Goal: Task Accomplishment & Management: Manage account settings

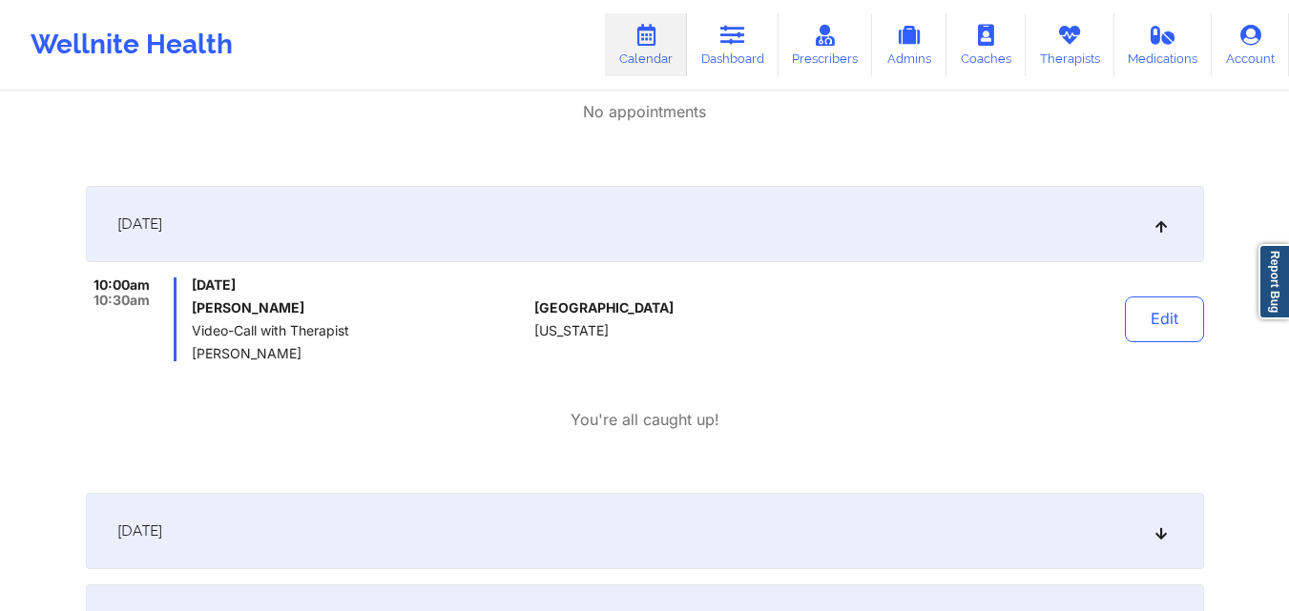
click at [813, 109] on div "No appointments" at bounding box center [645, 112] width 1118 height 22
click at [1169, 318] on button "Edit" at bounding box center [1164, 320] width 79 height 46
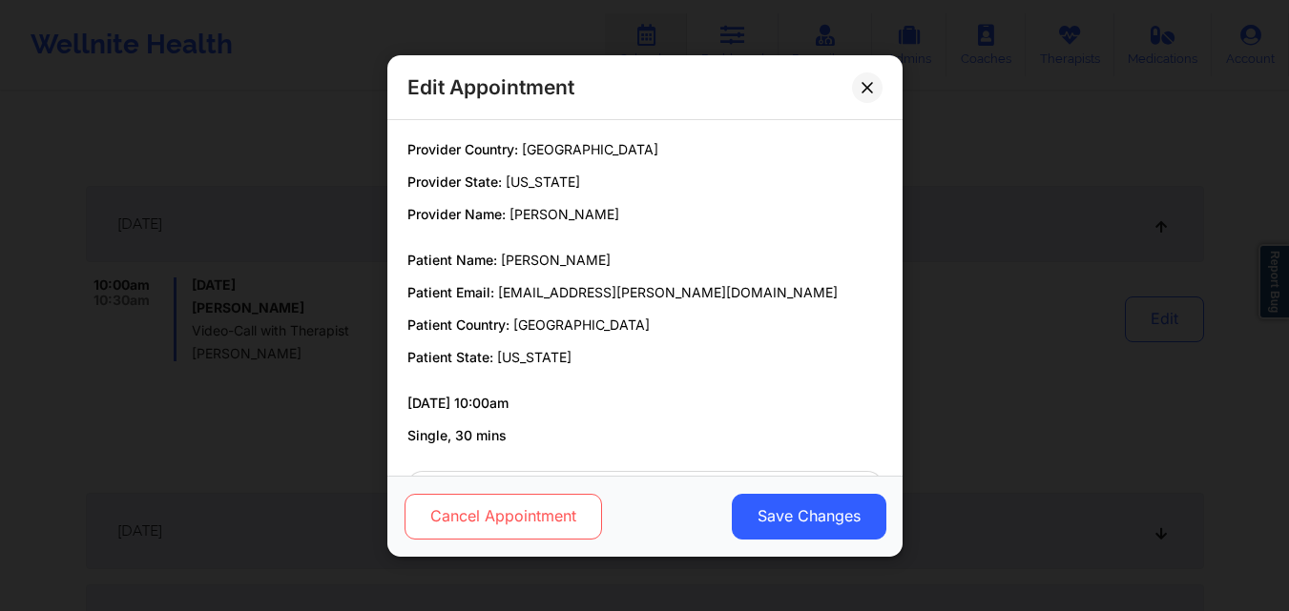
click at [528, 511] on button "Cancel Appointment" at bounding box center [502, 516] width 197 height 46
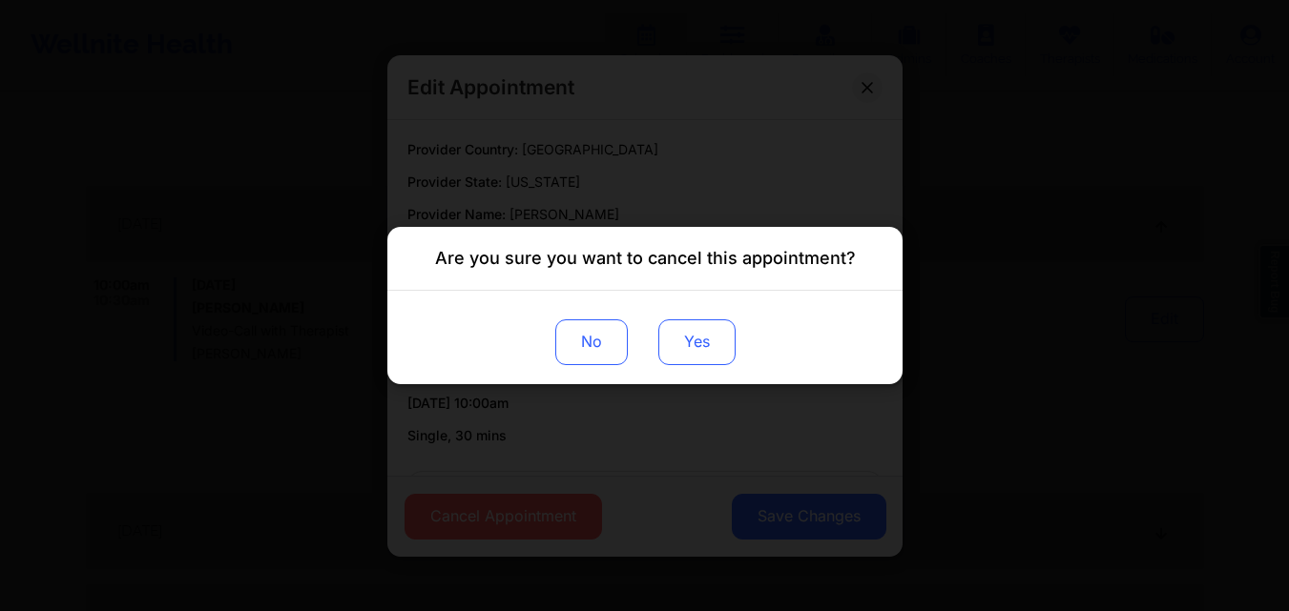
click at [677, 356] on button "Yes" at bounding box center [695, 343] width 77 height 46
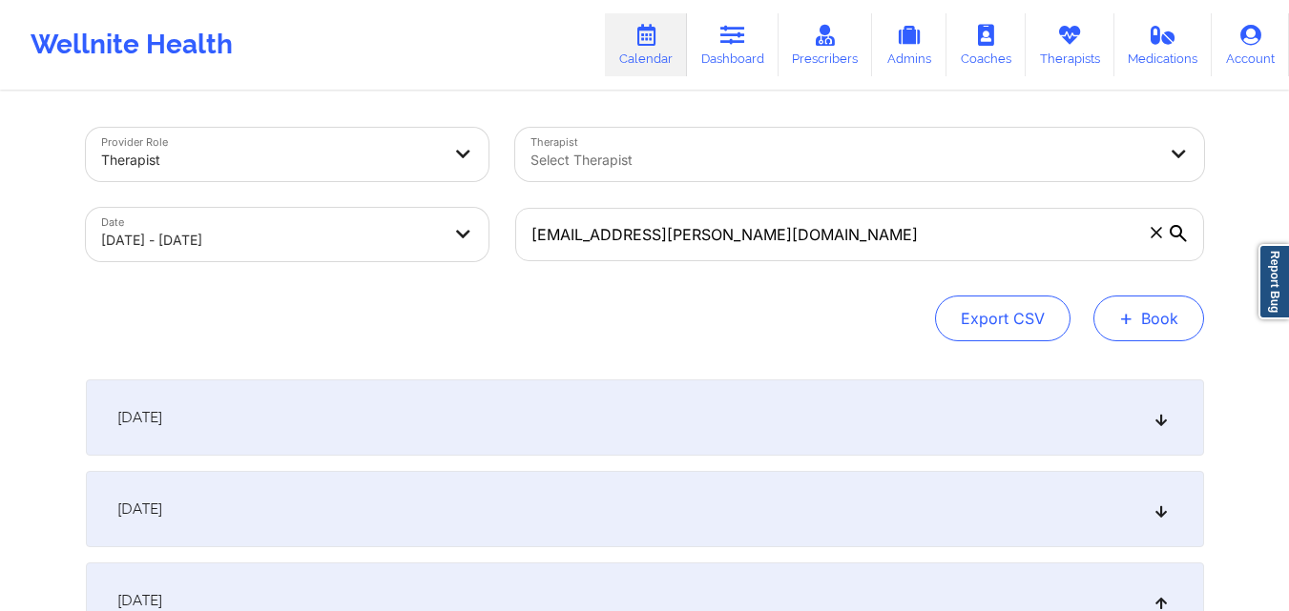
click at [1103, 313] on button "+ Book" at bounding box center [1148, 319] width 111 height 46
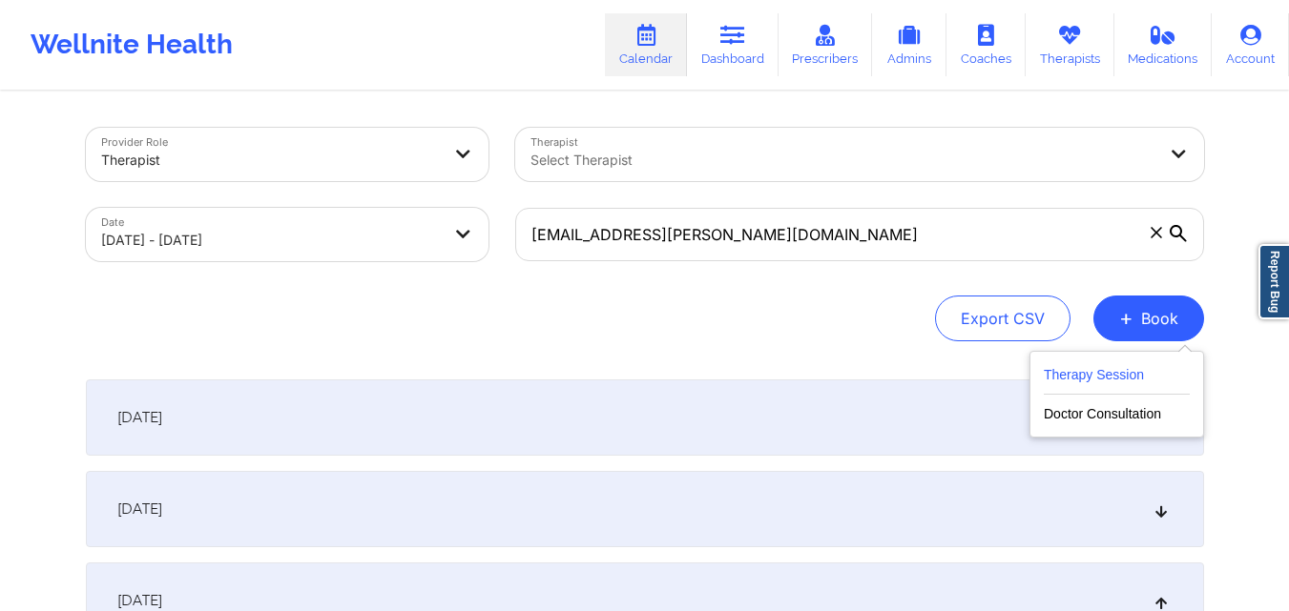
click at [1104, 372] on button "Therapy Session" at bounding box center [1117, 378] width 146 height 31
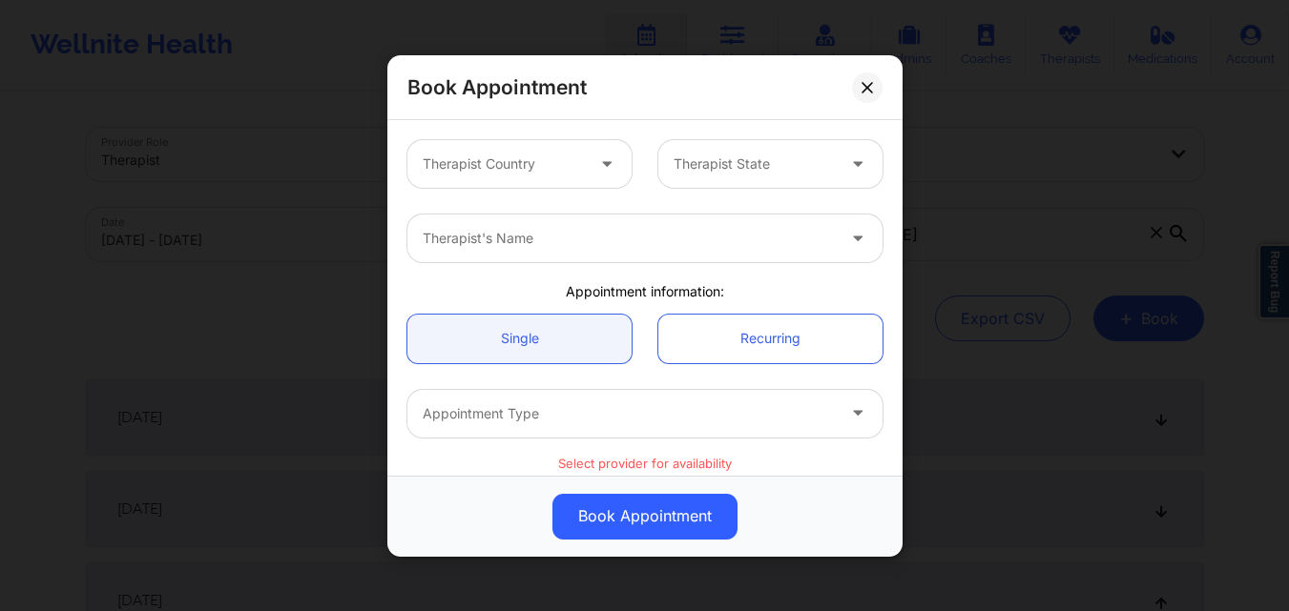
click at [556, 168] on div at bounding box center [503, 164] width 161 height 23
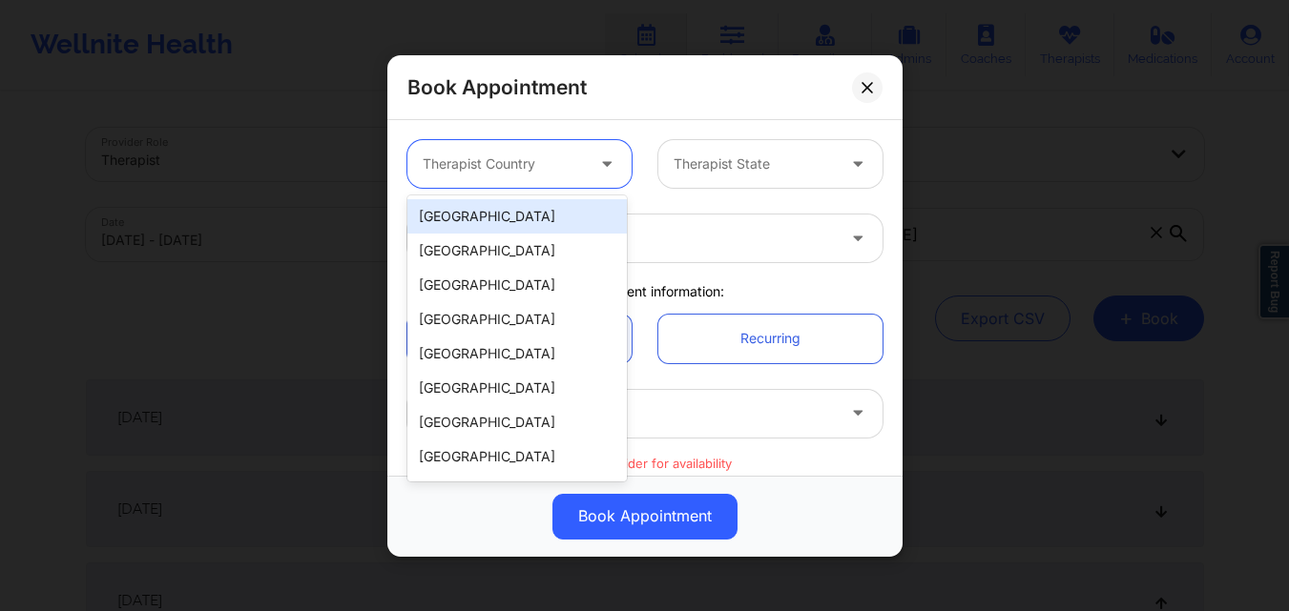
click at [530, 215] on div "[GEOGRAPHIC_DATA]" at bounding box center [516, 216] width 219 height 34
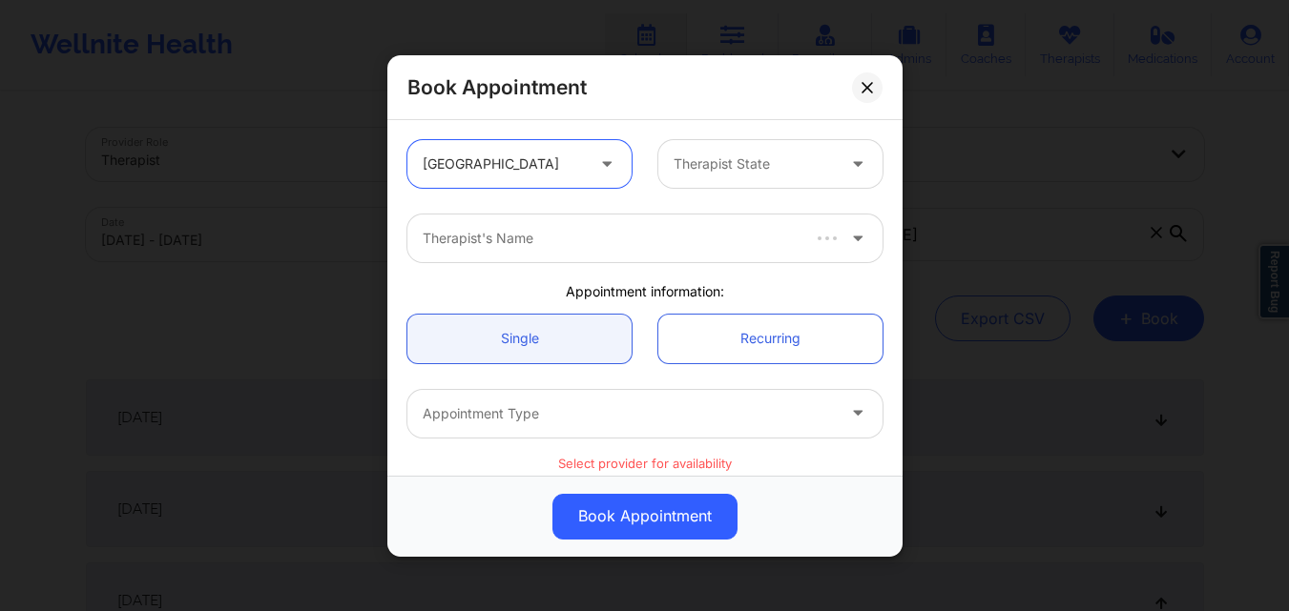
click at [753, 155] on div at bounding box center [753, 164] width 161 height 23
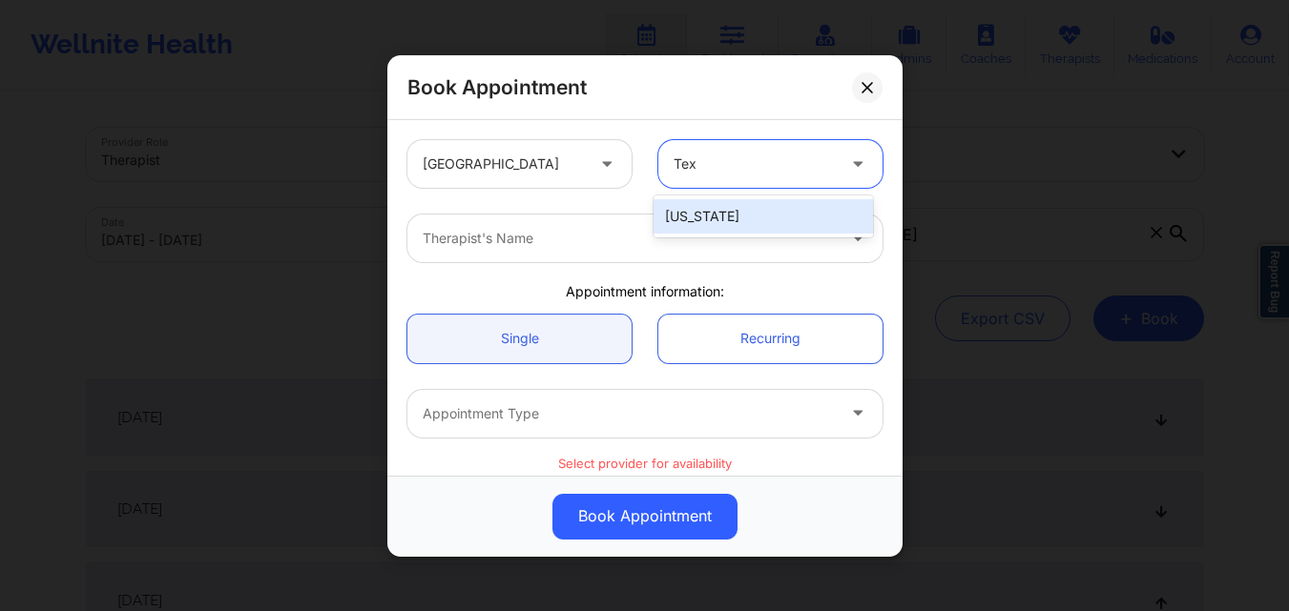
type input "Texa"
click at [744, 228] on div "[US_STATE]" at bounding box center [762, 216] width 219 height 34
click at [614, 240] on div at bounding box center [629, 238] width 412 height 23
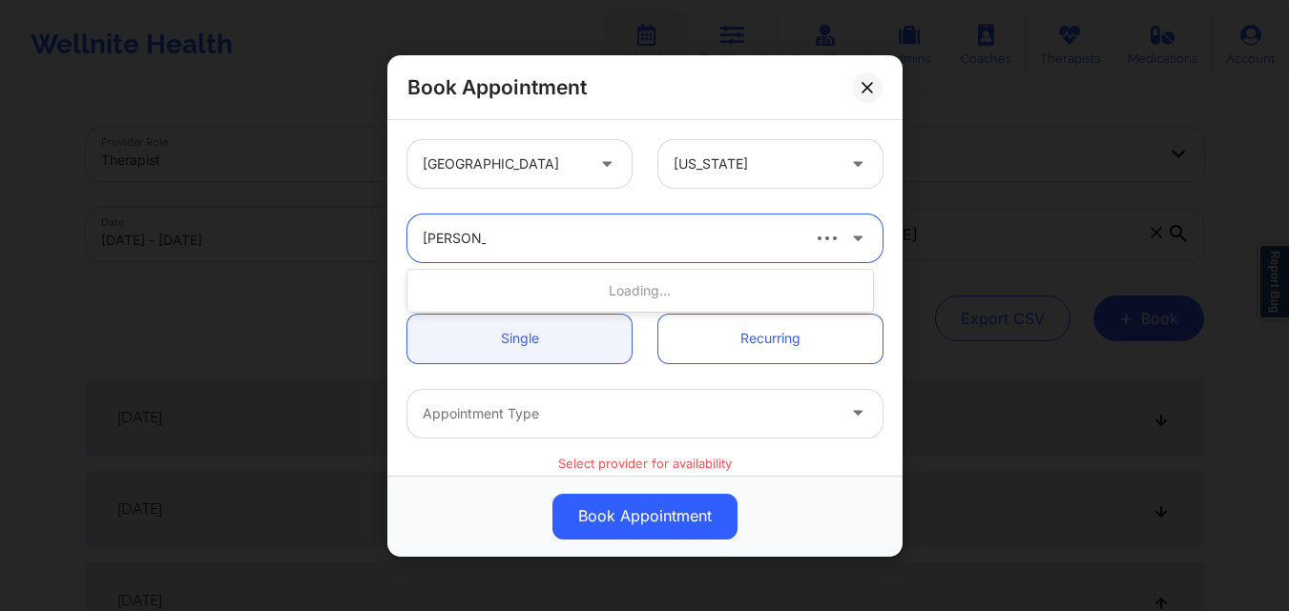
type input "[PERSON_NAME]"
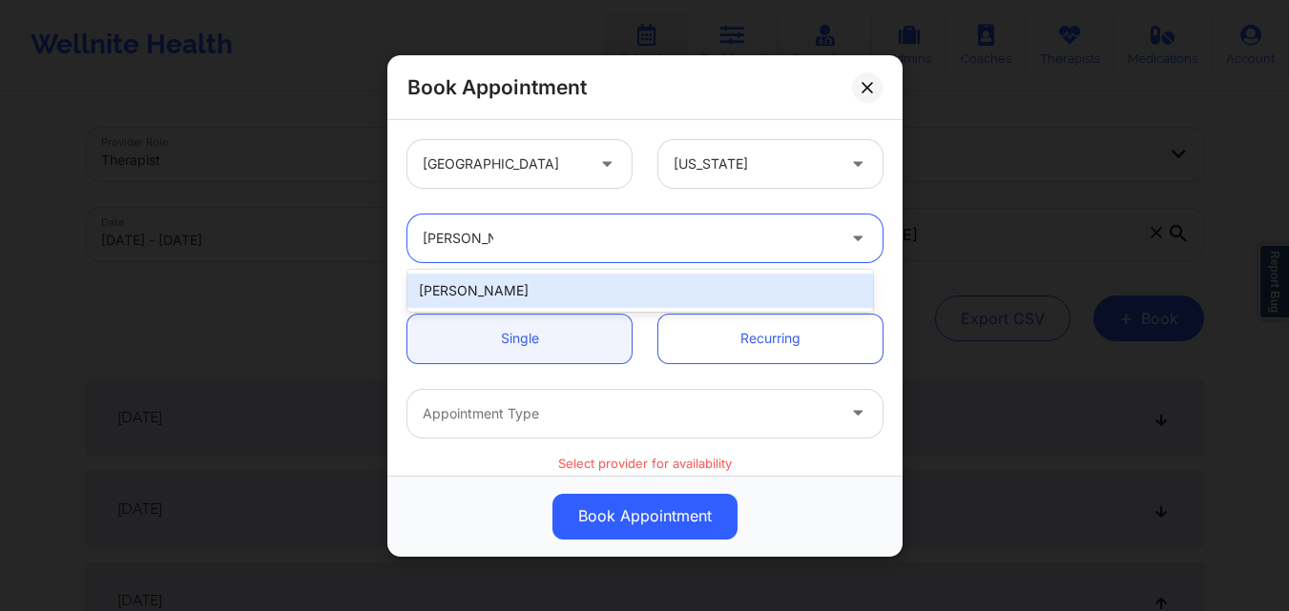
click at [570, 295] on div "[PERSON_NAME]" at bounding box center [640, 291] width 466 height 34
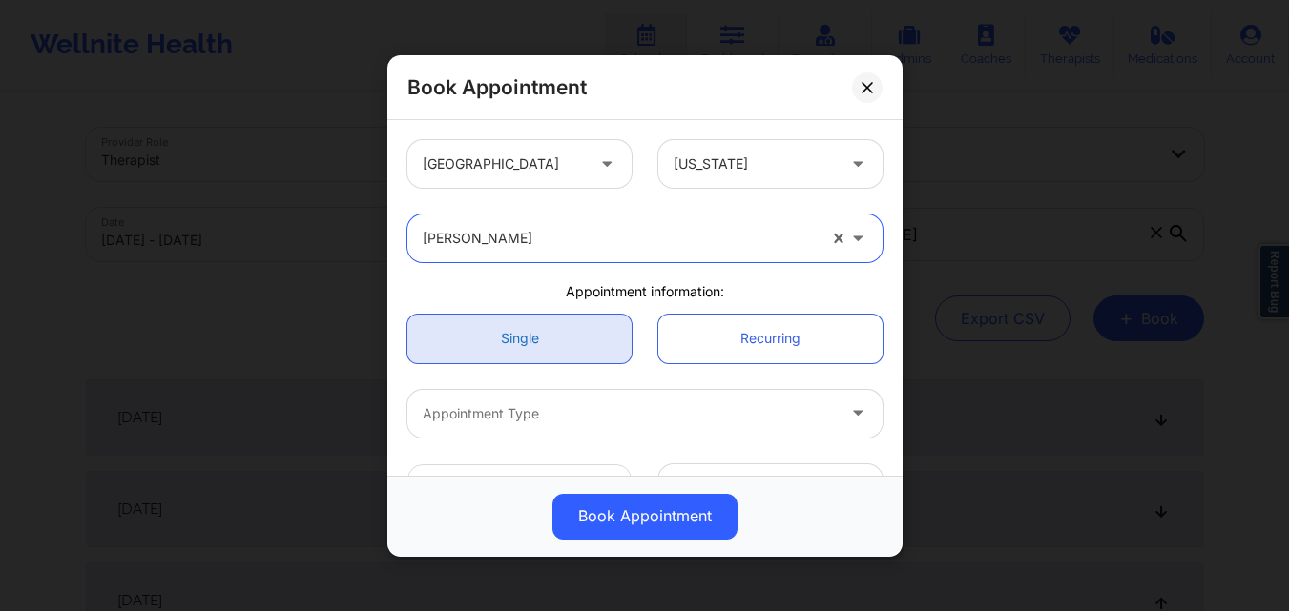
click at [548, 348] on link "Single" at bounding box center [519, 338] width 224 height 49
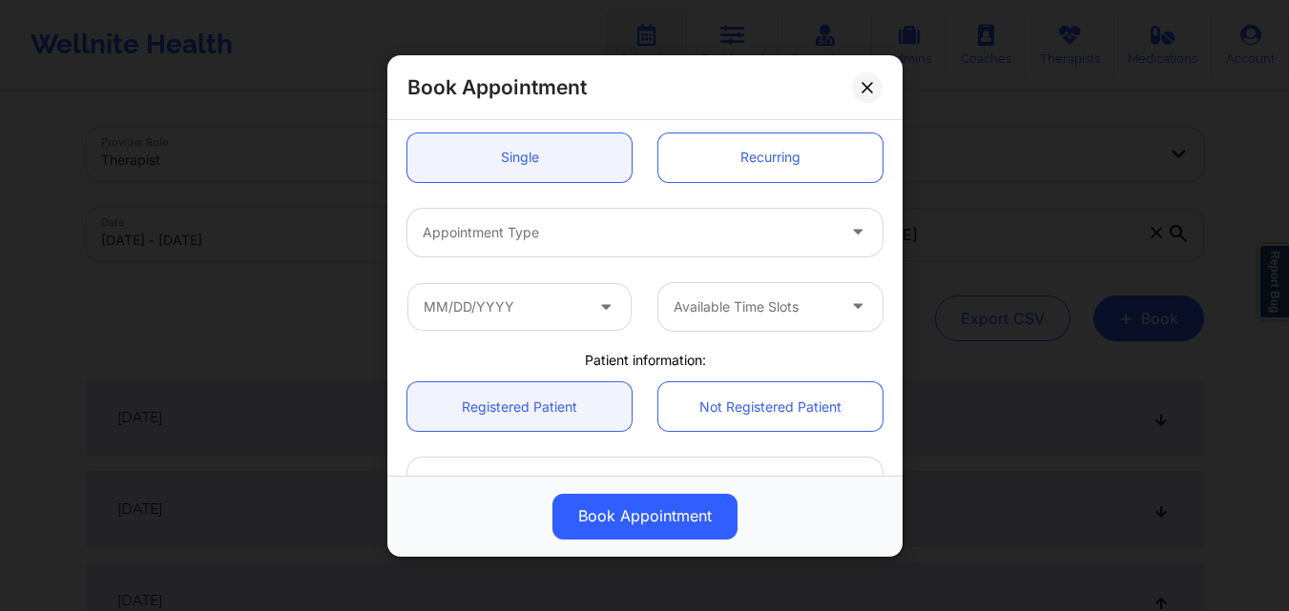
scroll to position [191, 0]
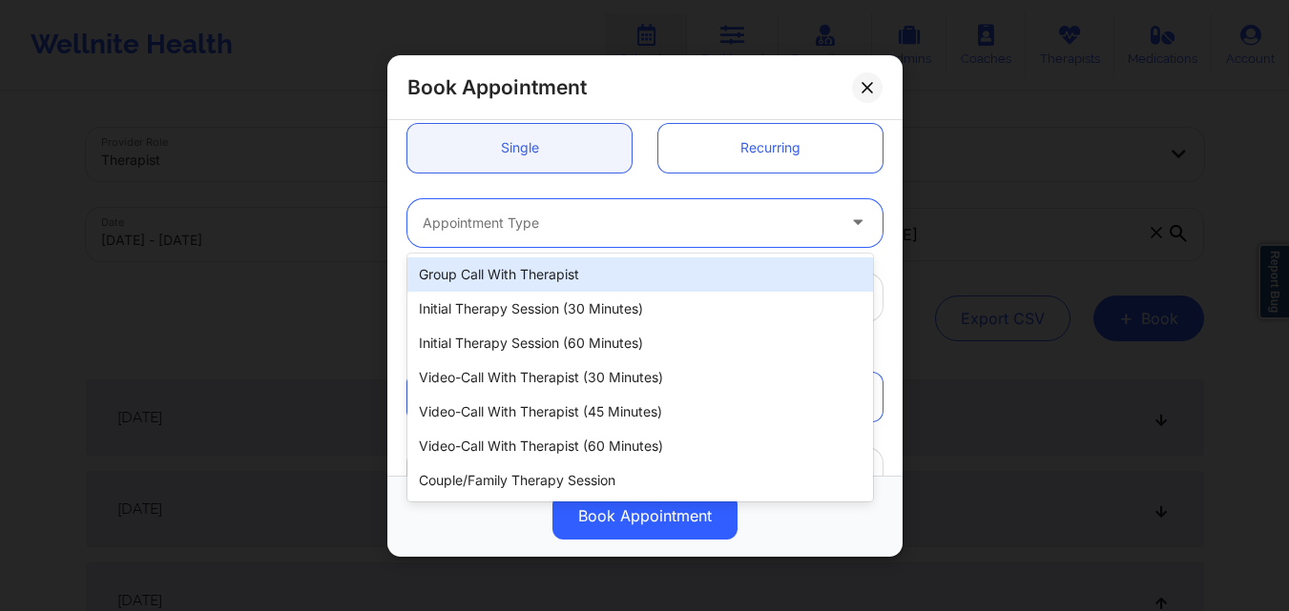
click at [537, 236] on div "Appointment Type" at bounding box center [621, 222] width 429 height 48
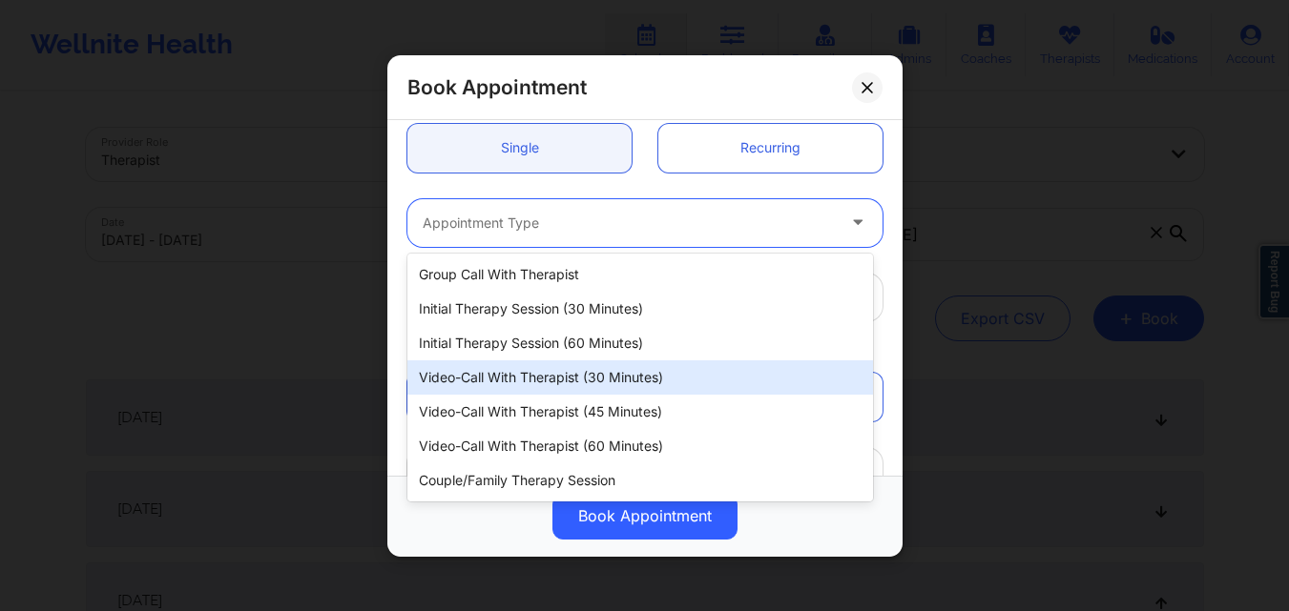
click at [520, 382] on div "Video-Call with Therapist (30 minutes)" at bounding box center [640, 378] width 466 height 34
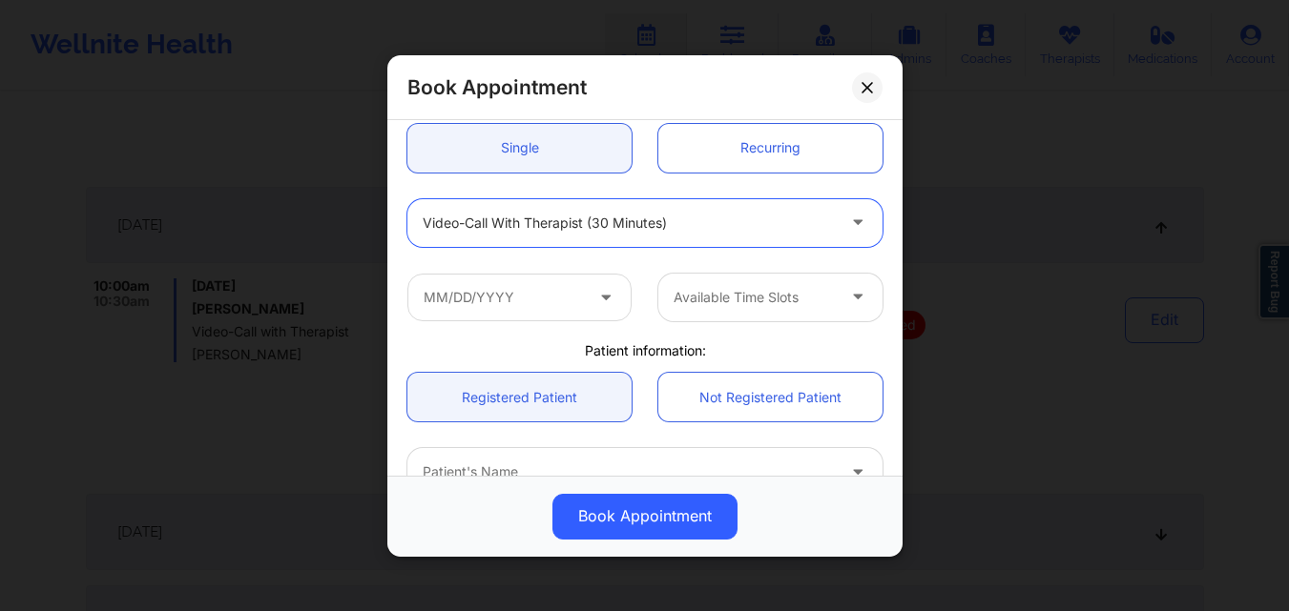
scroll to position [1049, 0]
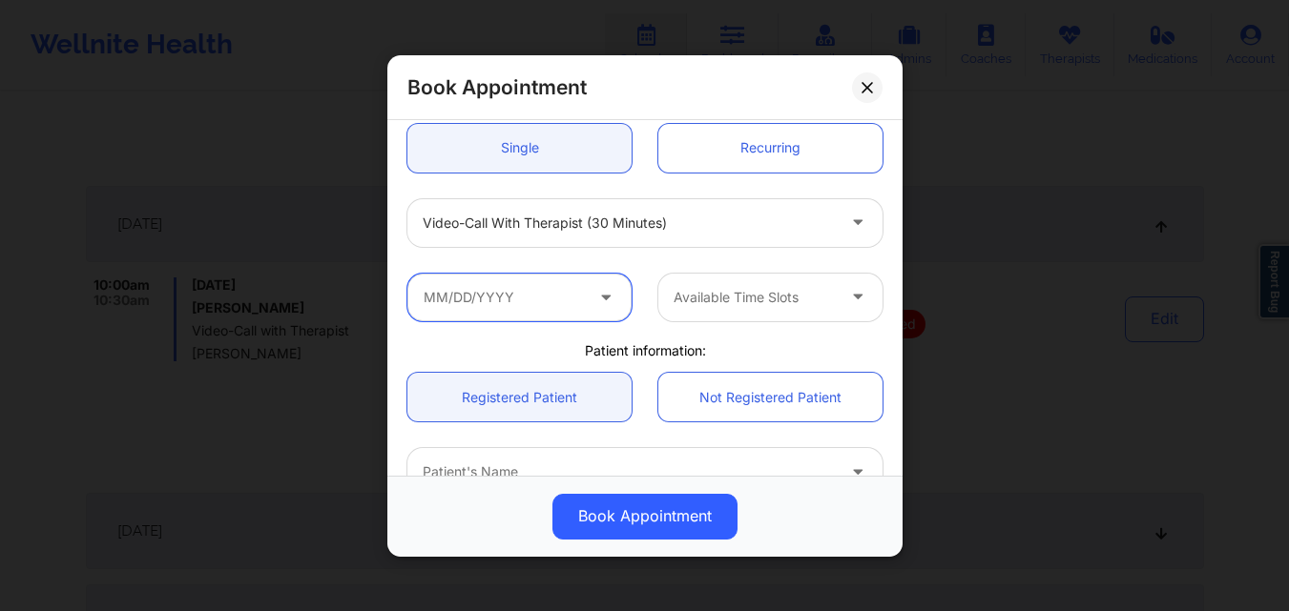
click at [531, 305] on input "text" at bounding box center [519, 297] width 224 height 48
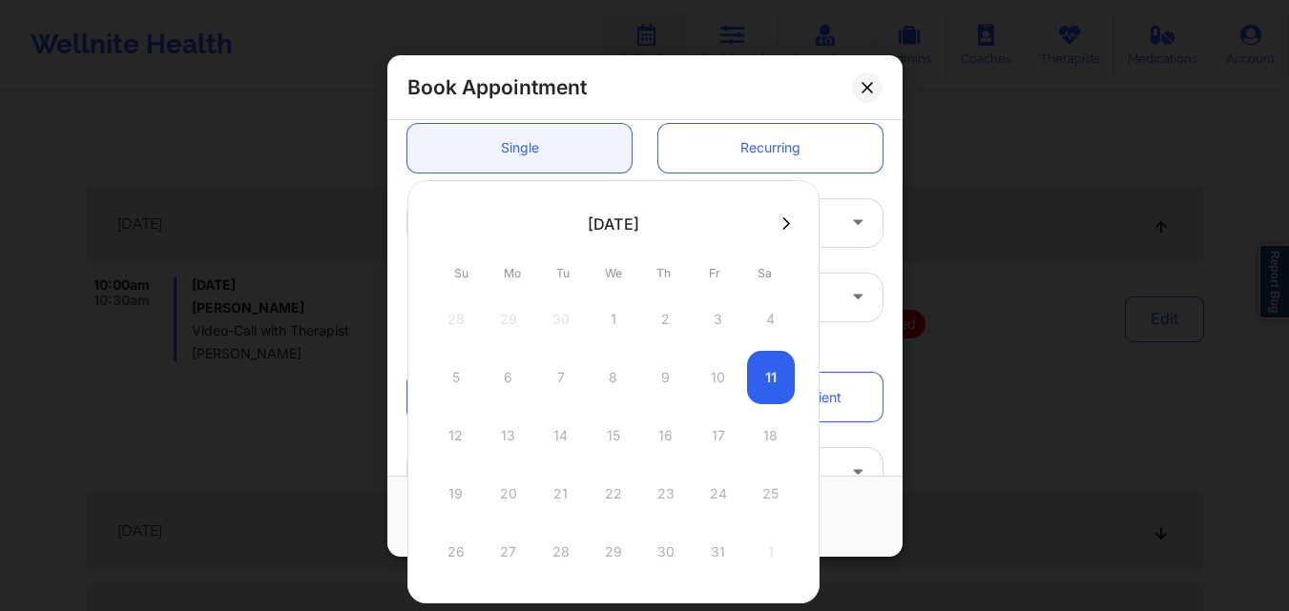
click at [783, 230] on icon at bounding box center [786, 224] width 8 height 14
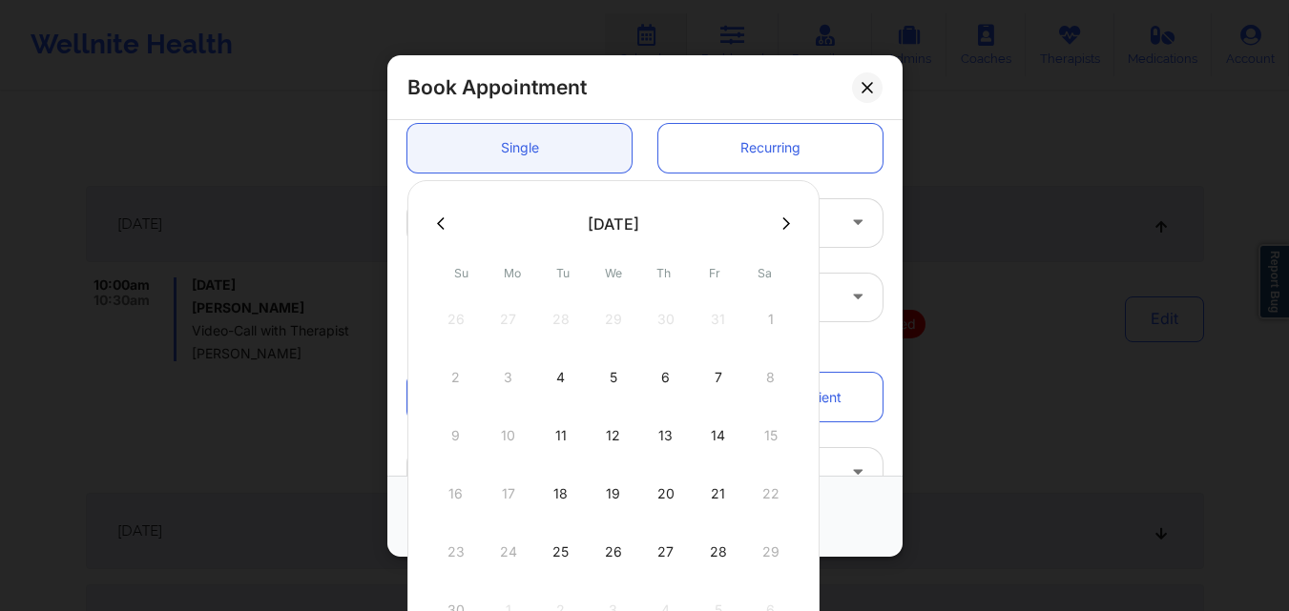
click at [437, 219] on icon at bounding box center [441, 224] width 8 height 14
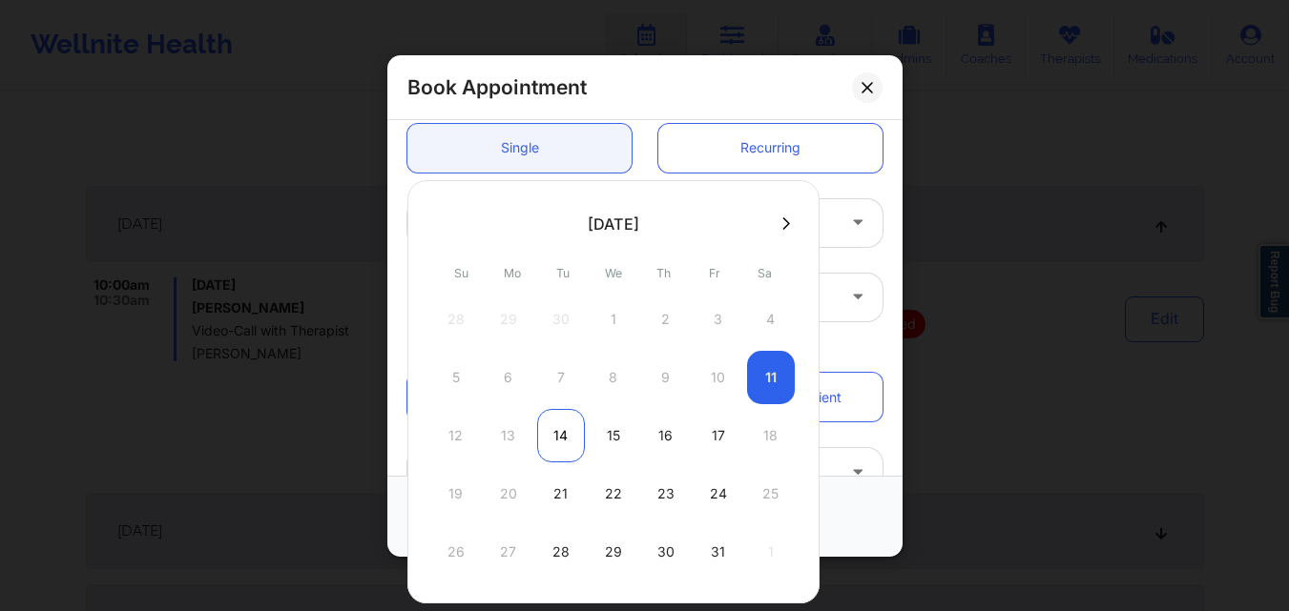
click at [564, 436] on div "14" at bounding box center [561, 435] width 48 height 53
type input "[DATE]"
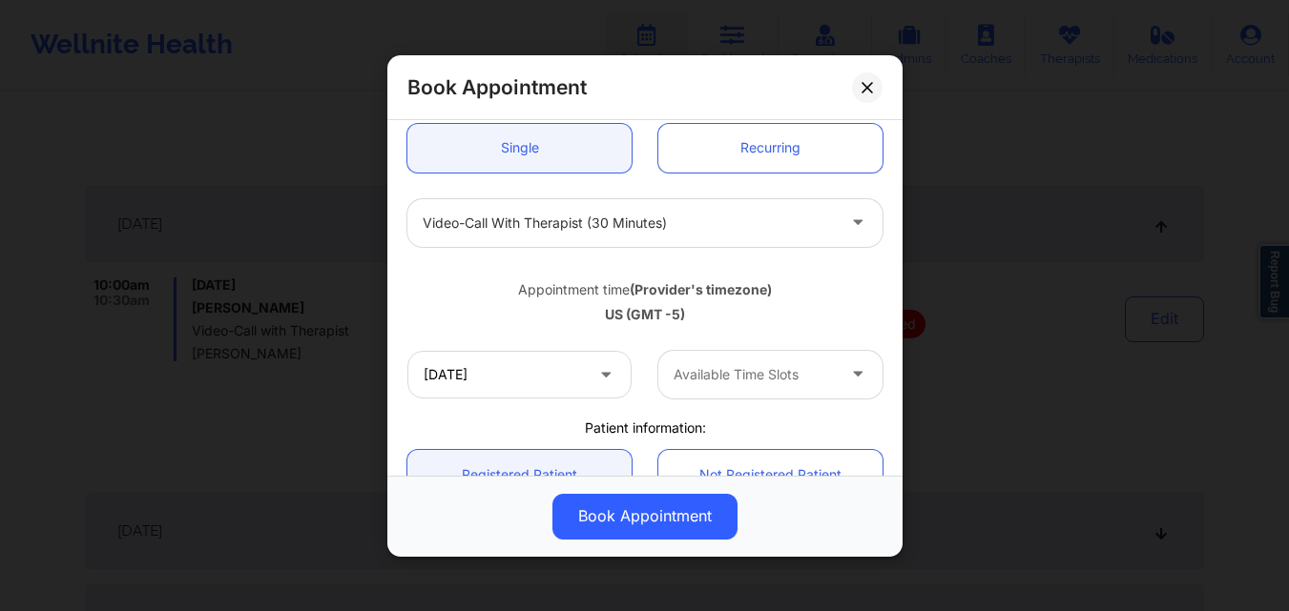
click at [810, 369] on div at bounding box center [753, 374] width 161 height 23
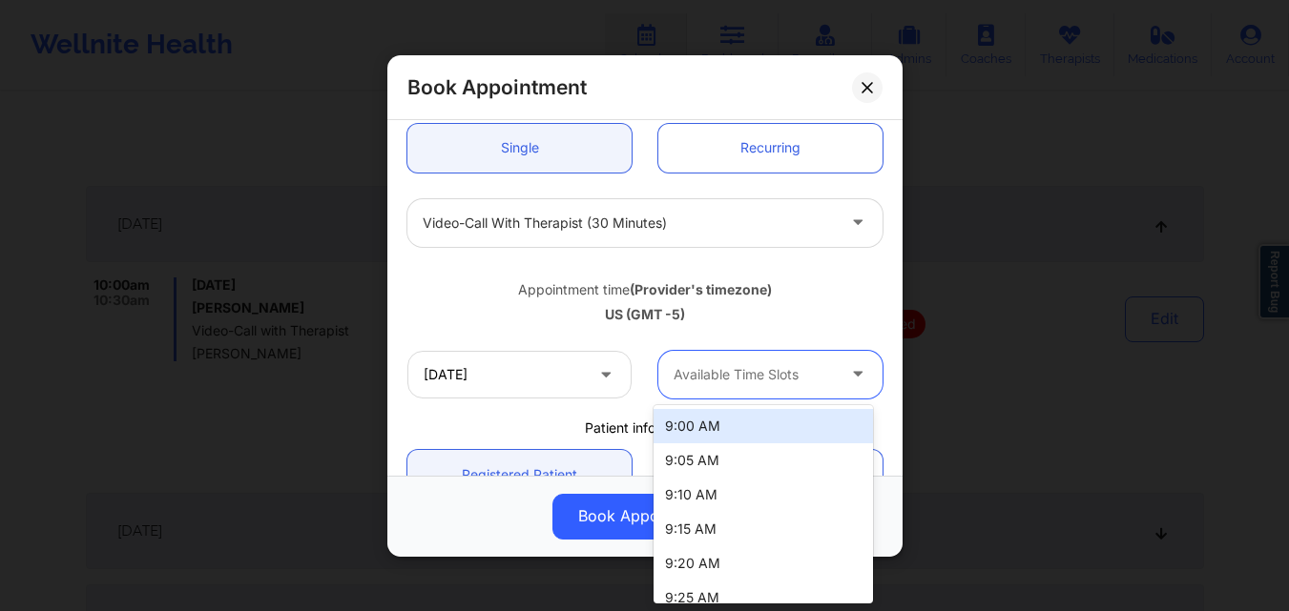
click at [770, 424] on div "9:00 AM" at bounding box center [762, 426] width 219 height 34
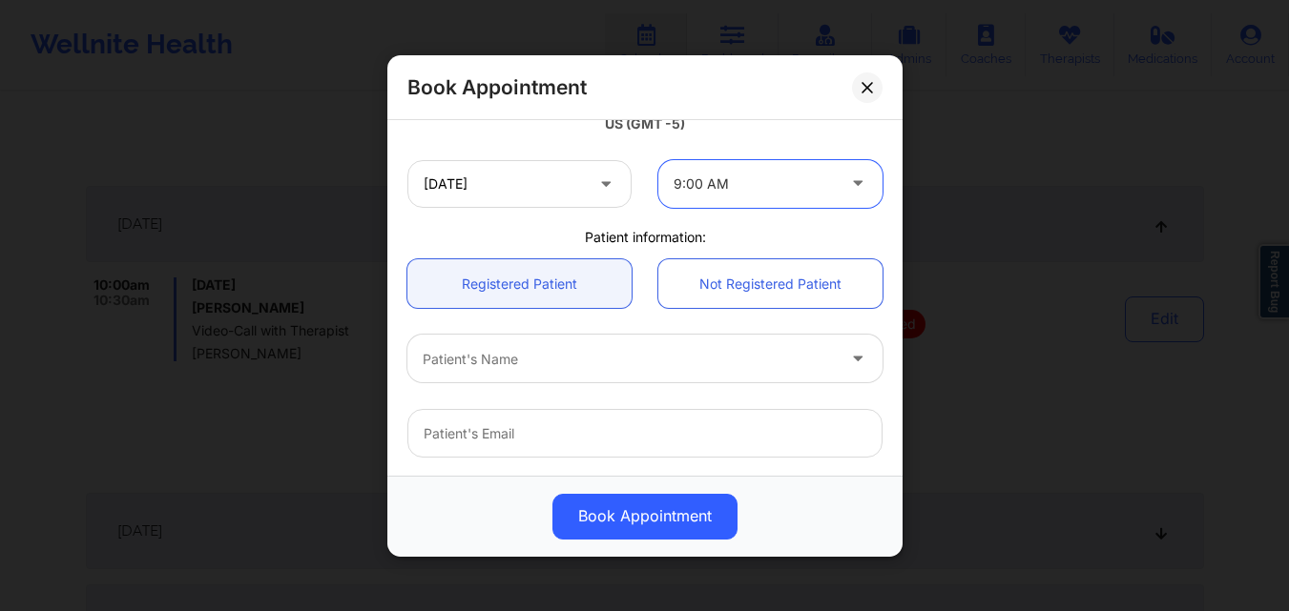
scroll to position [477, 0]
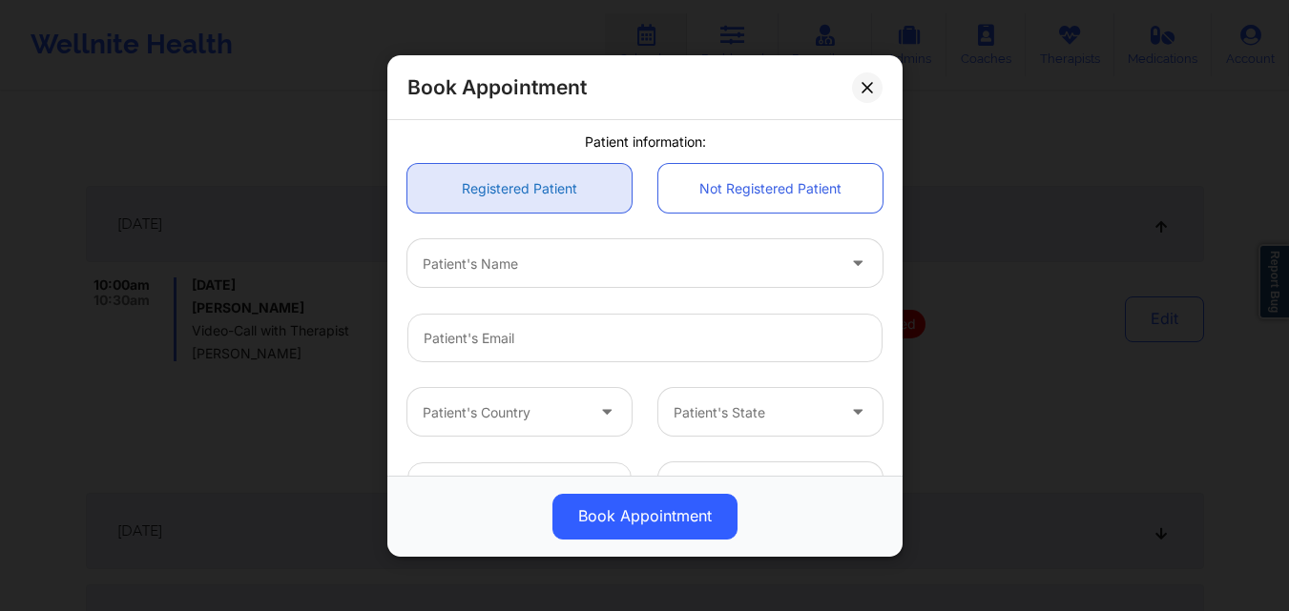
click at [548, 195] on link "Registered Patient" at bounding box center [519, 188] width 224 height 49
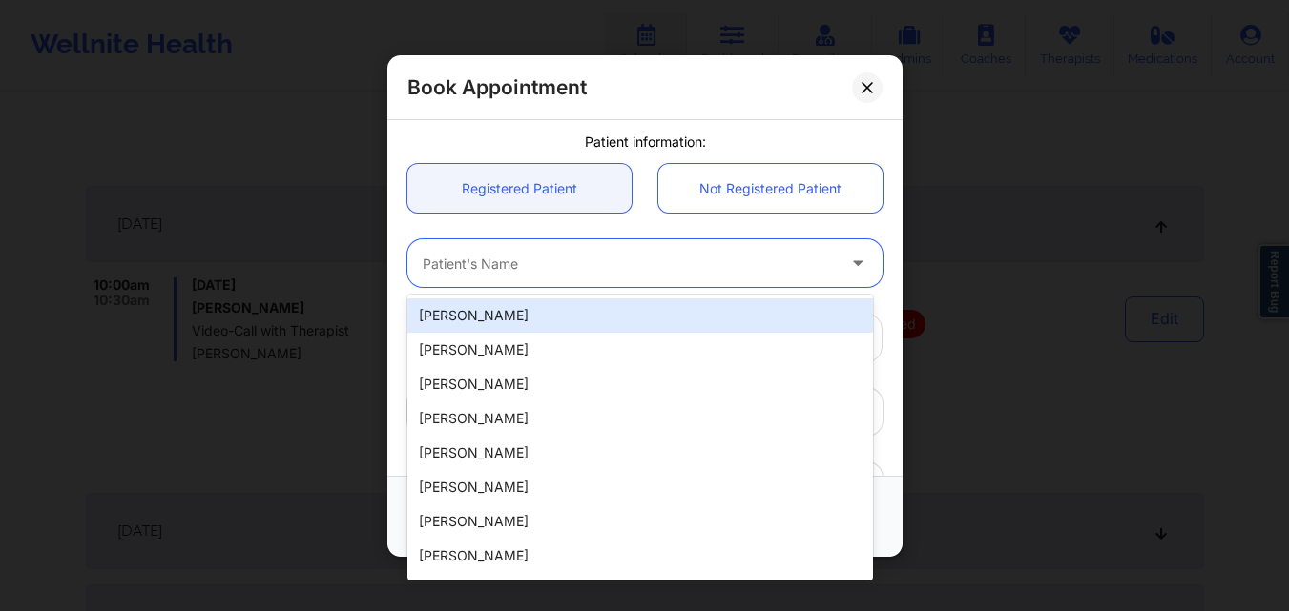
click at [542, 259] on div at bounding box center [629, 263] width 412 height 23
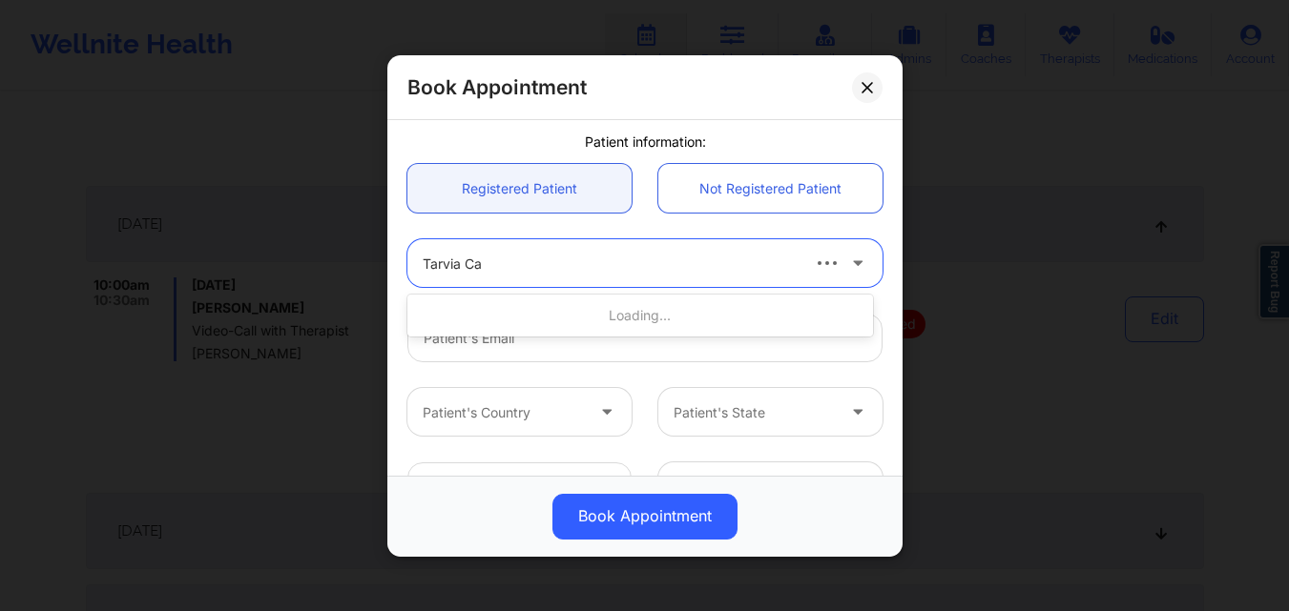
type input "Tarvia Car"
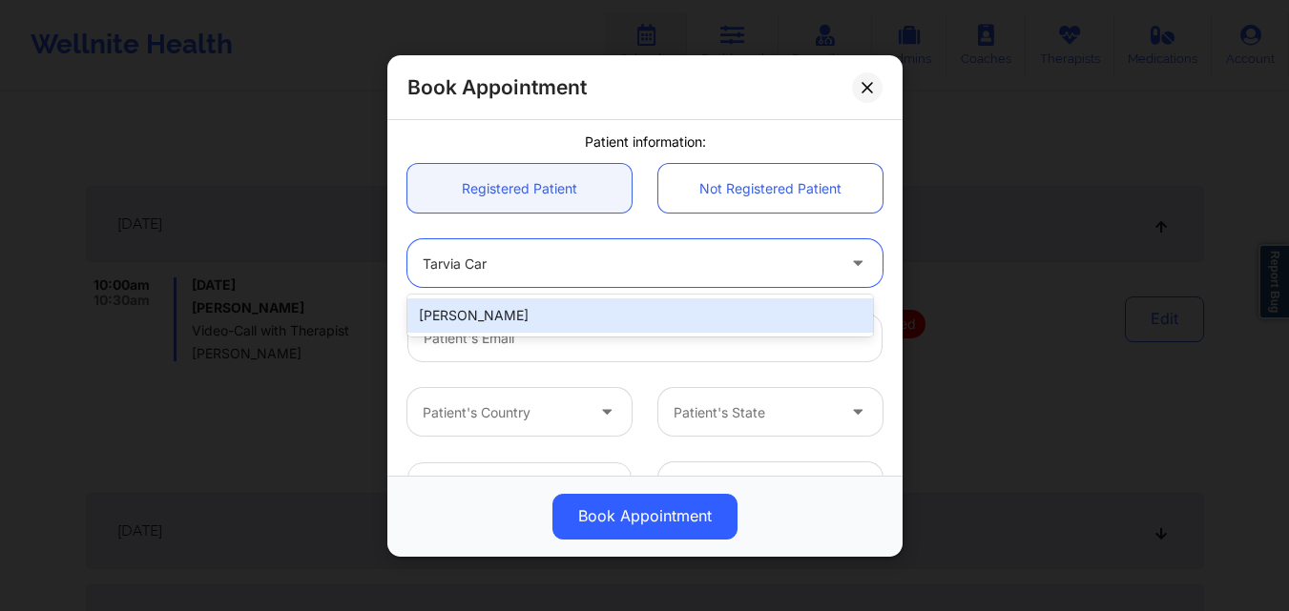
click at [522, 307] on div "[PERSON_NAME]" at bounding box center [640, 316] width 466 height 34
type input "[EMAIL_ADDRESS][PERSON_NAME][DOMAIN_NAME]"
type input "9724153655"
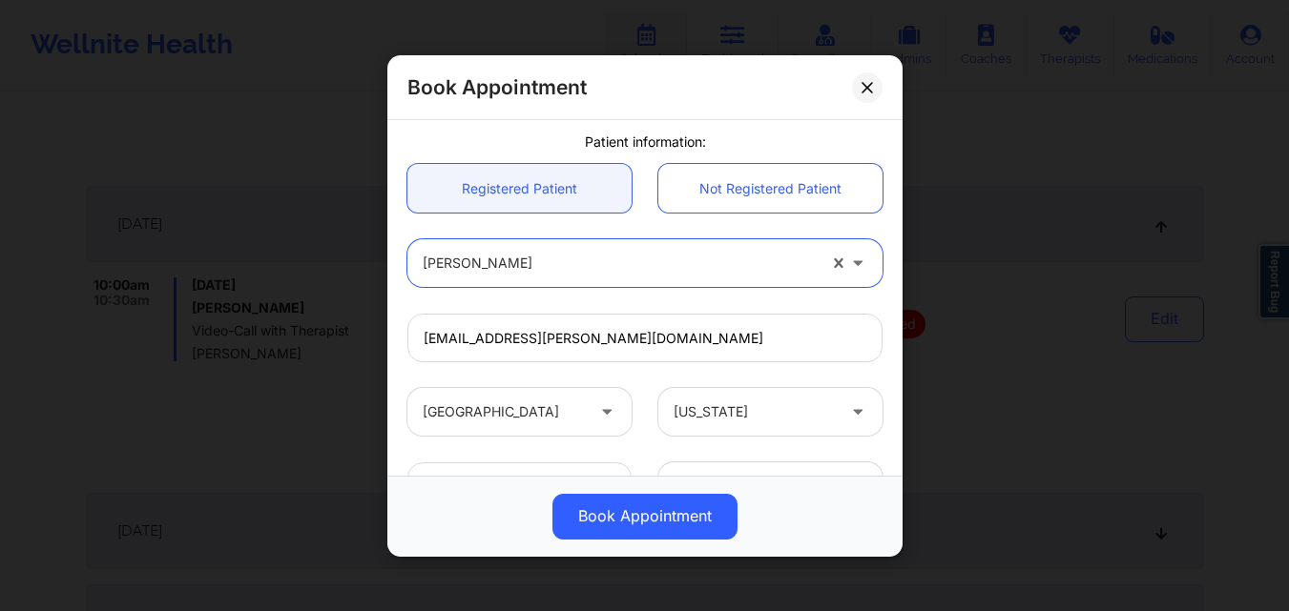
scroll to position [634, 0]
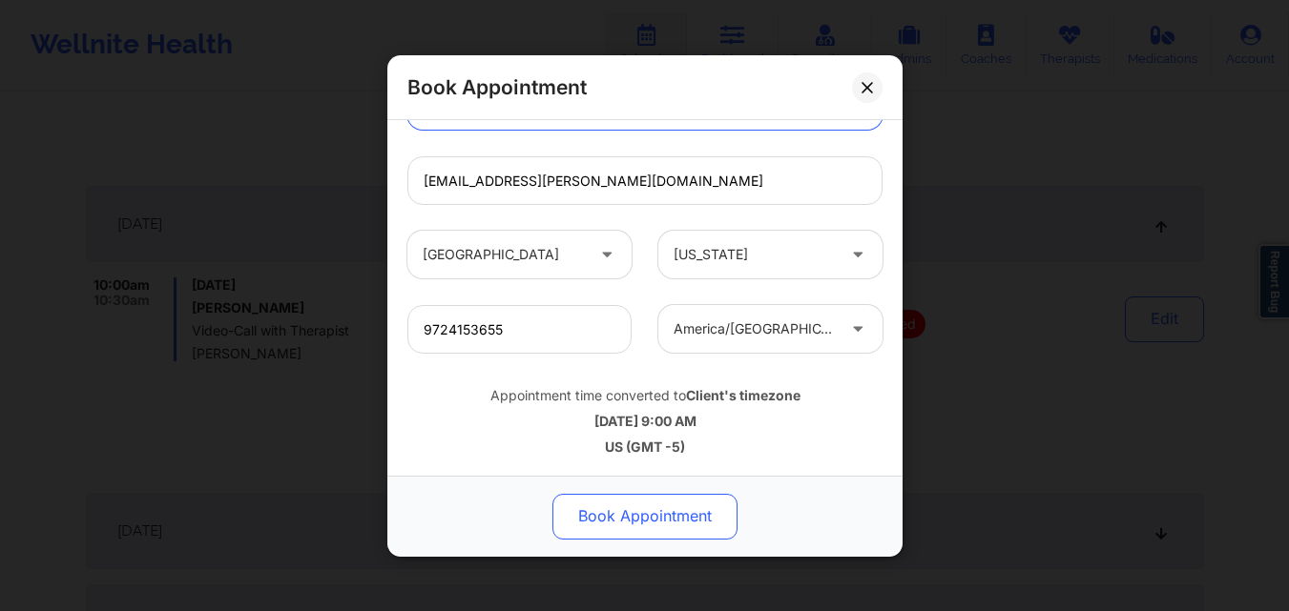
click at [651, 504] on button "Book Appointment" at bounding box center [644, 516] width 185 height 46
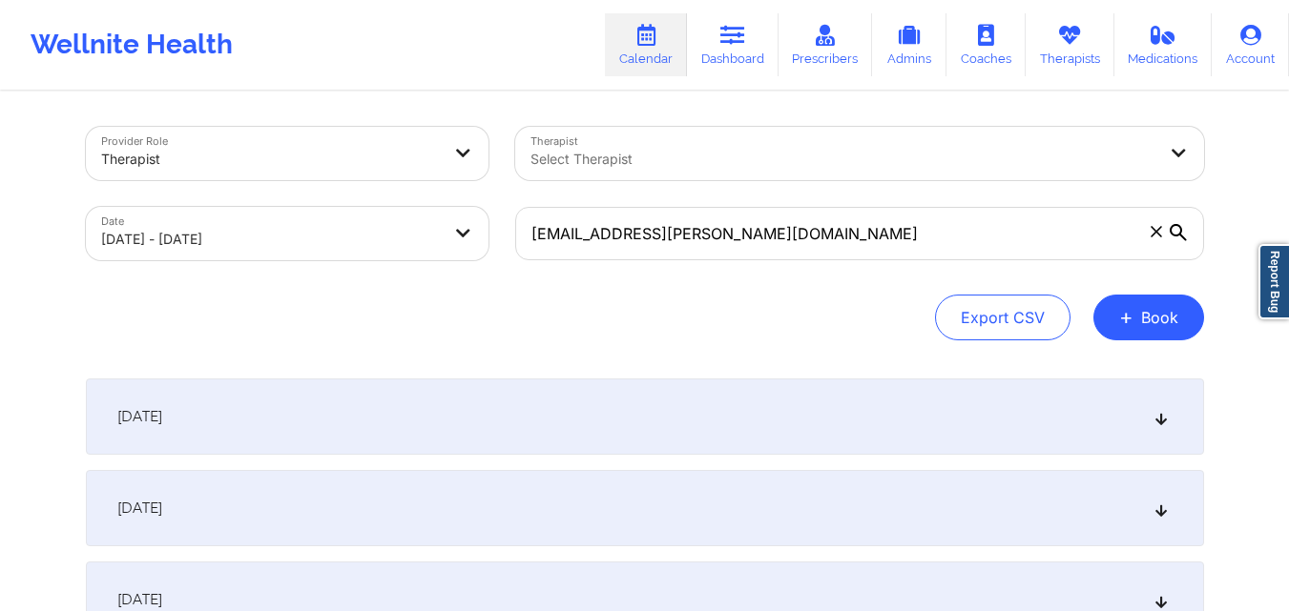
scroll to position [0, 0]
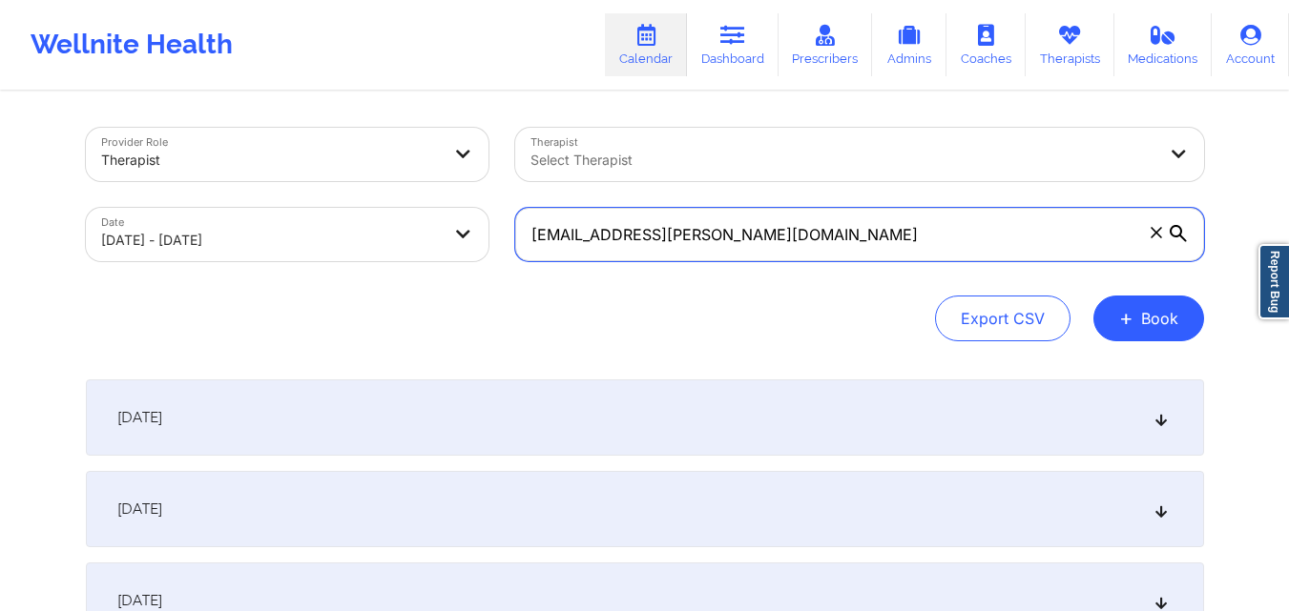
click at [798, 228] on input "[EMAIL_ADDRESS][PERSON_NAME][DOMAIN_NAME]" at bounding box center [859, 234] width 689 height 53
paste input "[EMAIL_ADDRESS]"
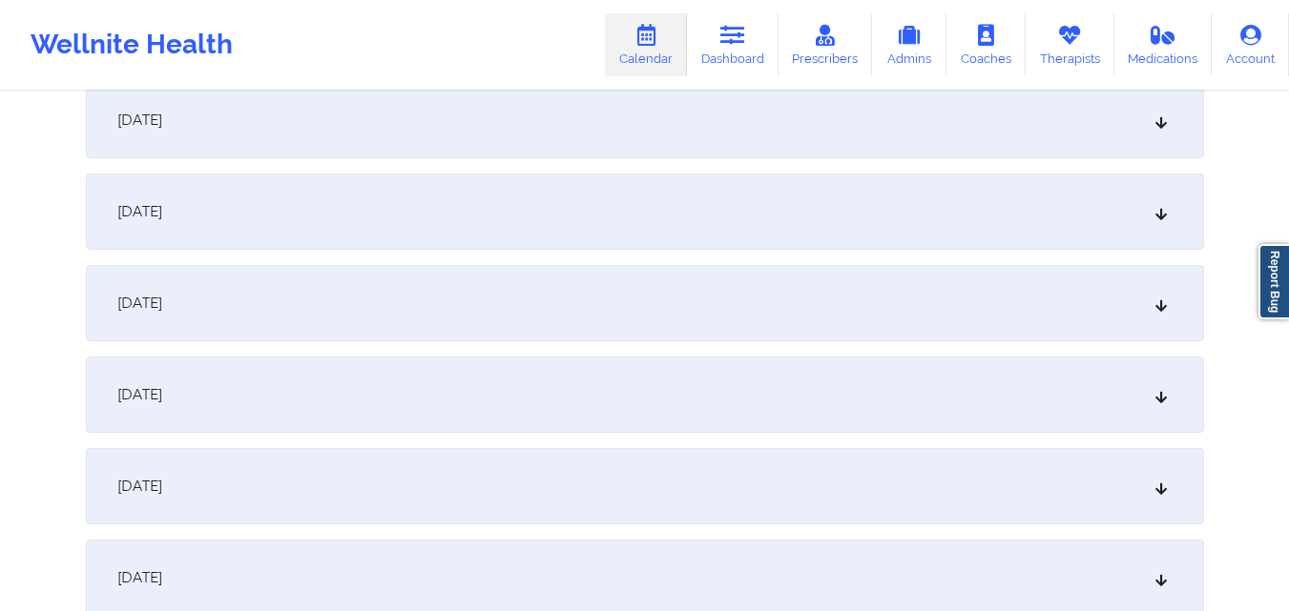
scroll to position [668, 0]
type input "[EMAIL_ADDRESS][DOMAIN_NAME]"
click at [746, 408] on div "[DATE]" at bounding box center [645, 391] width 1118 height 76
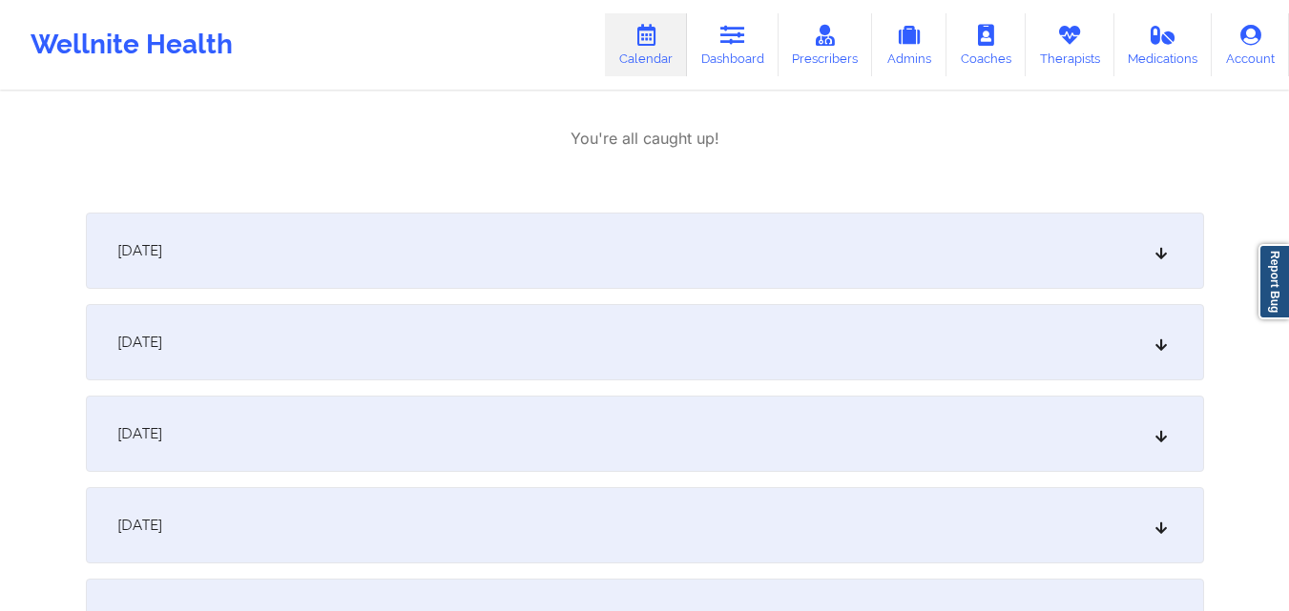
scroll to position [1145, 0]
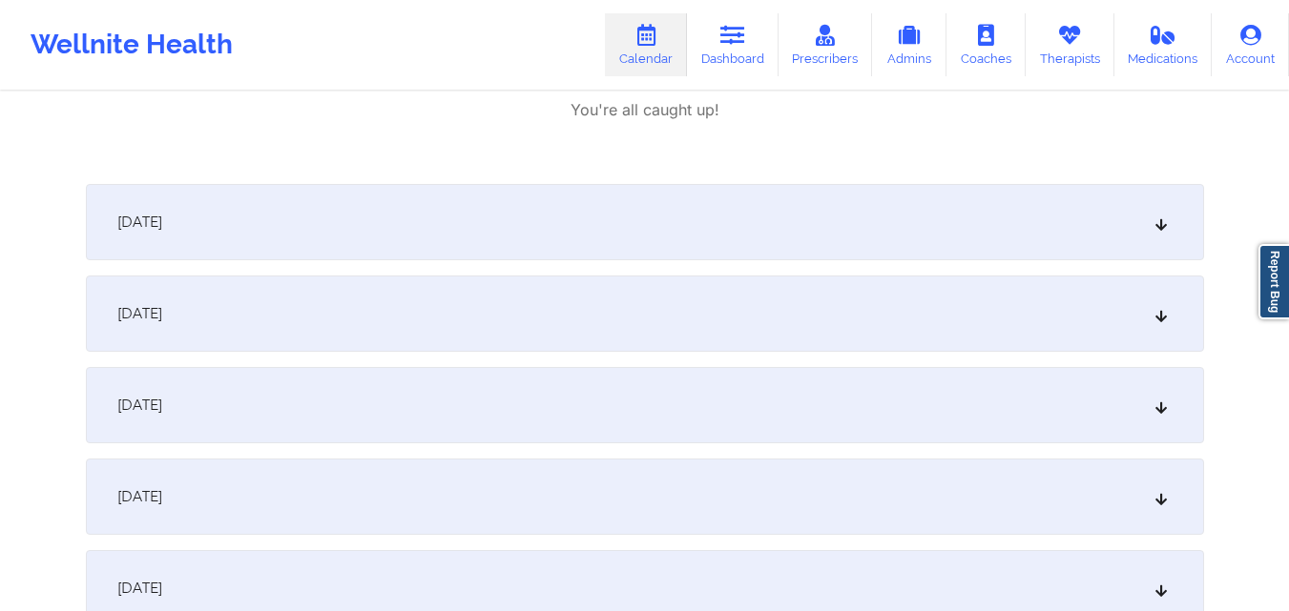
click at [432, 151] on div "[DATE] 3:00pm 4:00pm [DATE] [PERSON_NAME] Video-Call with Therapist [PERSON_NAM…" at bounding box center [645, 22] width 1118 height 293
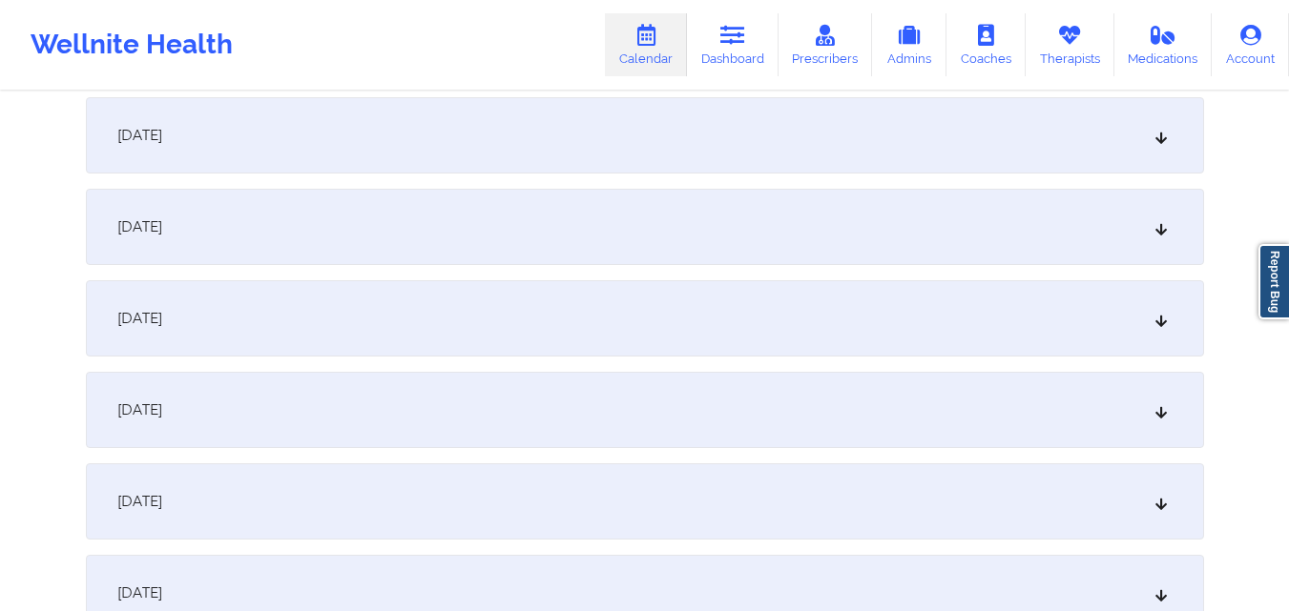
scroll to position [1431, 0]
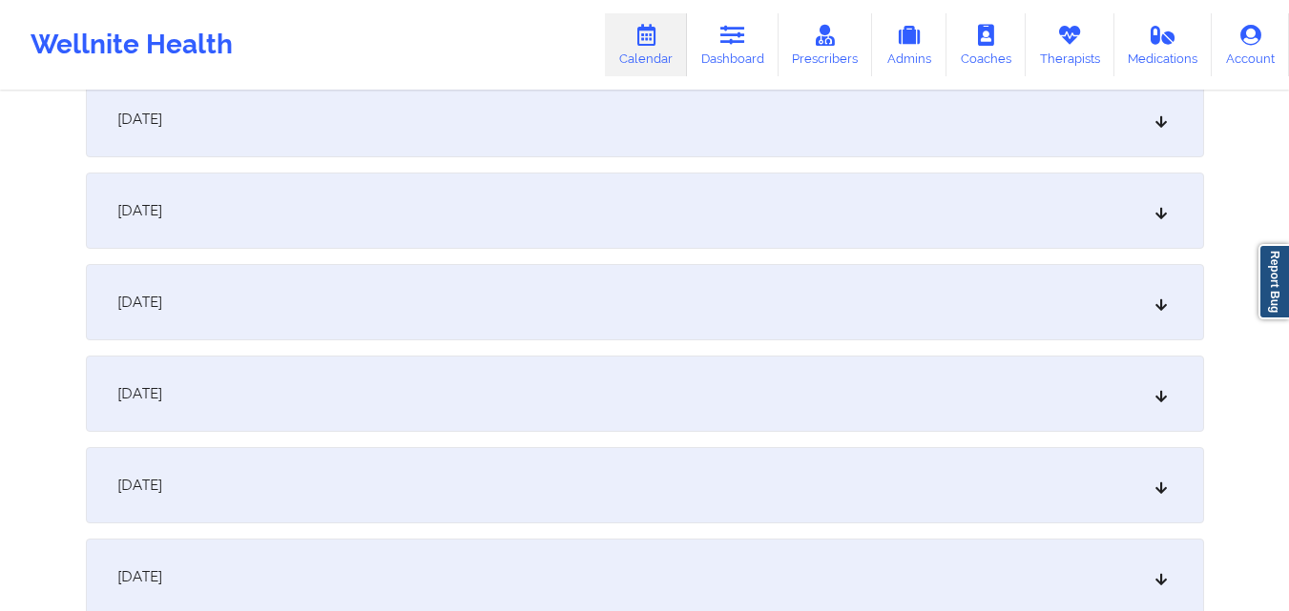
click at [522, 508] on div "[DATE]" at bounding box center [645, 485] width 1118 height 76
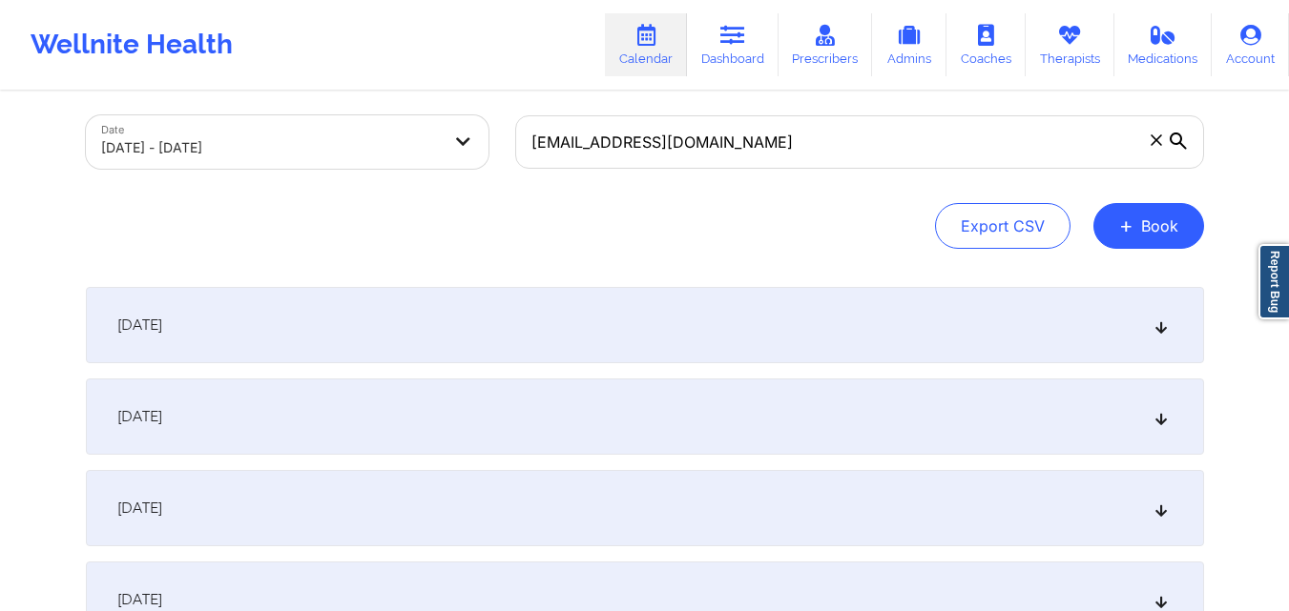
scroll to position [0, 0]
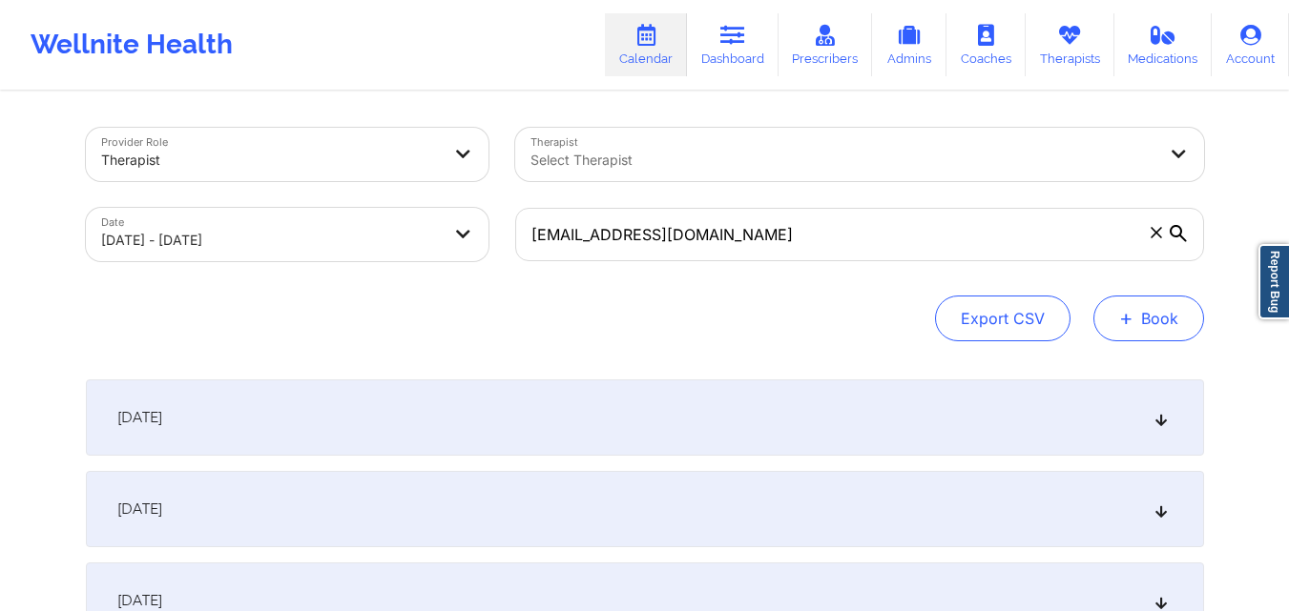
click at [1177, 328] on button "+ Book" at bounding box center [1148, 319] width 111 height 46
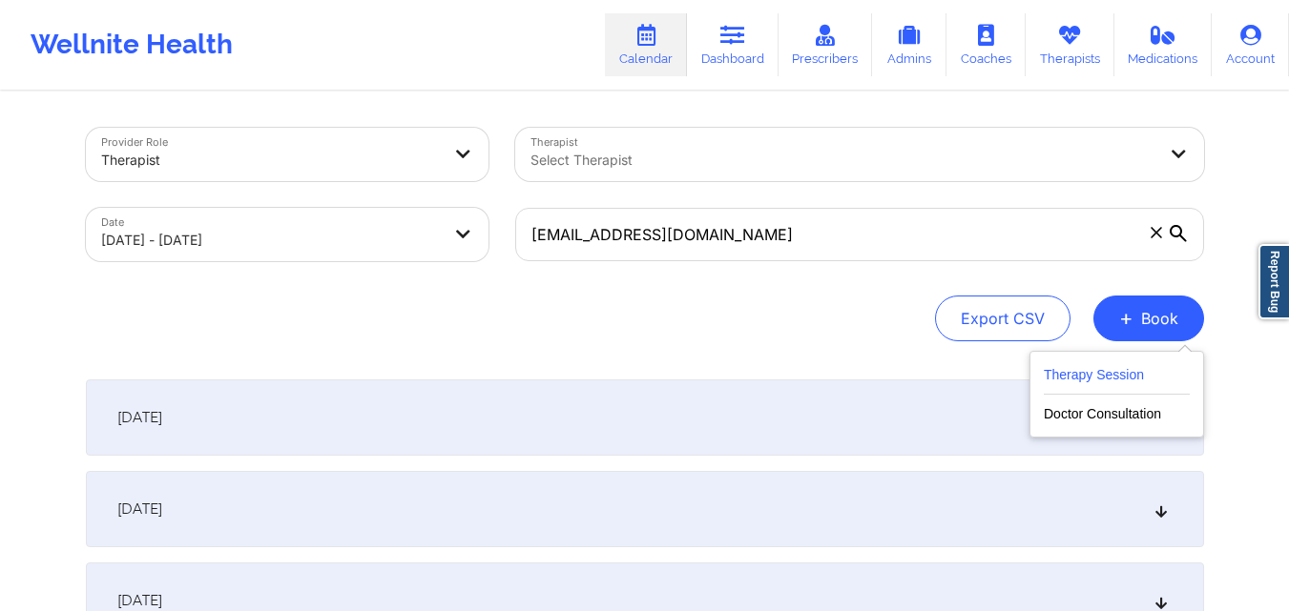
click at [1073, 381] on button "Therapy Session" at bounding box center [1117, 378] width 146 height 31
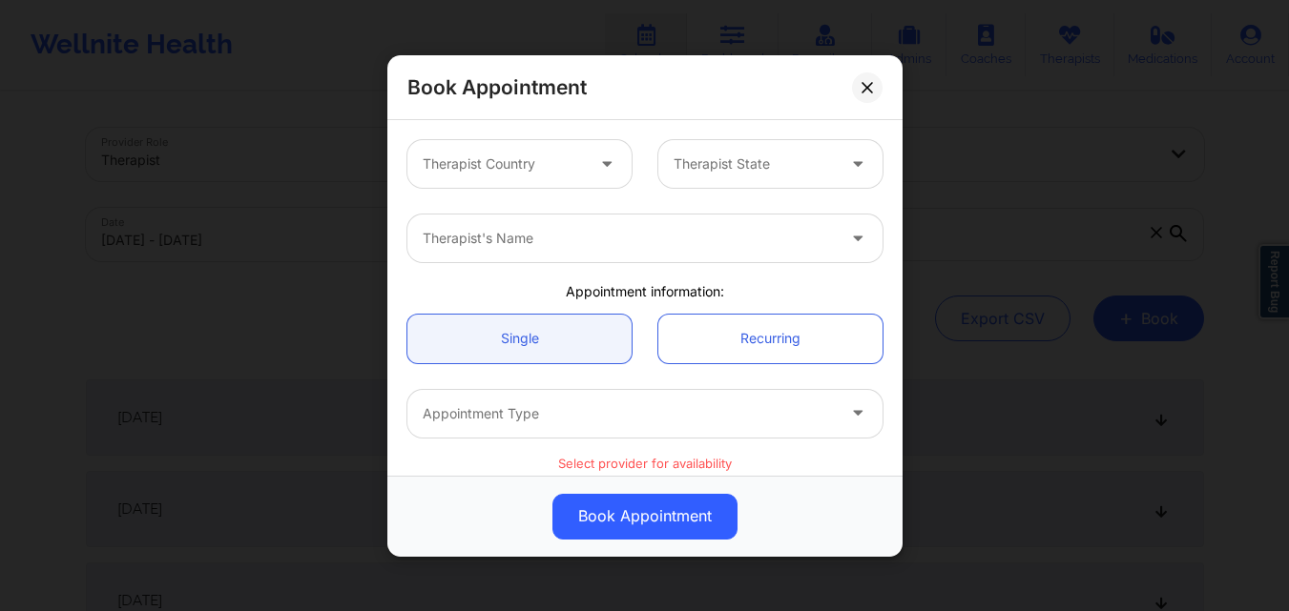
click at [540, 167] on div at bounding box center [503, 164] width 161 height 23
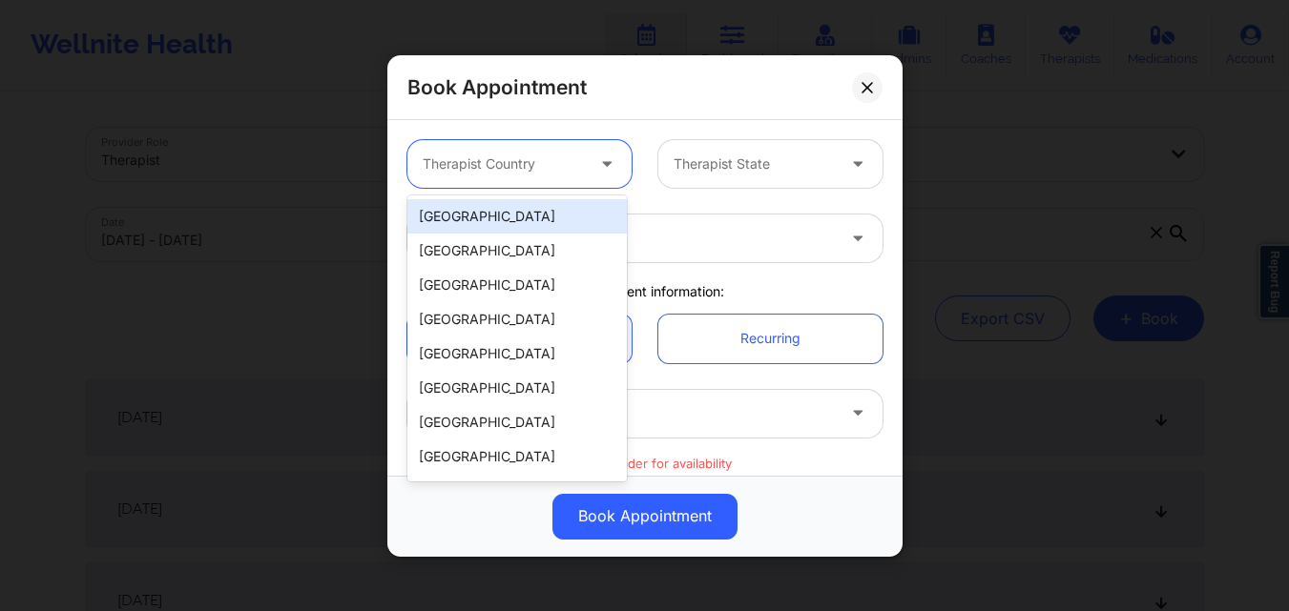
click at [480, 224] on div "[GEOGRAPHIC_DATA]" at bounding box center [516, 216] width 219 height 34
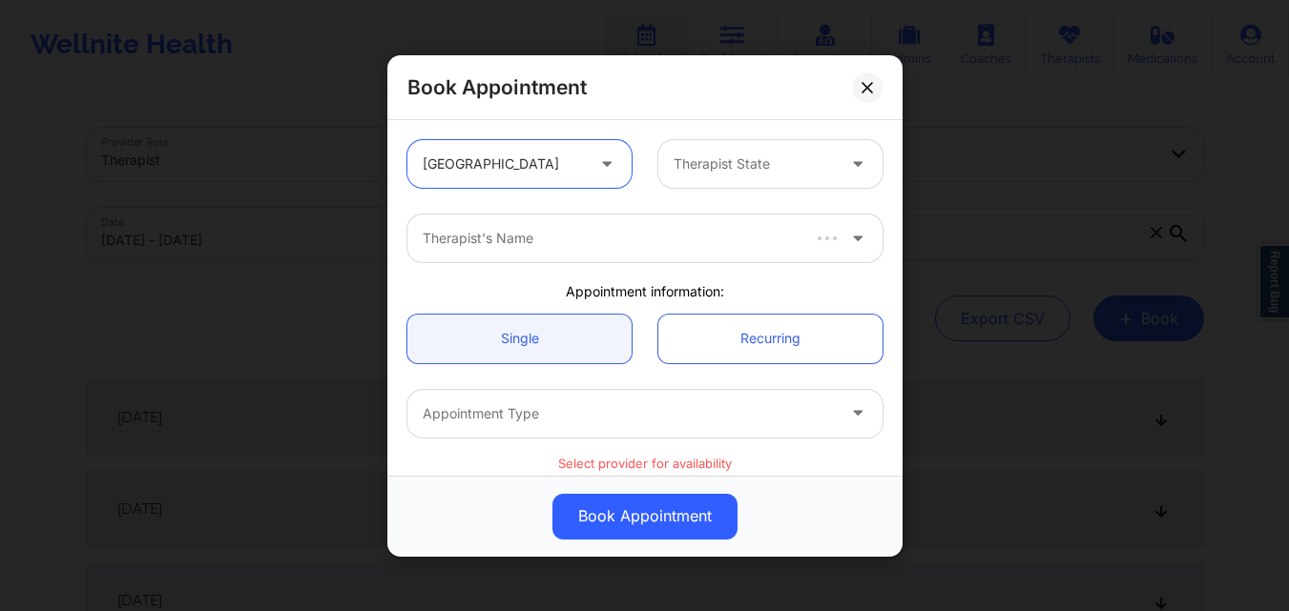
click at [714, 167] on div at bounding box center [753, 164] width 161 height 23
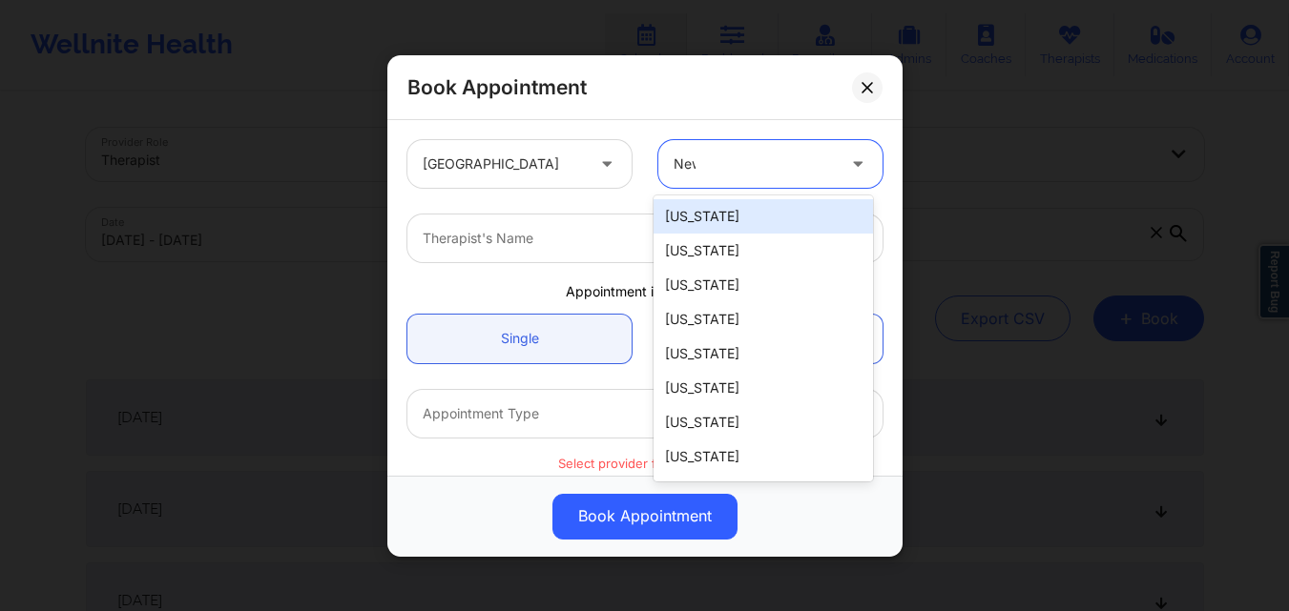
type input "New"
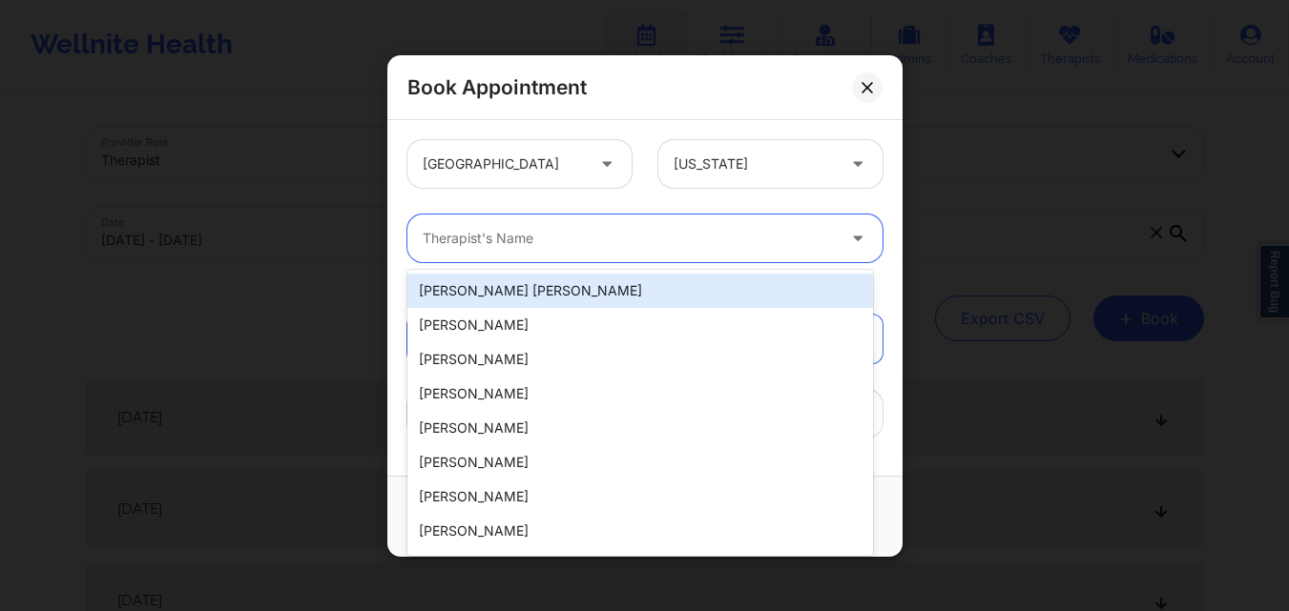
click at [611, 244] on div at bounding box center [629, 238] width 412 height 23
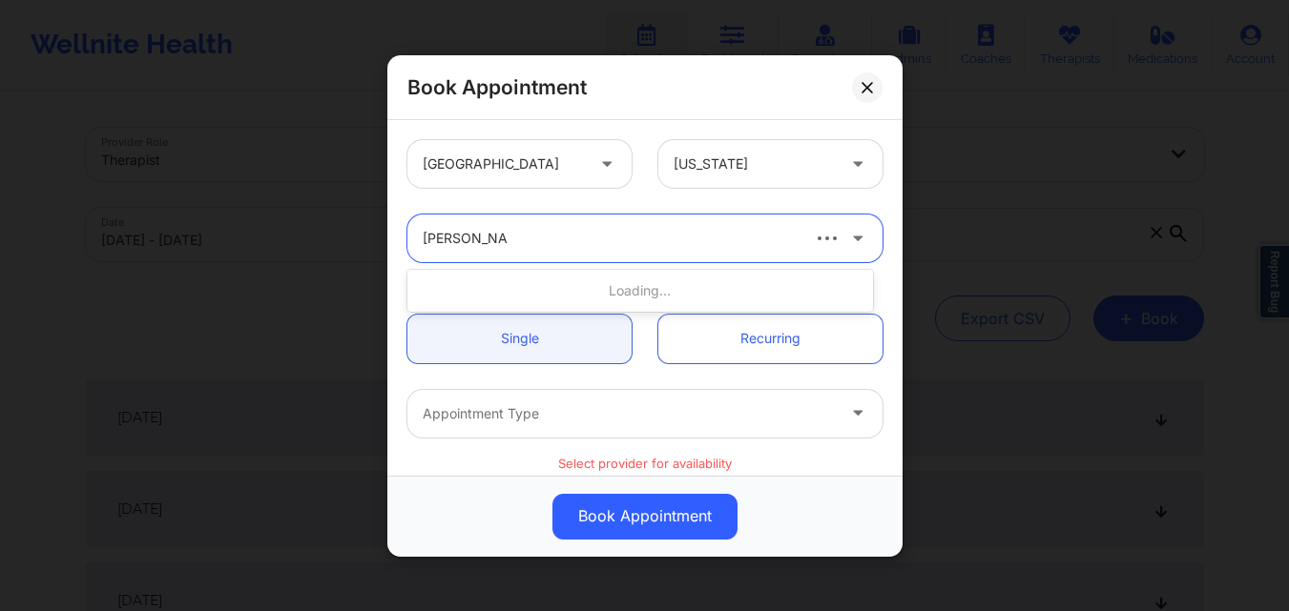
type input "[PERSON_NAME]"
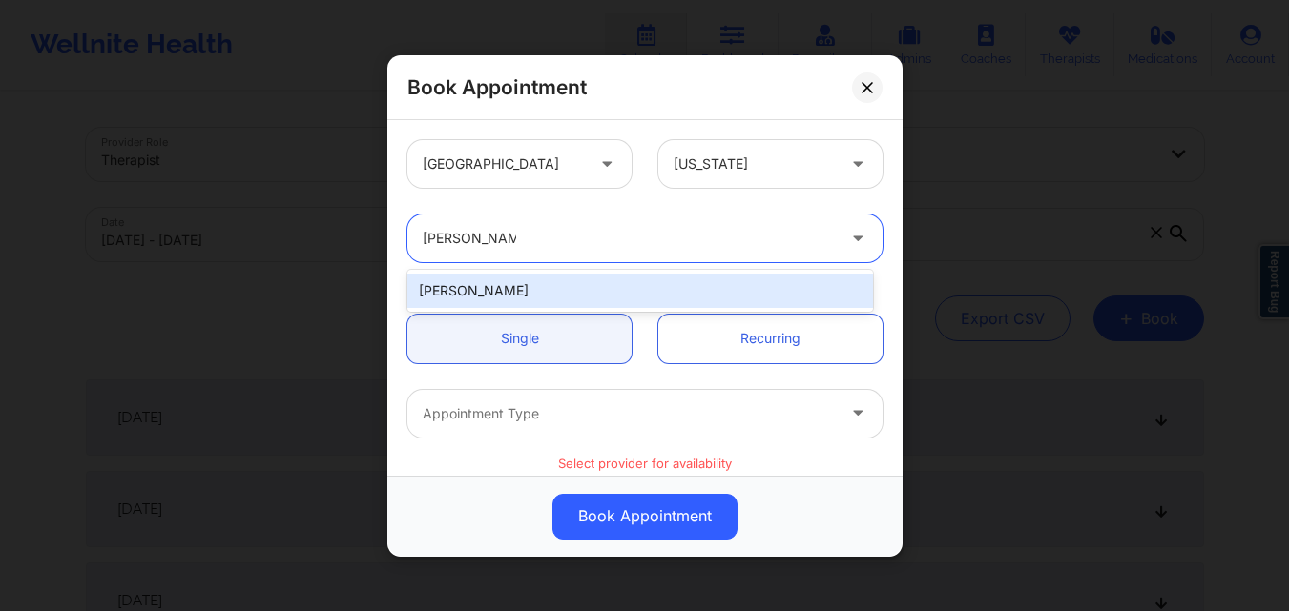
click at [520, 293] on div "[PERSON_NAME]" at bounding box center [640, 291] width 466 height 34
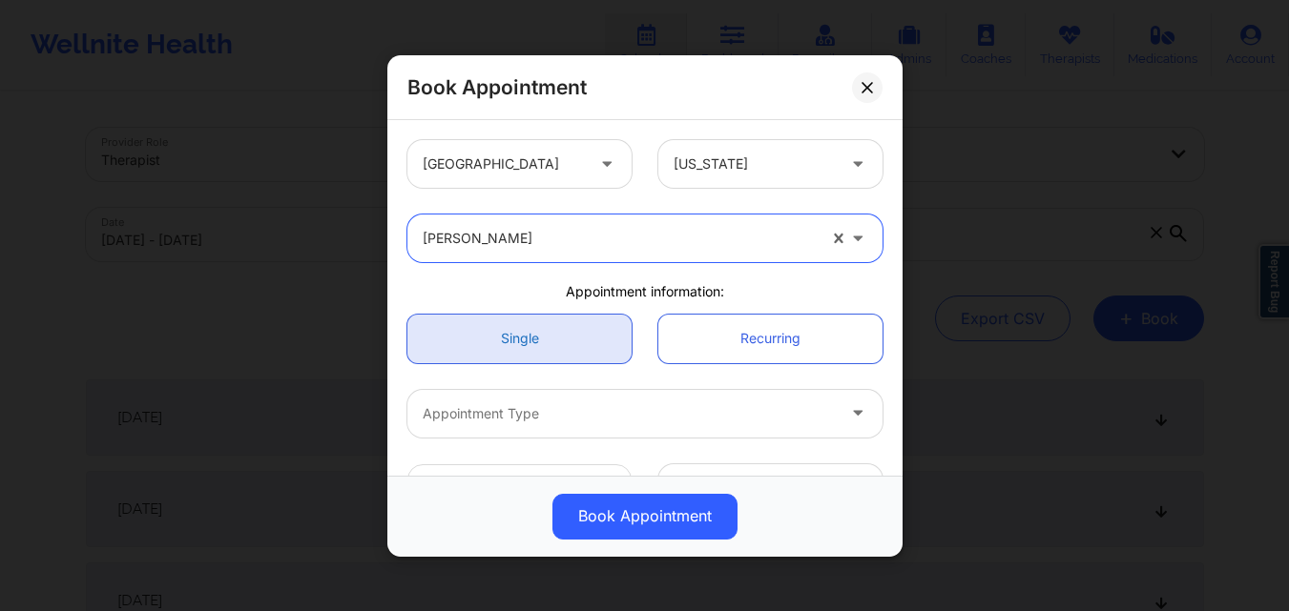
click at [524, 335] on link "Single" at bounding box center [519, 338] width 224 height 49
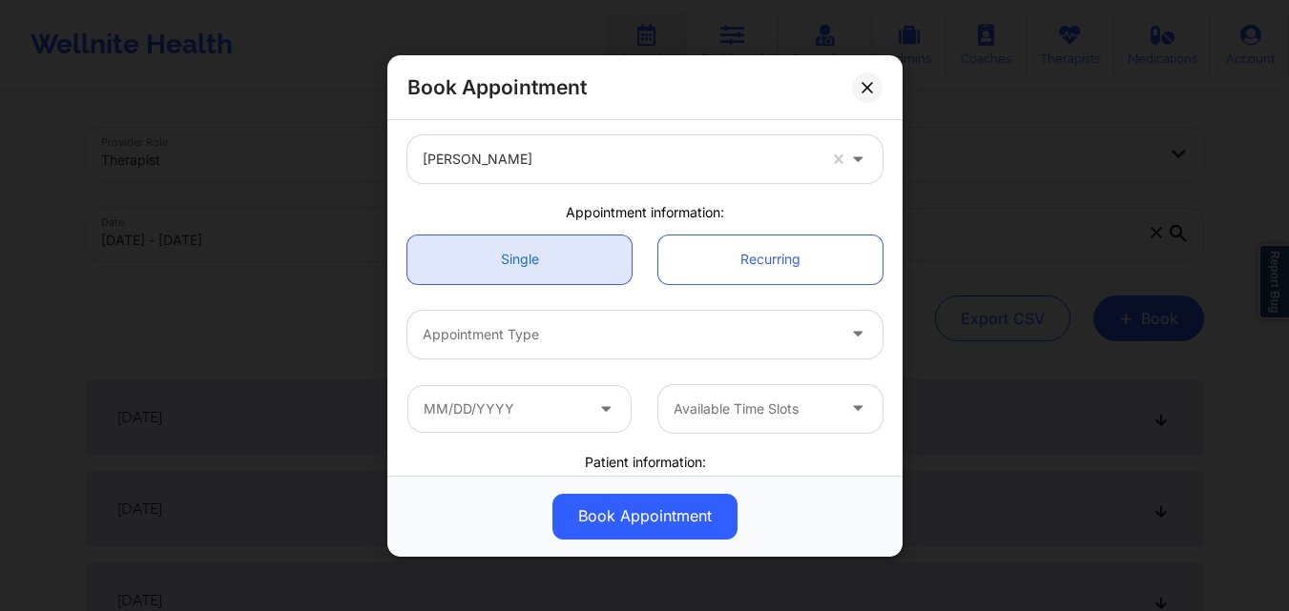
scroll to position [95, 0]
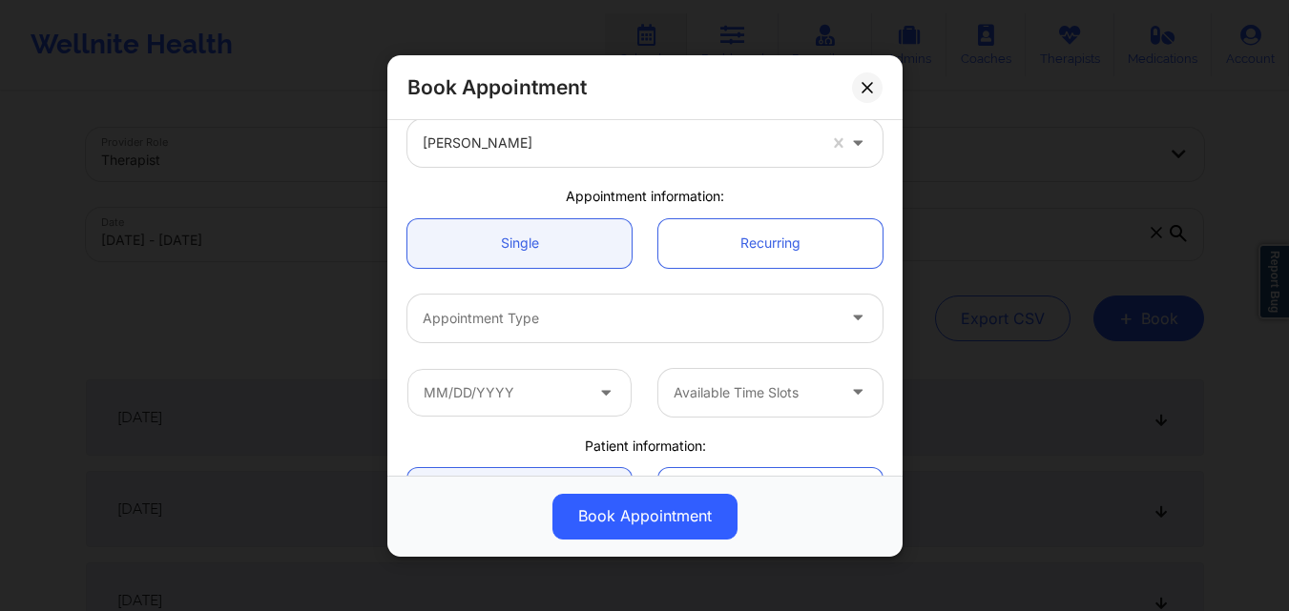
click at [529, 304] on div "Appointment Type" at bounding box center [621, 318] width 429 height 48
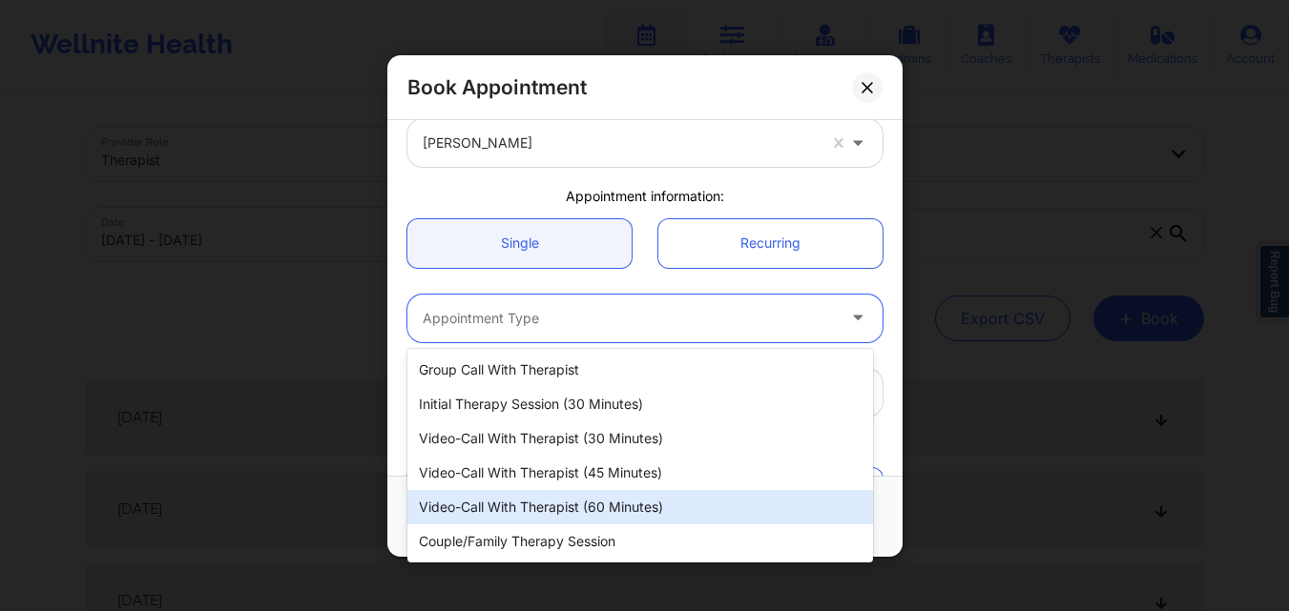
click at [538, 512] on div "Video-Call with Therapist (60 minutes)" at bounding box center [640, 507] width 466 height 34
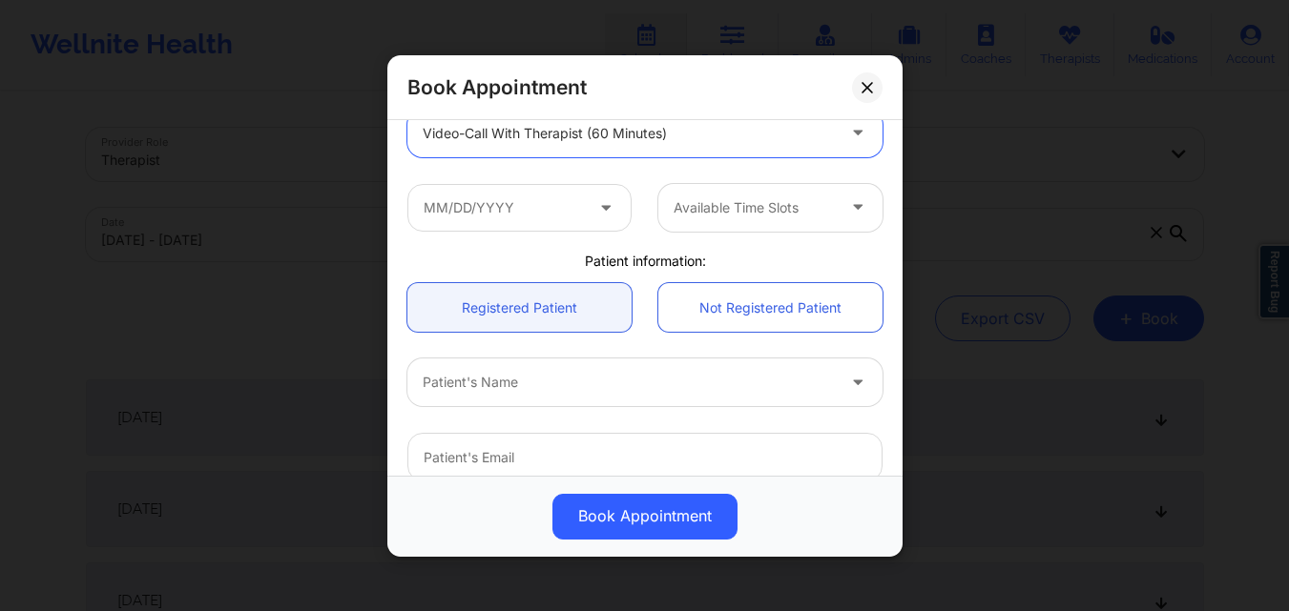
scroll to position [286, 0]
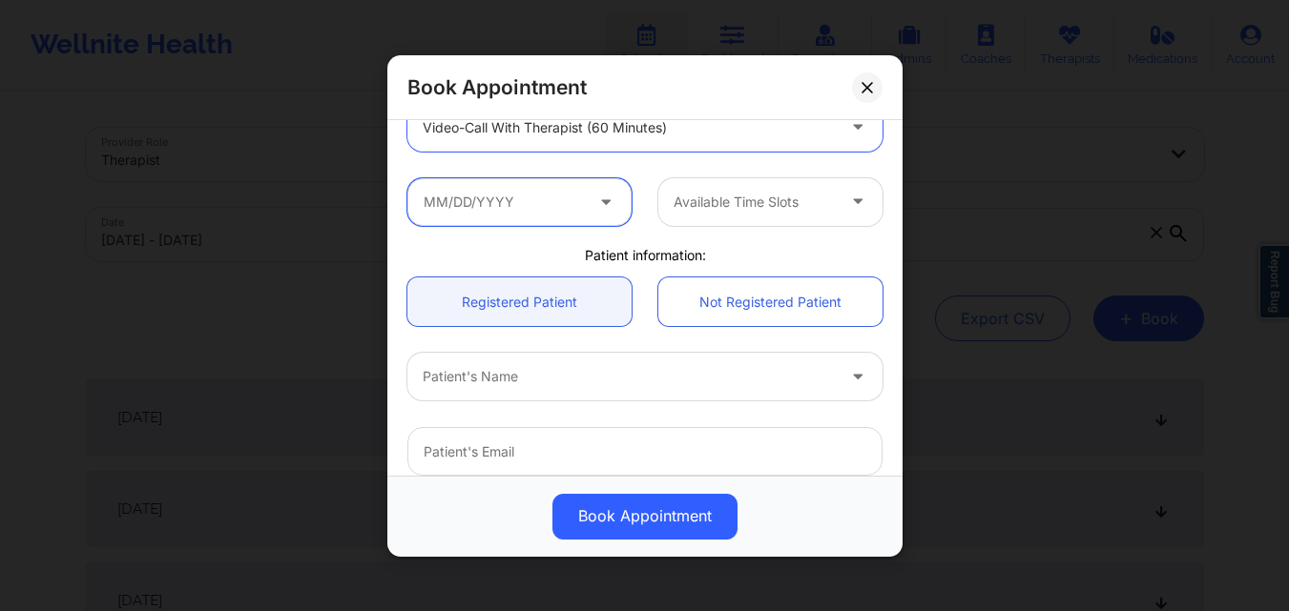
click at [521, 211] on input "text" at bounding box center [519, 201] width 224 height 48
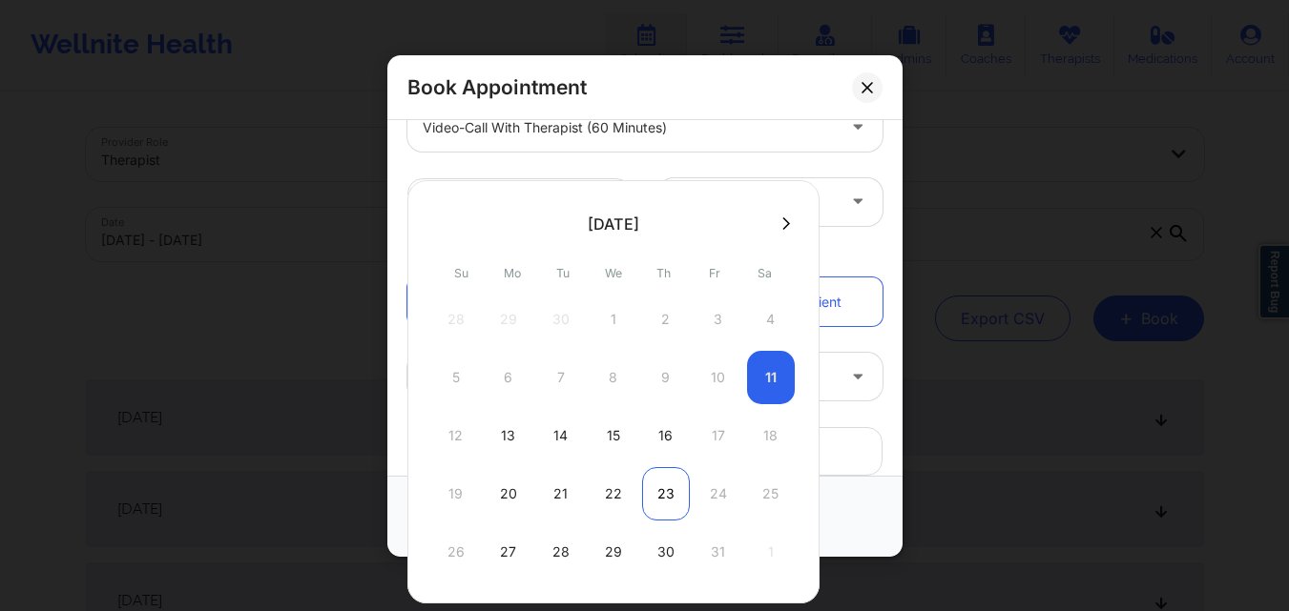
click at [664, 495] on div "23" at bounding box center [666, 493] width 48 height 53
type input "[DATE]"
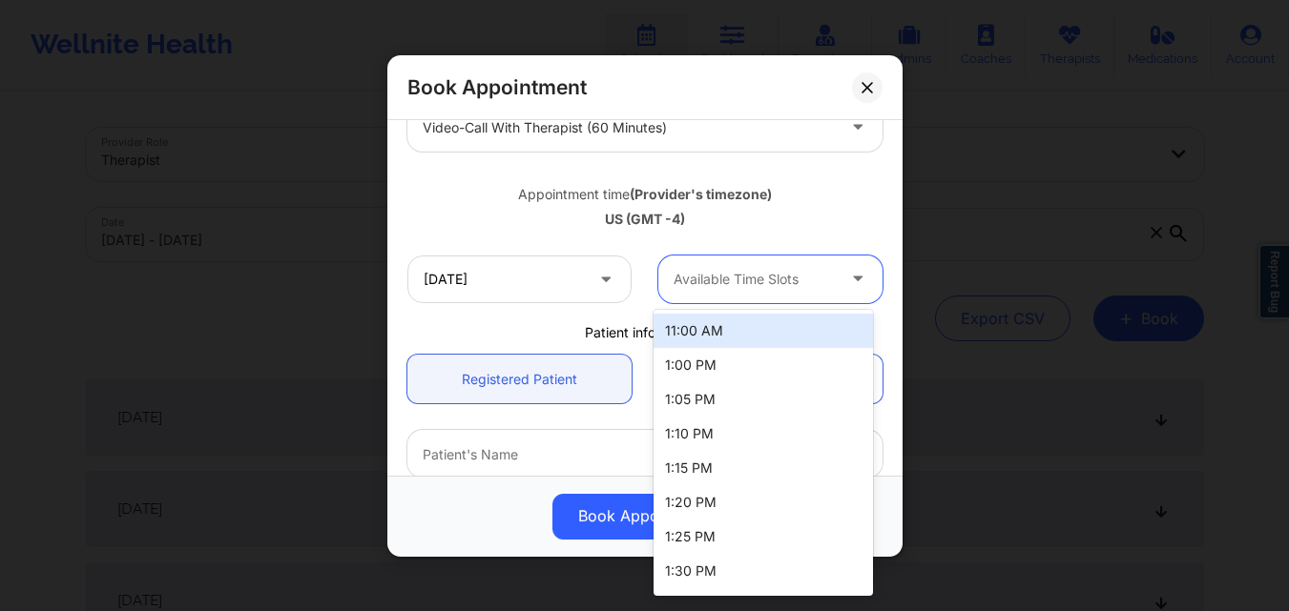
click at [747, 295] on div "Available Time Slots" at bounding box center [747, 279] width 178 height 48
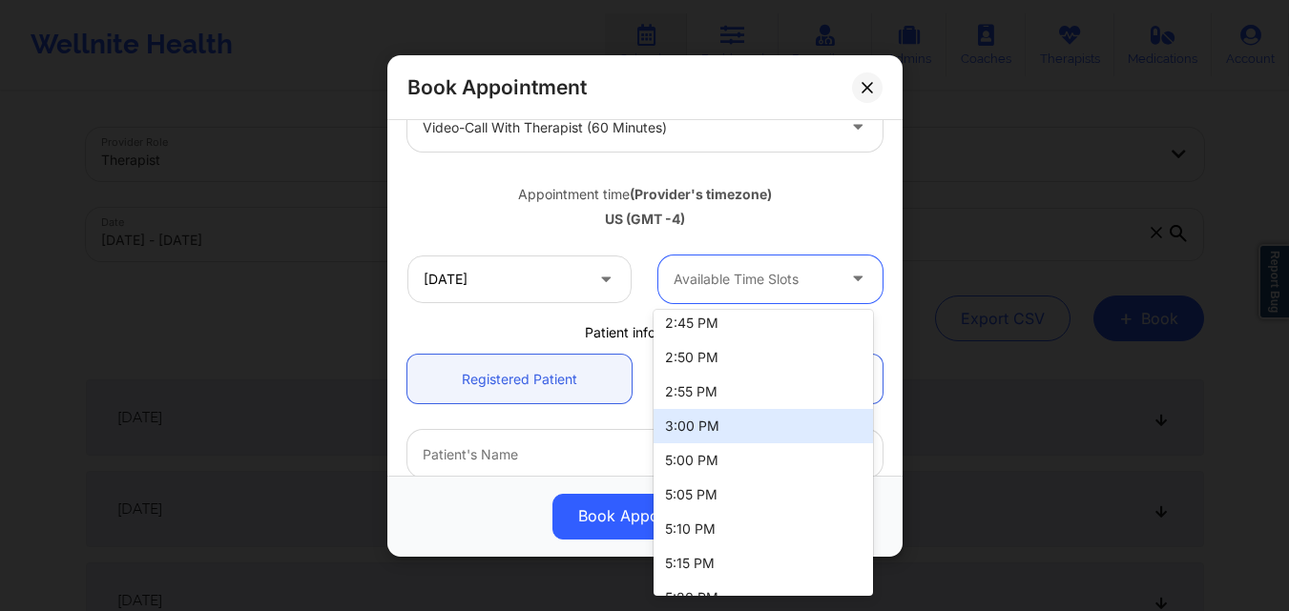
click at [757, 428] on div "3:00 PM" at bounding box center [762, 426] width 219 height 34
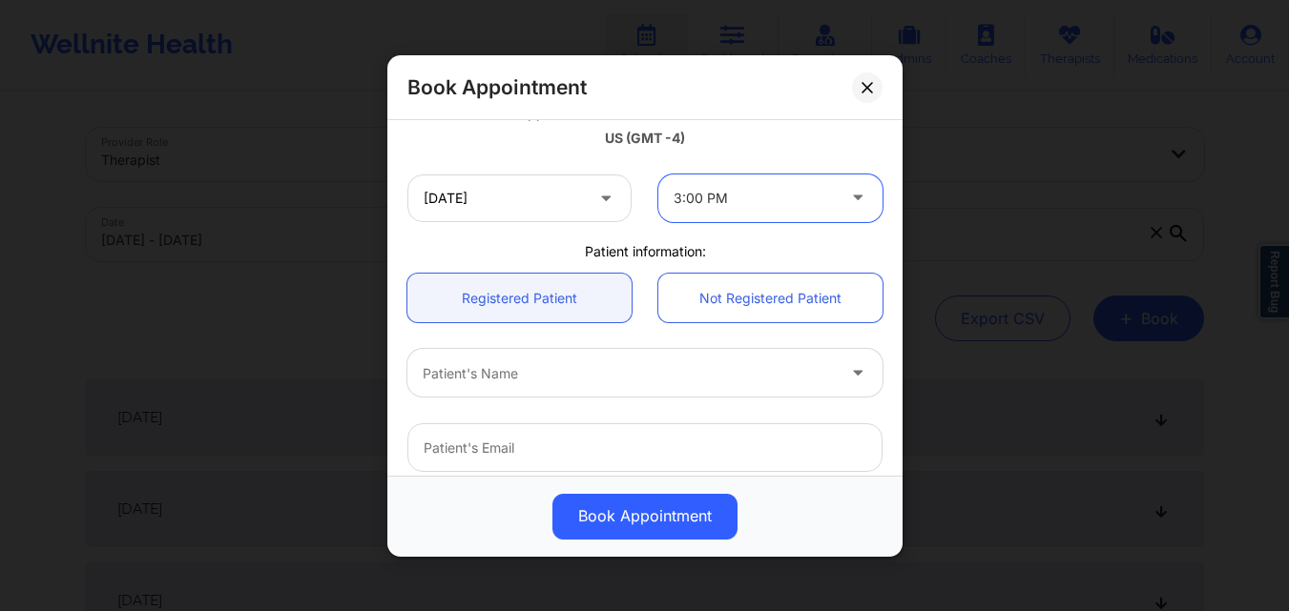
scroll to position [382, 0]
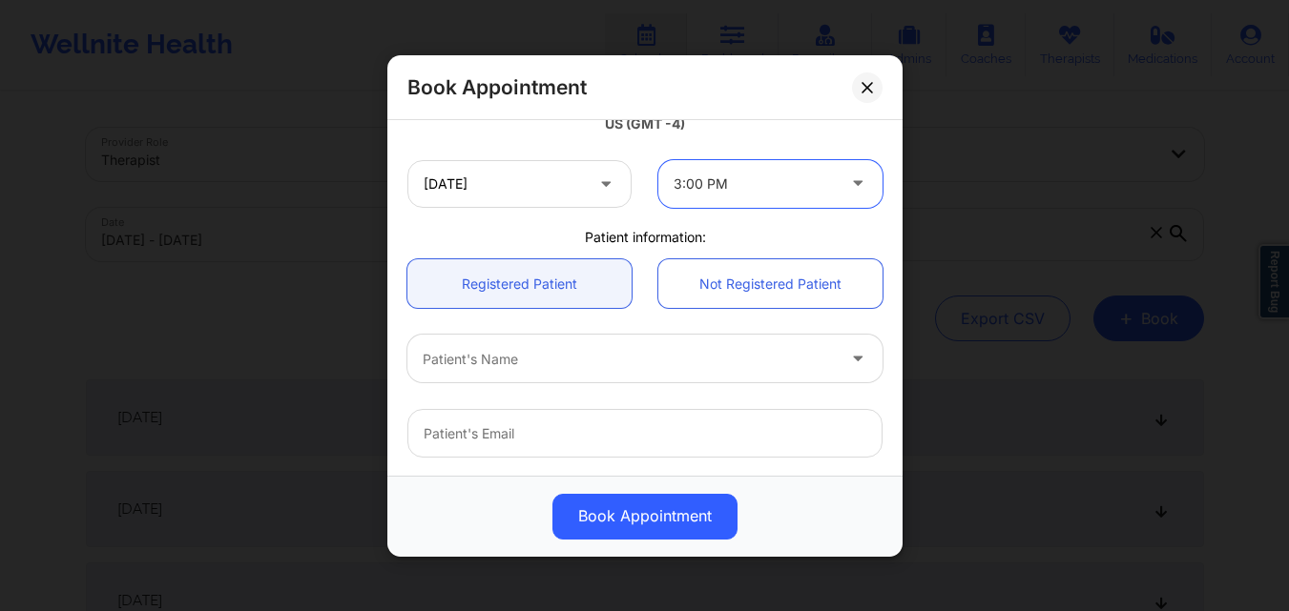
click at [522, 353] on div at bounding box center [629, 358] width 412 height 23
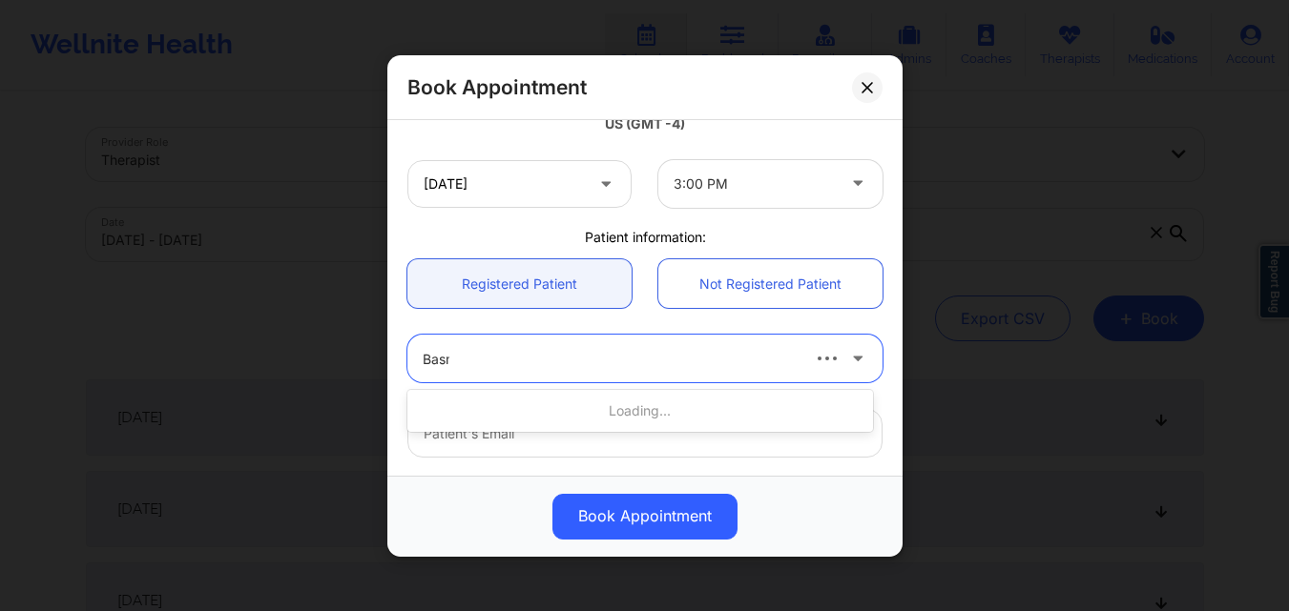
type input "Basma"
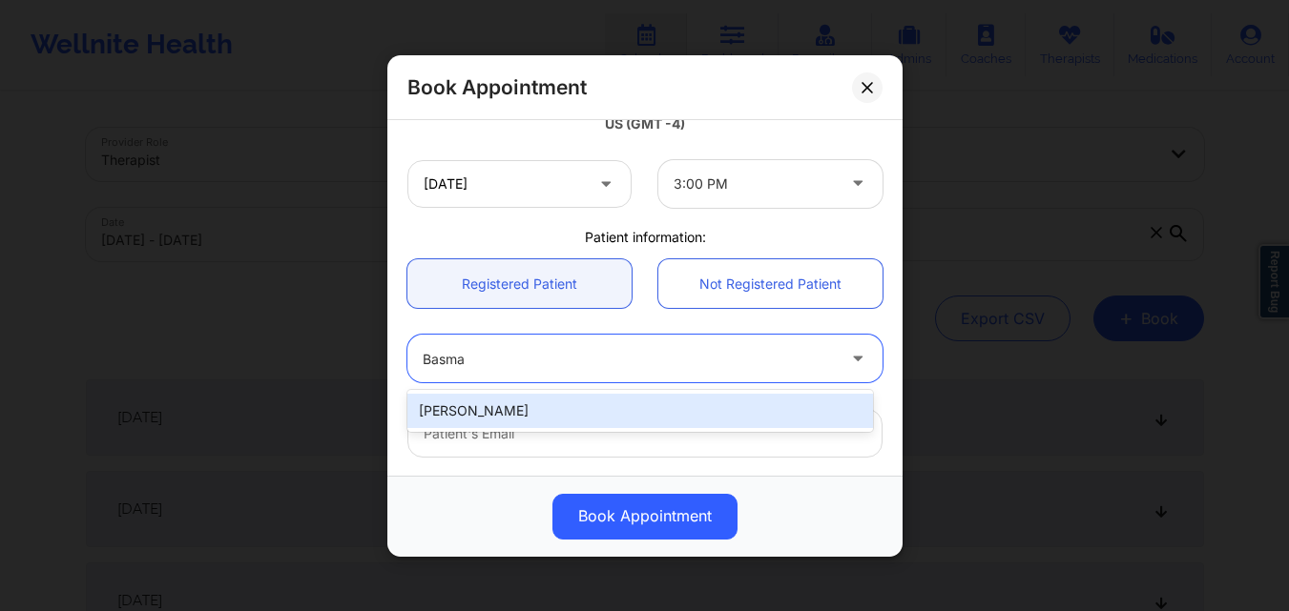
click at [518, 420] on div "[PERSON_NAME]" at bounding box center [640, 411] width 466 height 34
type input "[EMAIL_ADDRESS][DOMAIN_NAME]"
type input "[PHONE_NUMBER]"
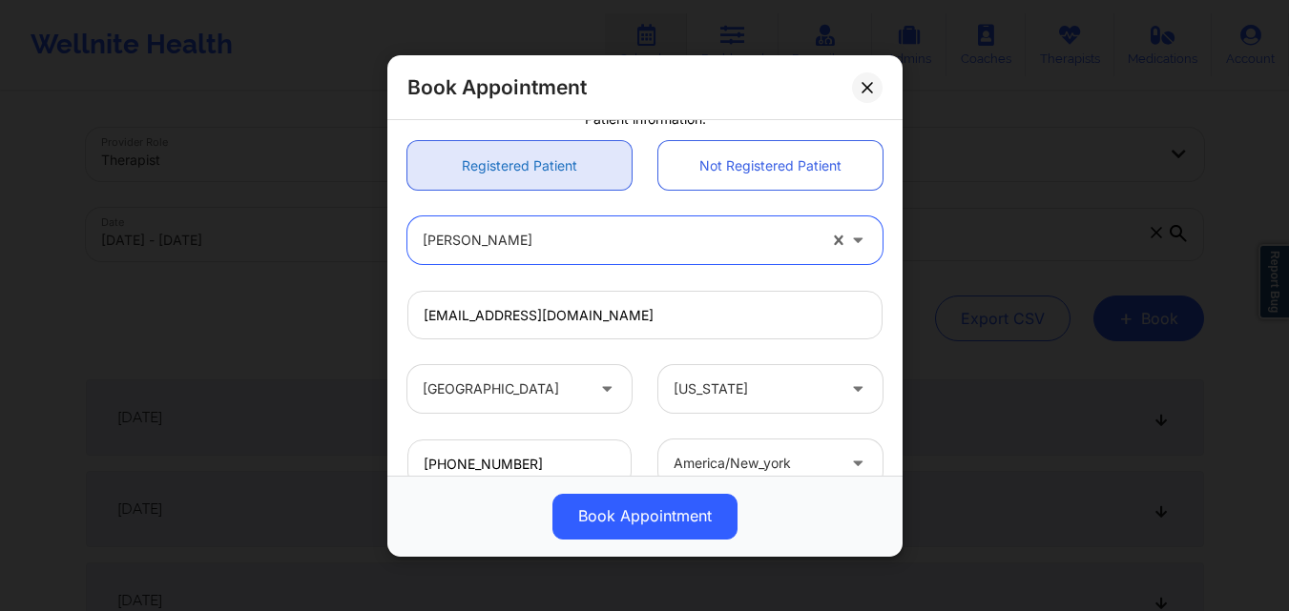
scroll to position [634, 0]
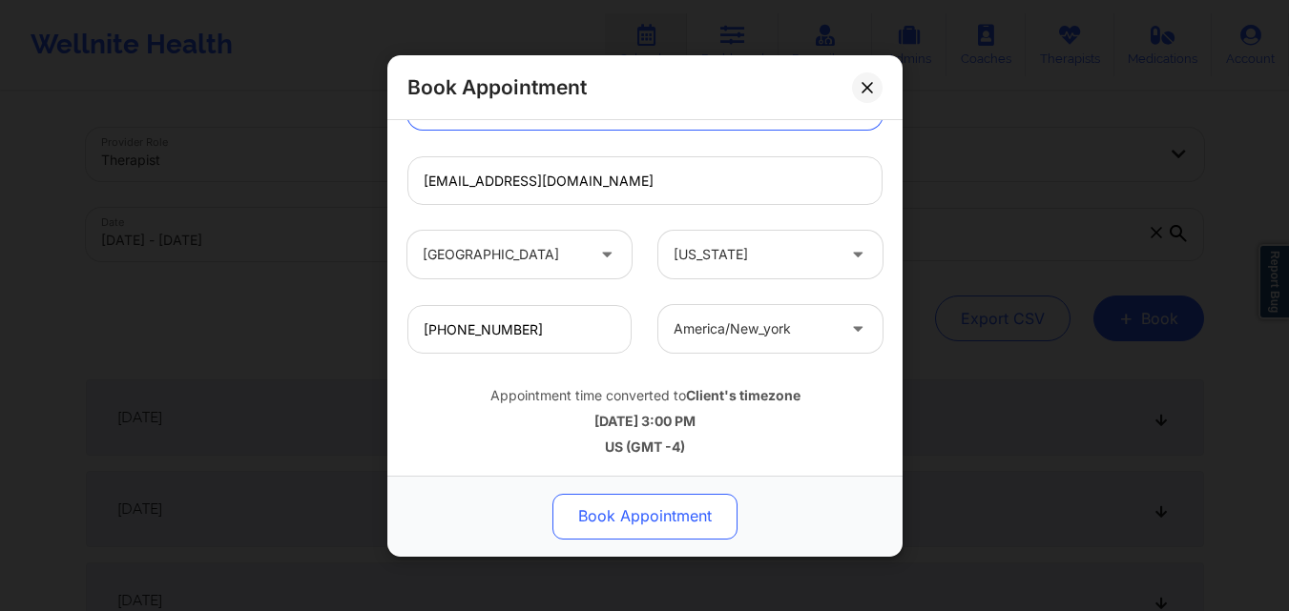
click at [636, 508] on button "Book Appointment" at bounding box center [644, 516] width 185 height 46
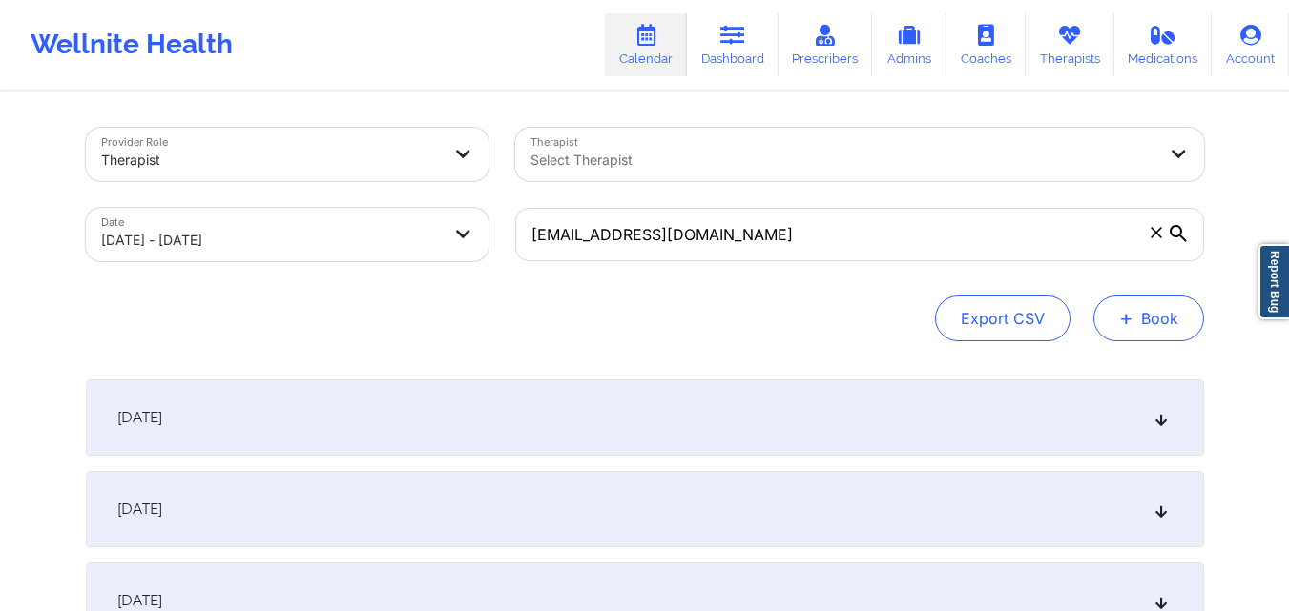
click at [1147, 308] on button "+ Book" at bounding box center [1148, 319] width 111 height 46
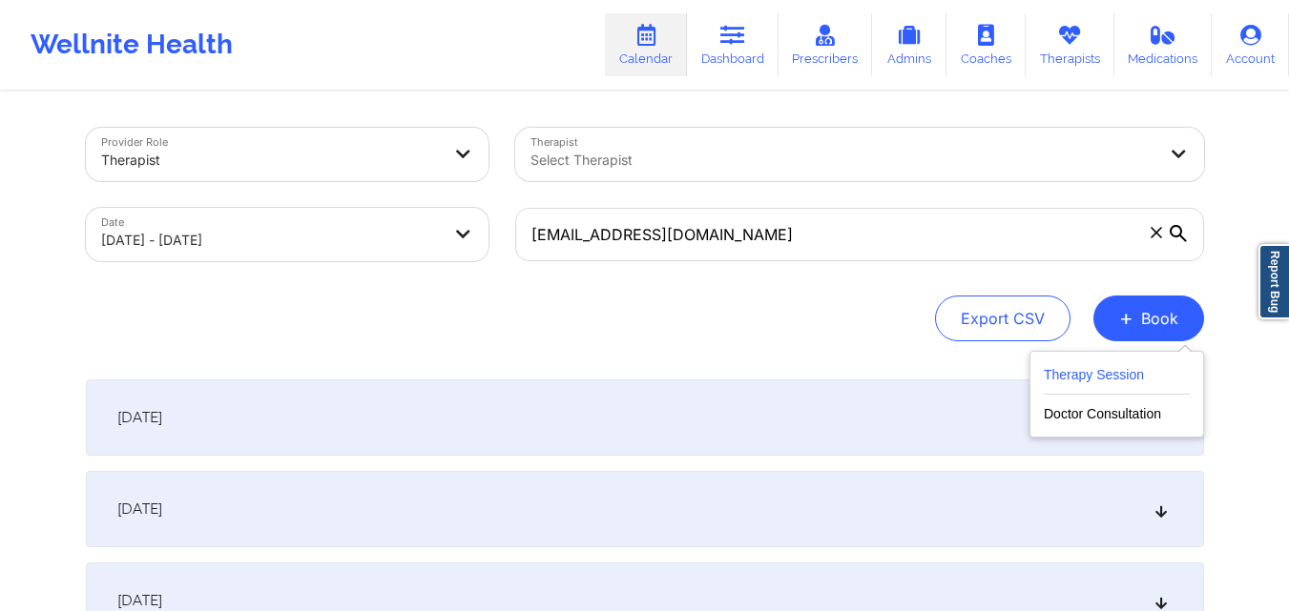
click at [1105, 377] on button "Therapy Session" at bounding box center [1117, 378] width 146 height 31
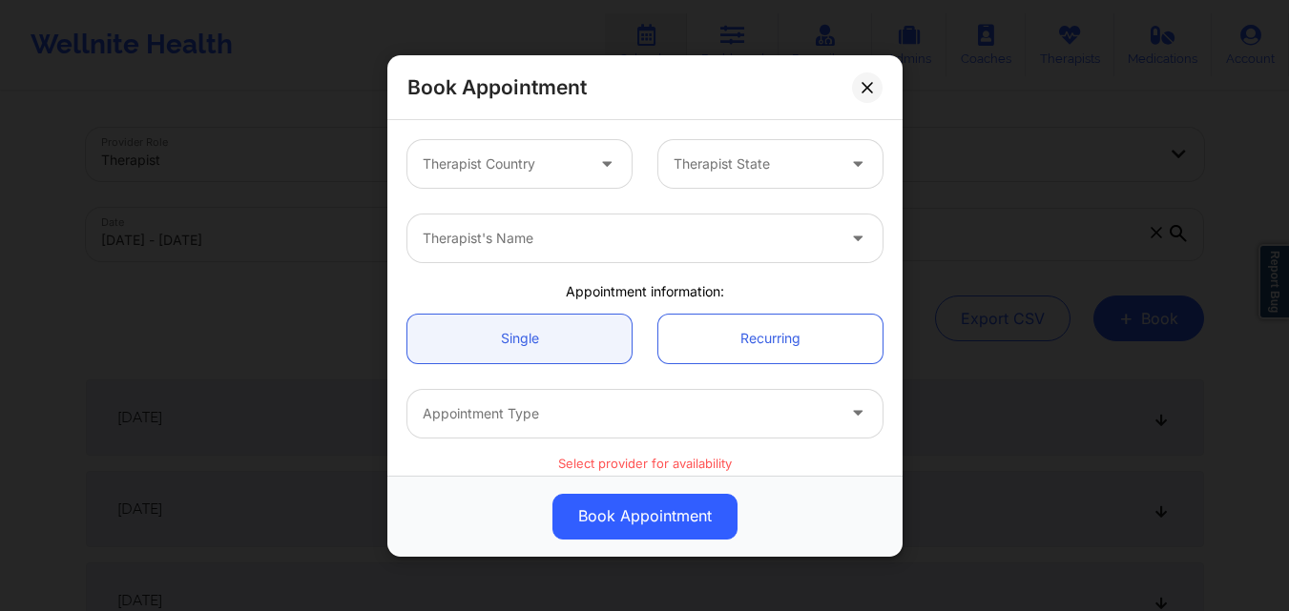
click at [544, 180] on div "Therapist Country" at bounding box center [496, 164] width 178 height 48
click at [787, 173] on div at bounding box center [753, 164] width 161 height 23
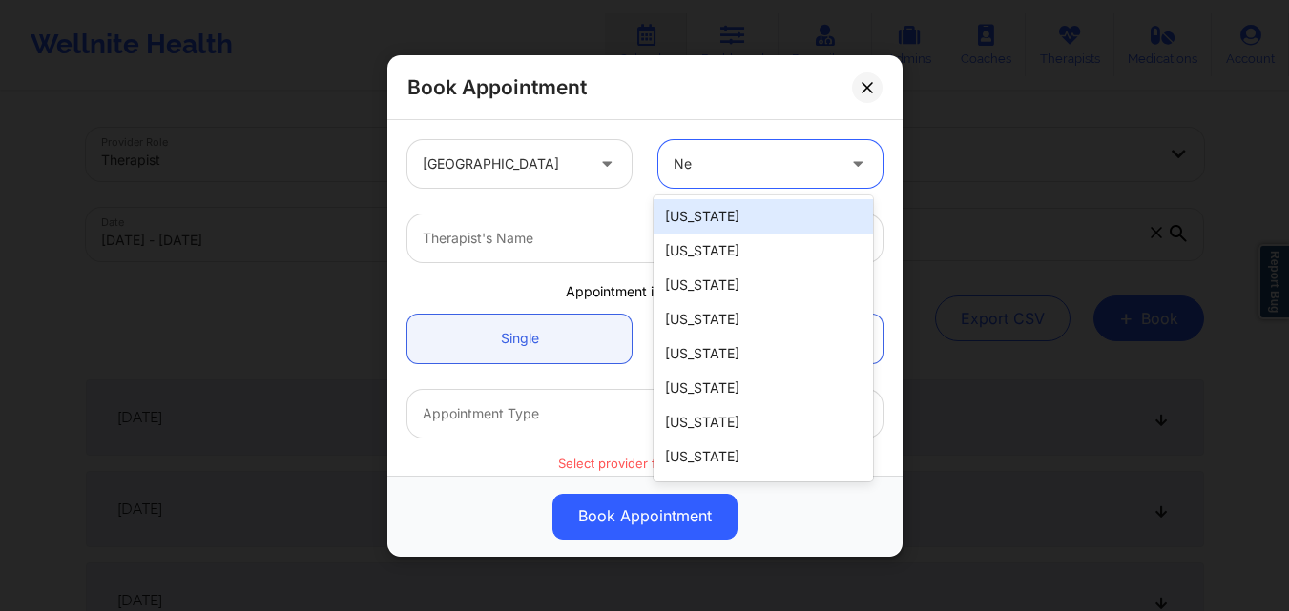
type input "New"
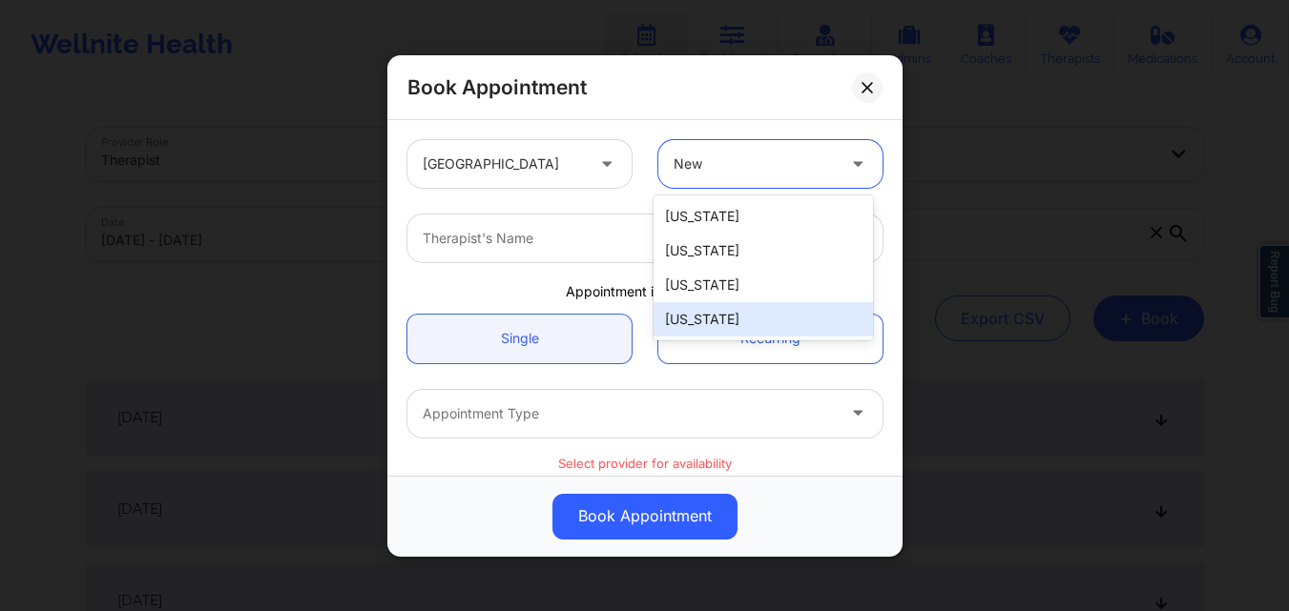
click at [750, 329] on div "[US_STATE]" at bounding box center [762, 319] width 219 height 34
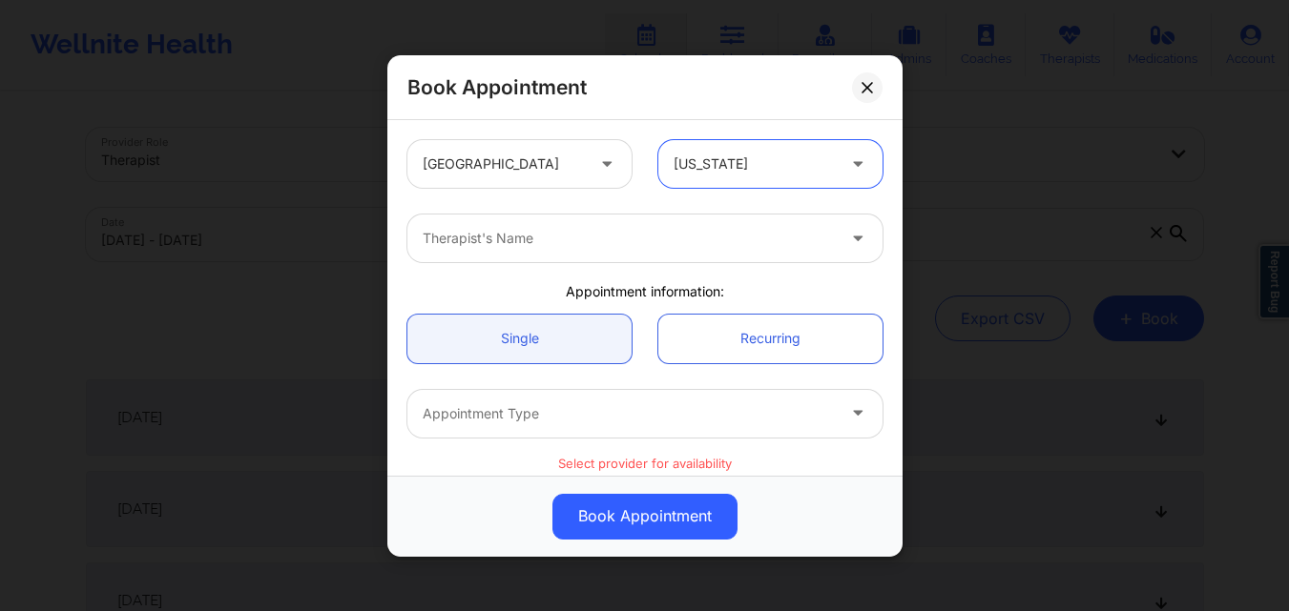
click at [544, 257] on div "Therapist's Name" at bounding box center [621, 239] width 429 height 48
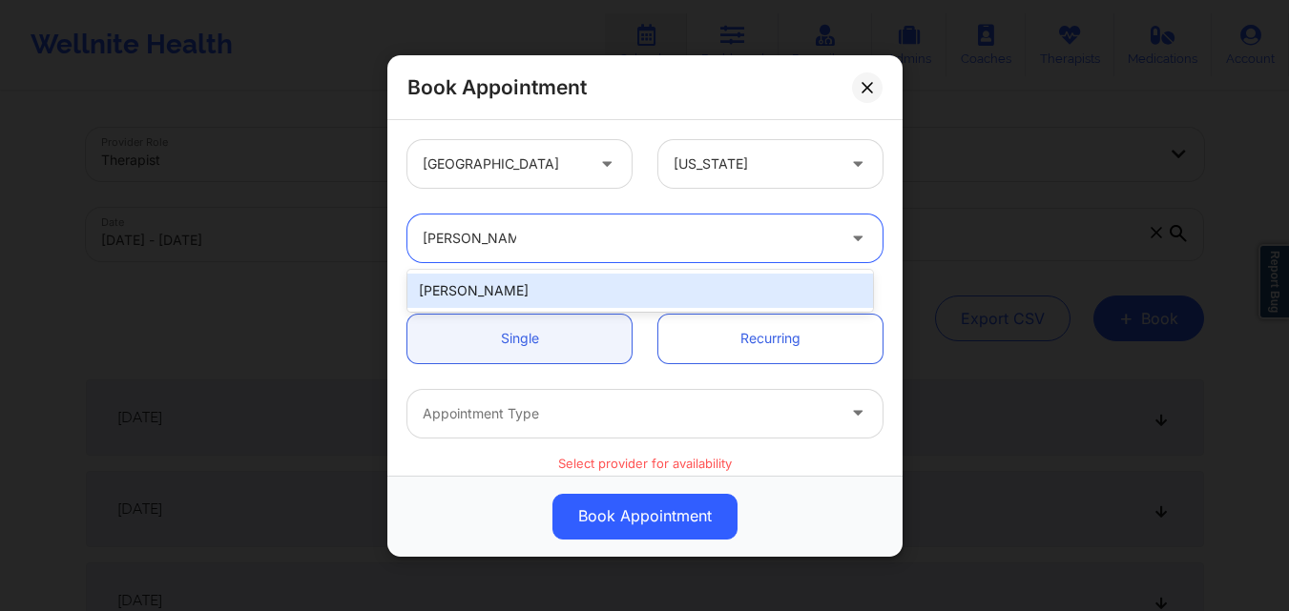
type input "[PERSON_NAME]"
click at [673, 285] on div "[PERSON_NAME]" at bounding box center [640, 291] width 466 height 34
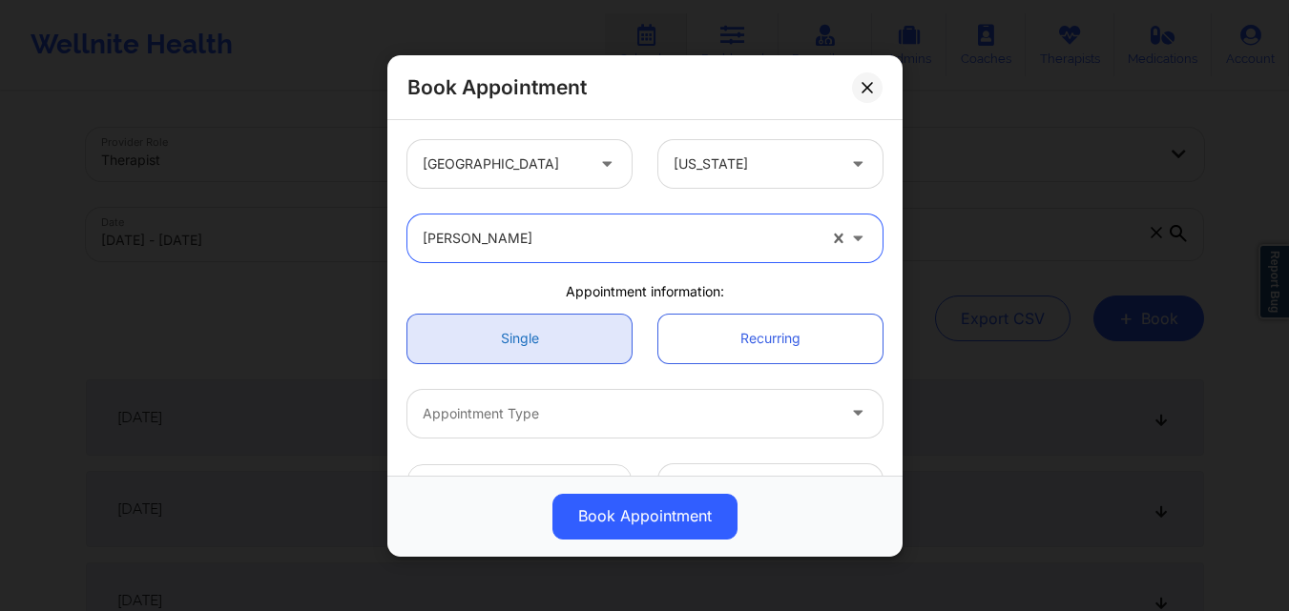
click at [544, 321] on link "Single" at bounding box center [519, 338] width 224 height 49
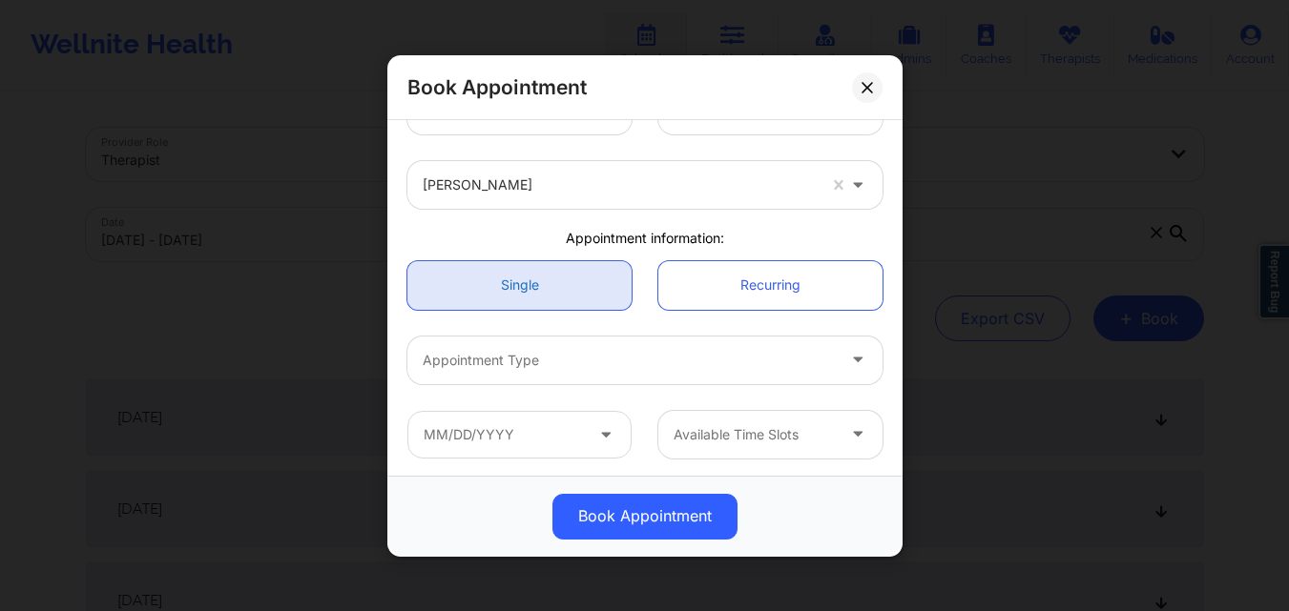
scroll to position [191, 0]
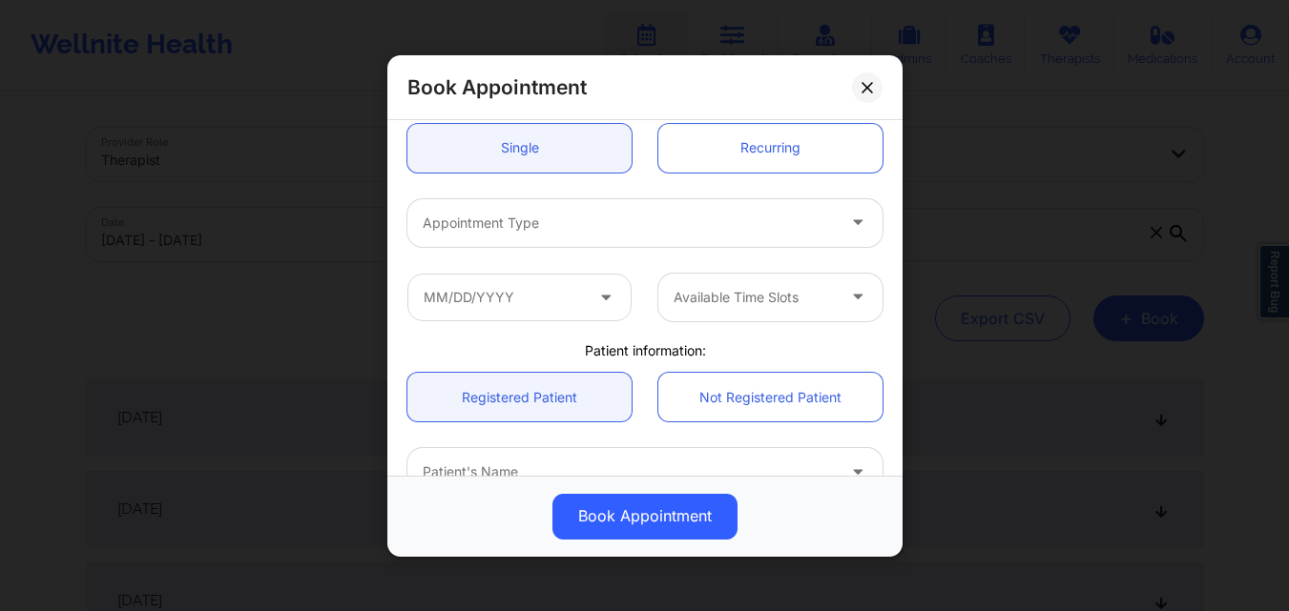
click at [548, 217] on div at bounding box center [629, 222] width 412 height 23
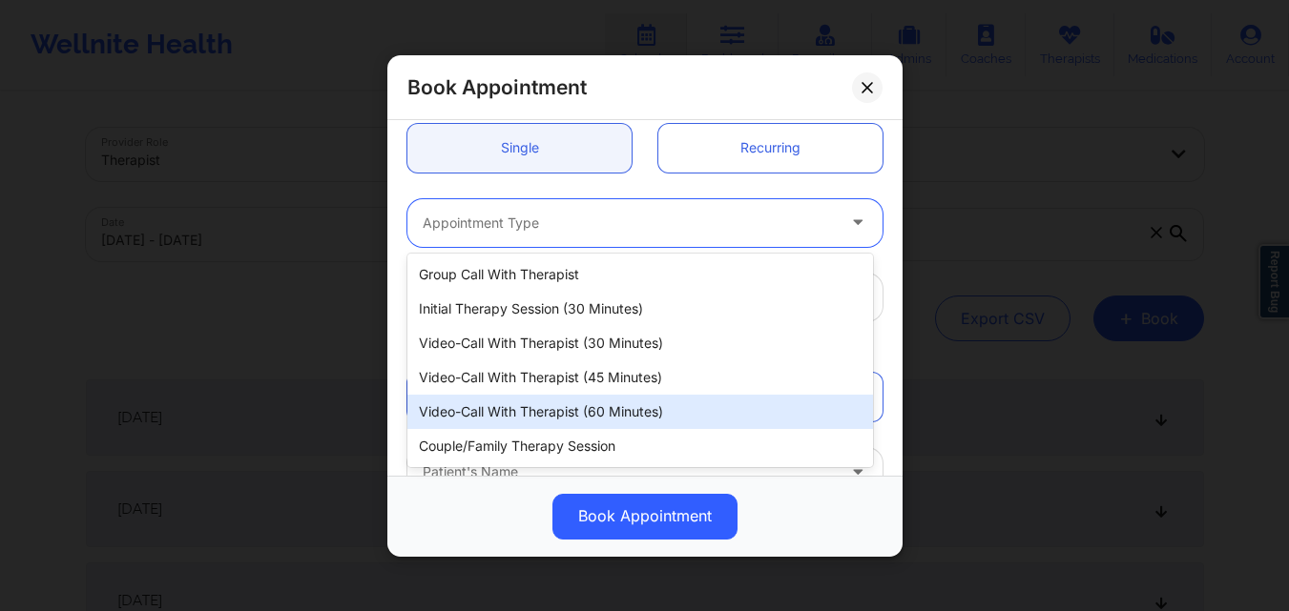
click at [509, 418] on div "Video-Call with Therapist (60 minutes)" at bounding box center [640, 412] width 466 height 34
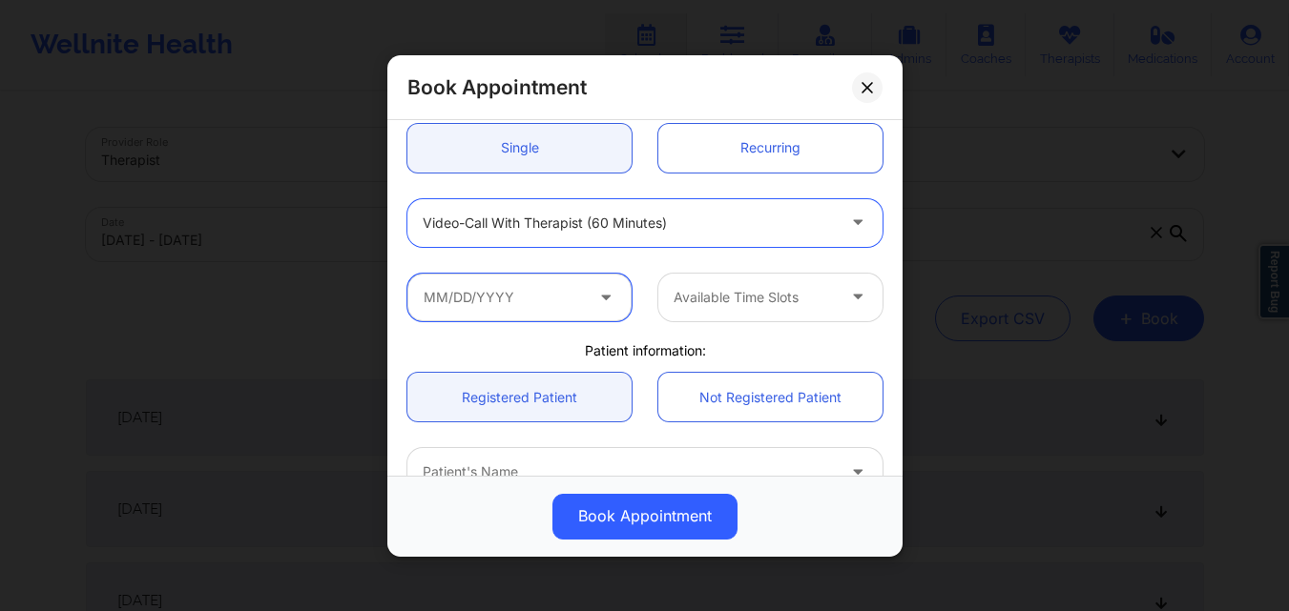
click at [537, 295] on input "text" at bounding box center [519, 297] width 224 height 48
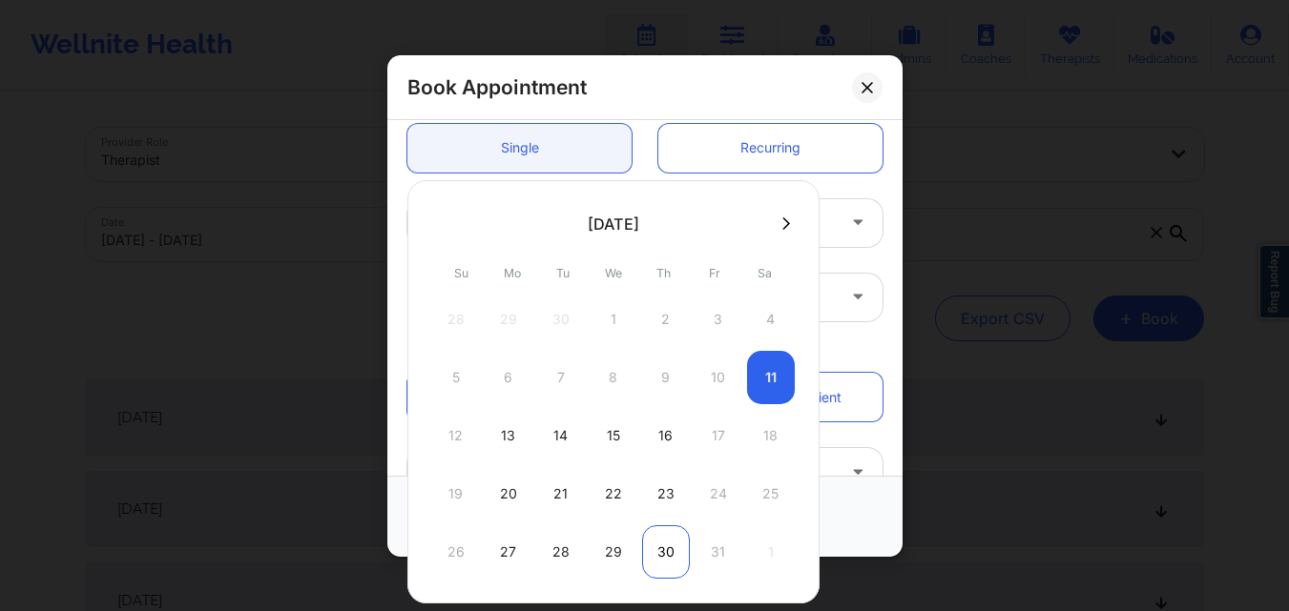
click at [652, 540] on div "30" at bounding box center [666, 552] width 48 height 53
type input "[DATE]"
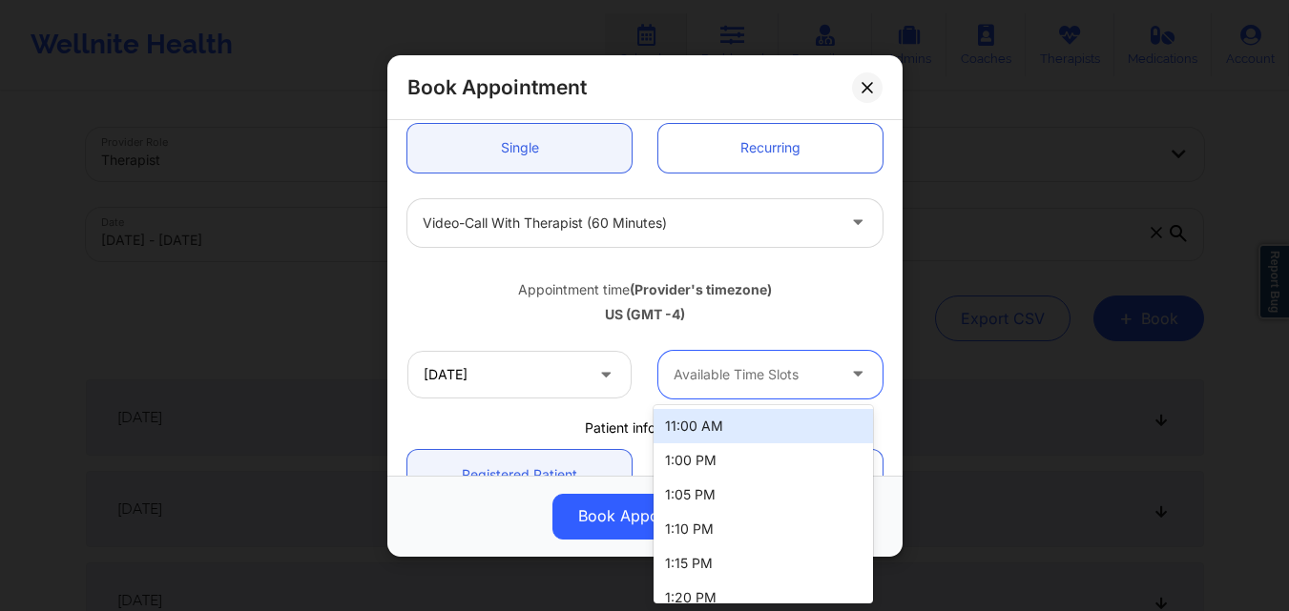
click at [747, 386] on div "Available Time Slots" at bounding box center [747, 374] width 178 height 48
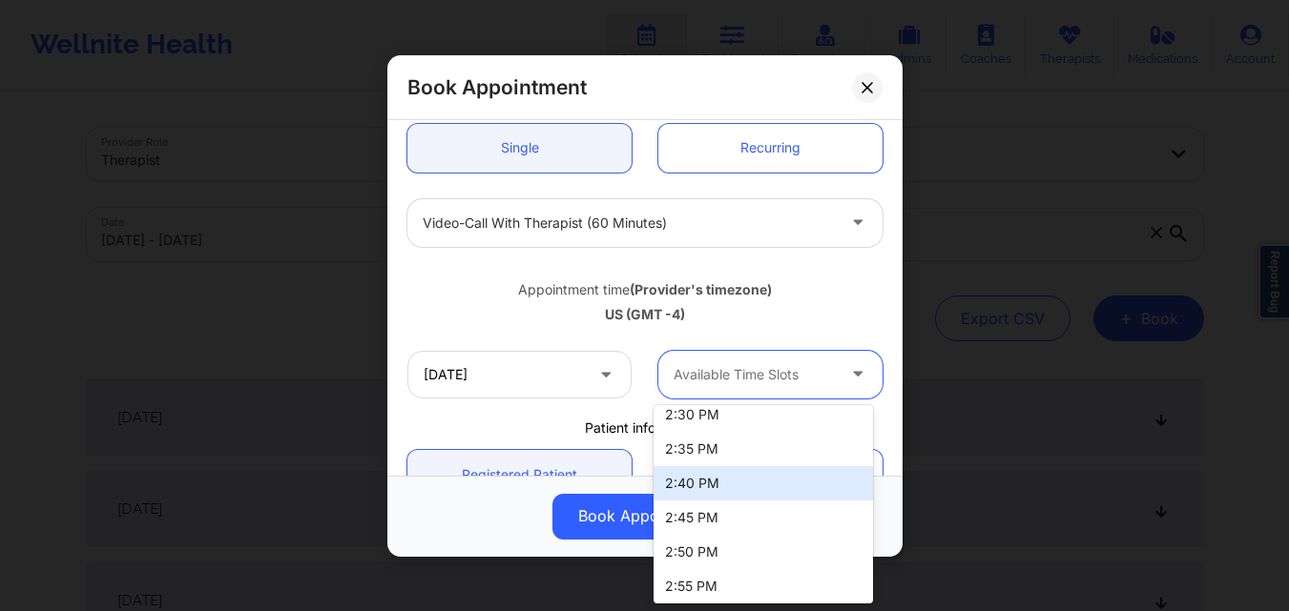
scroll to position [759, 0]
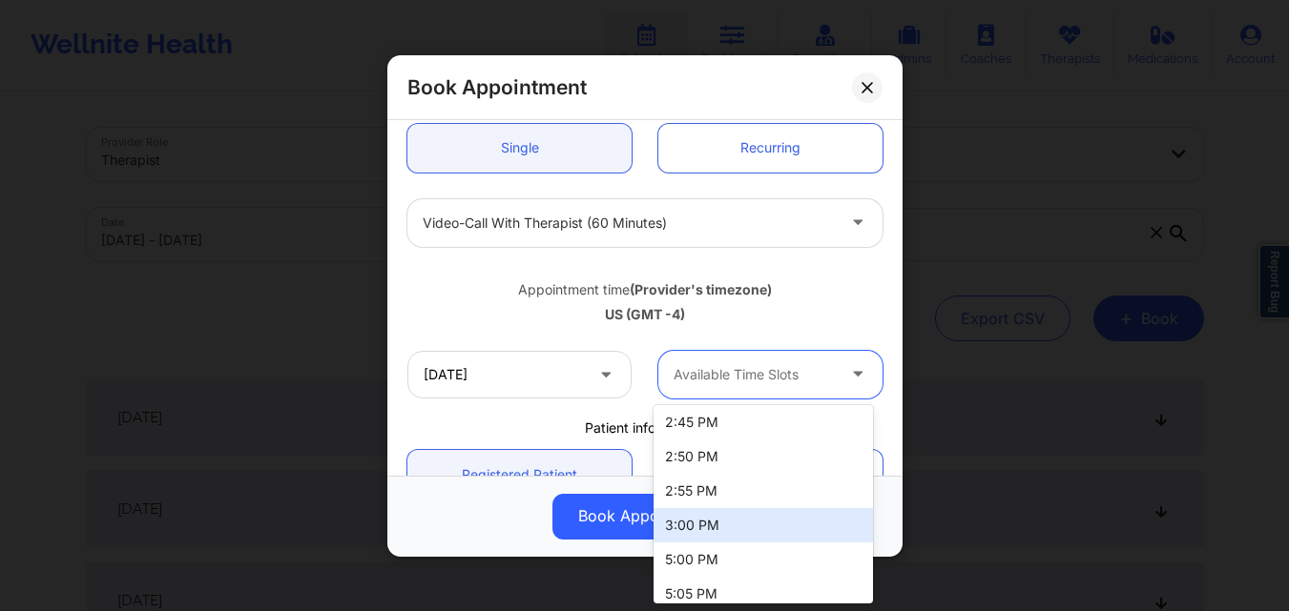
click at [735, 515] on div "3:00 PM" at bounding box center [762, 525] width 219 height 34
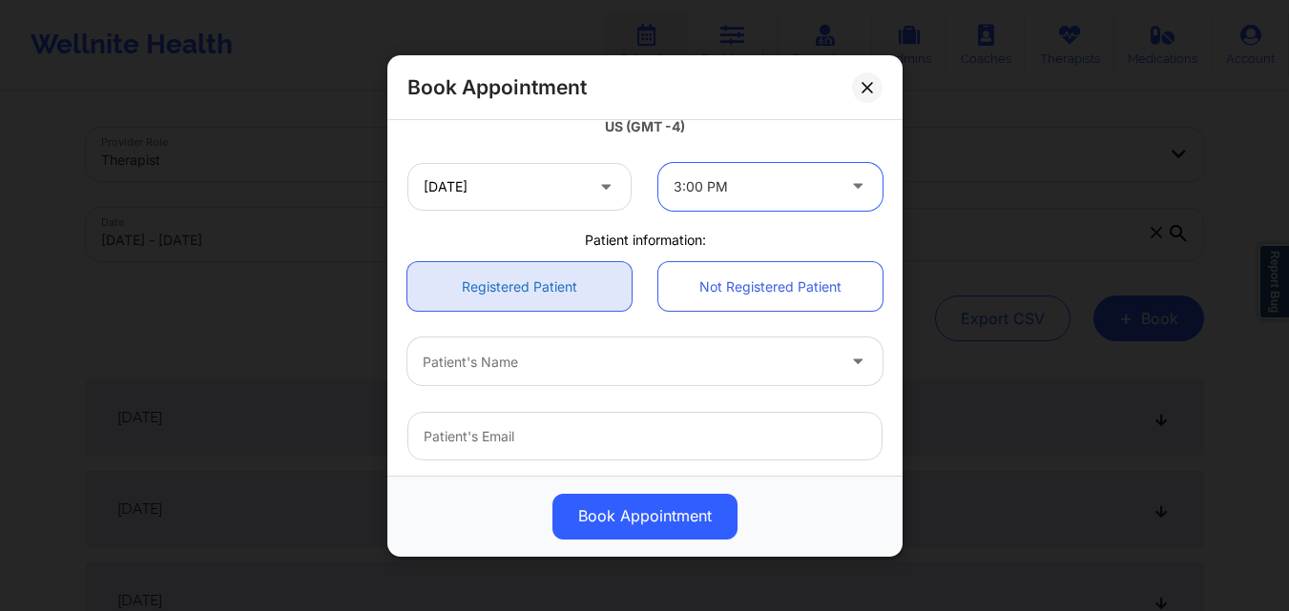
scroll to position [382, 0]
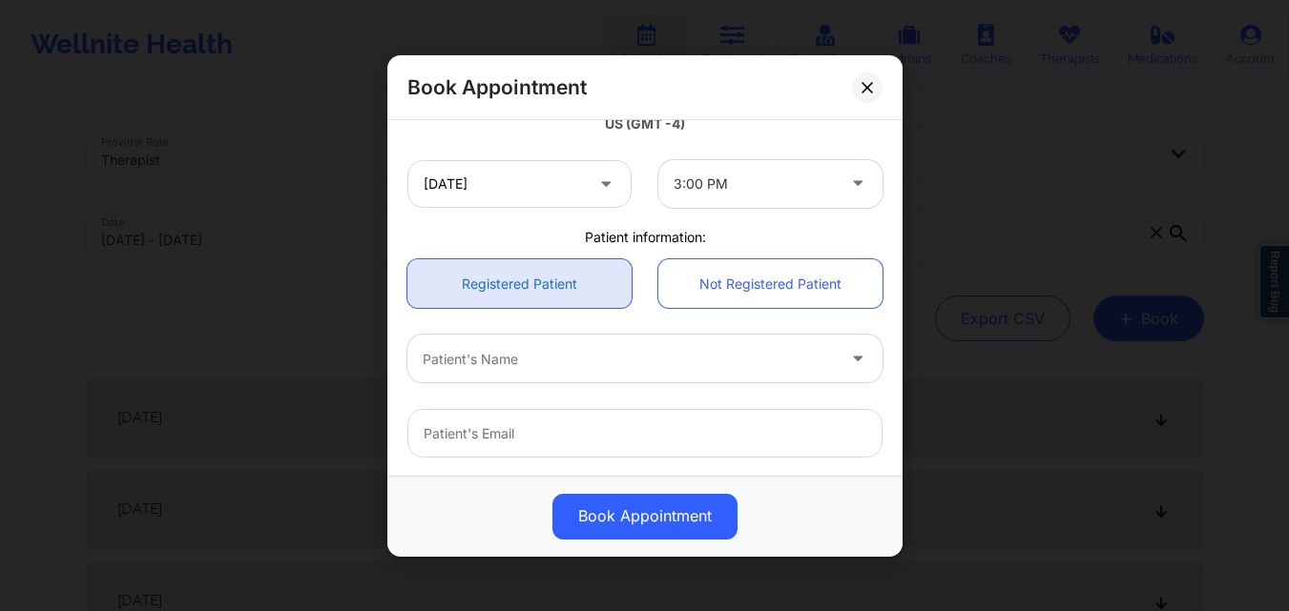
click at [517, 266] on link "Registered Patient" at bounding box center [519, 283] width 224 height 49
click at [522, 363] on div at bounding box center [629, 358] width 412 height 23
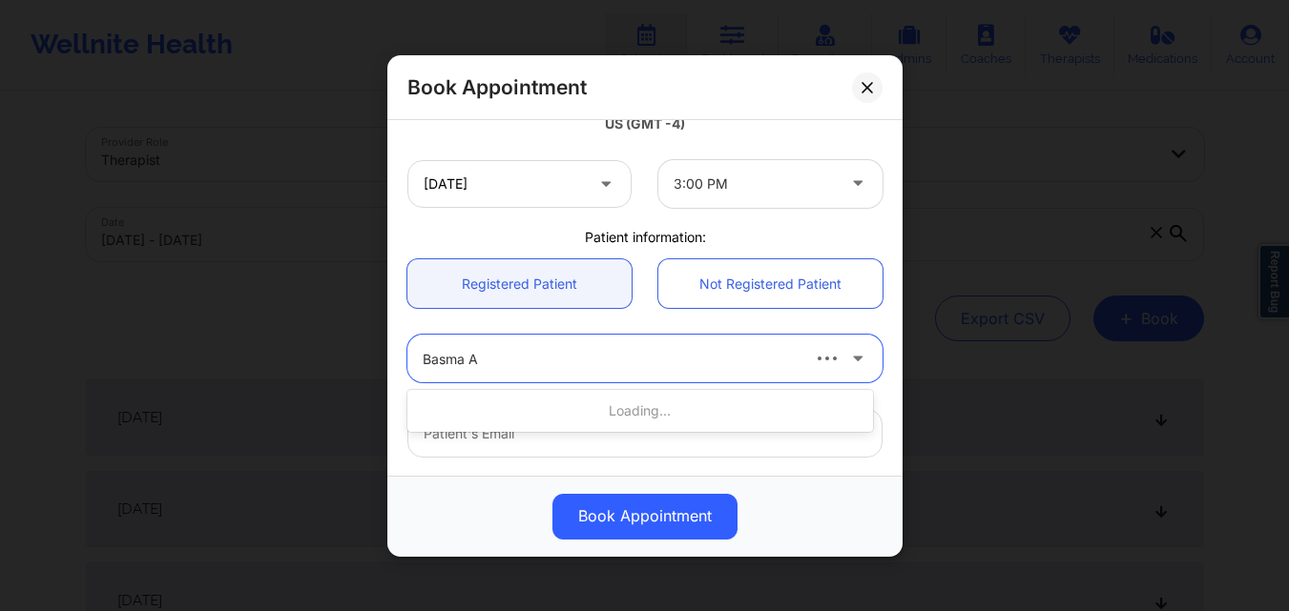
type input "Basma AL"
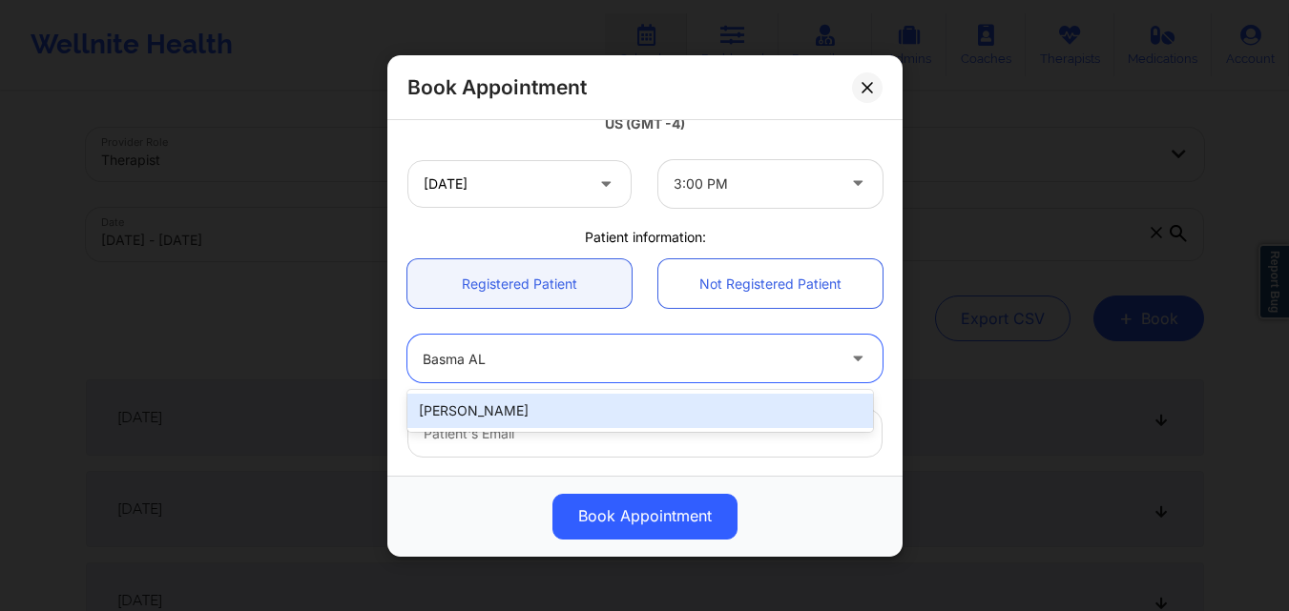
click at [489, 417] on div "[PERSON_NAME]" at bounding box center [640, 411] width 466 height 34
type input "[EMAIL_ADDRESS][DOMAIN_NAME]"
type input "[PHONE_NUMBER]"
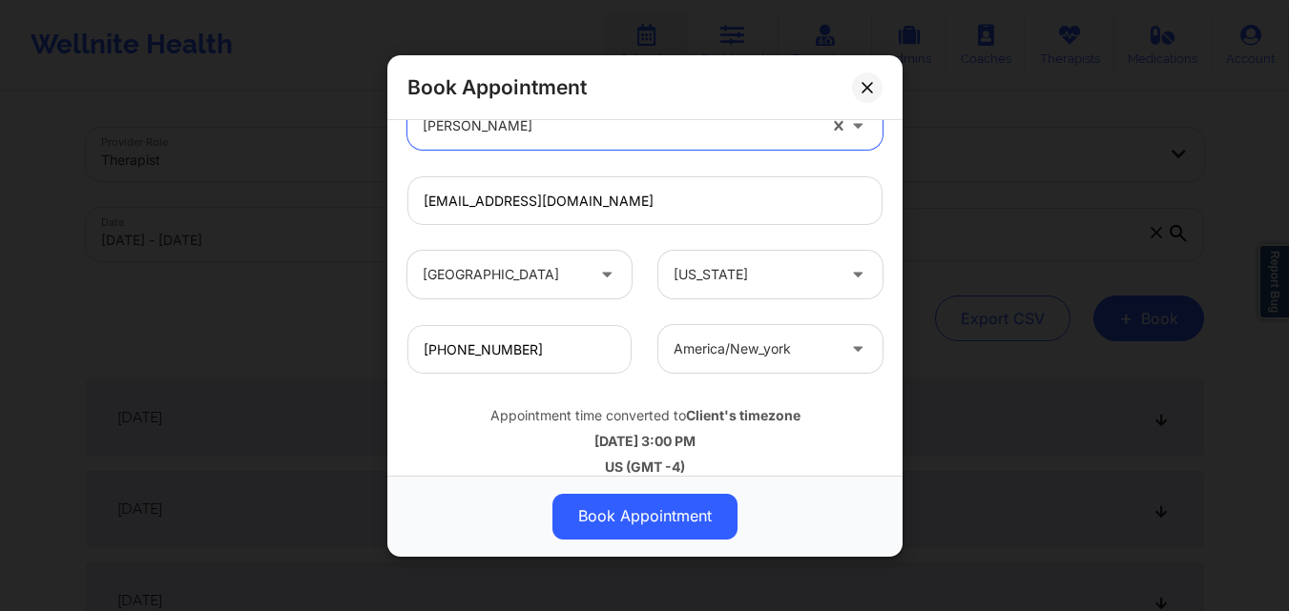
scroll to position [634, 0]
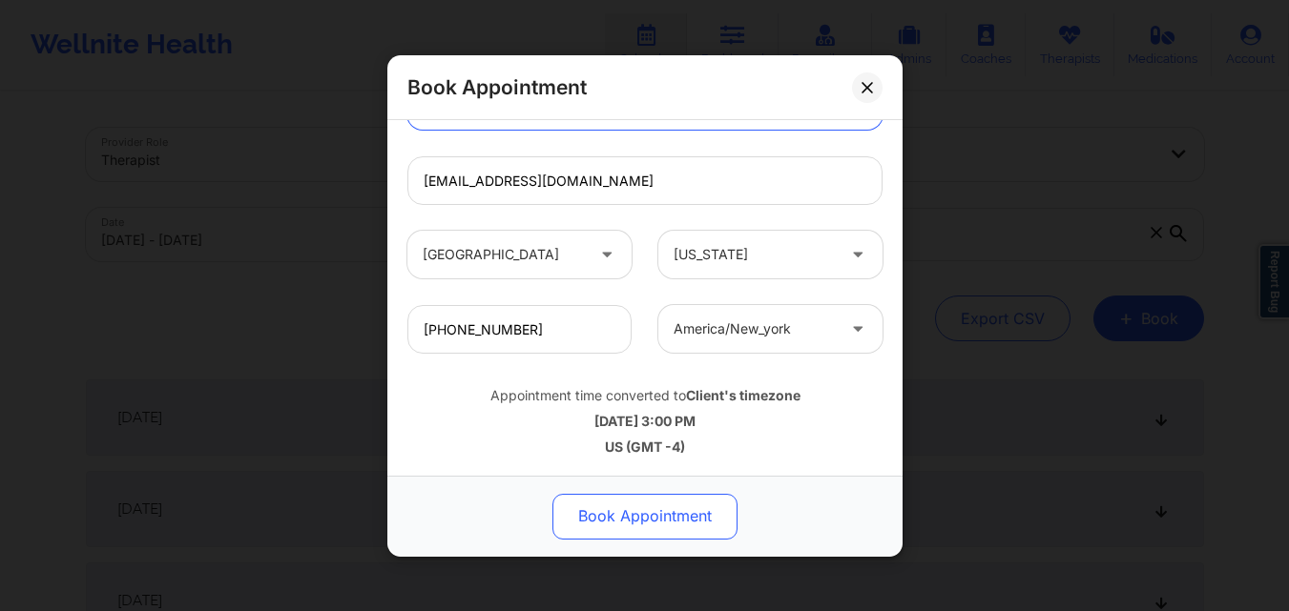
click at [631, 533] on button "Book Appointment" at bounding box center [644, 516] width 185 height 46
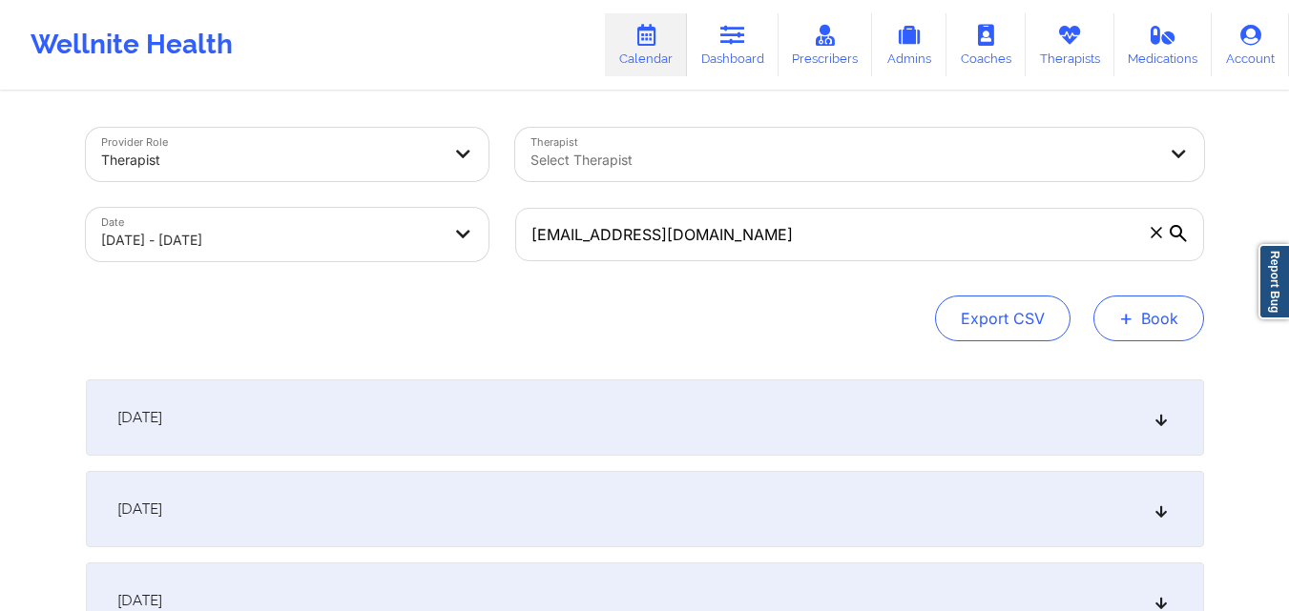
click at [1149, 325] on button "+ Book" at bounding box center [1148, 319] width 111 height 46
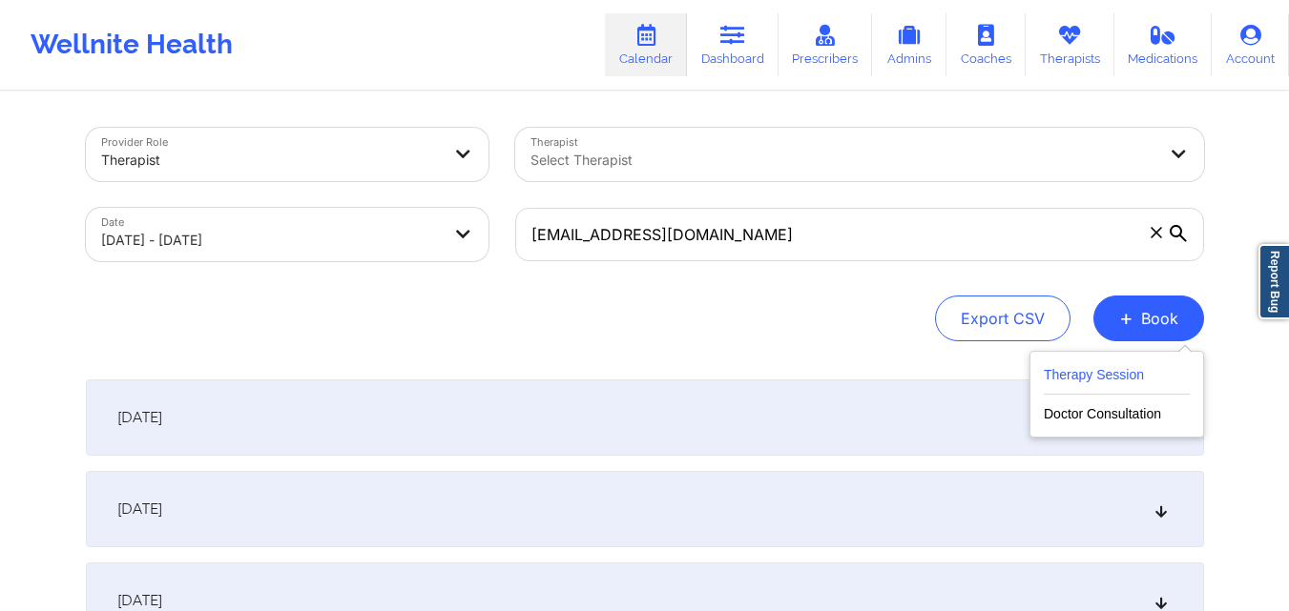
click at [1121, 375] on button "Therapy Session" at bounding box center [1117, 378] width 146 height 31
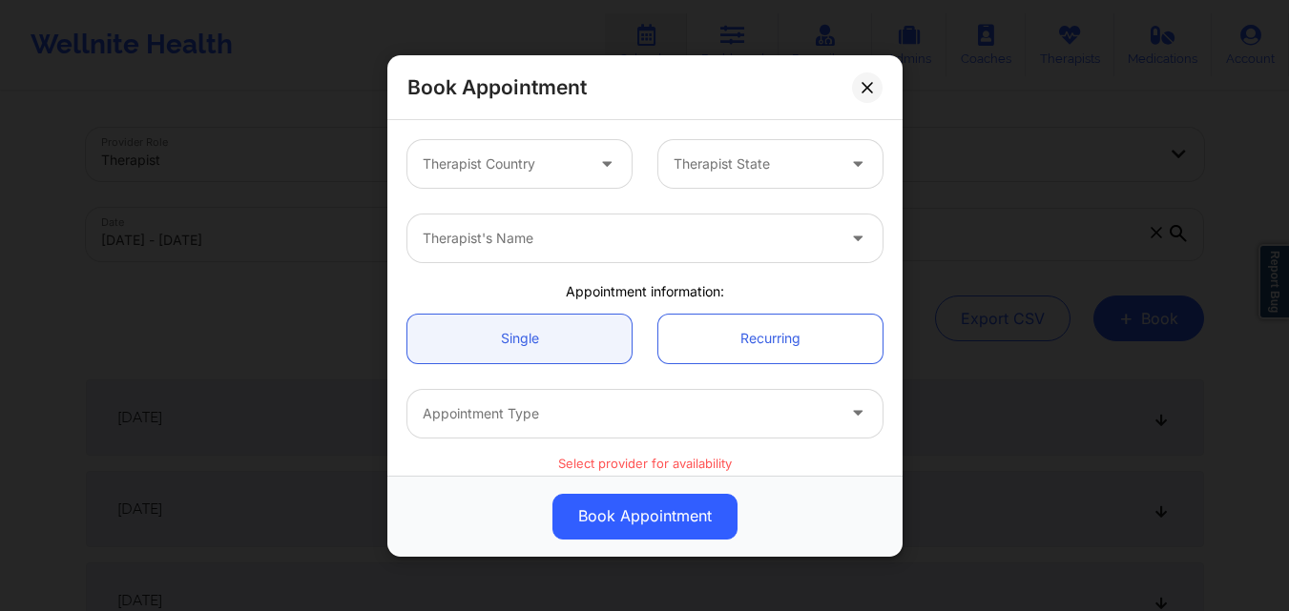
click at [547, 151] on div "Therapist Country" at bounding box center [496, 164] width 178 height 48
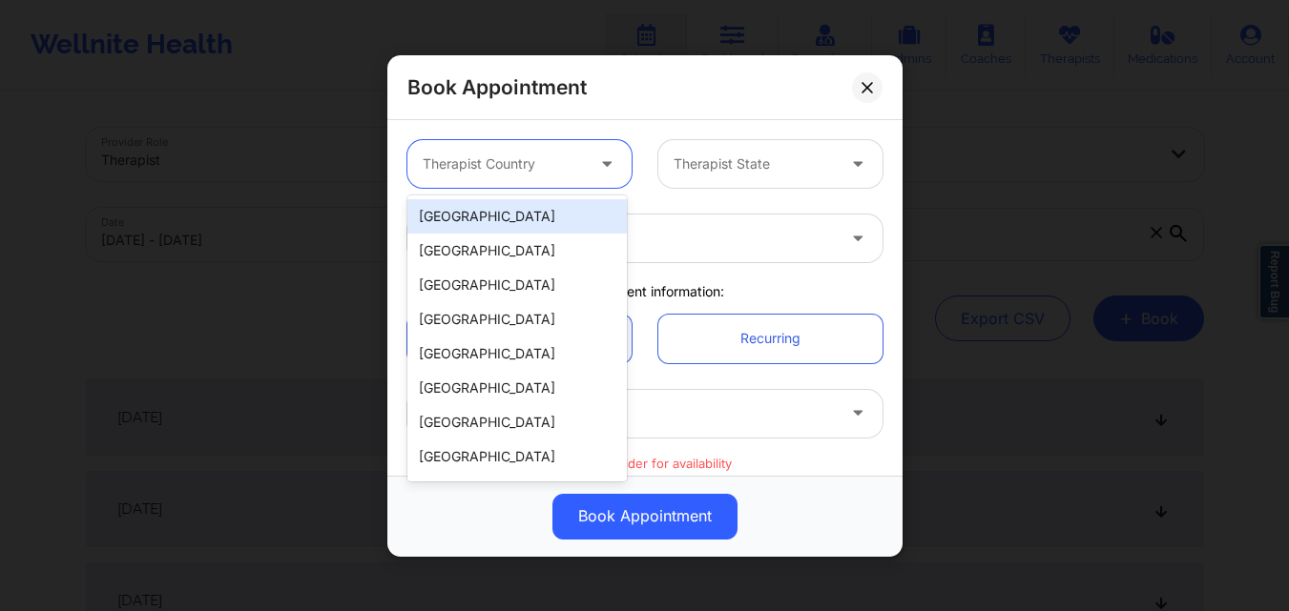
drag, startPoint x: 538, startPoint y: 216, endPoint x: 607, endPoint y: 209, distance: 69.0
click at [539, 216] on div "[GEOGRAPHIC_DATA]" at bounding box center [516, 216] width 219 height 34
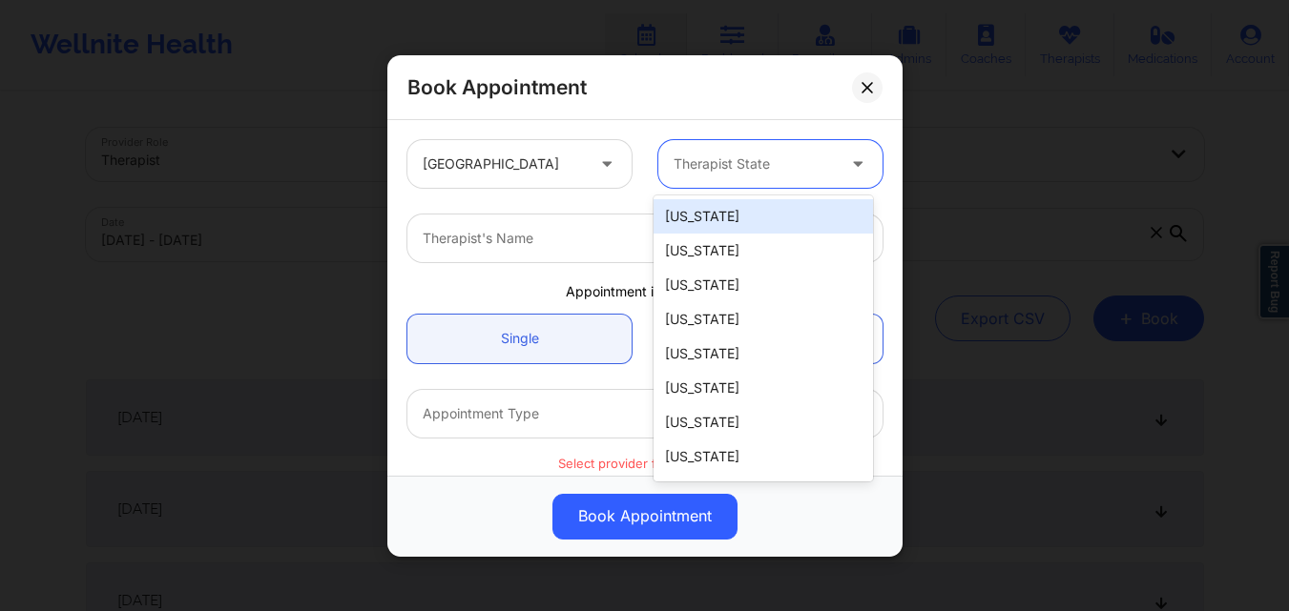
click at [714, 187] on div "Therapist State" at bounding box center [747, 164] width 178 height 48
type input "New"
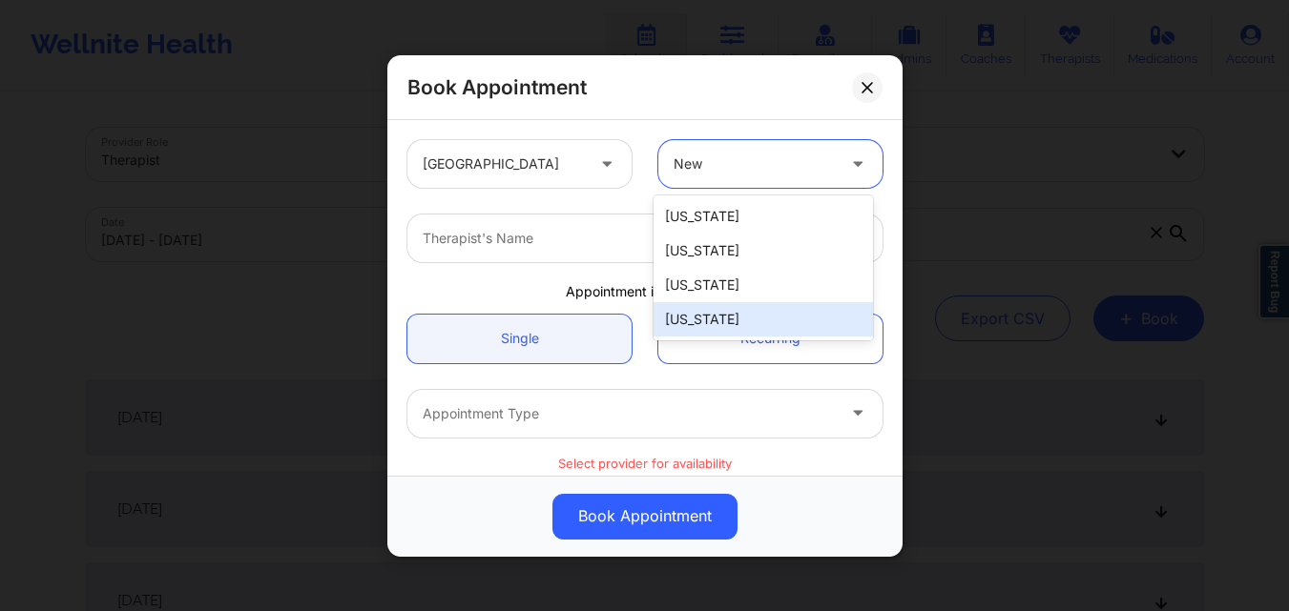
click at [729, 321] on div "[US_STATE]" at bounding box center [762, 319] width 219 height 34
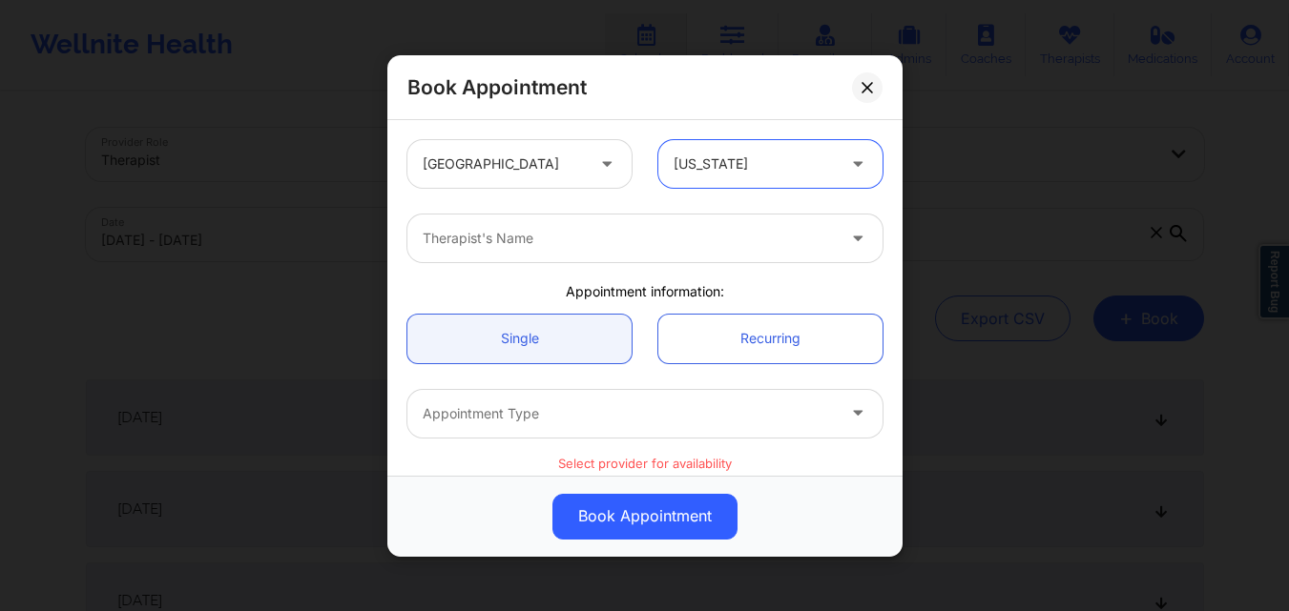
click at [566, 250] on div "Therapist's Name" at bounding box center [621, 239] width 429 height 48
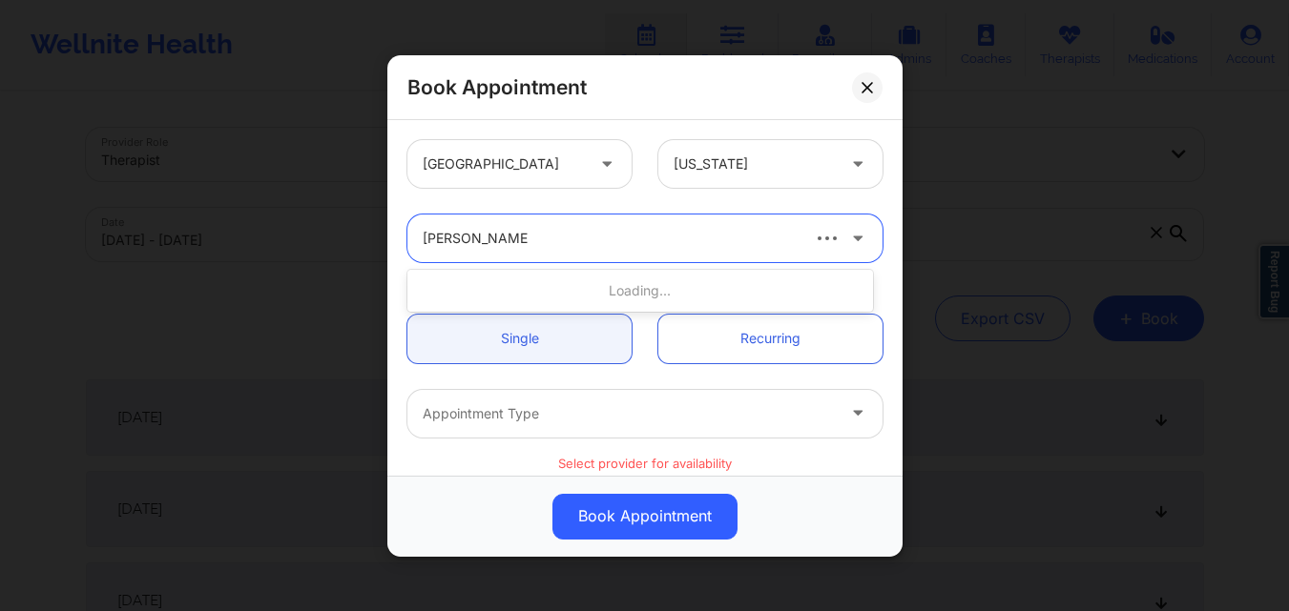
type input "[PERSON_NAME]"
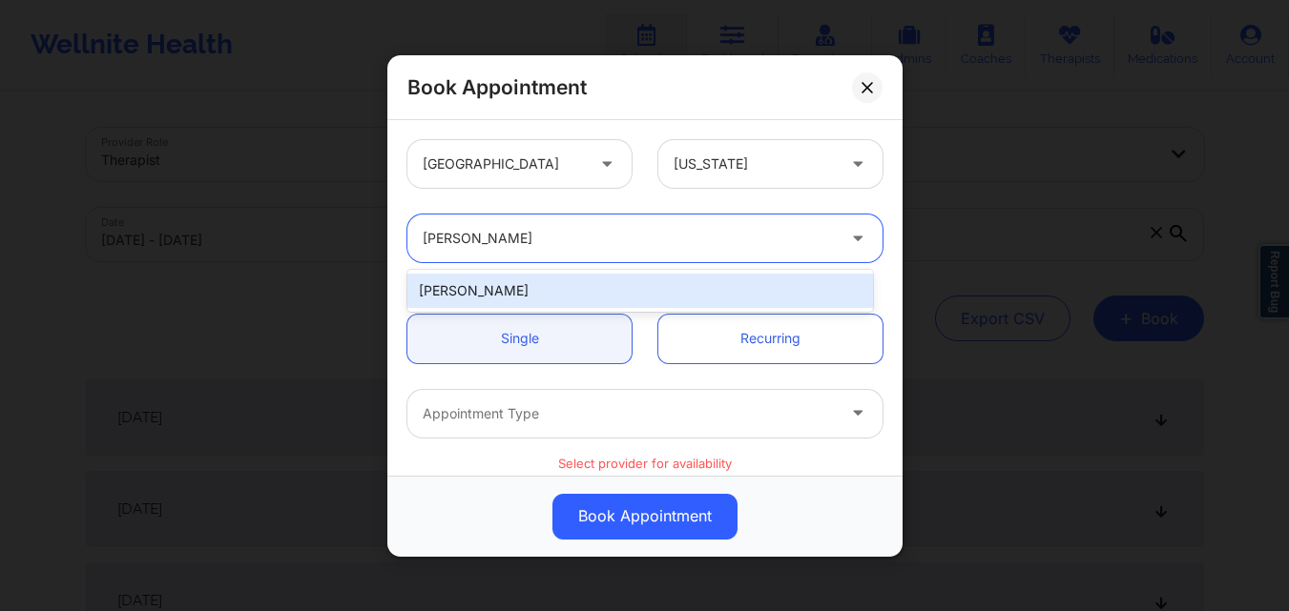
click at [508, 276] on div "[PERSON_NAME]" at bounding box center [640, 291] width 466 height 34
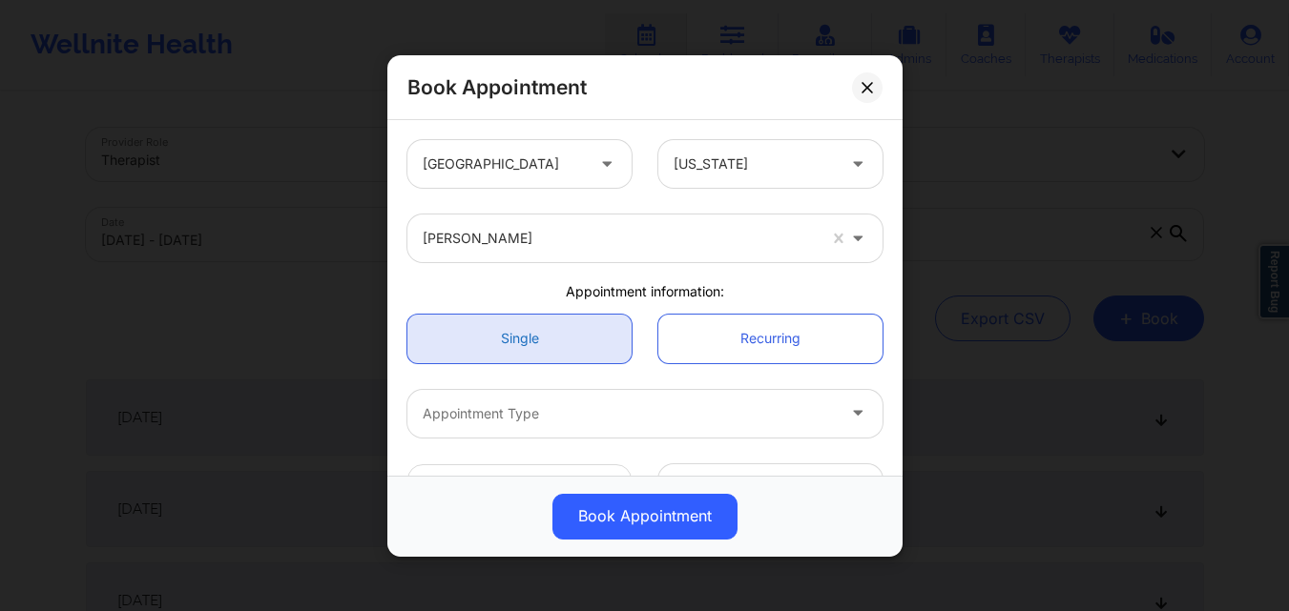
click at [508, 332] on link "Single" at bounding box center [519, 338] width 224 height 49
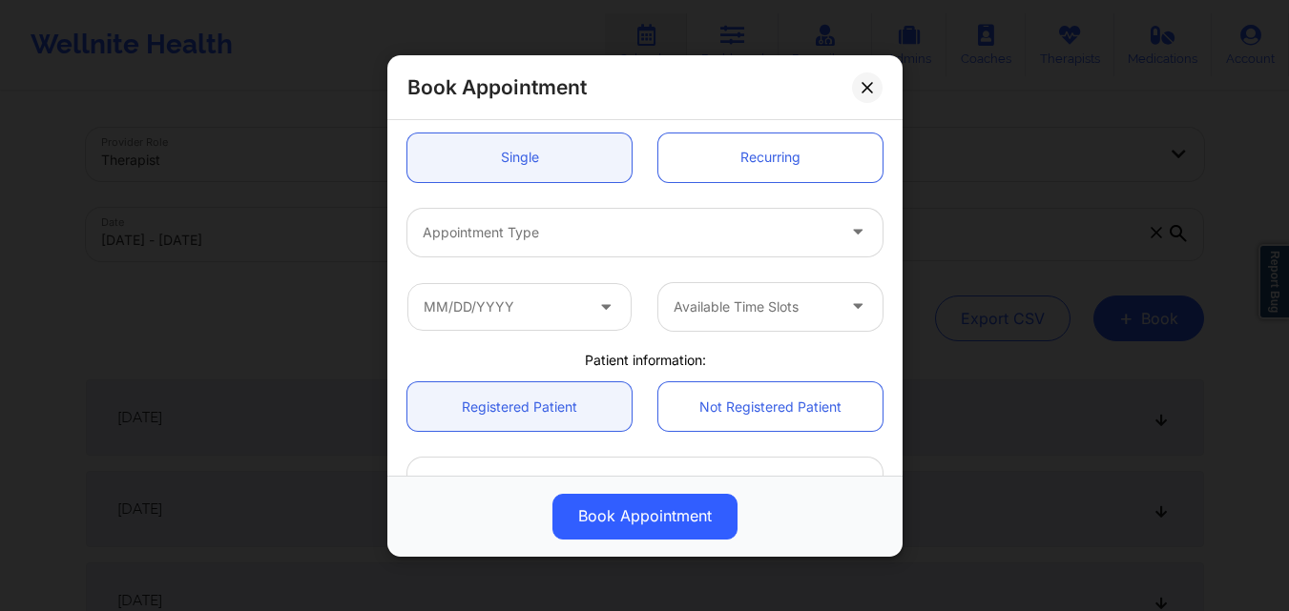
scroll to position [191, 0]
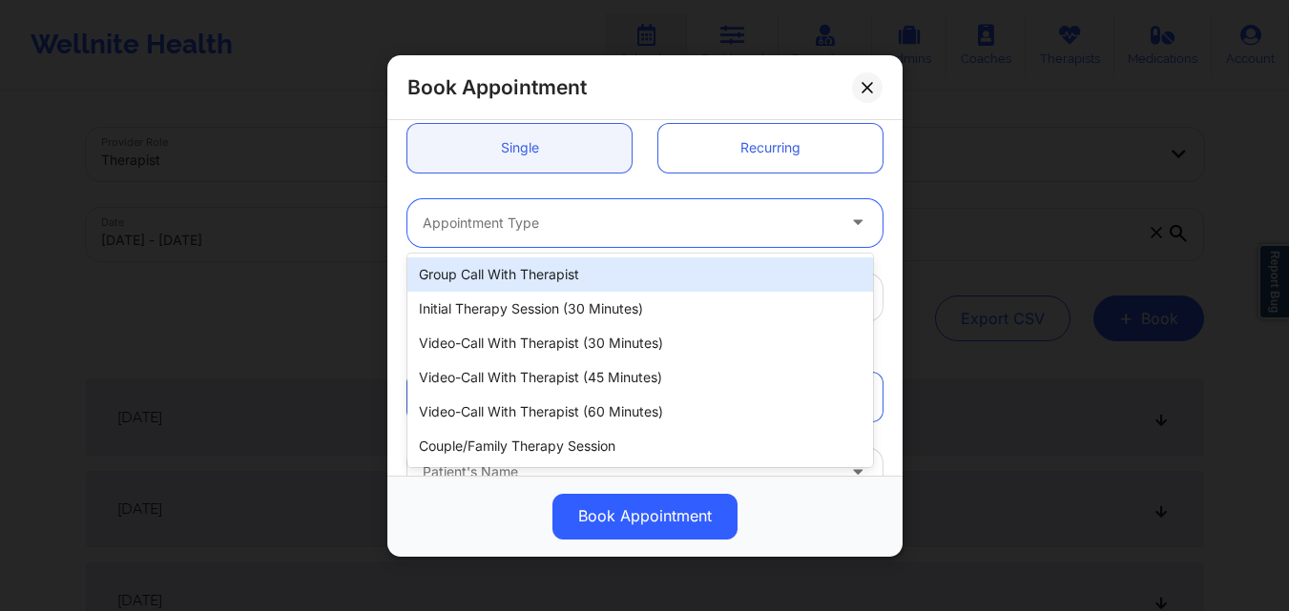
click at [518, 238] on div "Appointment Type" at bounding box center [621, 222] width 429 height 48
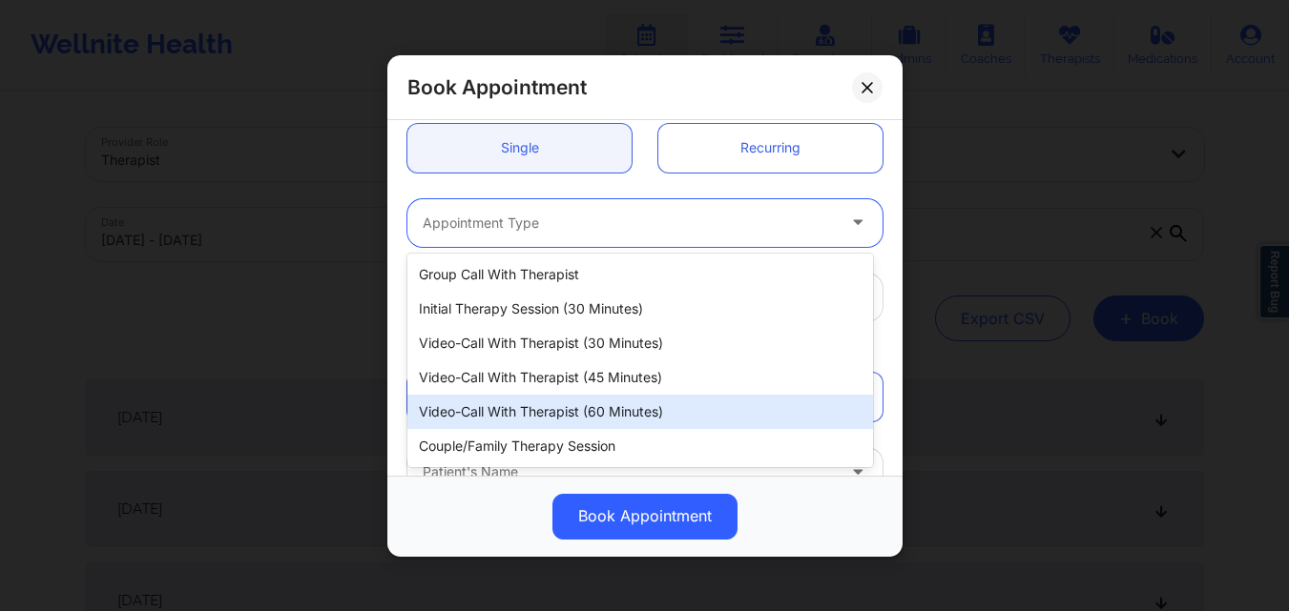
click at [571, 397] on div "Video-Call with Therapist (60 minutes)" at bounding box center [640, 412] width 466 height 34
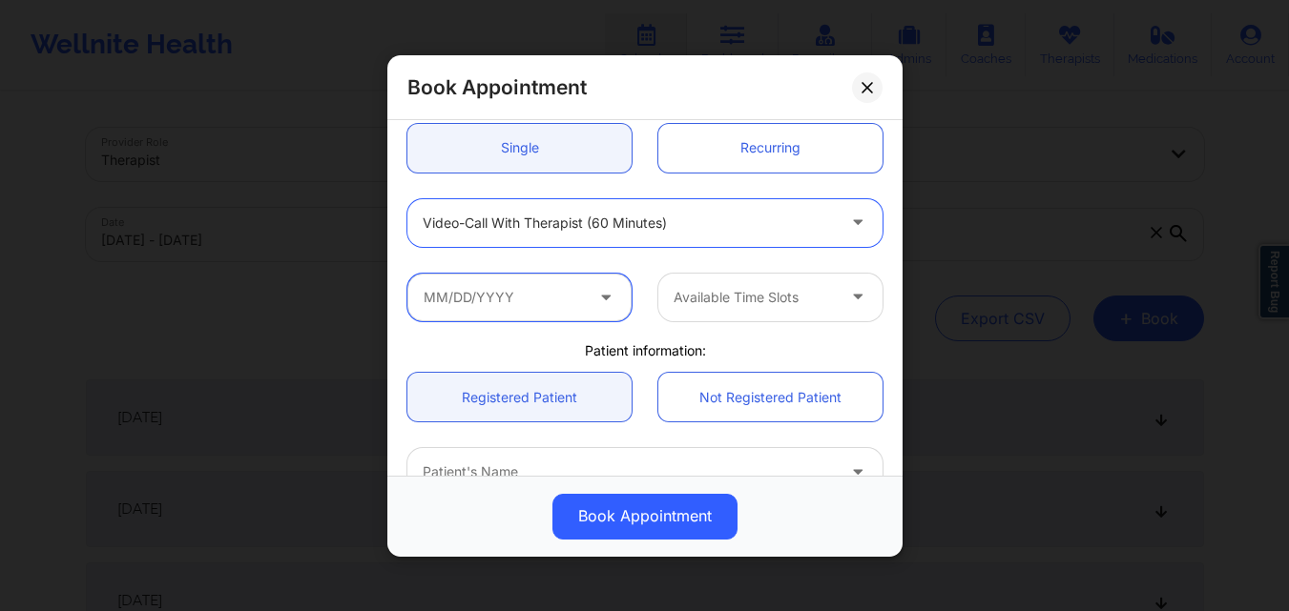
click at [522, 290] on input "text" at bounding box center [519, 297] width 224 height 48
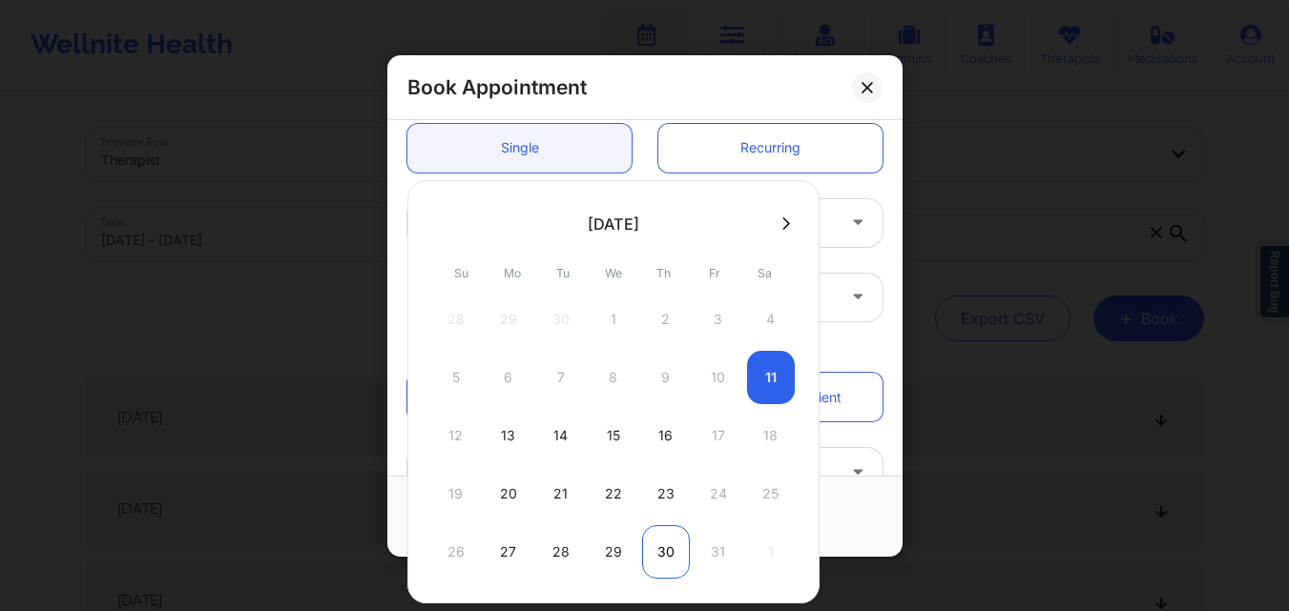
click at [662, 557] on div "30" at bounding box center [666, 552] width 48 height 53
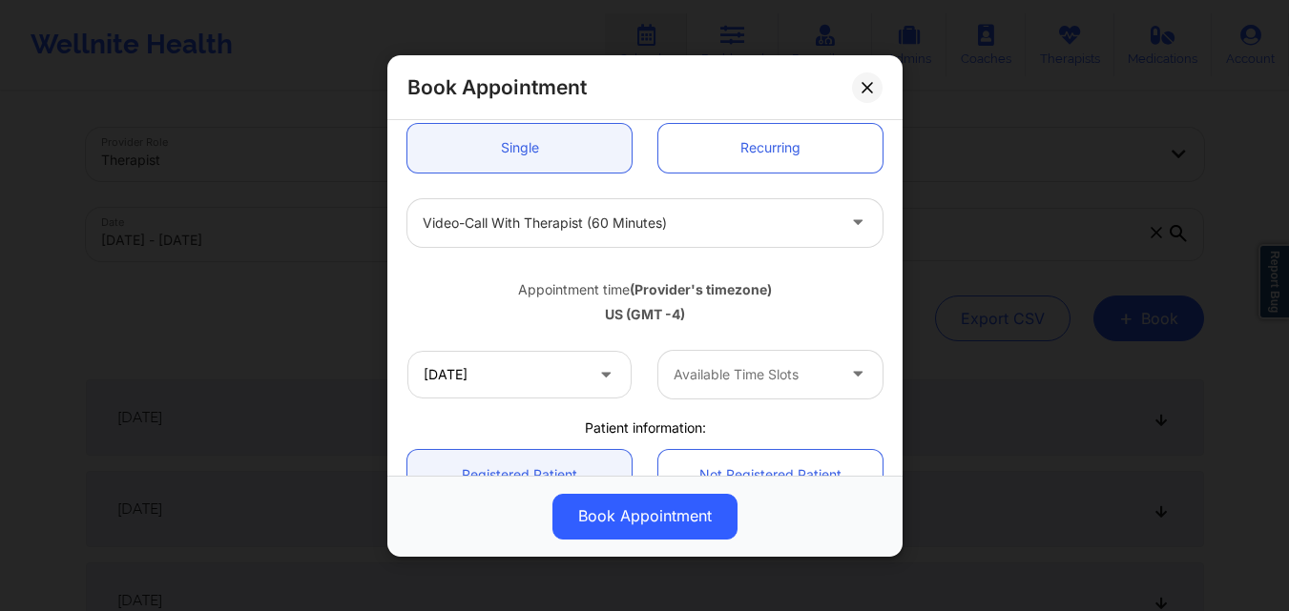
click at [729, 387] on div "Available Time Slots" at bounding box center [747, 374] width 178 height 48
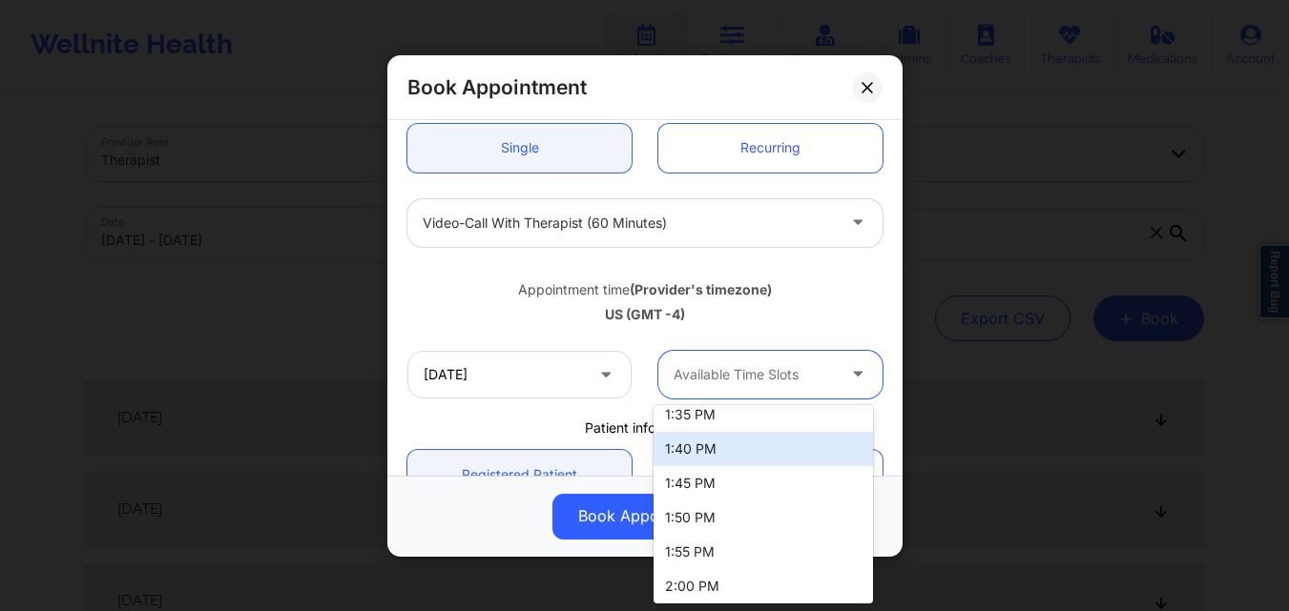
scroll to position [382, 0]
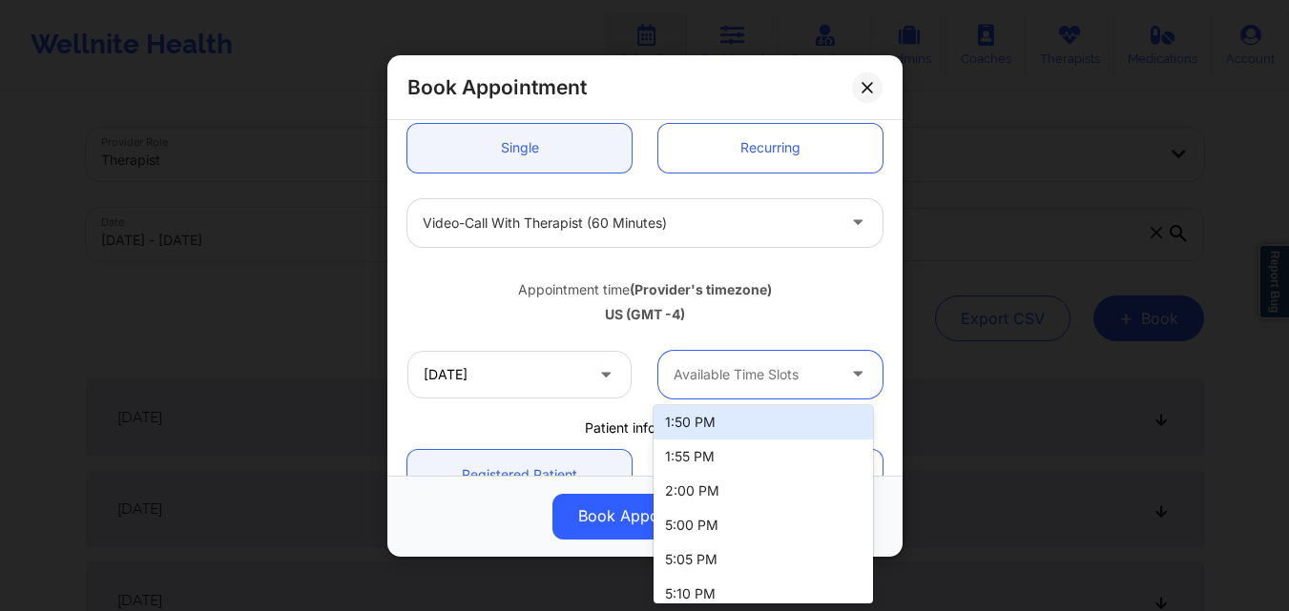
click at [789, 294] on div "Appointment time (Provider's timezone)" at bounding box center [644, 288] width 475 height 19
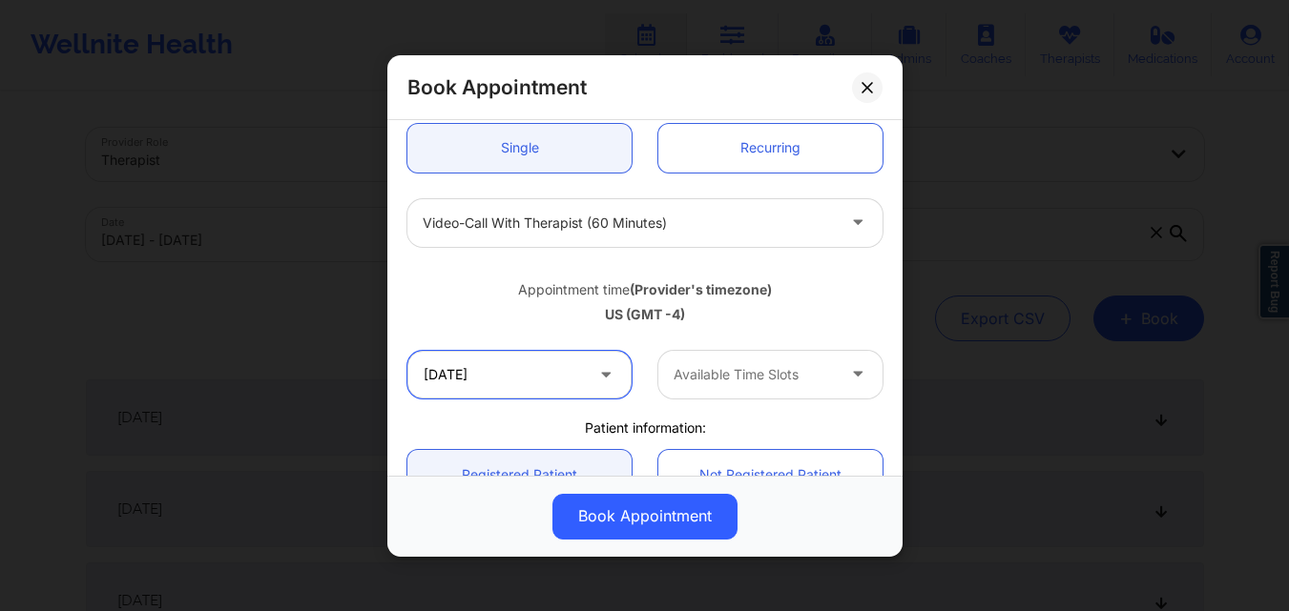
click at [573, 369] on input "[DATE]" at bounding box center [519, 374] width 224 height 48
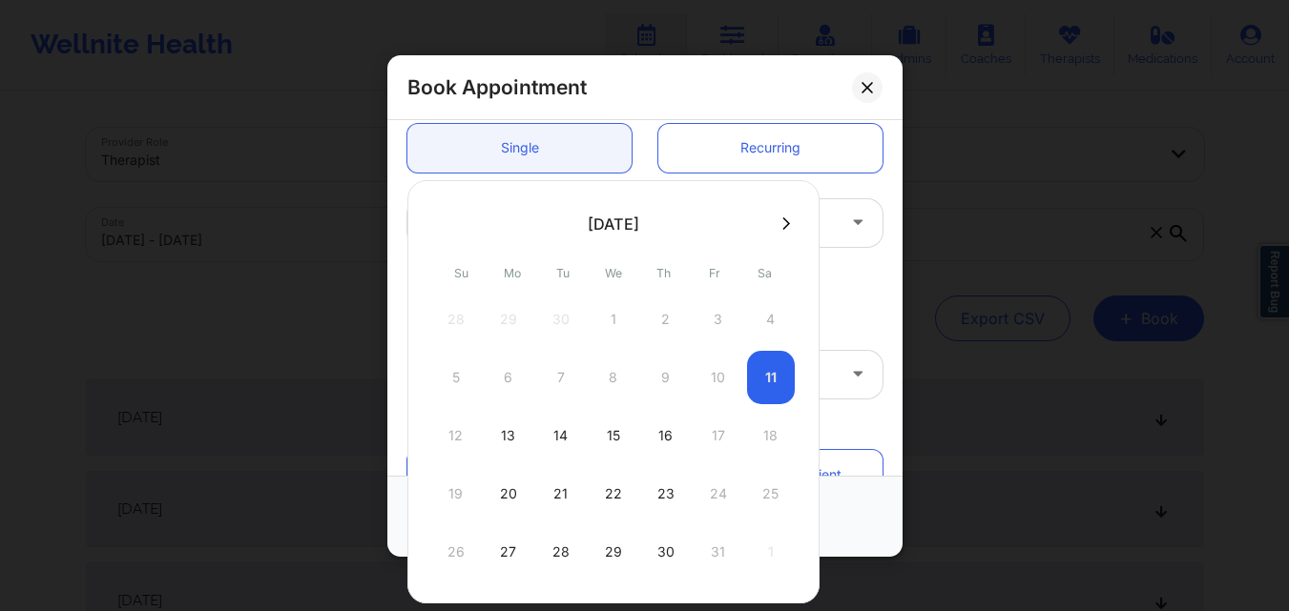
click at [787, 222] on button at bounding box center [785, 224] width 19 height 16
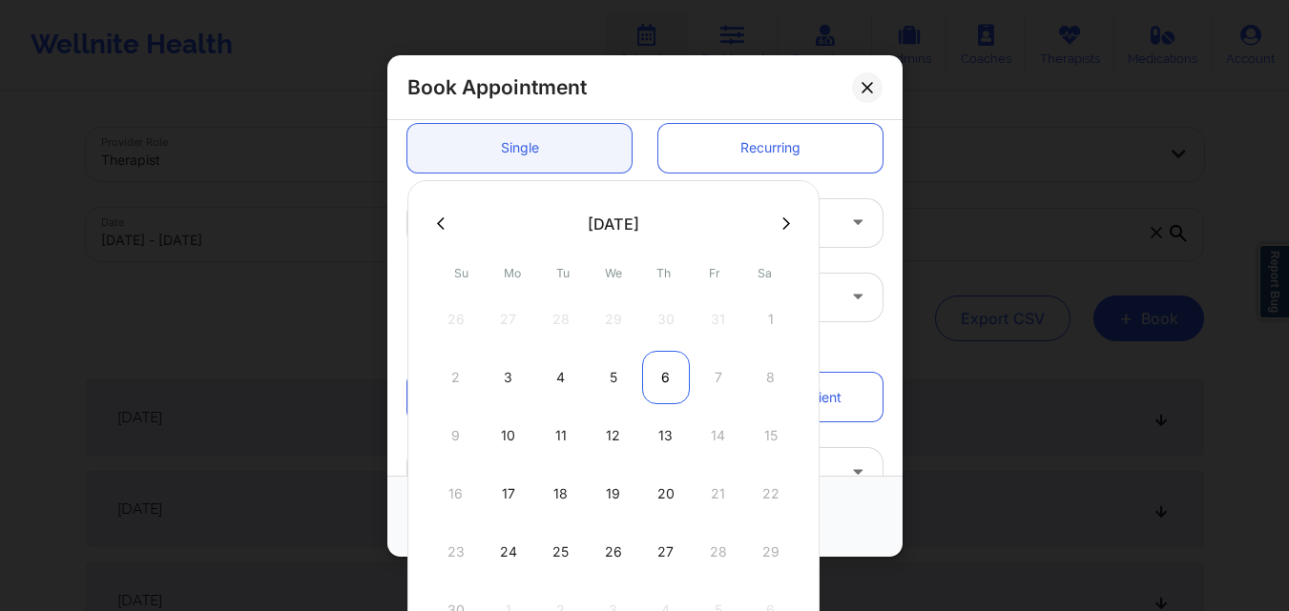
click at [660, 378] on div "6" at bounding box center [666, 377] width 48 height 53
type input "[DATE]"
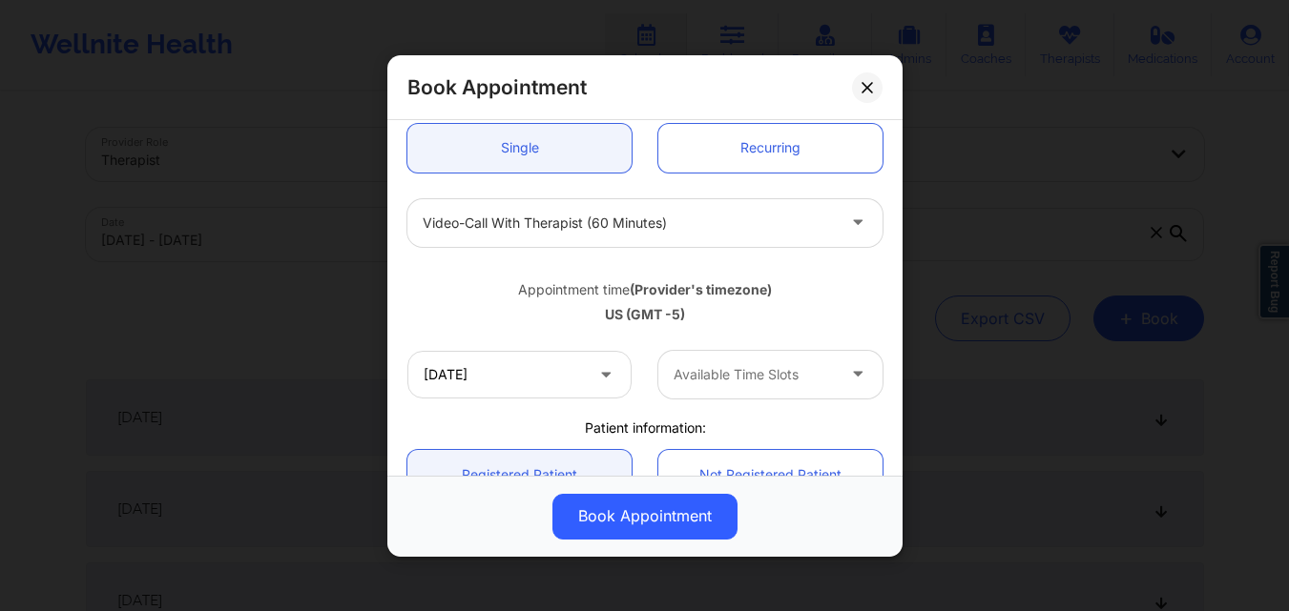
click at [773, 378] on div at bounding box center [753, 374] width 161 height 23
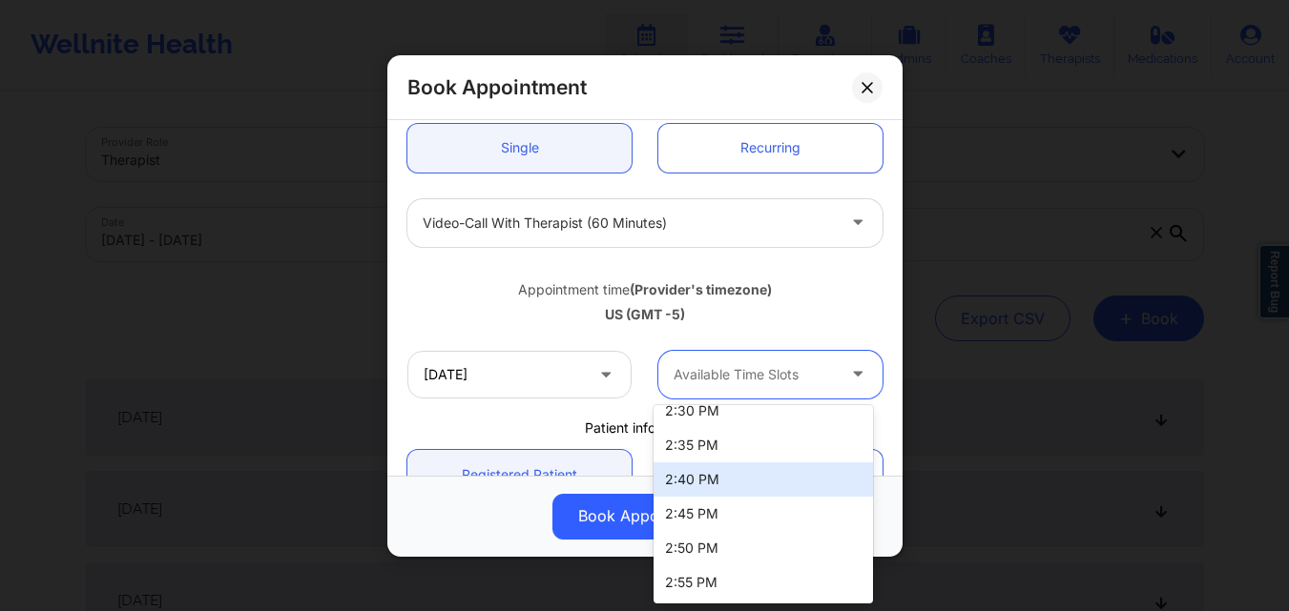
scroll to position [763, 0]
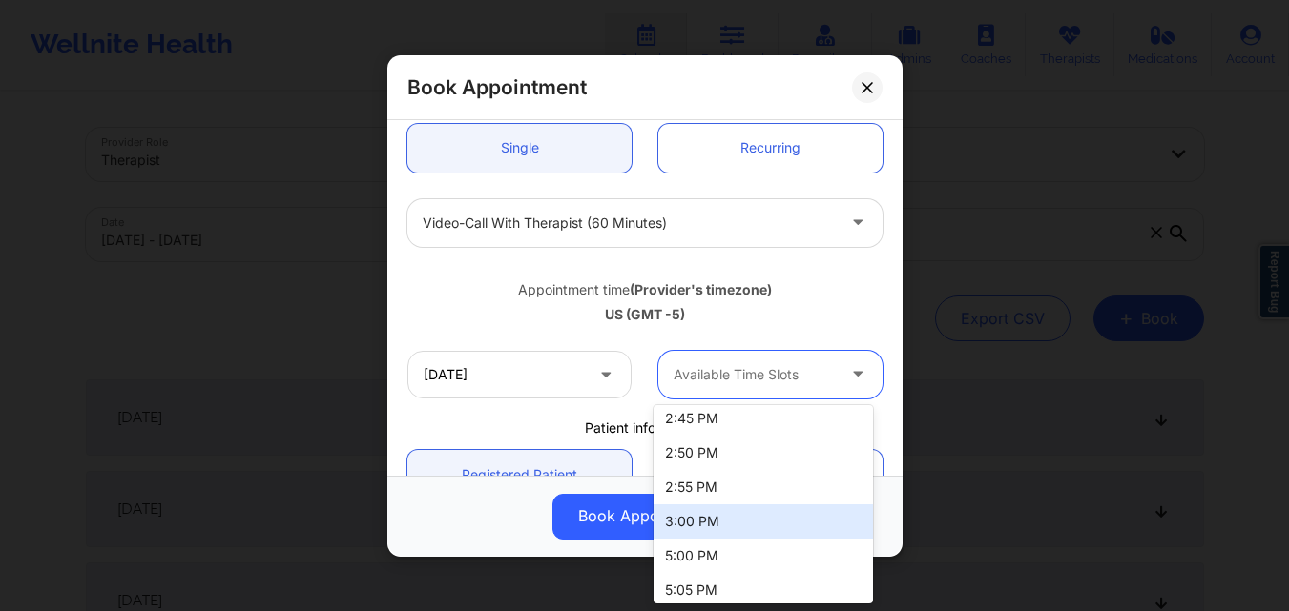
click at [728, 508] on div "3:00 PM" at bounding box center [762, 522] width 219 height 34
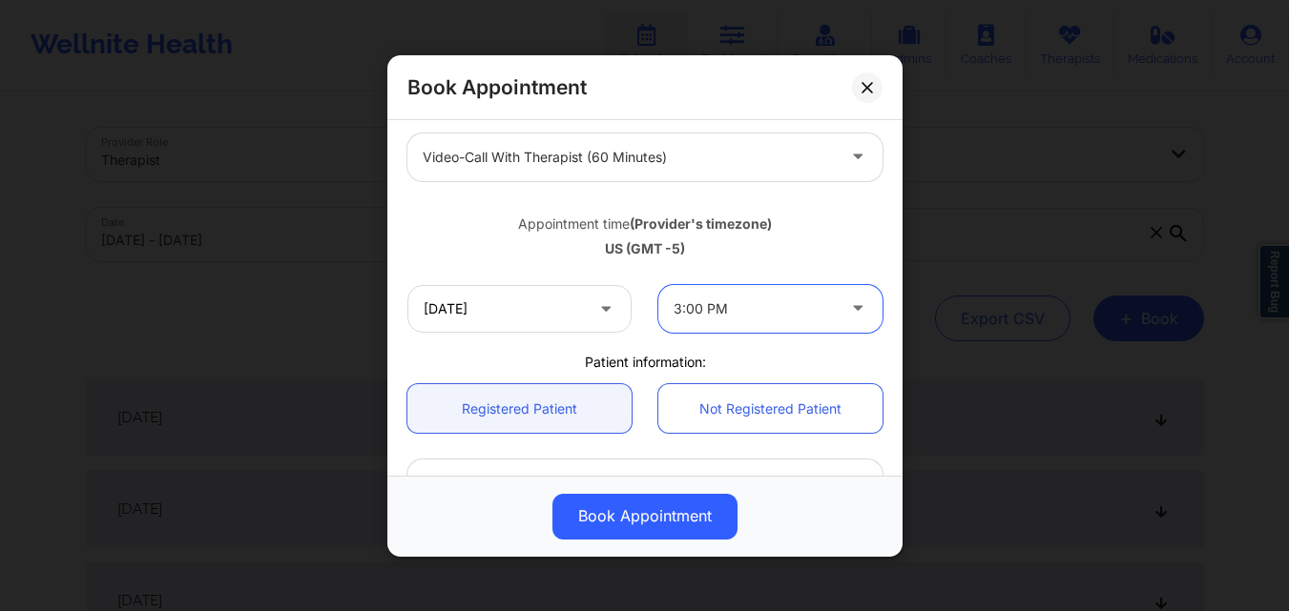
scroll to position [382, 0]
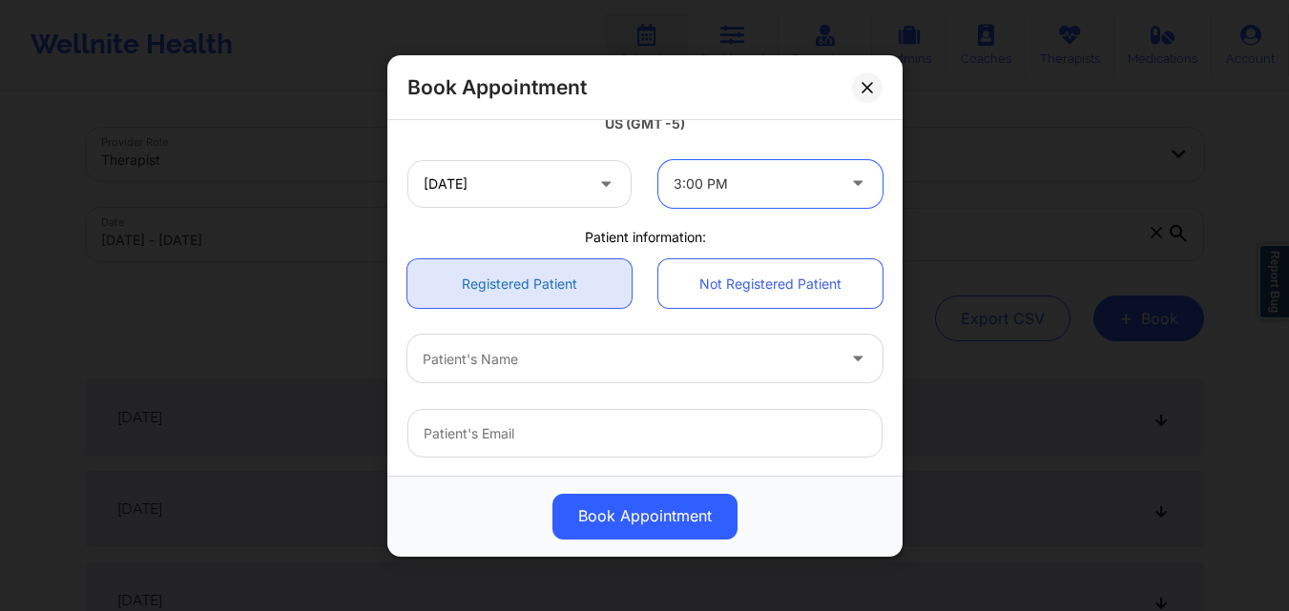
click at [528, 279] on link "Registered Patient" at bounding box center [519, 283] width 224 height 49
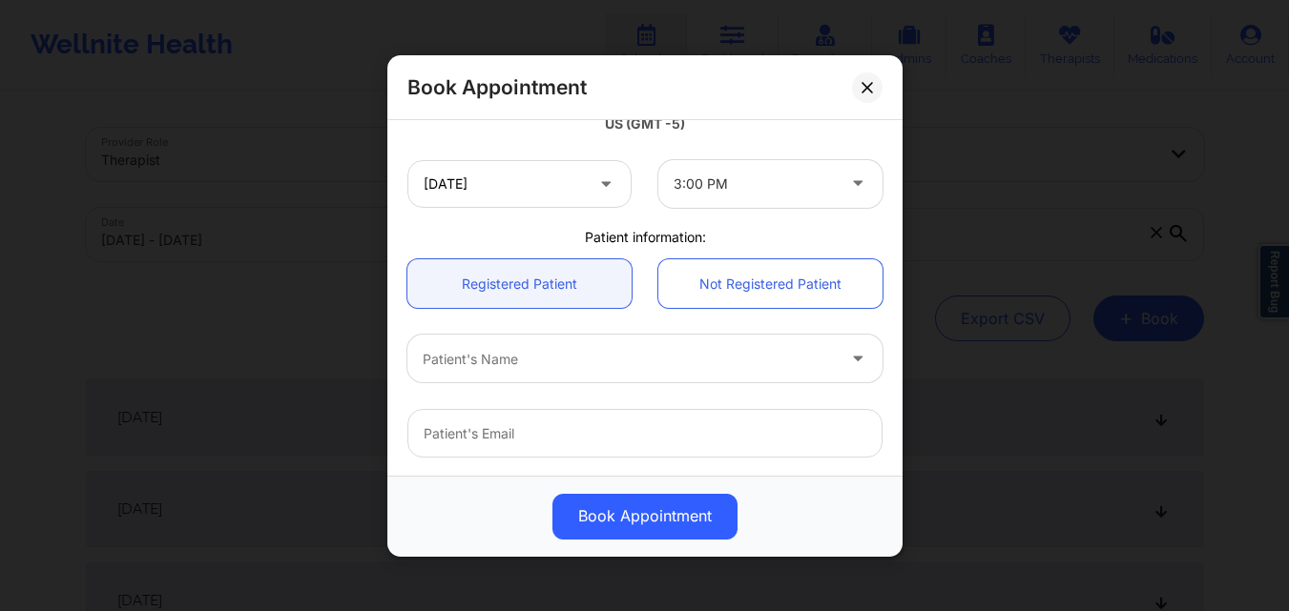
click at [532, 350] on div at bounding box center [629, 358] width 412 height 23
type input "Basma A"
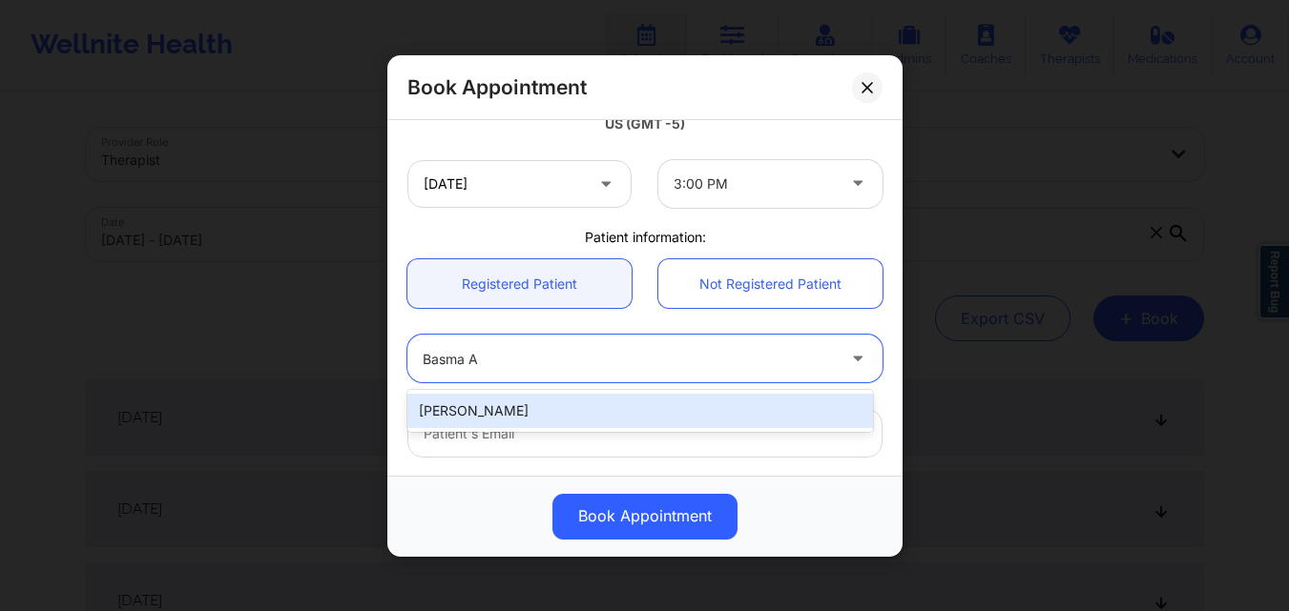
click at [535, 406] on div "[PERSON_NAME]" at bounding box center [640, 411] width 466 height 34
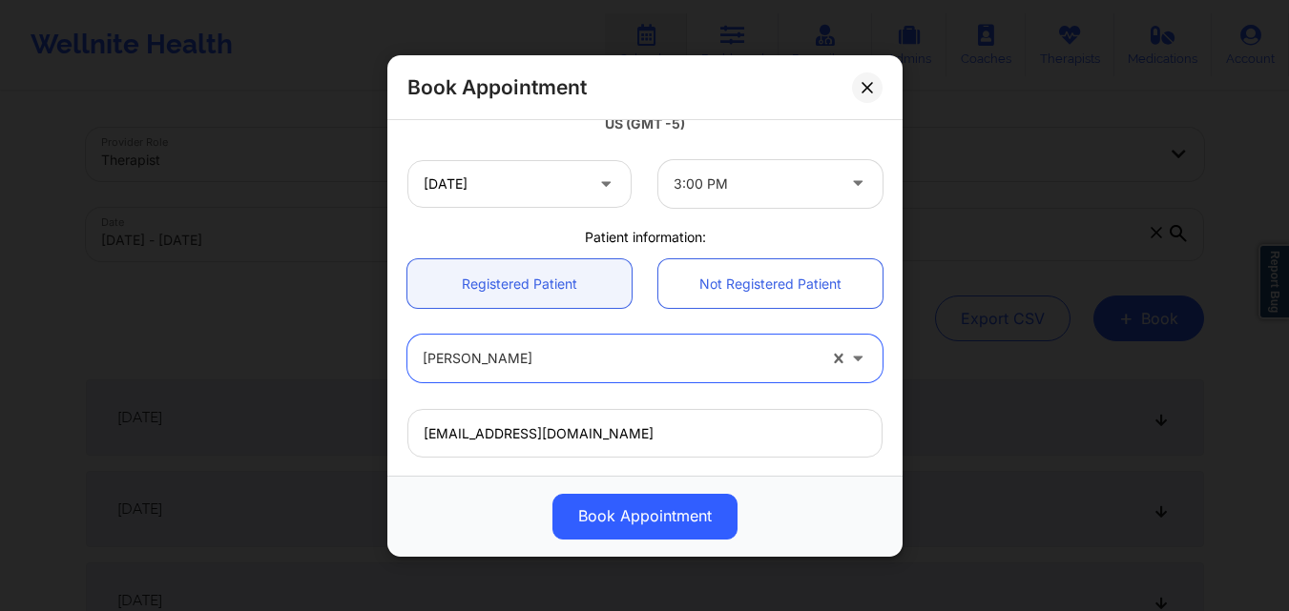
type input "[EMAIL_ADDRESS][DOMAIN_NAME]"
type input "[PHONE_NUMBER]"
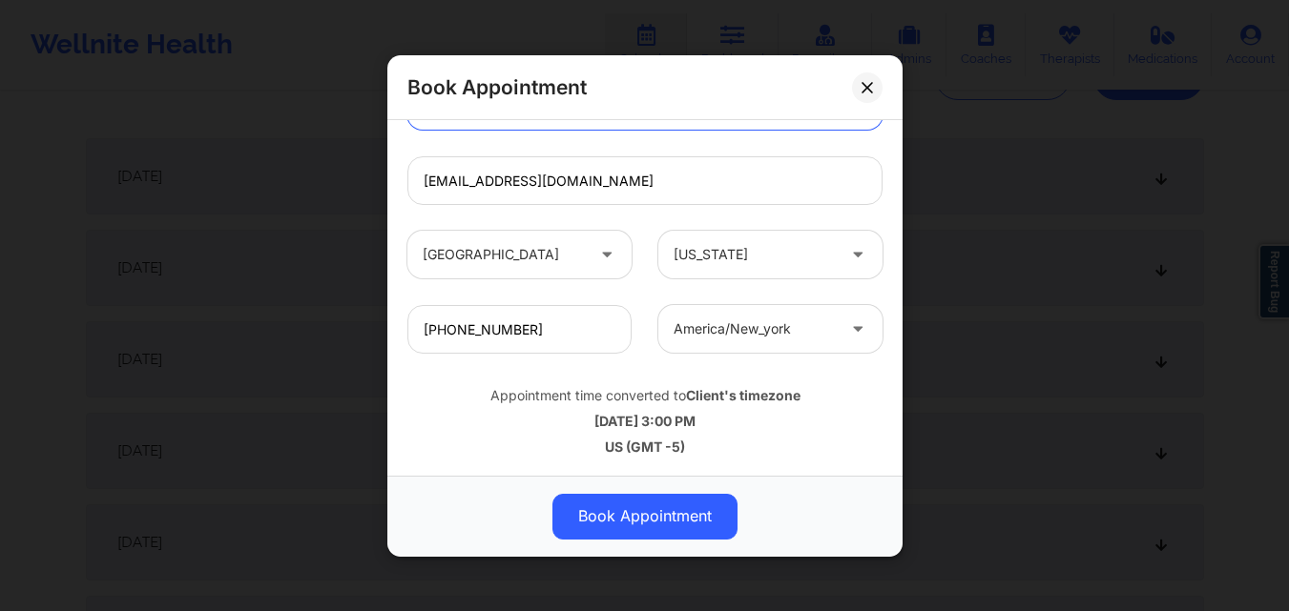
scroll to position [477, 0]
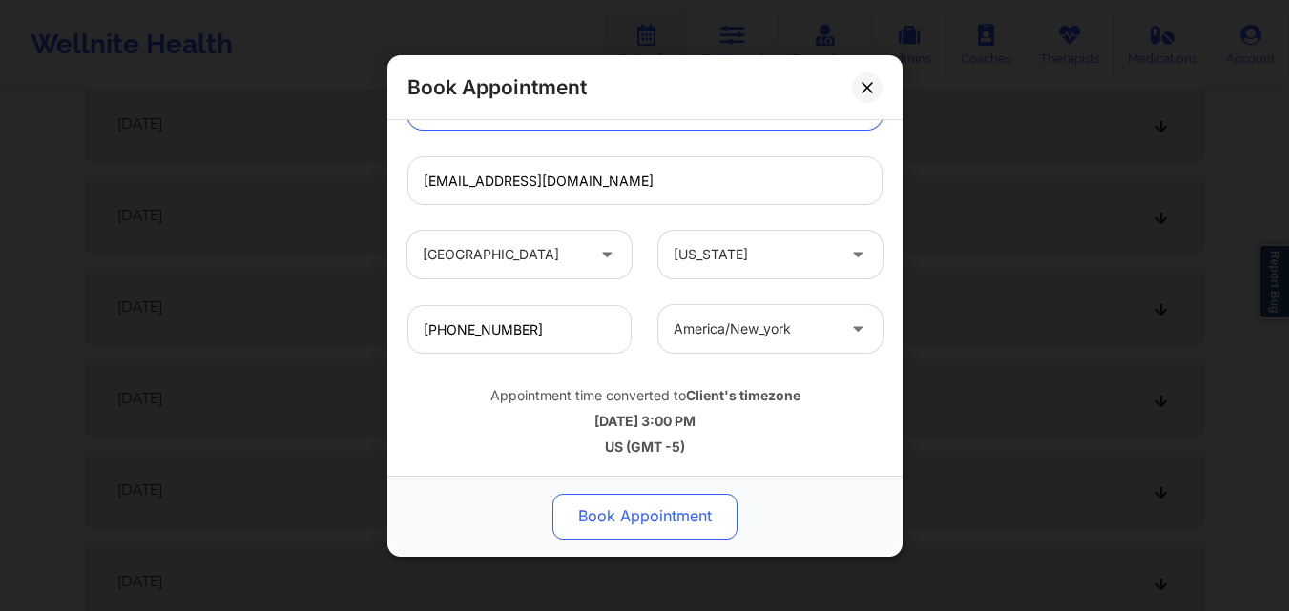
click at [649, 508] on button "Book Appointment" at bounding box center [644, 516] width 185 height 46
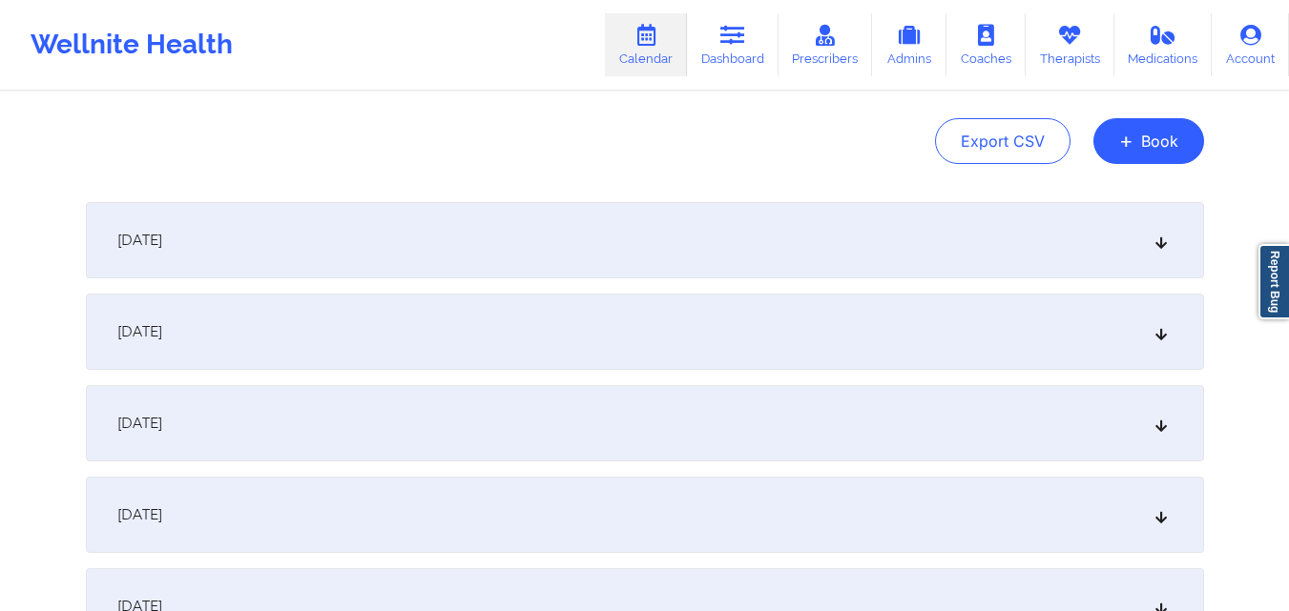
scroll to position [0, 0]
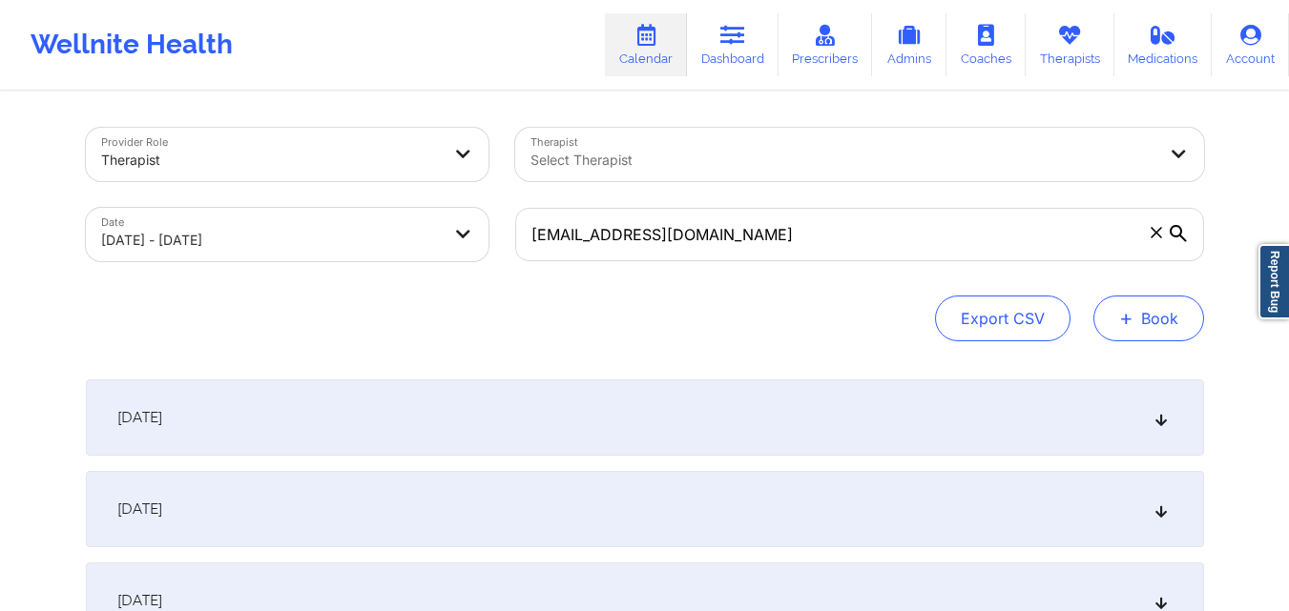
click at [1158, 323] on button "+ Book" at bounding box center [1148, 319] width 111 height 46
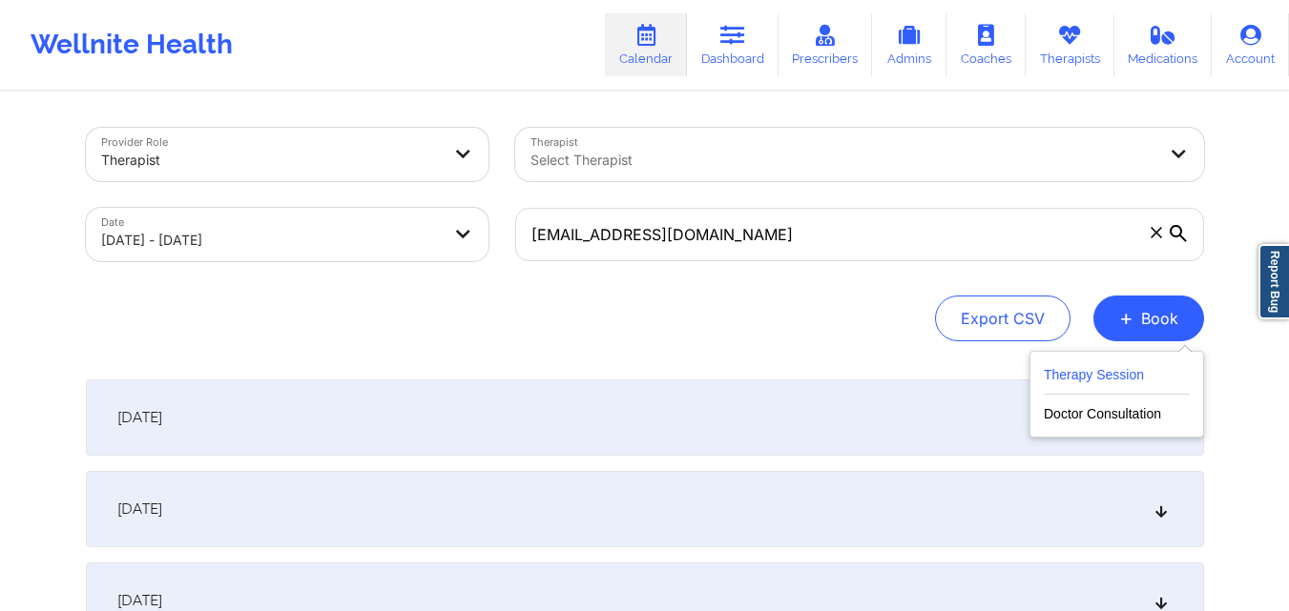
click at [1120, 385] on button "Therapy Session" at bounding box center [1117, 378] width 146 height 31
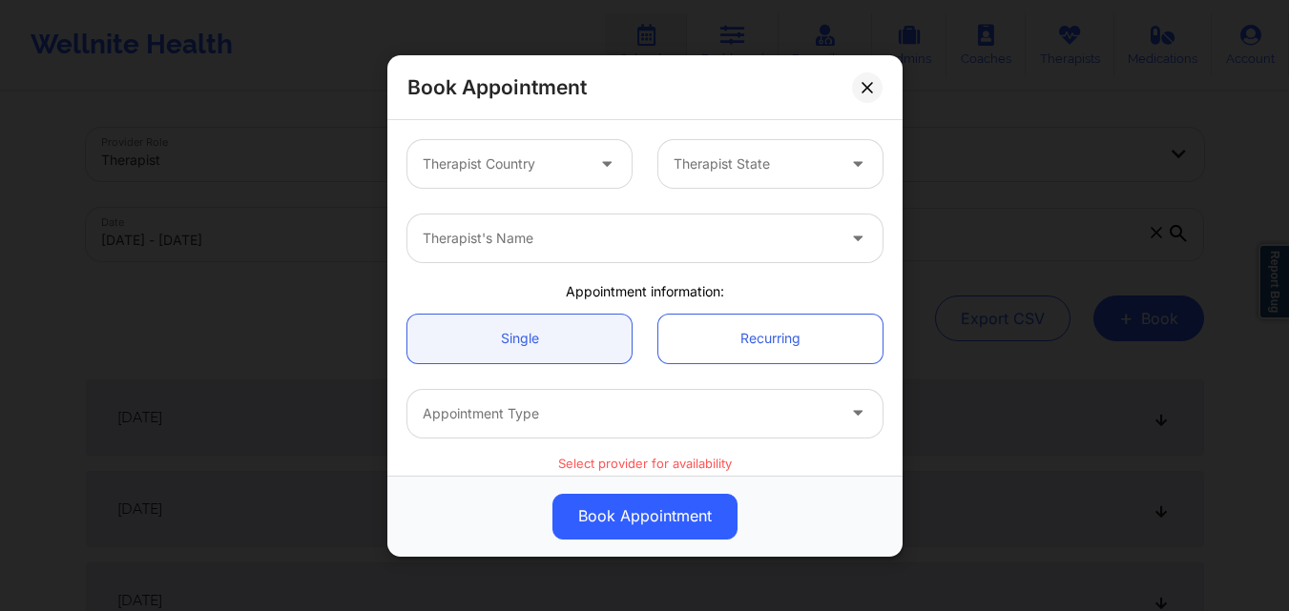
click at [503, 170] on div at bounding box center [503, 164] width 161 height 23
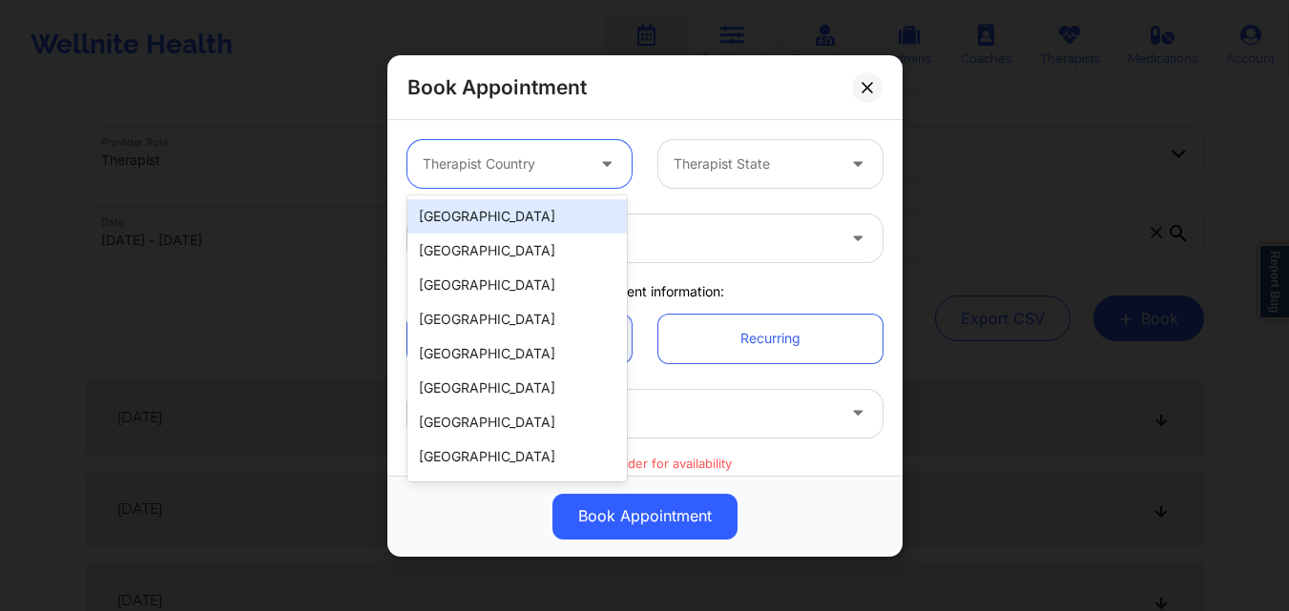
click at [507, 216] on div "[GEOGRAPHIC_DATA]" at bounding box center [516, 216] width 219 height 34
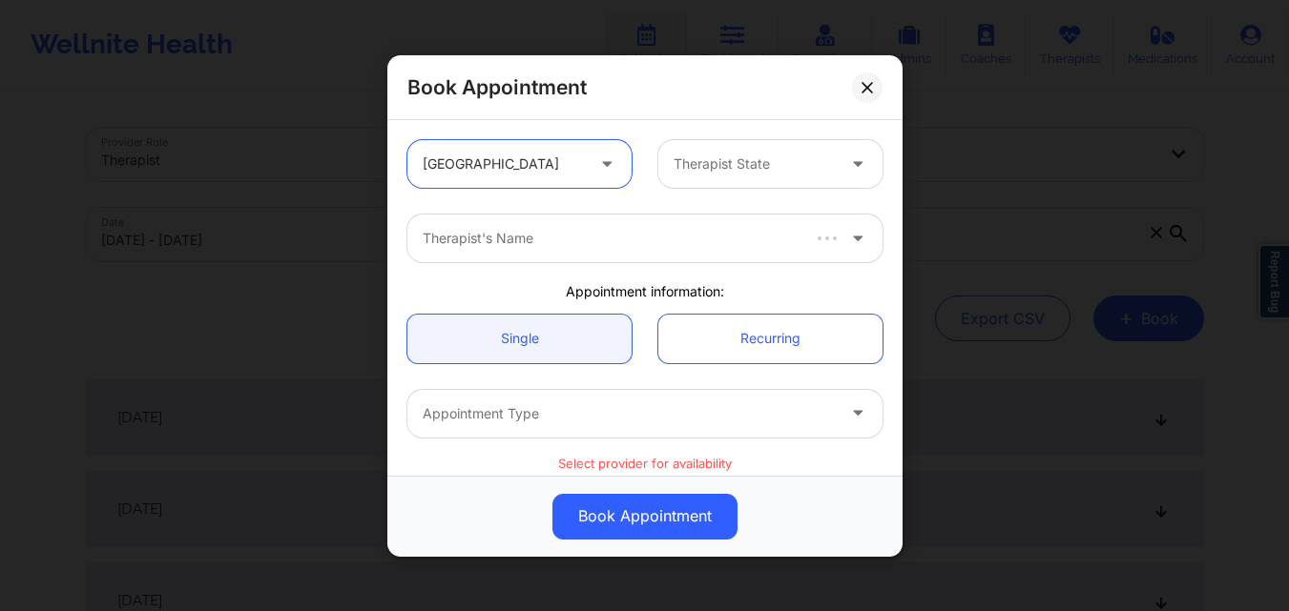
click at [698, 168] on div at bounding box center [753, 164] width 161 height 23
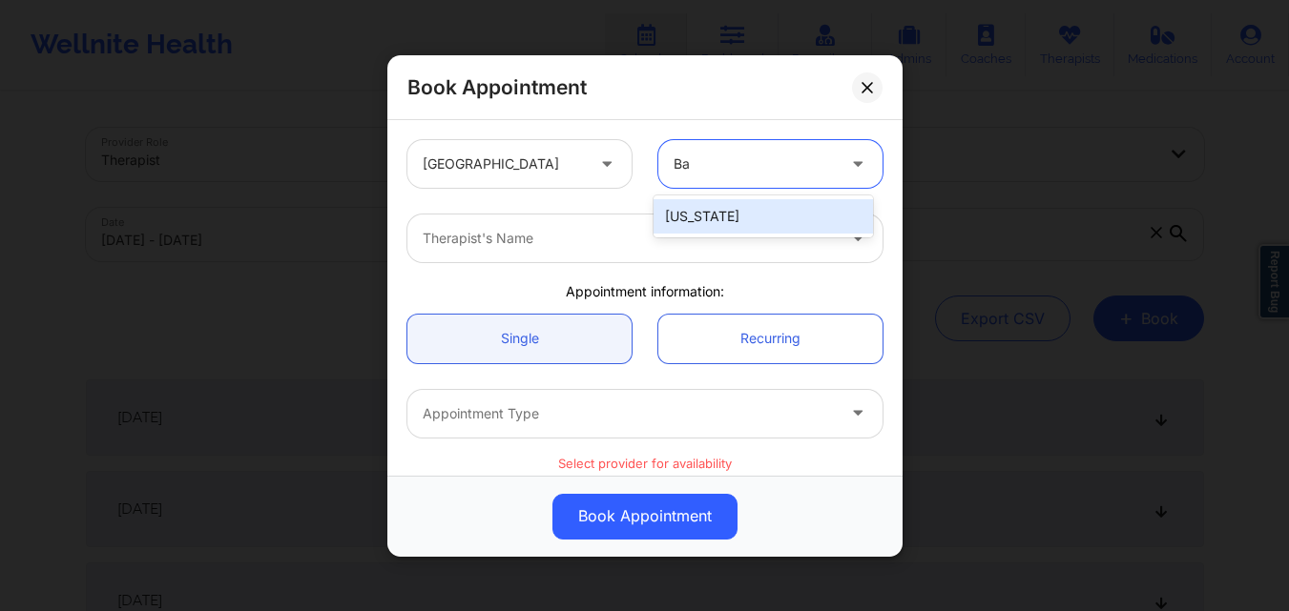
type input "B"
type input "New"
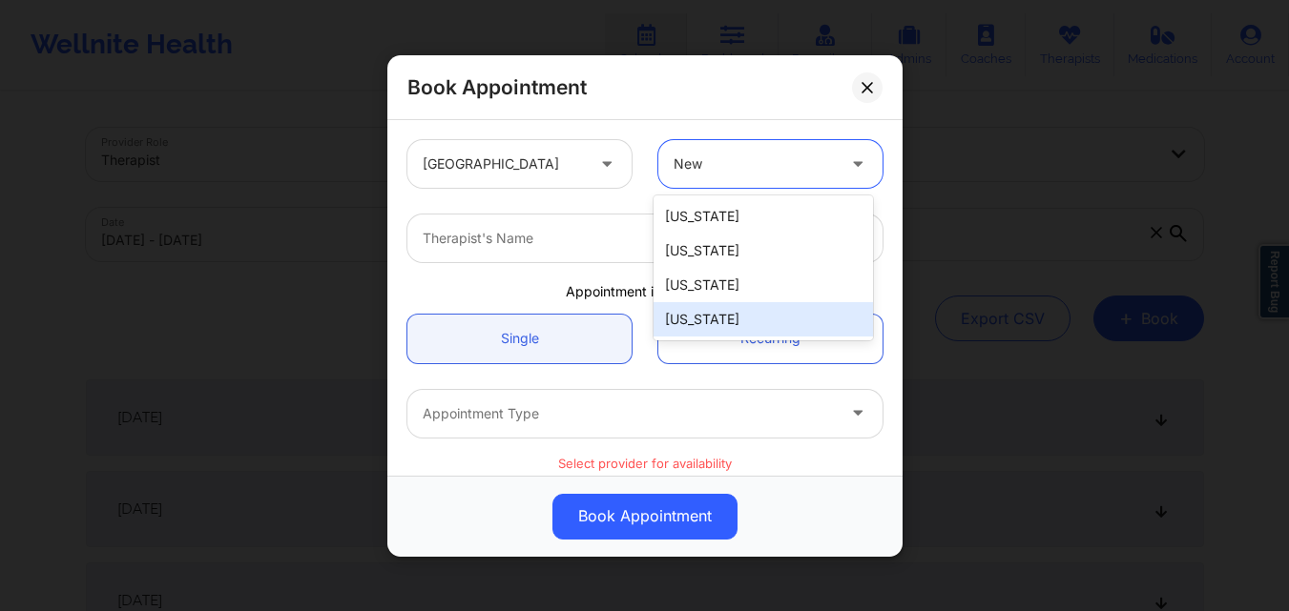
click at [722, 315] on div "[US_STATE]" at bounding box center [762, 319] width 219 height 34
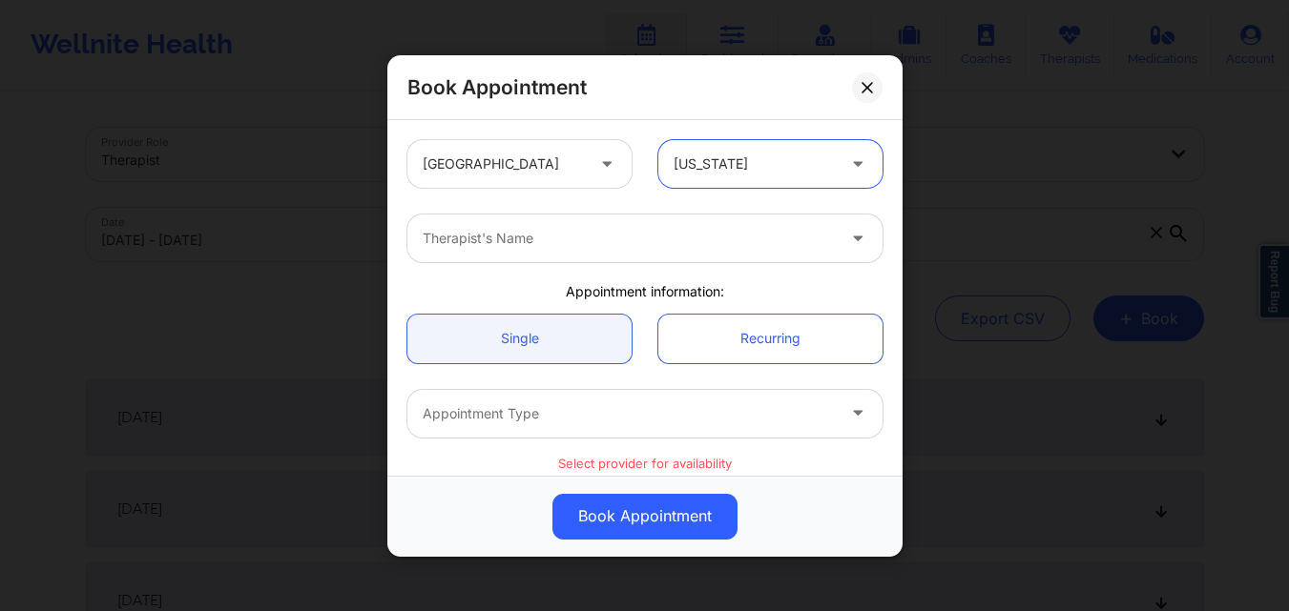
click at [570, 239] on div at bounding box center [629, 238] width 412 height 23
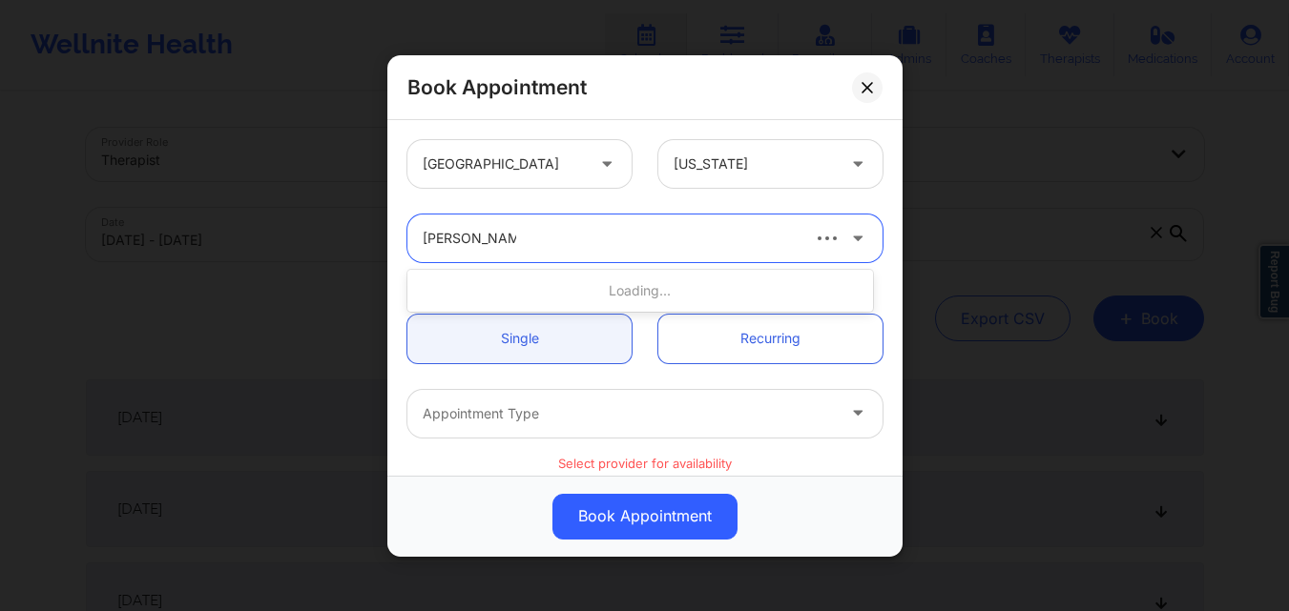
type input "[PERSON_NAME]"
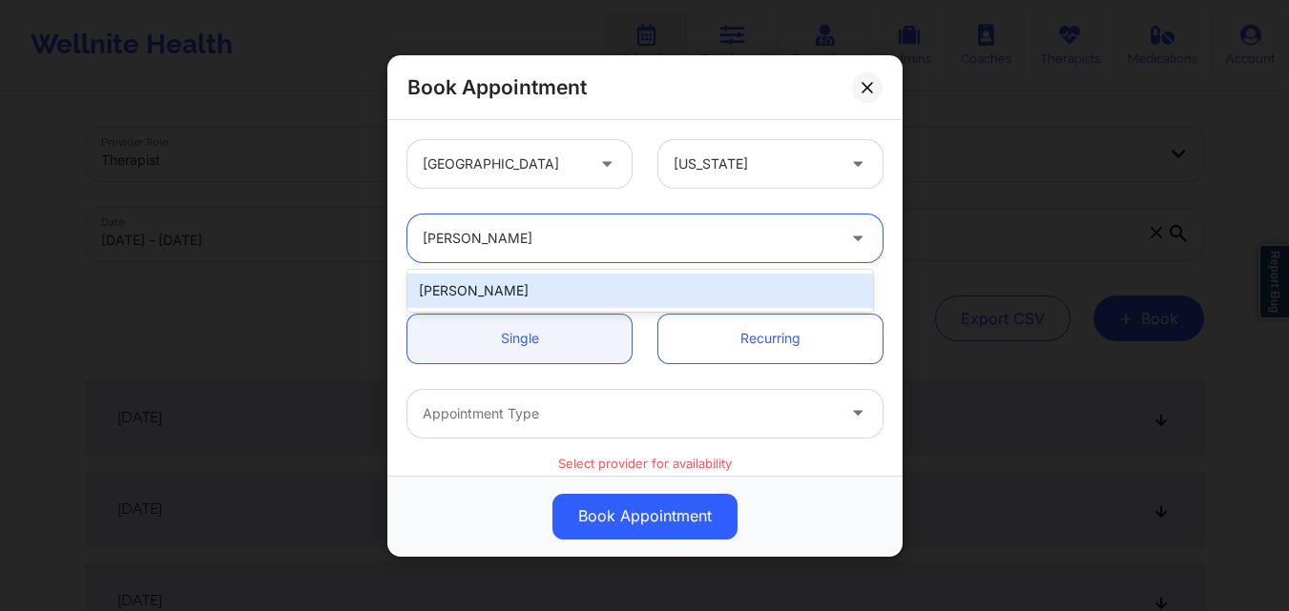
click at [588, 280] on div "[PERSON_NAME]" at bounding box center [640, 291] width 466 height 34
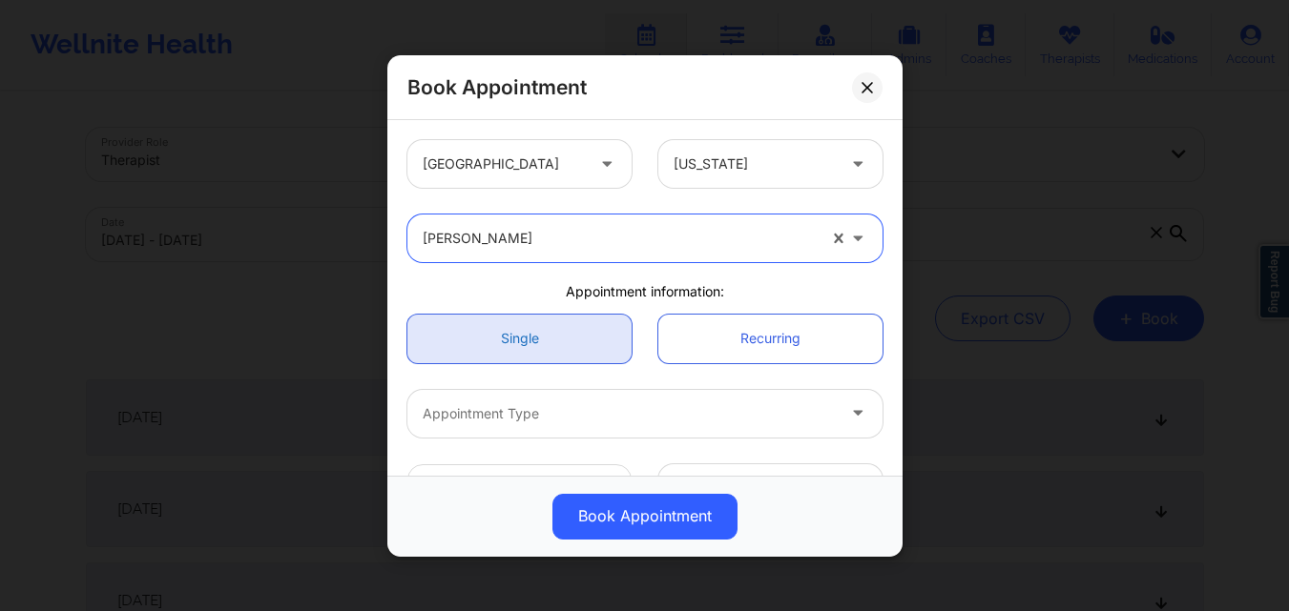
click at [551, 344] on link "Single" at bounding box center [519, 338] width 224 height 49
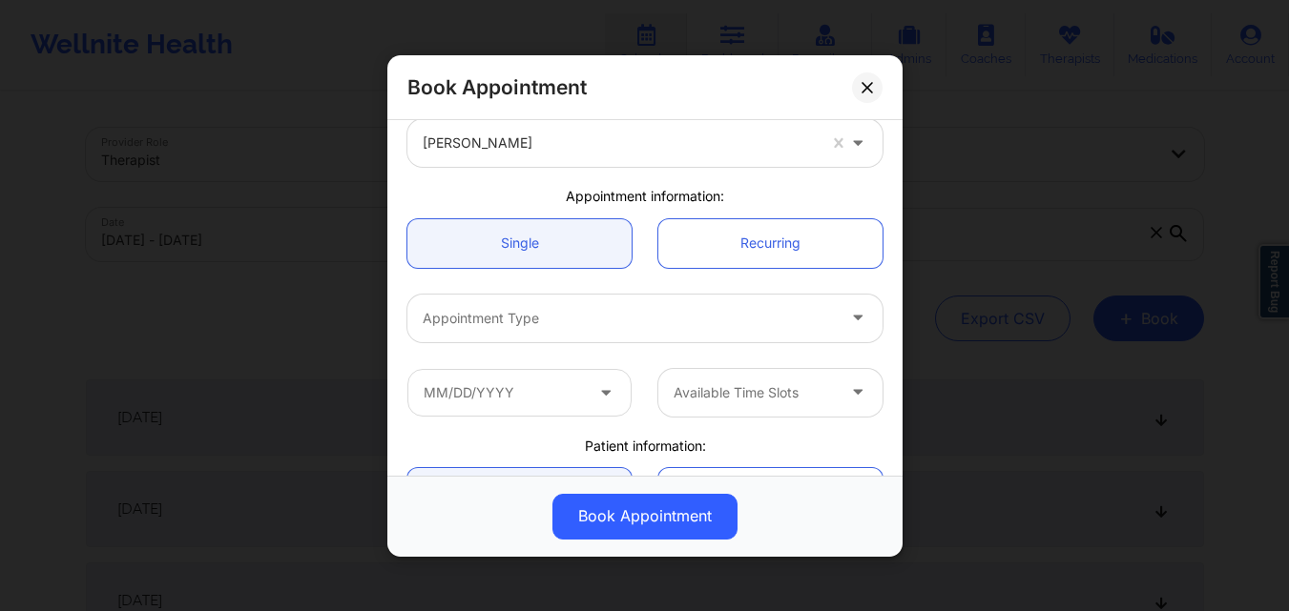
click at [569, 317] on div at bounding box center [629, 317] width 412 height 23
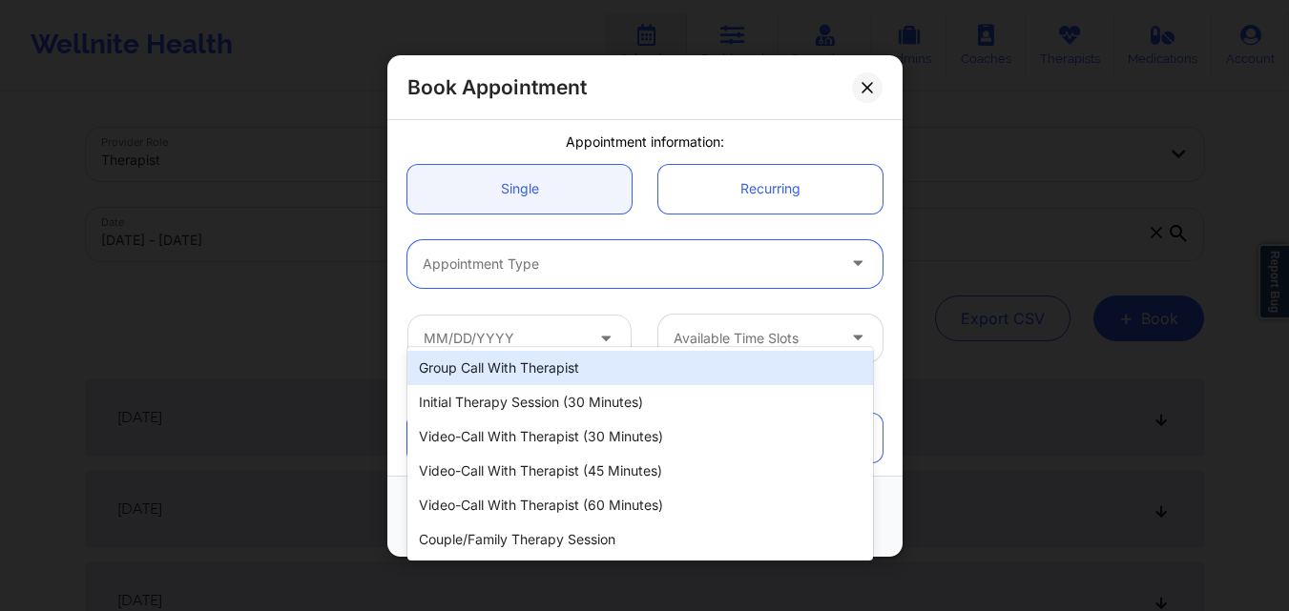
scroll to position [191, 0]
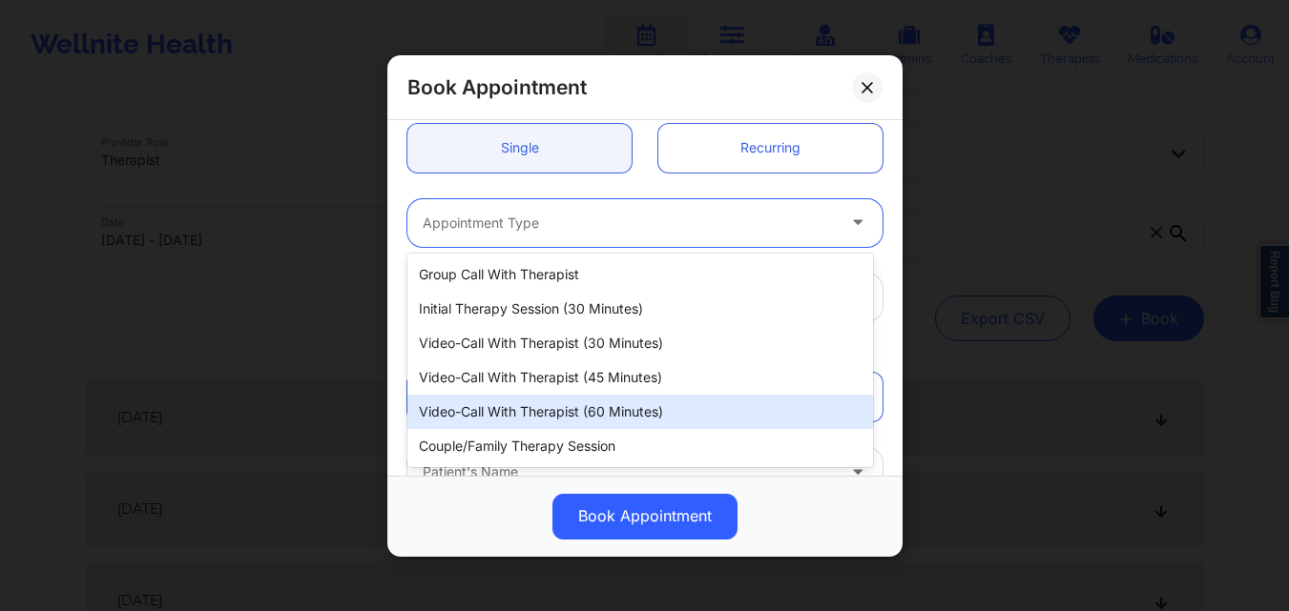
click at [577, 412] on div "Video-Call with Therapist (60 minutes)" at bounding box center [640, 412] width 466 height 34
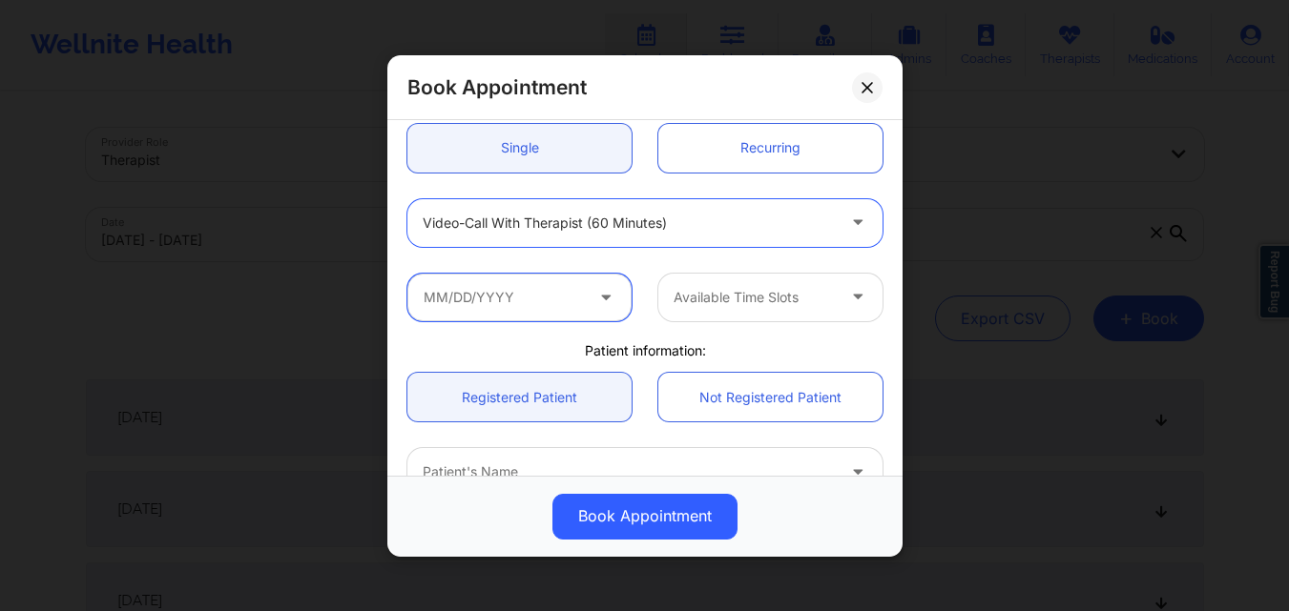
click at [485, 300] on input "text" at bounding box center [519, 297] width 224 height 48
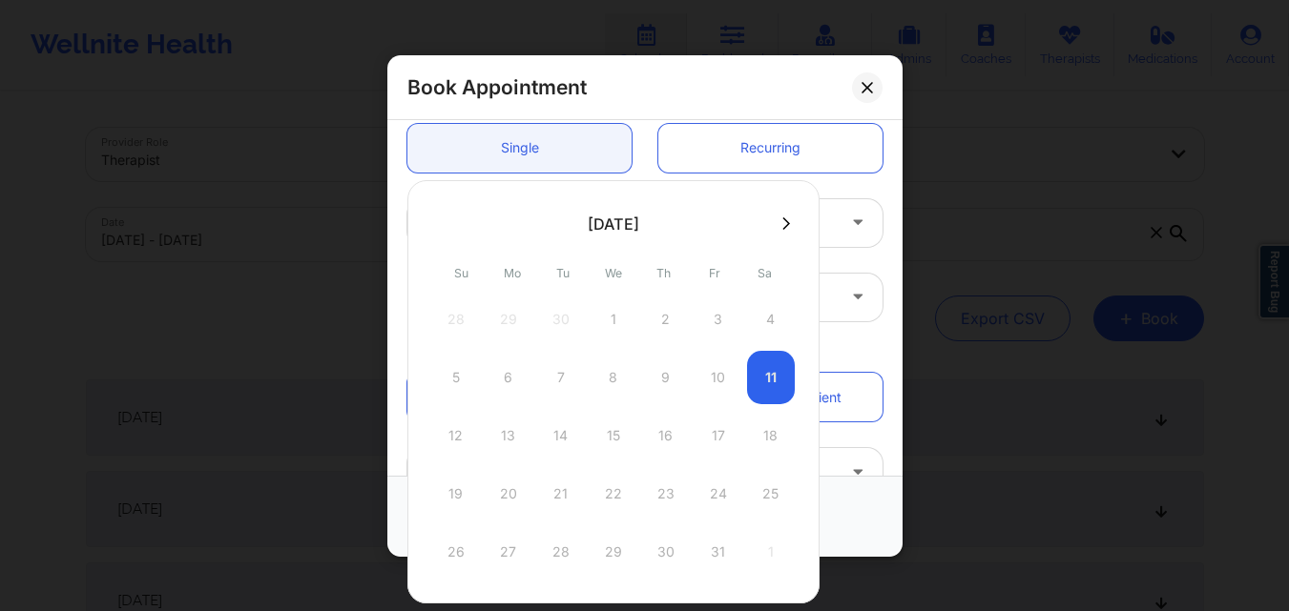
click at [783, 217] on icon at bounding box center [786, 224] width 8 height 14
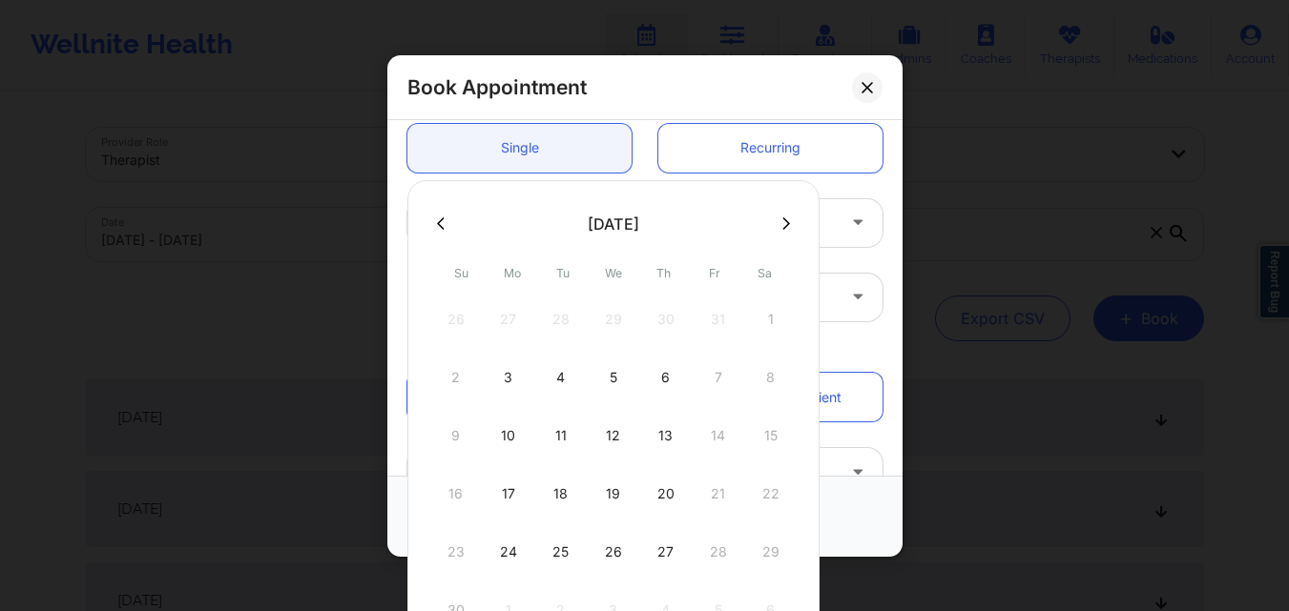
click at [669, 442] on div "13" at bounding box center [666, 435] width 48 height 53
type input "[DATE]"
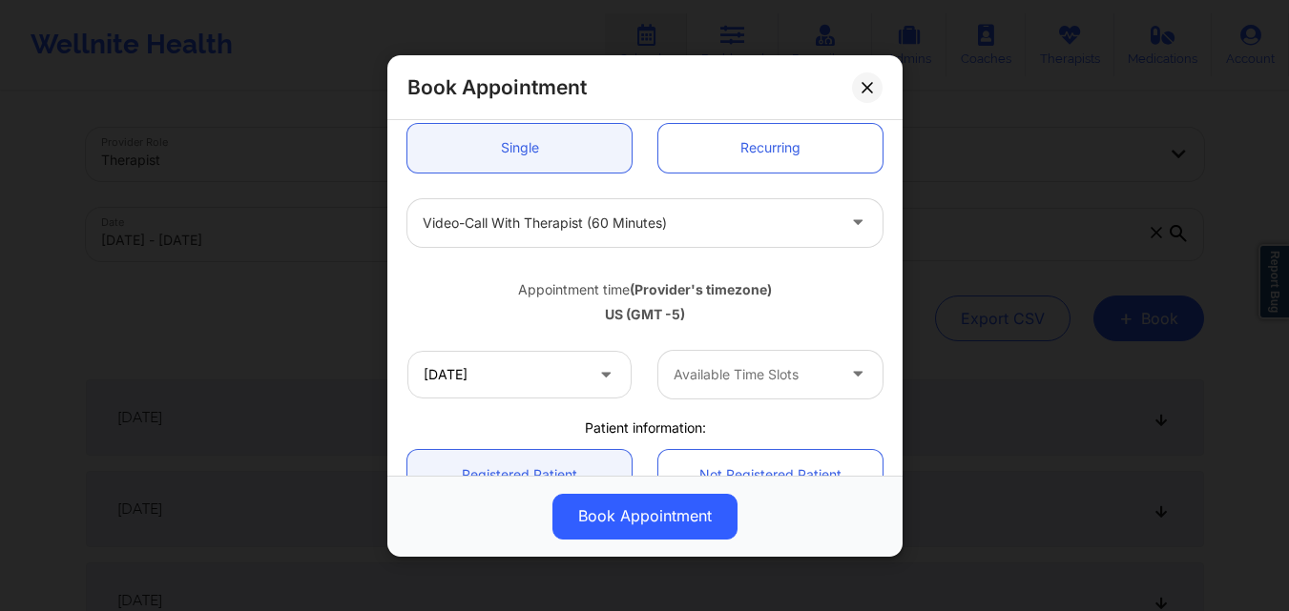
click at [784, 381] on div at bounding box center [753, 374] width 161 height 23
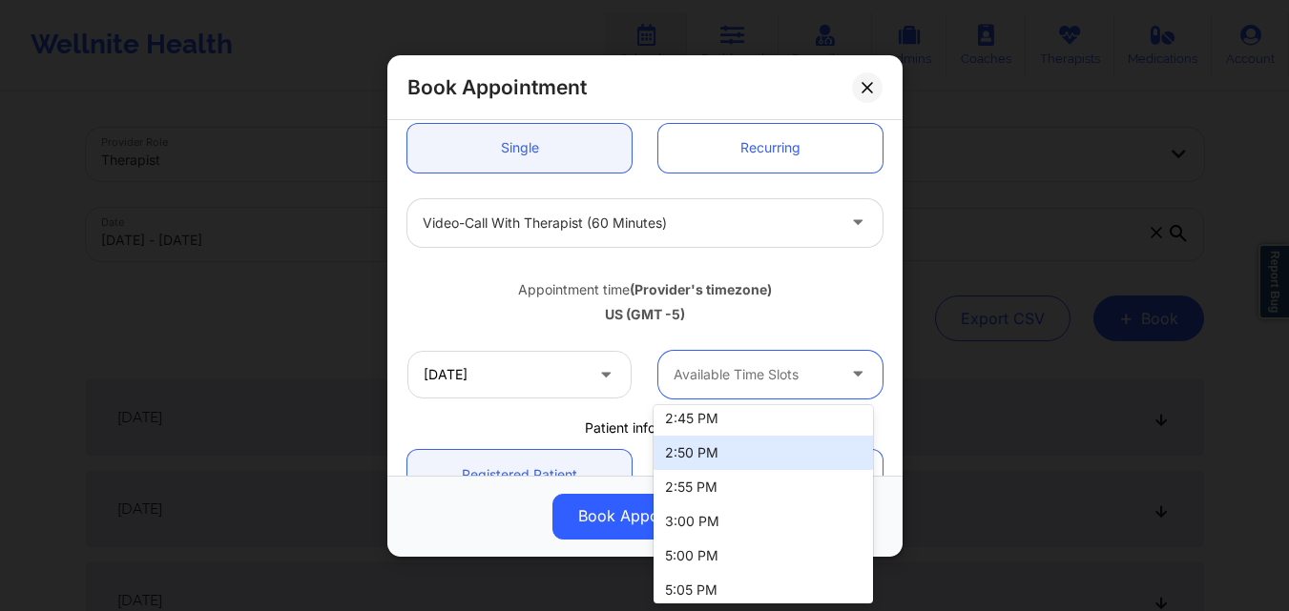
scroll to position [859, 0]
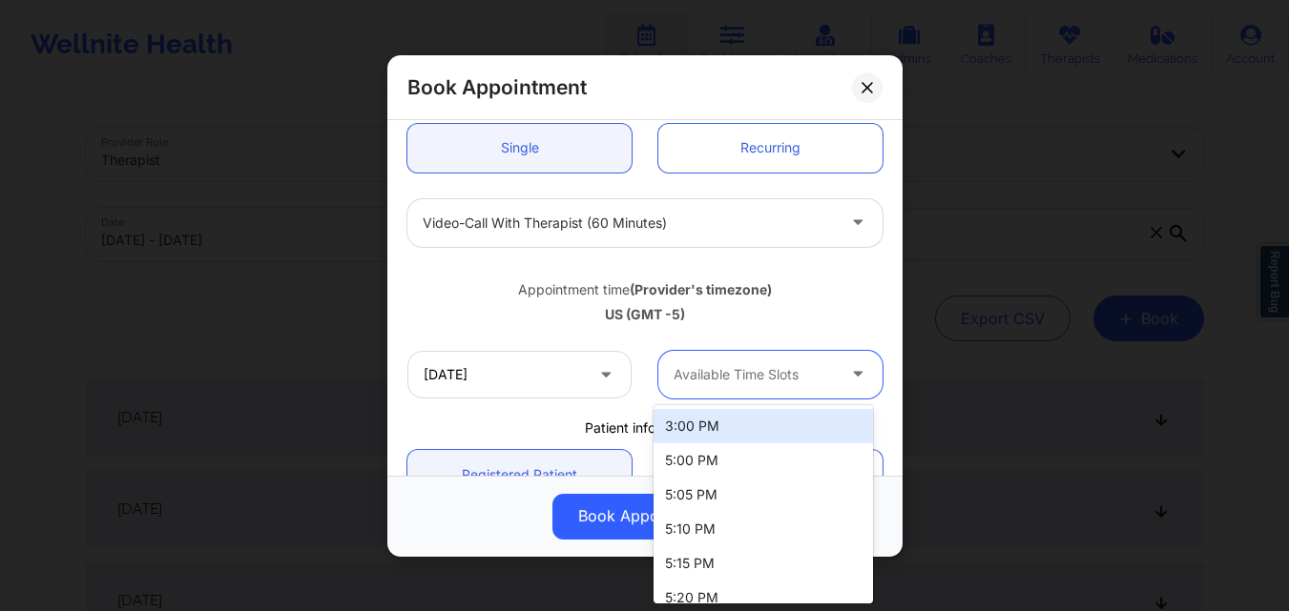
click at [726, 435] on div "3:00 PM" at bounding box center [762, 426] width 219 height 34
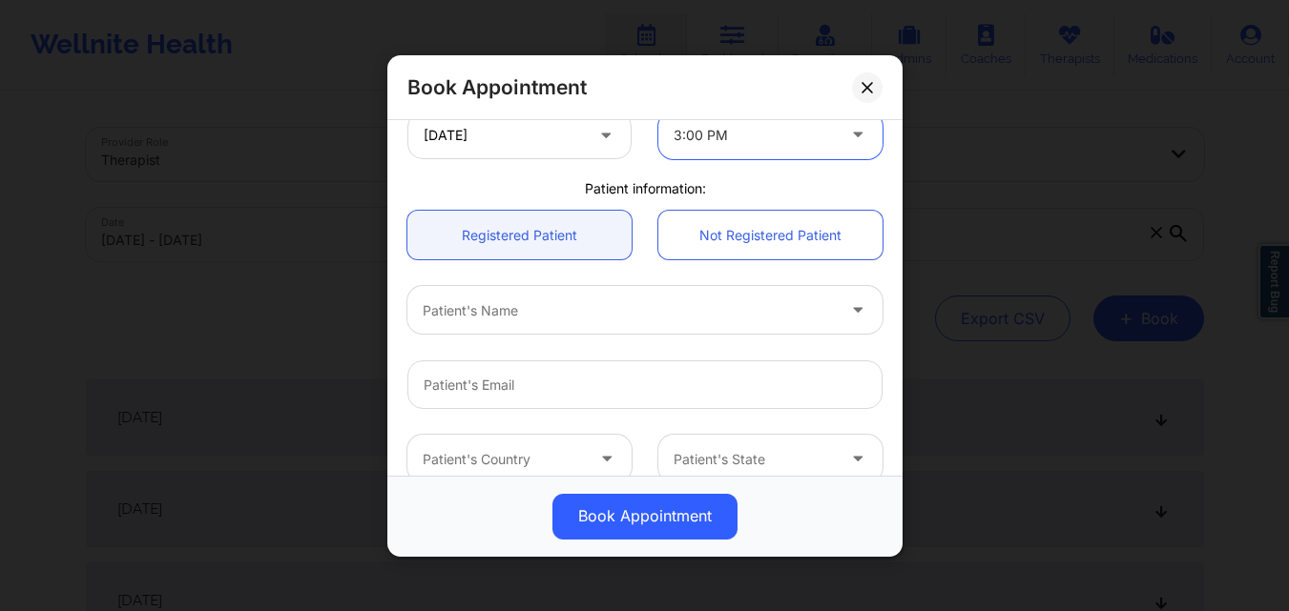
scroll to position [477, 0]
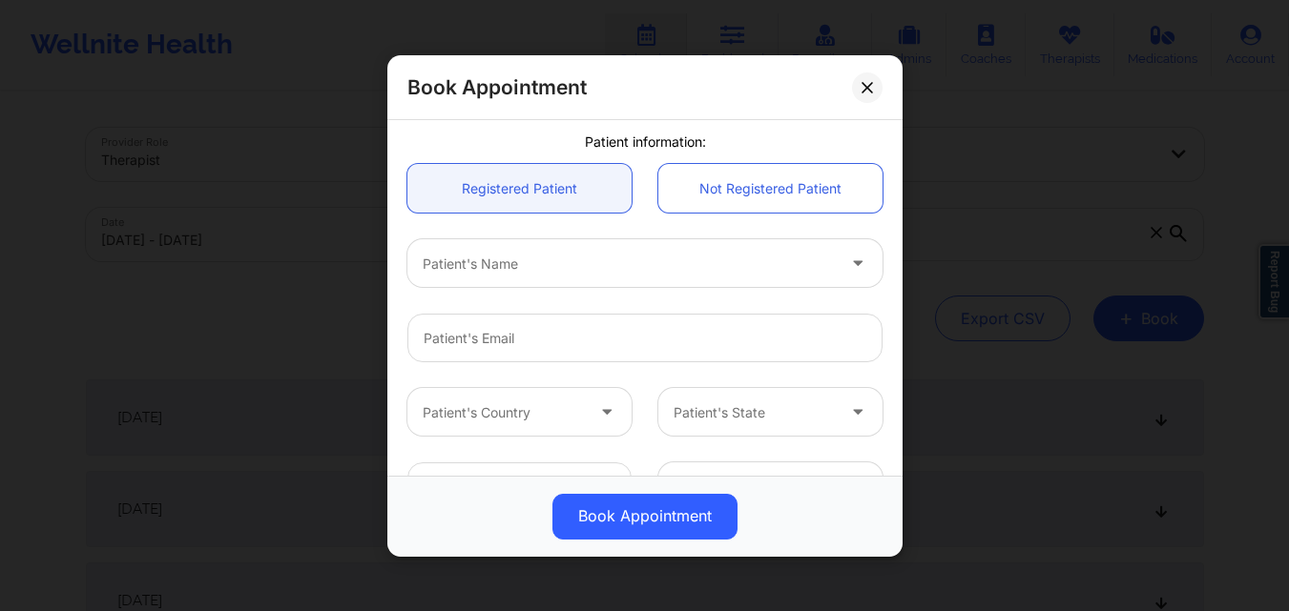
drag, startPoint x: 502, startPoint y: 194, endPoint x: 503, endPoint y: 215, distance: 21.0
click at [504, 194] on link "Registered Patient" at bounding box center [519, 188] width 224 height 49
click at [519, 263] on div at bounding box center [629, 263] width 412 height 23
type input "Basma"
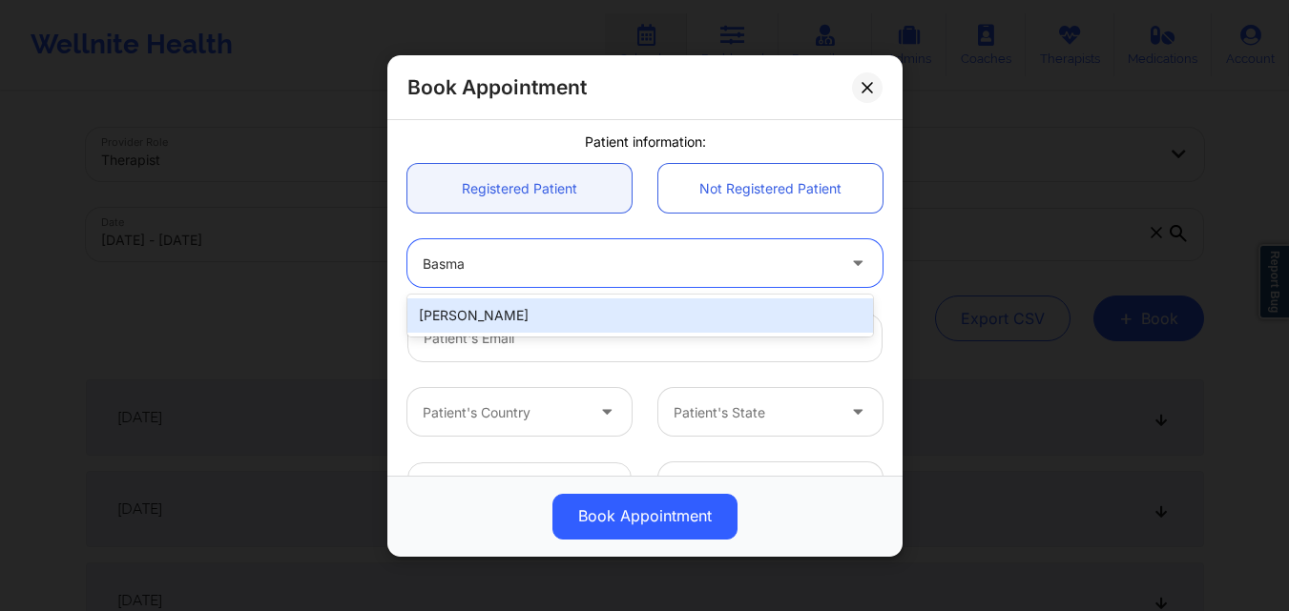
click at [540, 311] on div "[PERSON_NAME]" at bounding box center [640, 316] width 466 height 34
type input "[EMAIL_ADDRESS][DOMAIN_NAME]"
type input "[PHONE_NUMBER]"
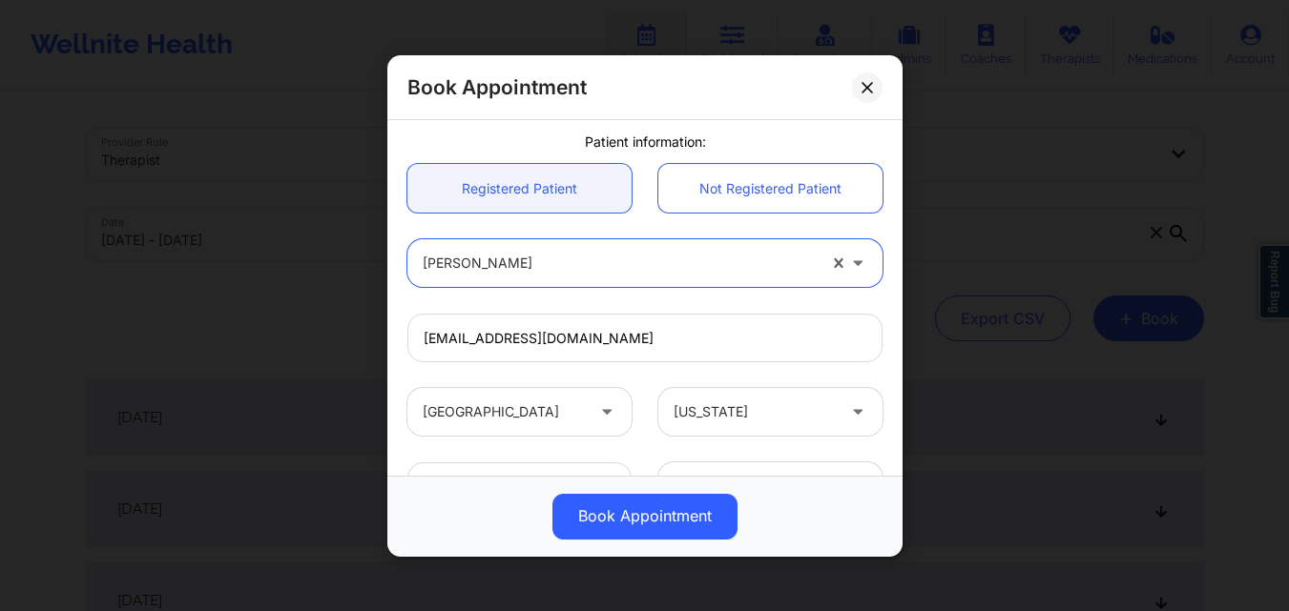
scroll to position [634, 0]
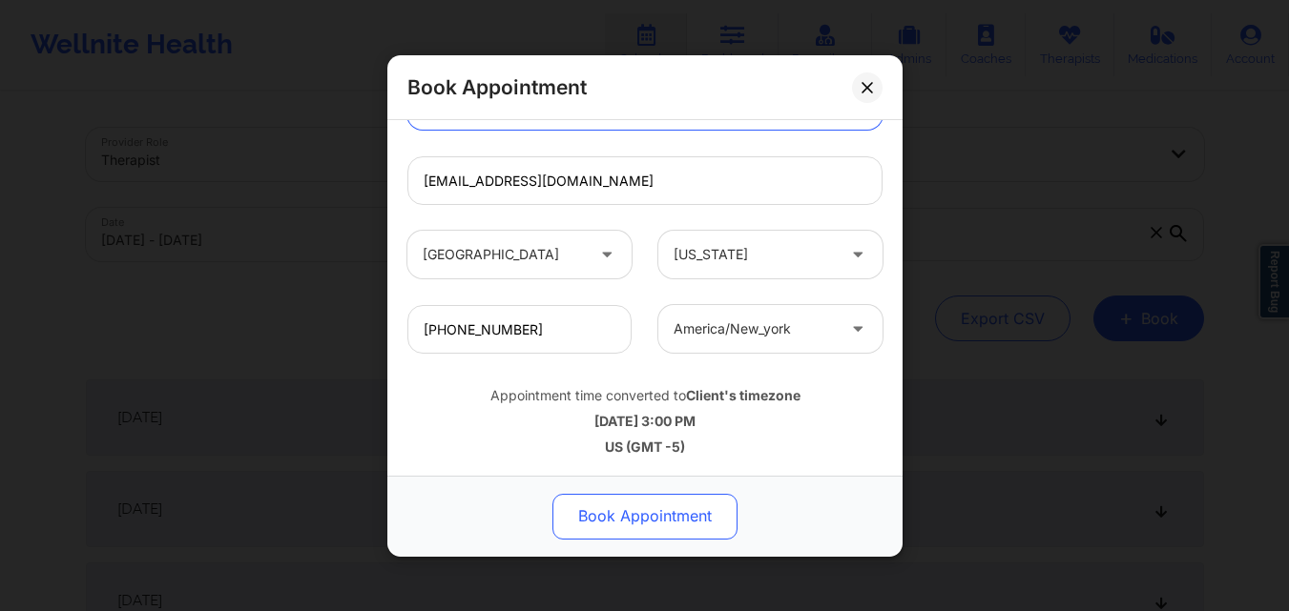
click at [631, 520] on button "Book Appointment" at bounding box center [644, 516] width 185 height 46
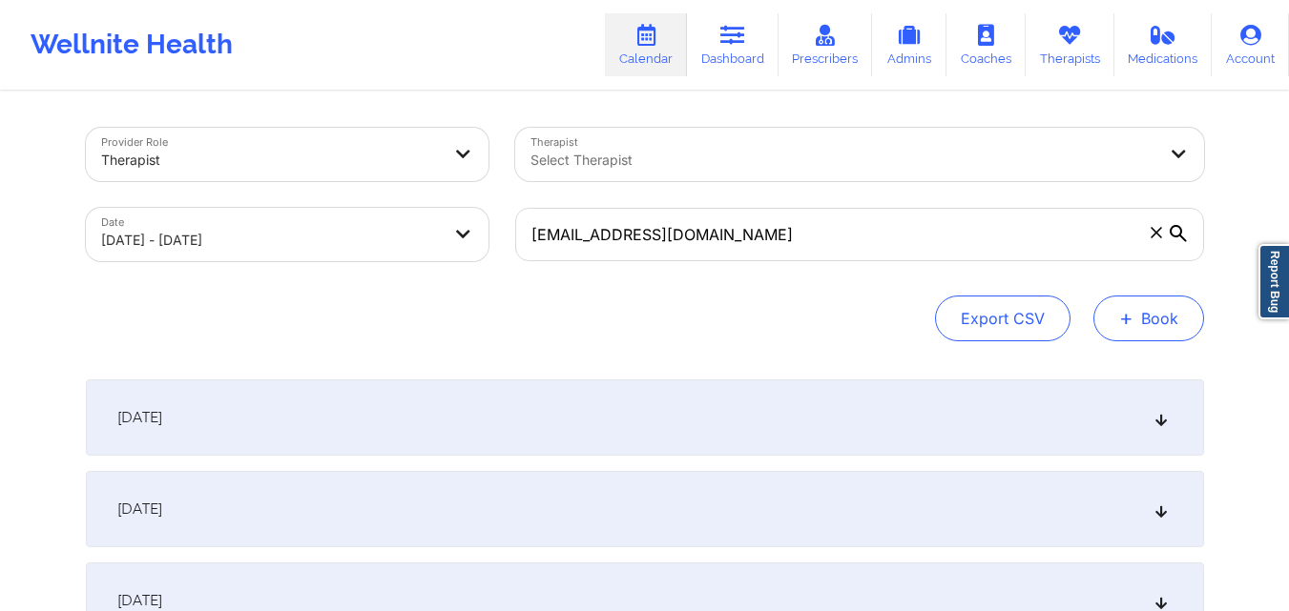
click at [1166, 323] on button "+ Book" at bounding box center [1148, 319] width 111 height 46
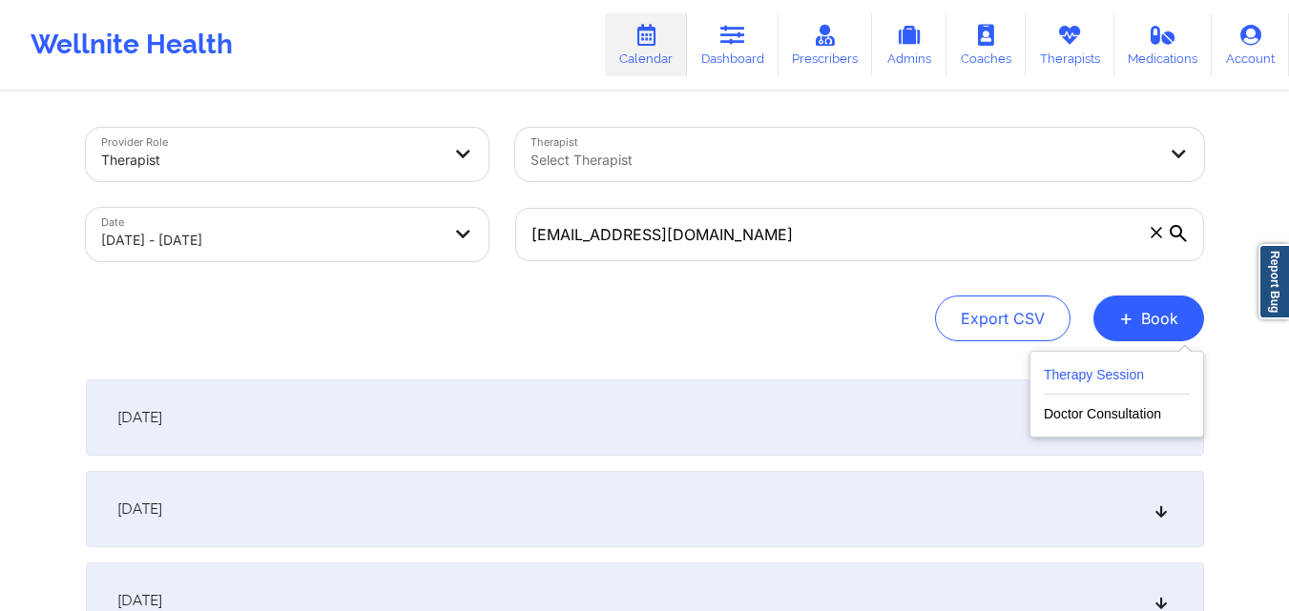
click at [1093, 378] on button "Therapy Session" at bounding box center [1117, 378] width 146 height 31
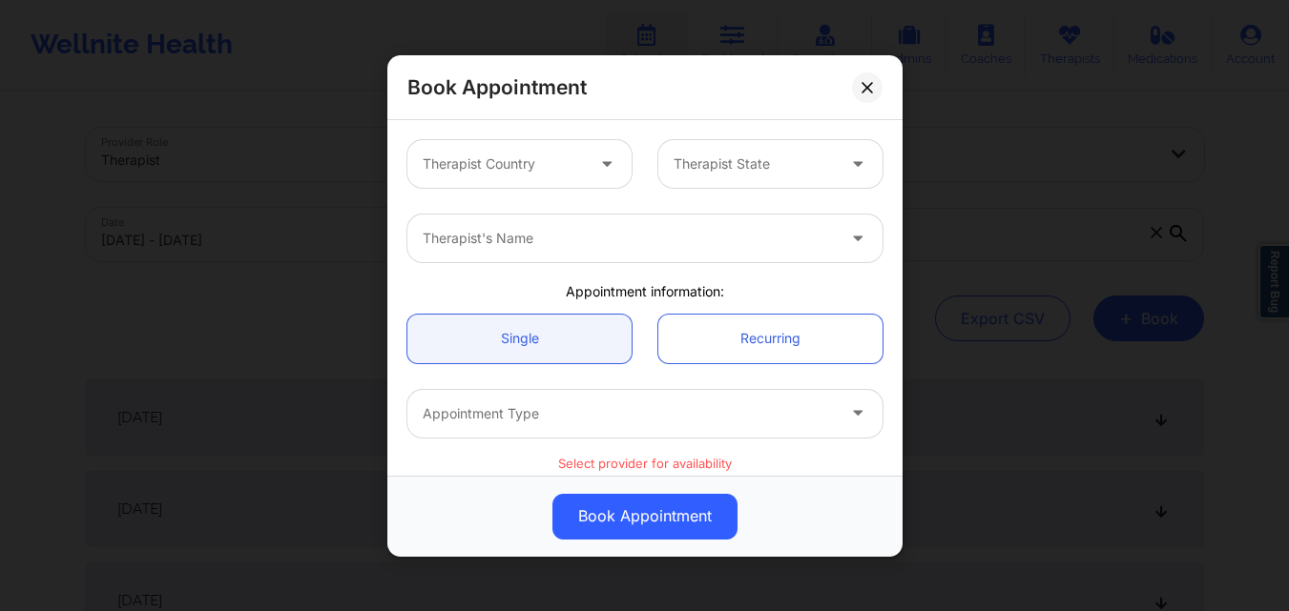
click at [507, 155] on div at bounding box center [503, 164] width 161 height 23
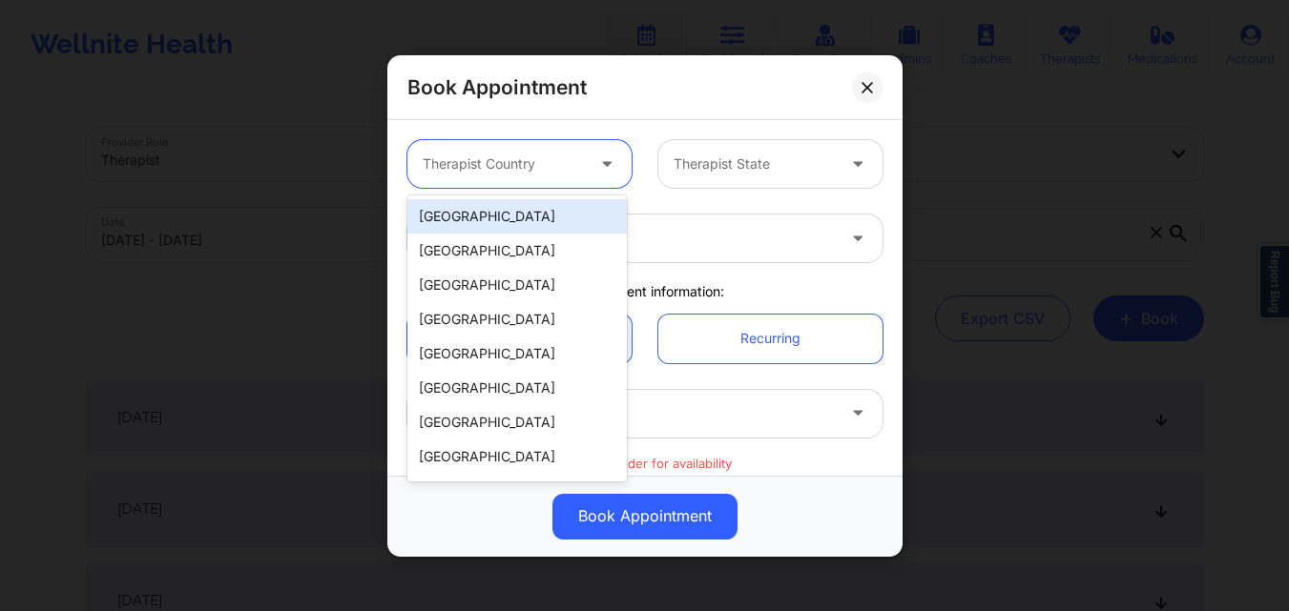
click at [506, 211] on div "[GEOGRAPHIC_DATA]" at bounding box center [516, 216] width 219 height 34
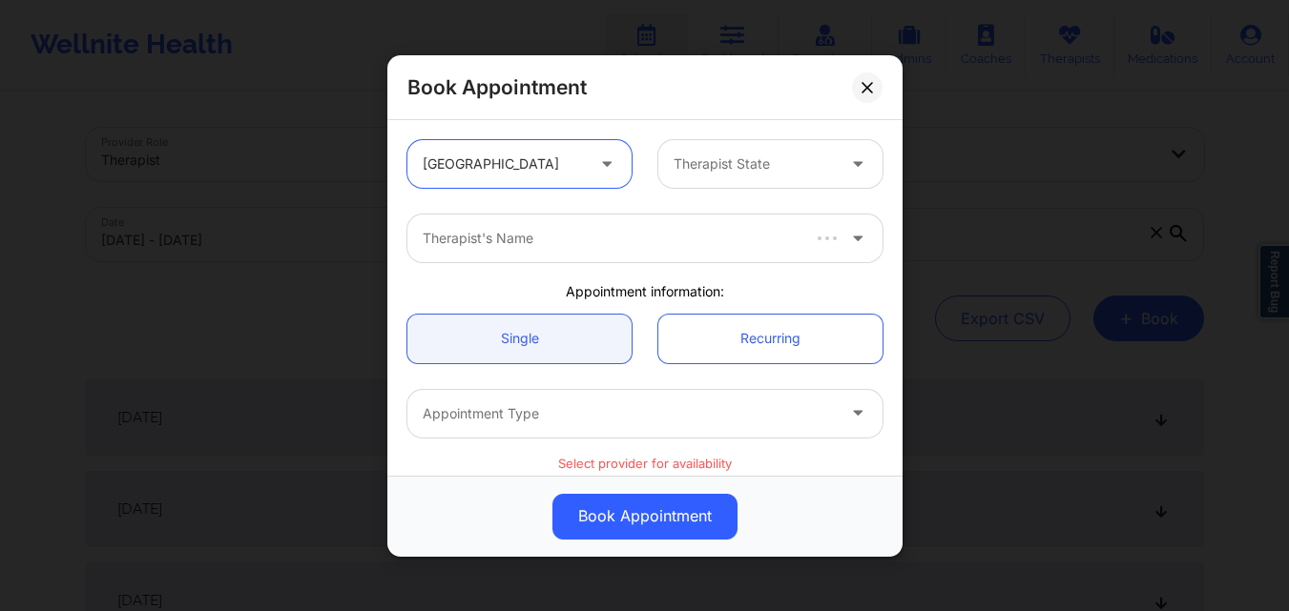
click at [734, 168] on div at bounding box center [753, 164] width 161 height 23
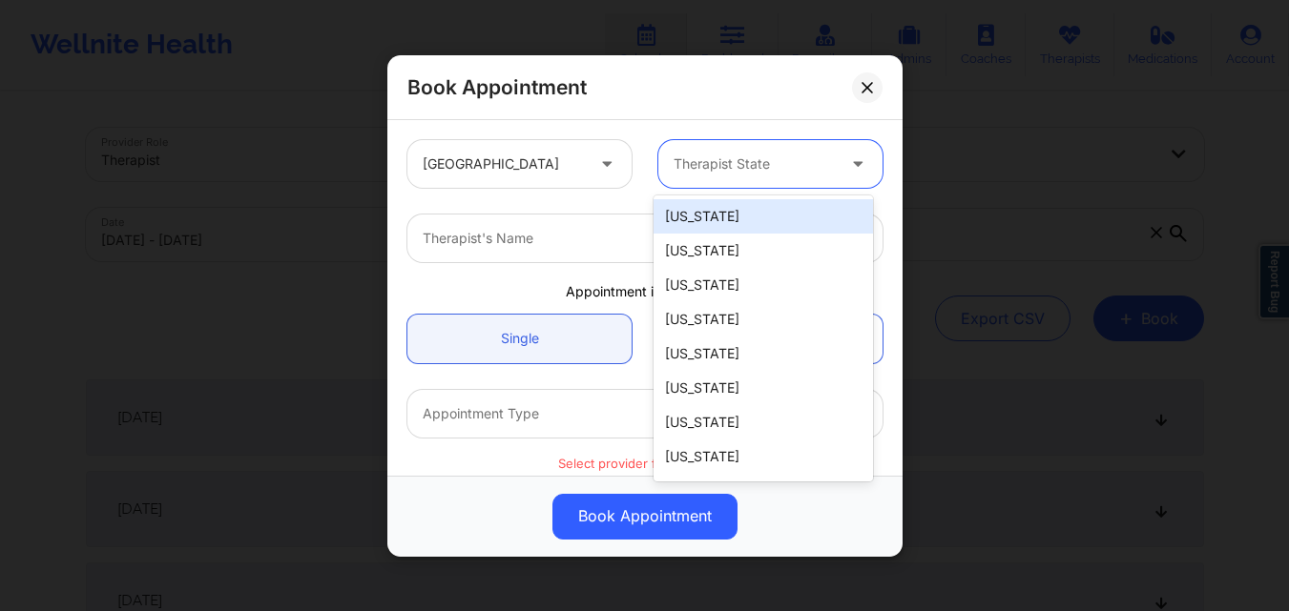
type input "T"
type input "New"
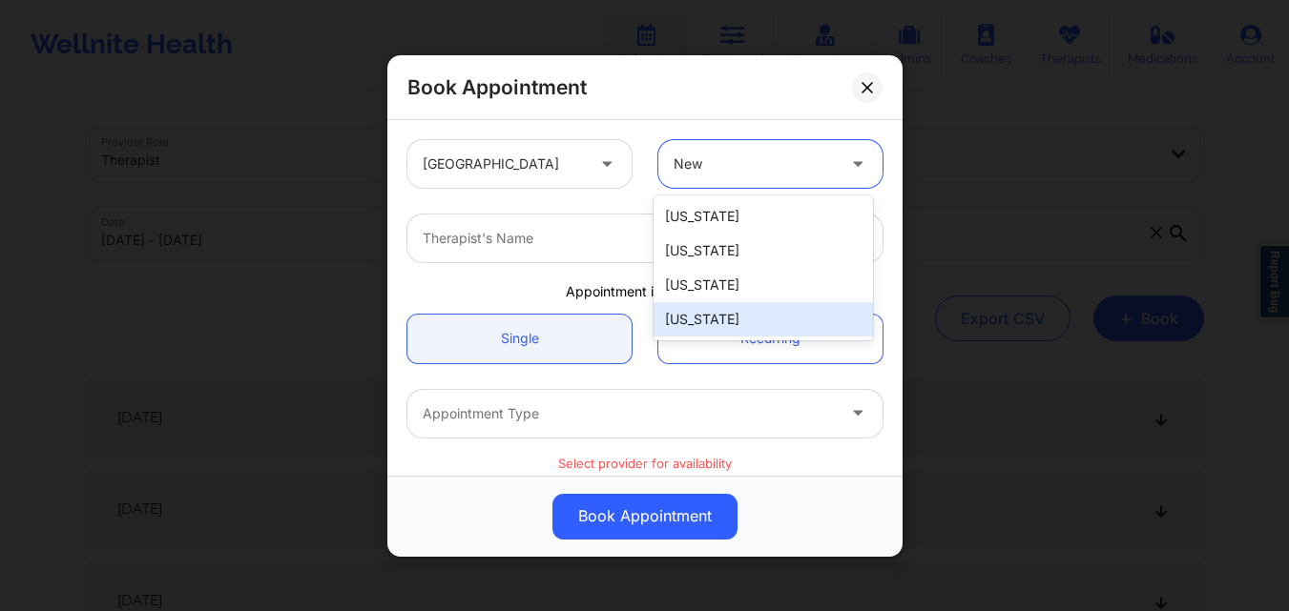
click at [752, 314] on div "[US_STATE]" at bounding box center [762, 319] width 219 height 34
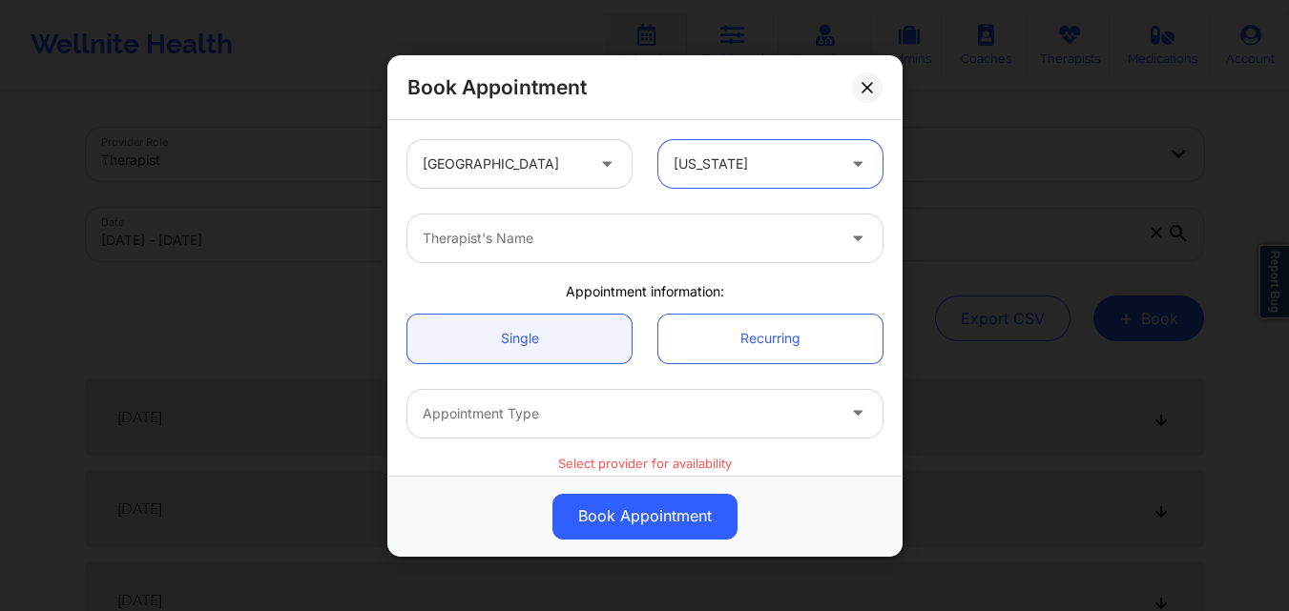
click at [549, 243] on div at bounding box center [629, 238] width 412 height 23
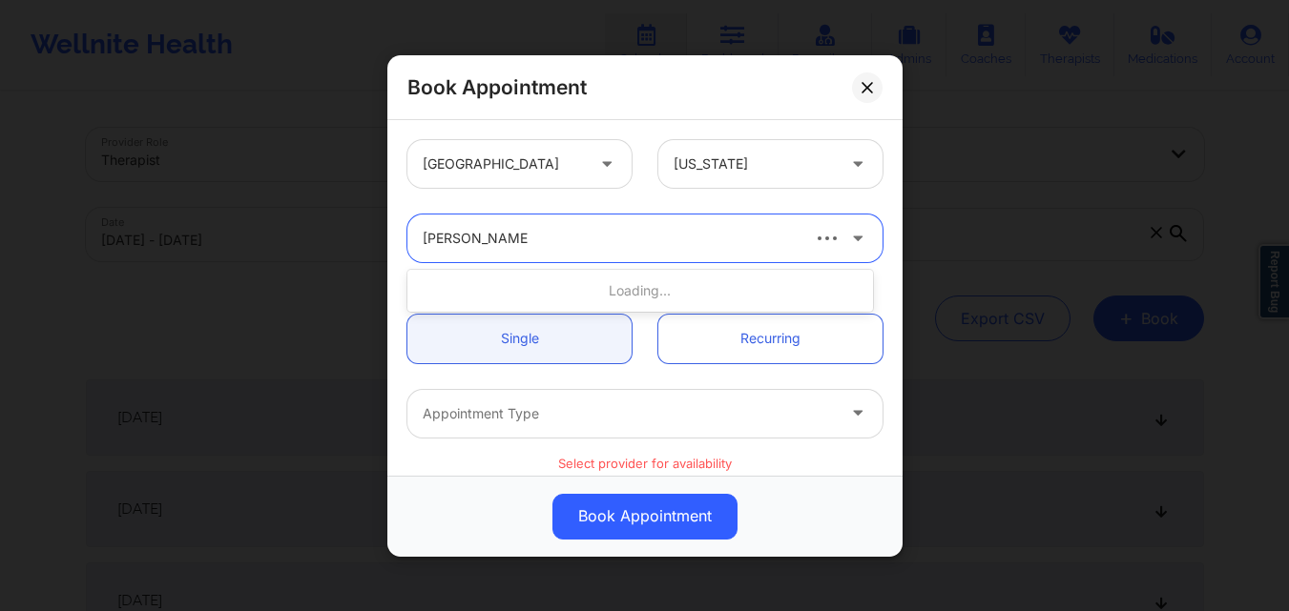
type input "[PERSON_NAME]"
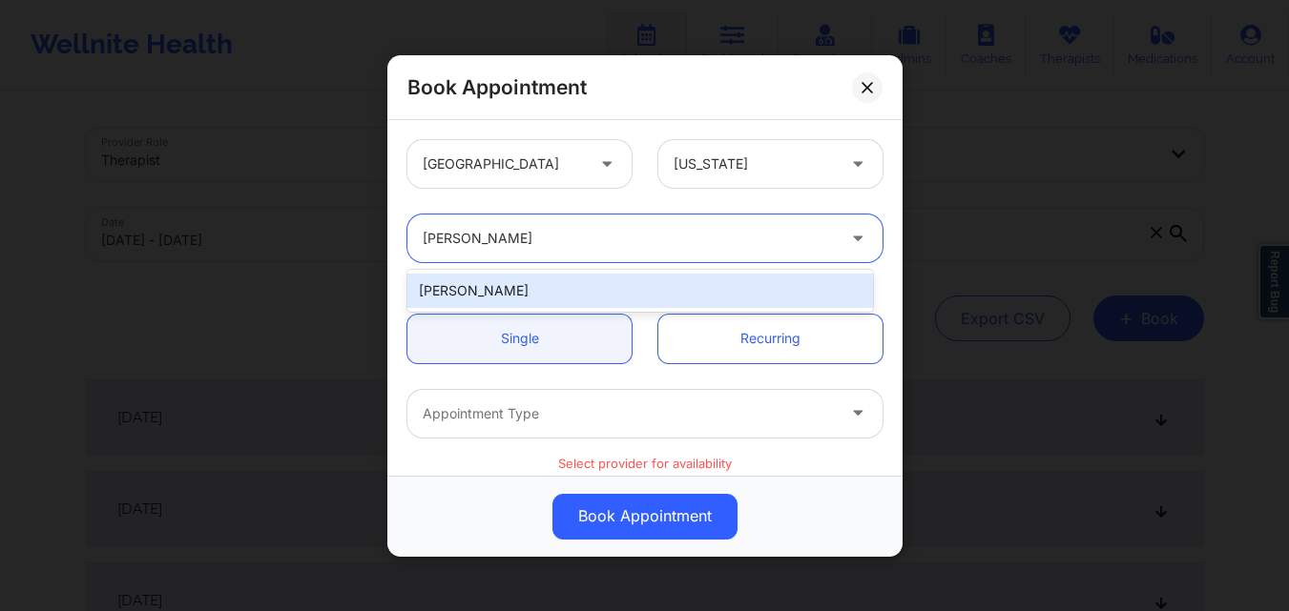
click at [540, 294] on div "[PERSON_NAME]" at bounding box center [640, 291] width 466 height 34
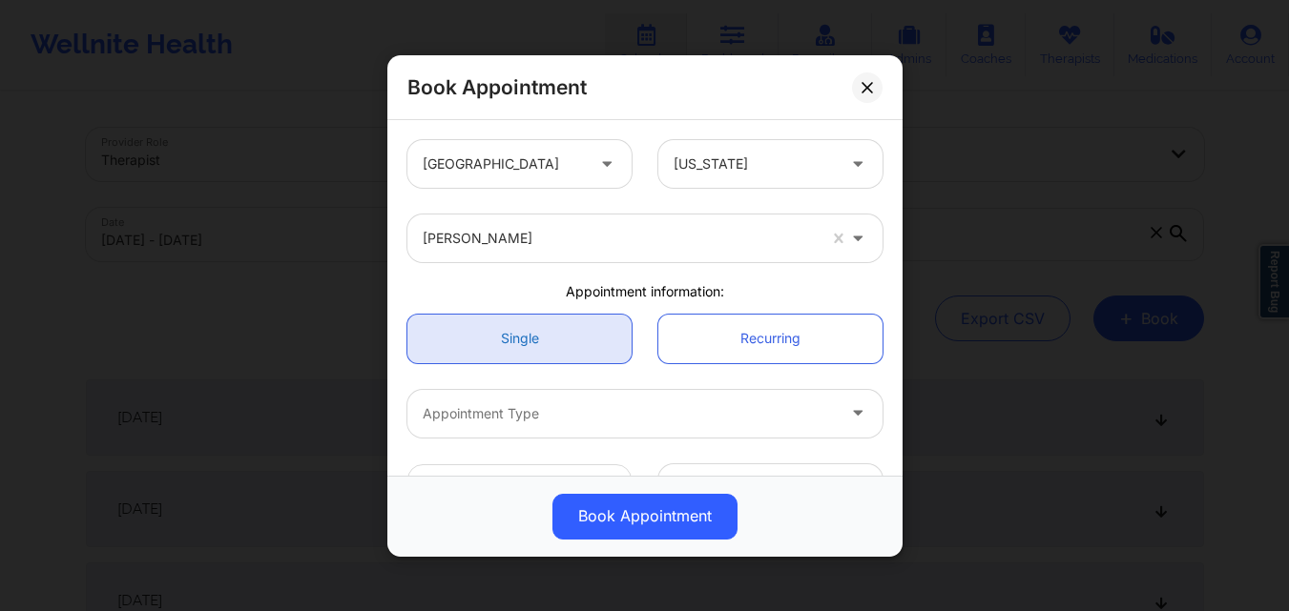
click at [540, 330] on link "Single" at bounding box center [519, 338] width 224 height 49
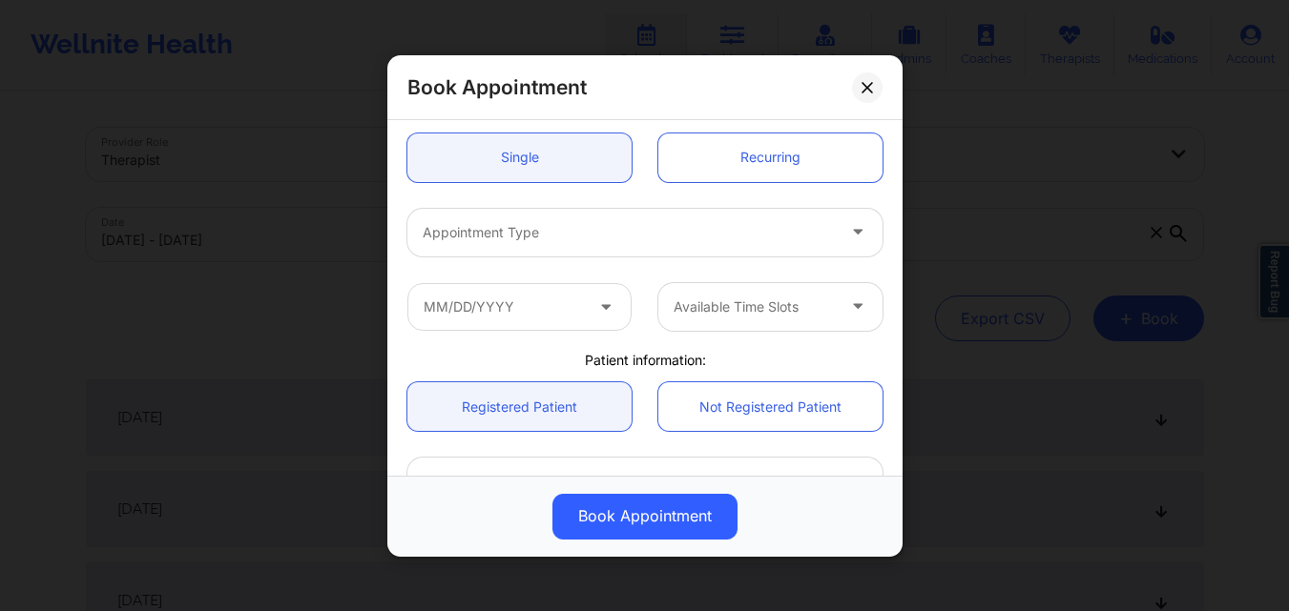
scroll to position [191, 0]
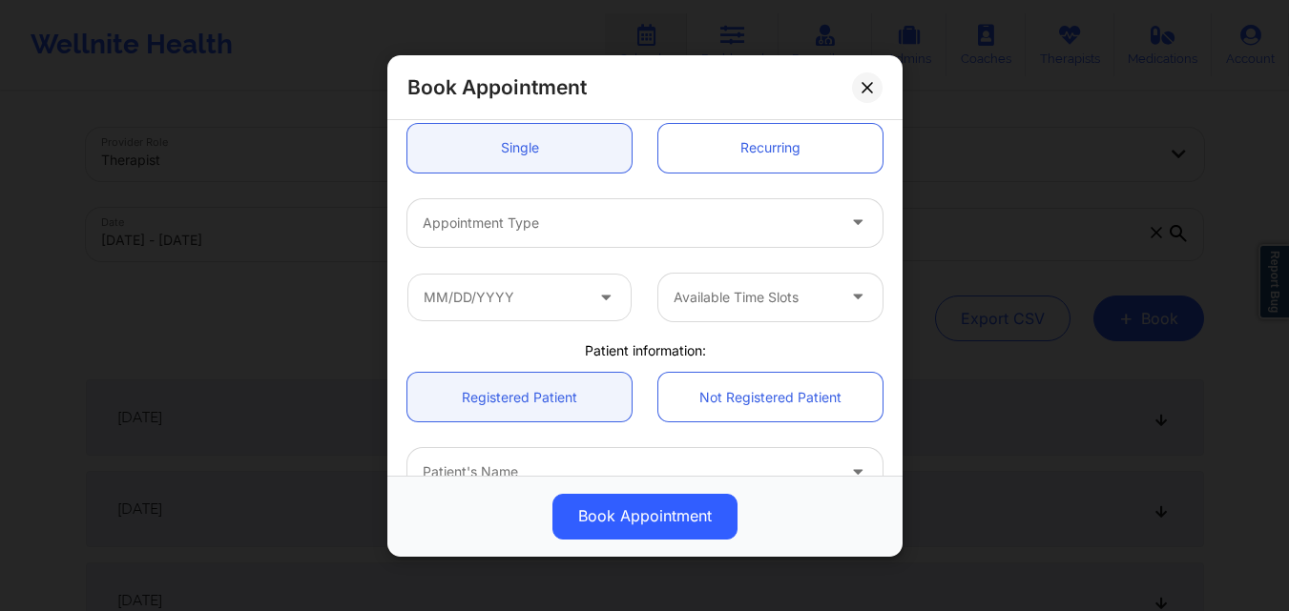
click at [537, 226] on div at bounding box center [629, 222] width 412 height 23
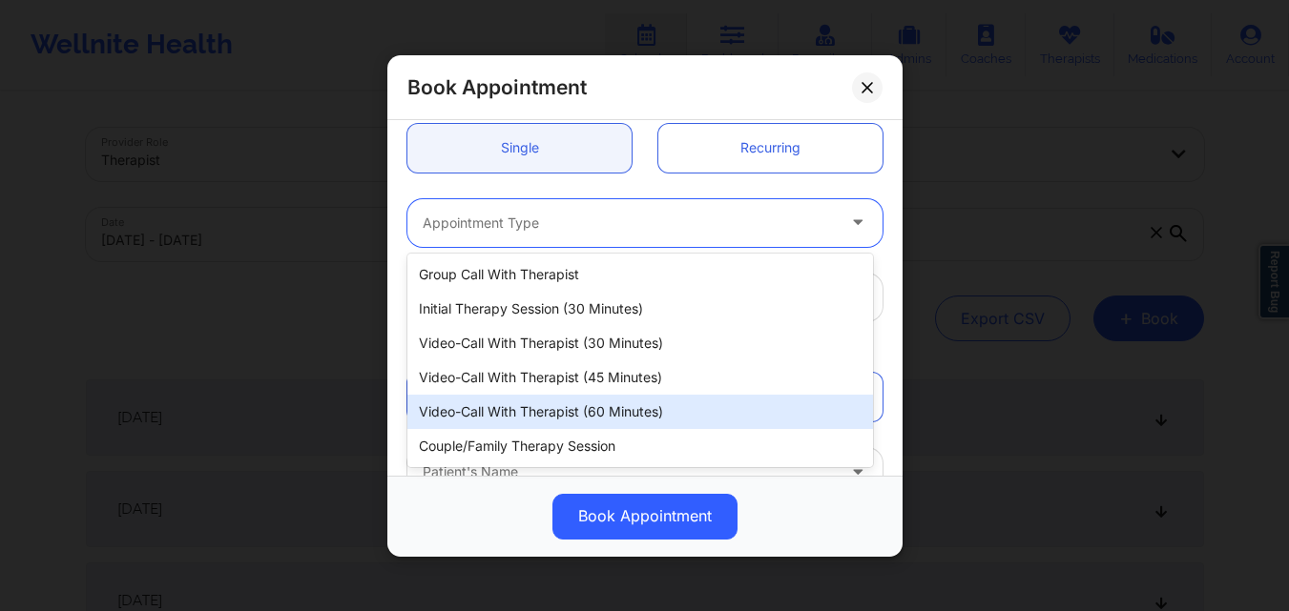
click at [549, 404] on div "Video-Call with Therapist (60 minutes)" at bounding box center [640, 412] width 466 height 34
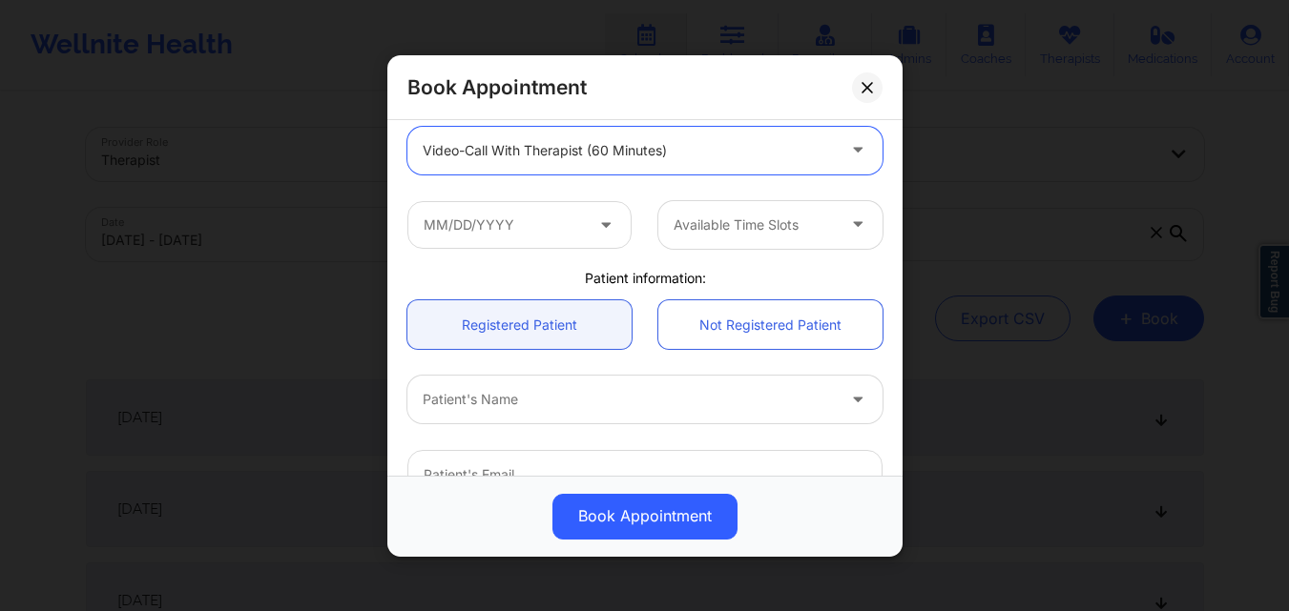
scroll to position [286, 0]
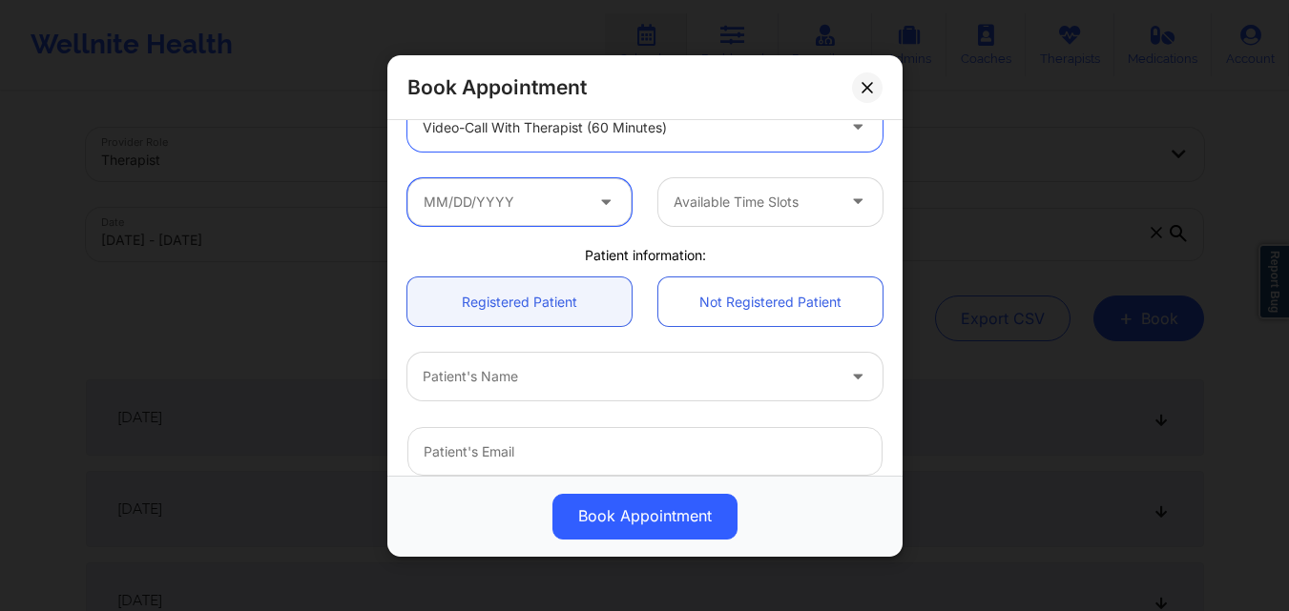
click at [515, 199] on input "text" at bounding box center [519, 201] width 224 height 48
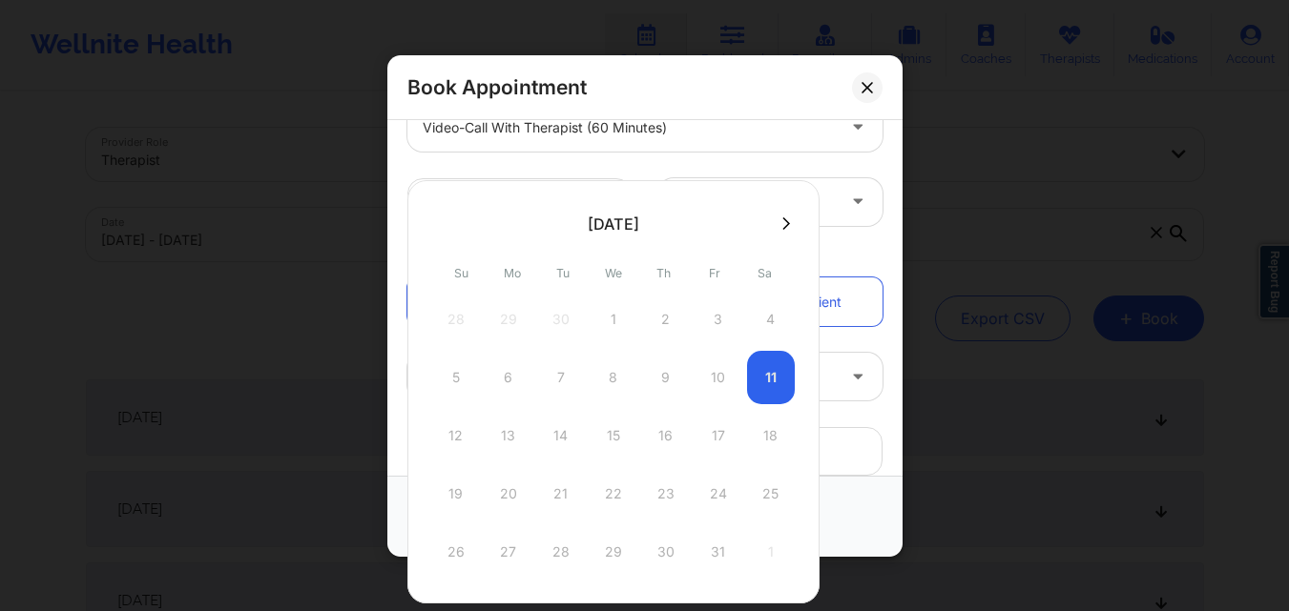
click at [782, 228] on icon at bounding box center [786, 223] width 8 height 12
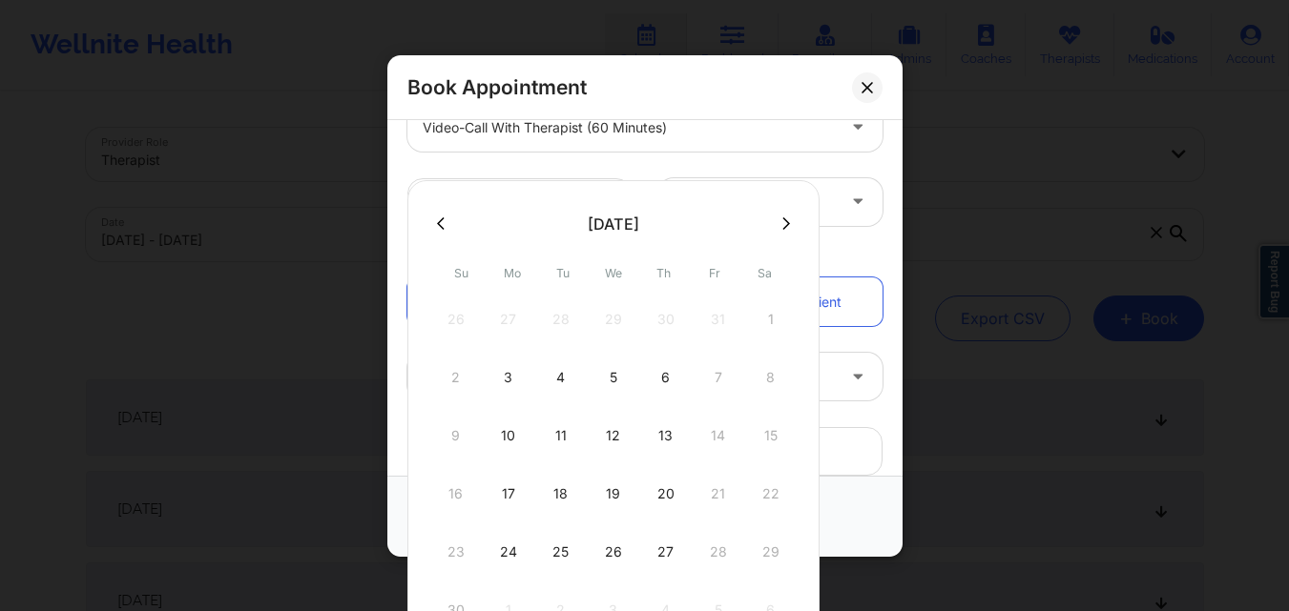
click at [658, 494] on div "20" at bounding box center [666, 493] width 48 height 53
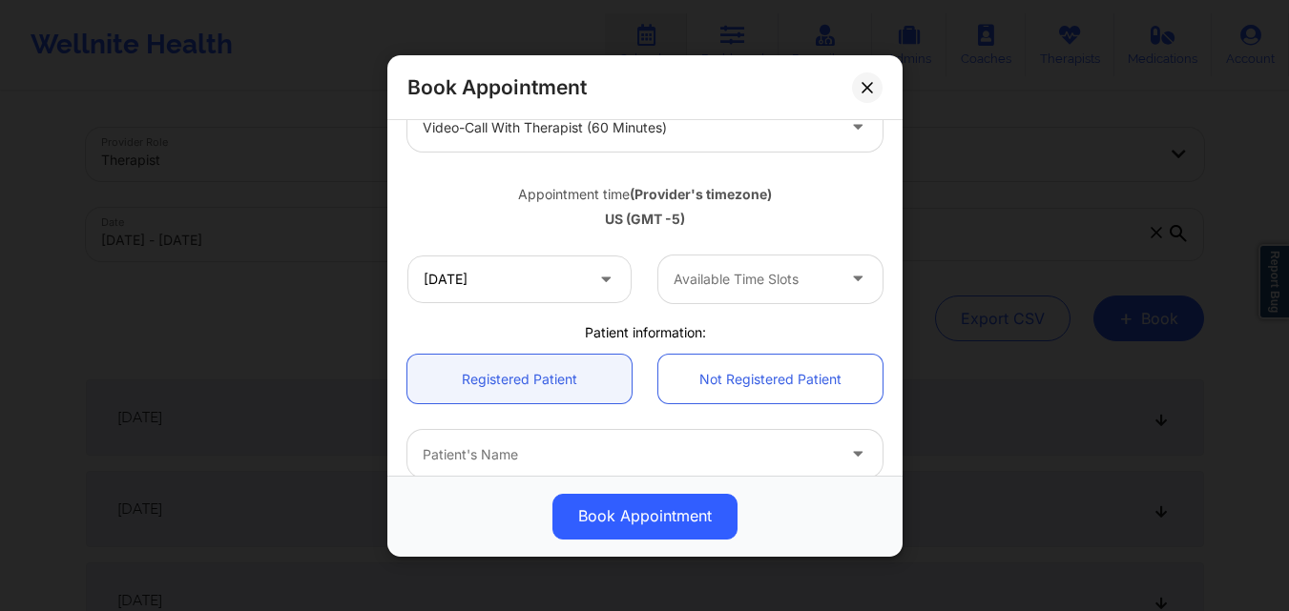
type input "[DATE]"
click at [736, 288] on div at bounding box center [753, 279] width 161 height 23
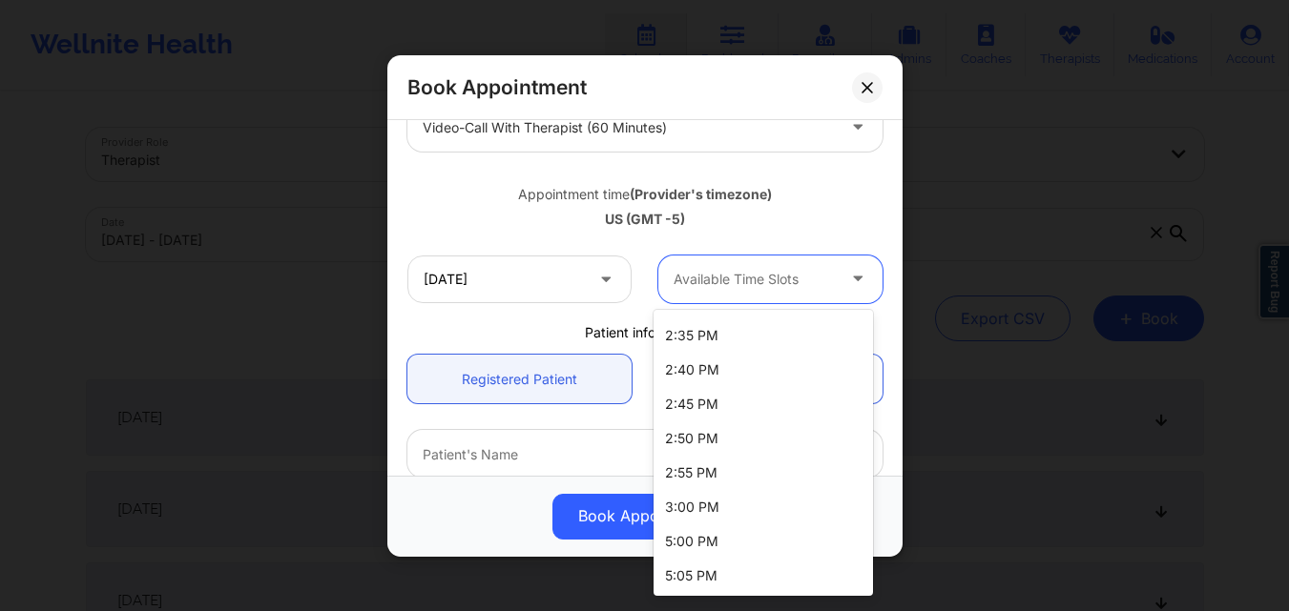
scroll to position [763, 0]
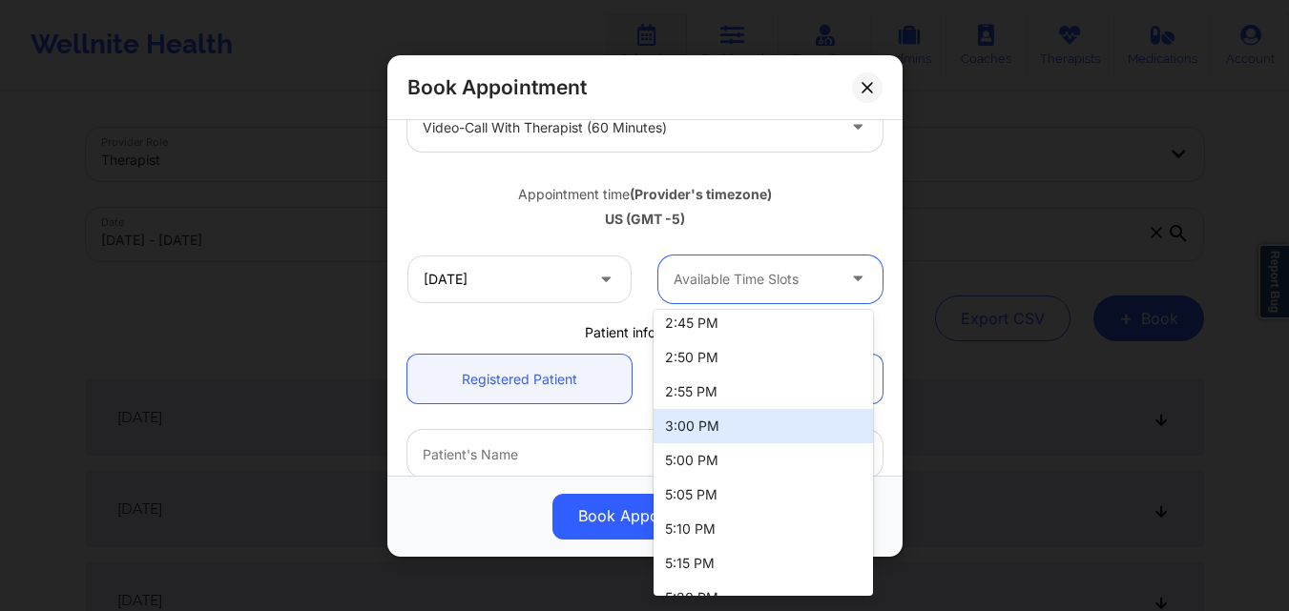
click at [720, 419] on div "3:00 PM" at bounding box center [762, 426] width 219 height 34
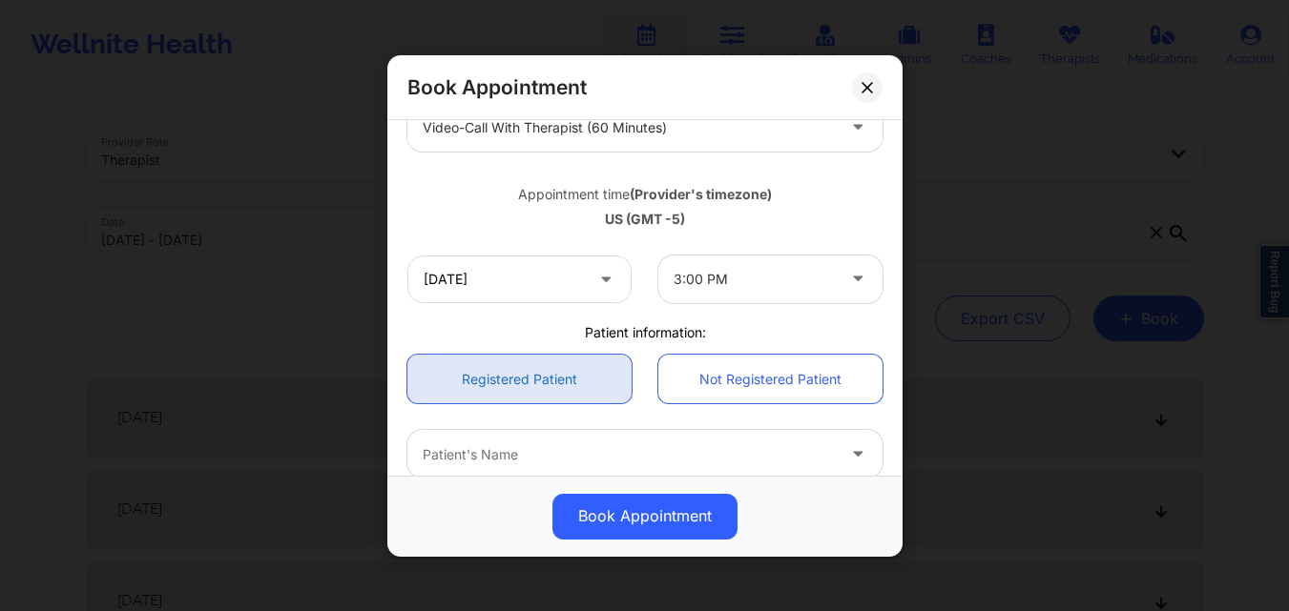
click at [525, 367] on link "Registered Patient" at bounding box center [519, 379] width 224 height 49
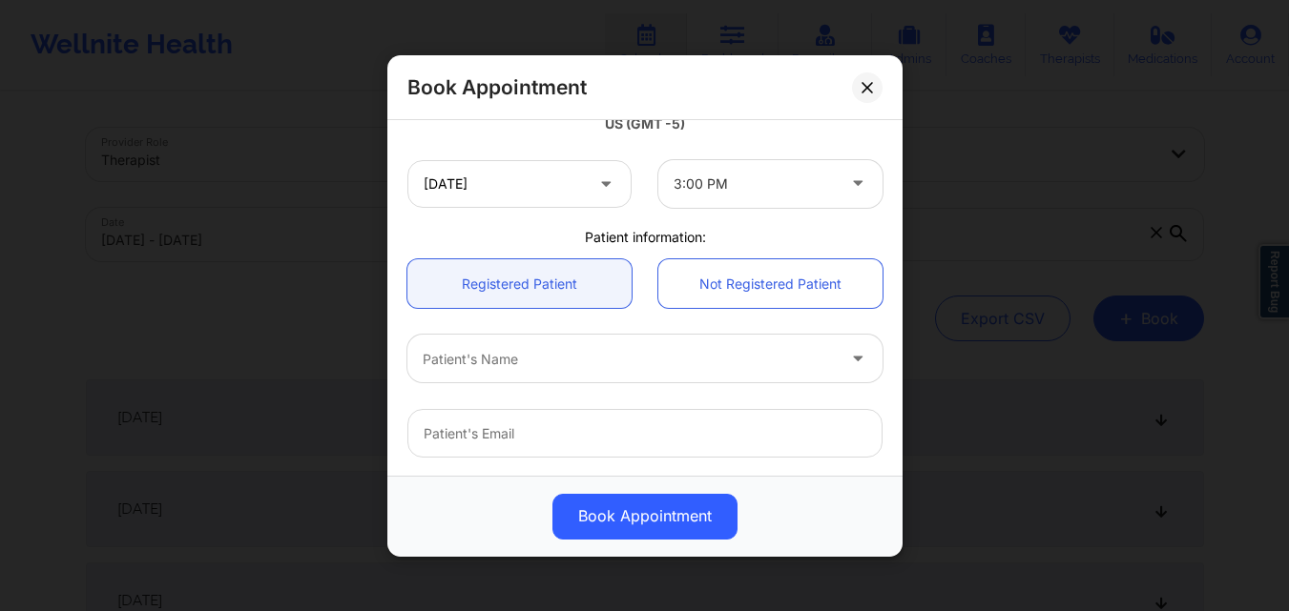
click at [532, 342] on div "Patient's Name" at bounding box center [621, 359] width 429 height 48
type input "Basma"
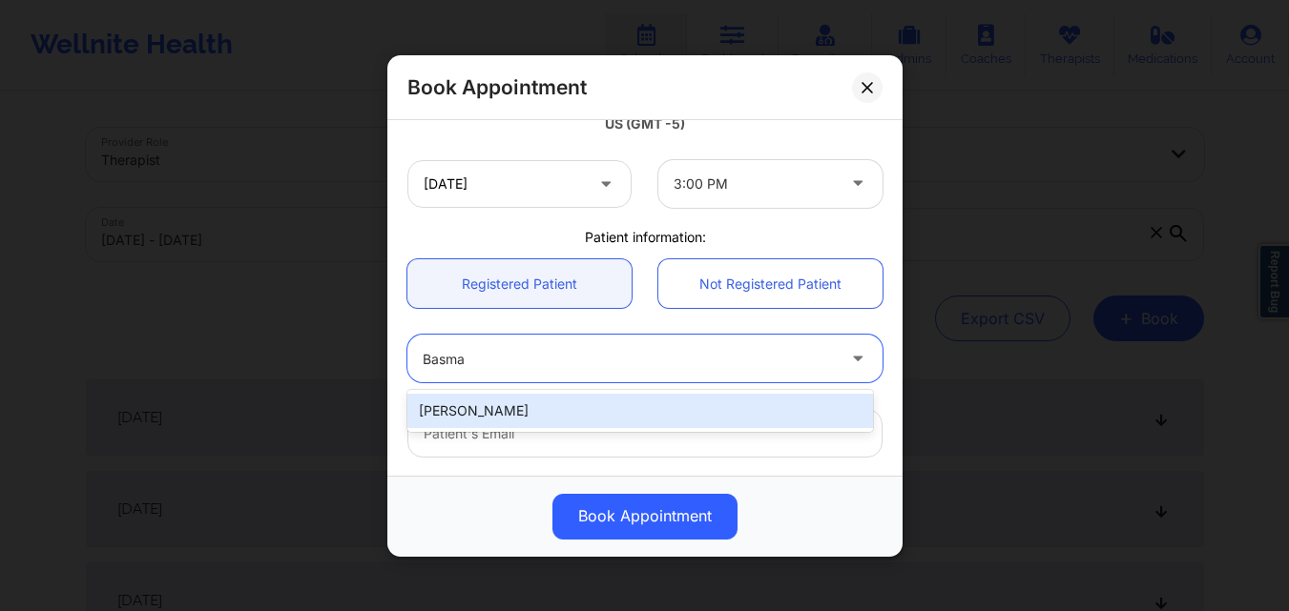
click at [537, 406] on div "[PERSON_NAME]" at bounding box center [640, 411] width 466 height 34
type input "[EMAIL_ADDRESS][DOMAIN_NAME]"
type input "[PHONE_NUMBER]"
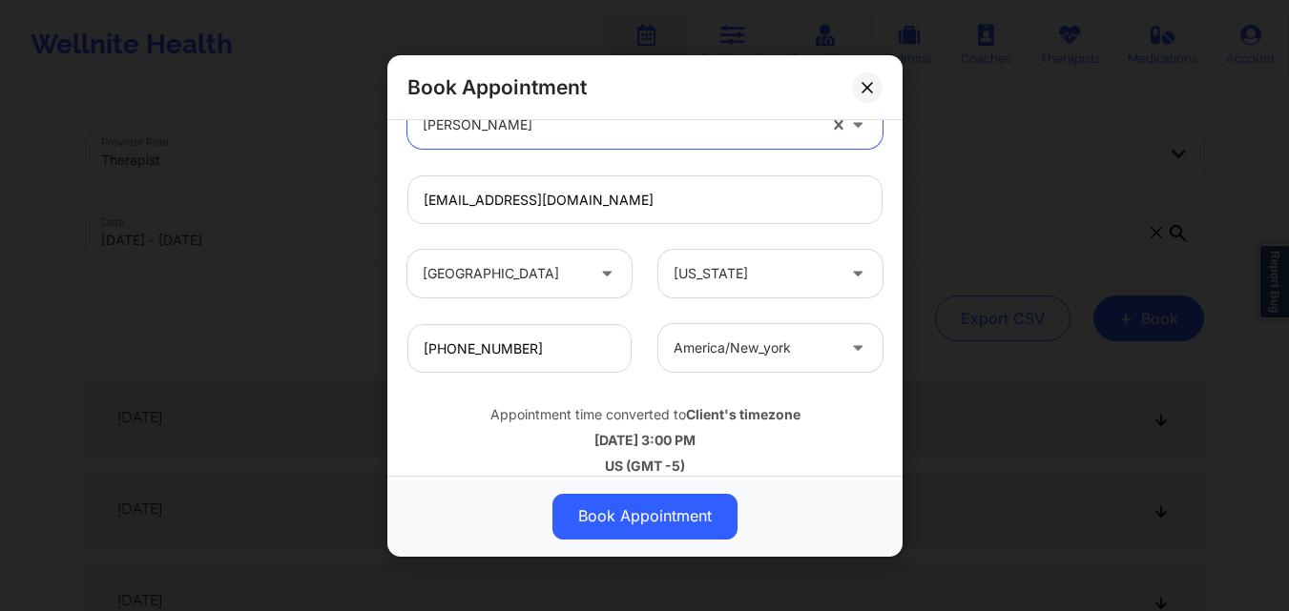
scroll to position [634, 0]
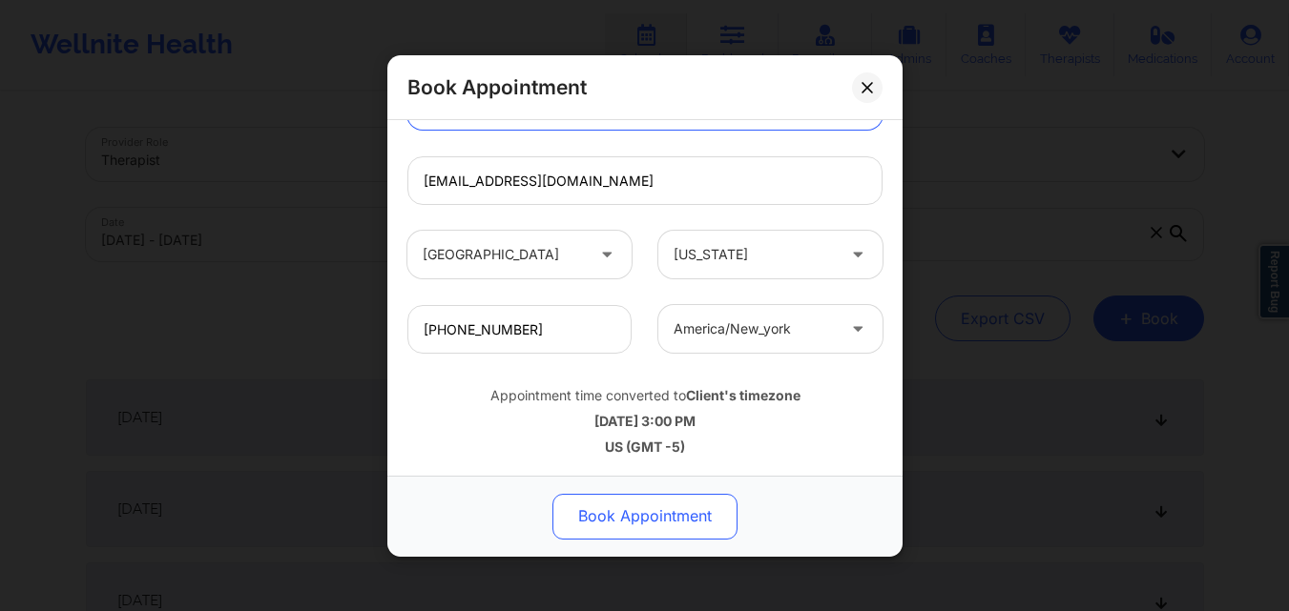
click at [635, 512] on button "Book Appointment" at bounding box center [644, 516] width 185 height 46
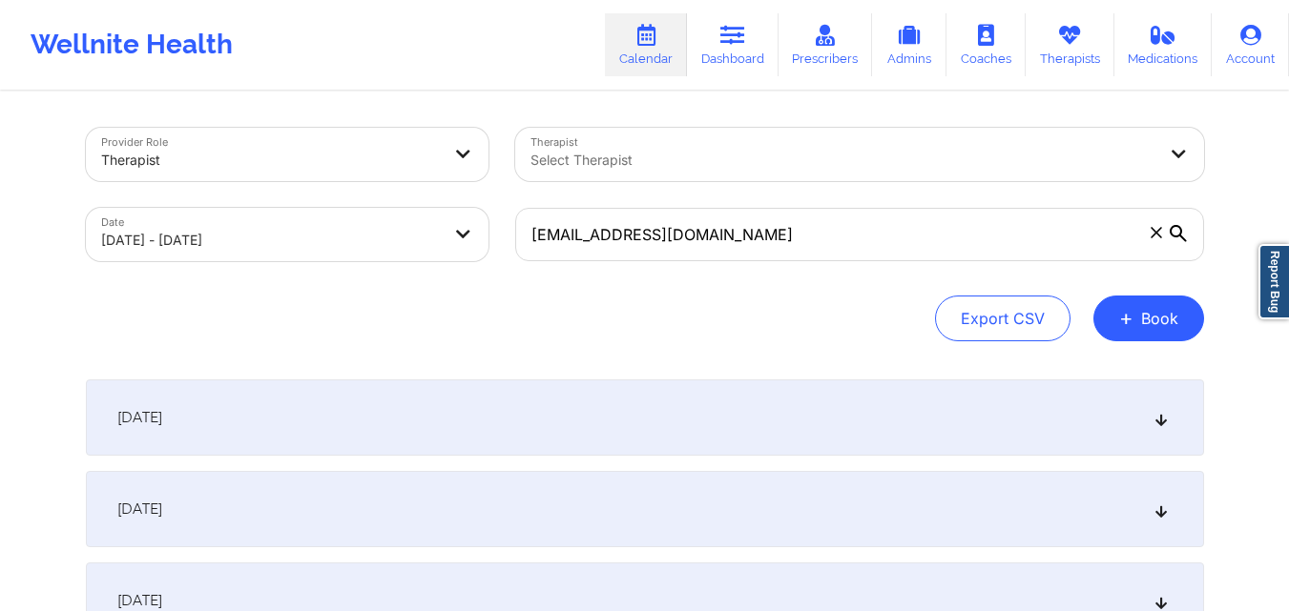
click at [1156, 231] on icon at bounding box center [1155, 232] width 11 height 11
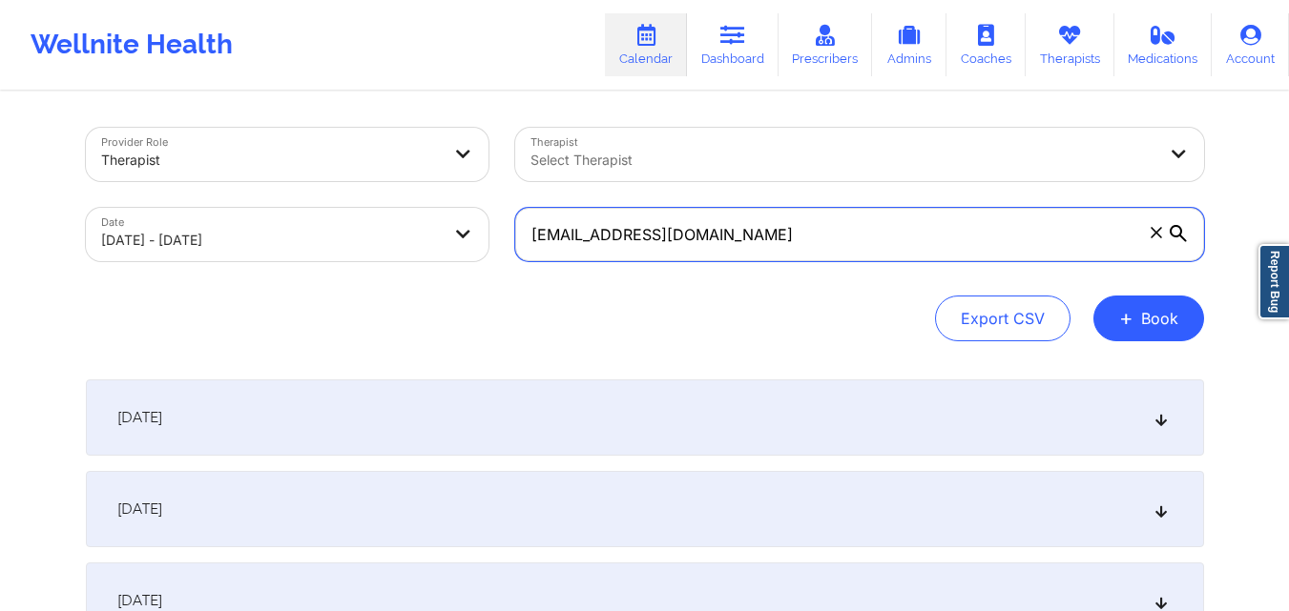
click at [1156, 231] on input "[EMAIL_ADDRESS][DOMAIN_NAME]" at bounding box center [859, 234] width 689 height 53
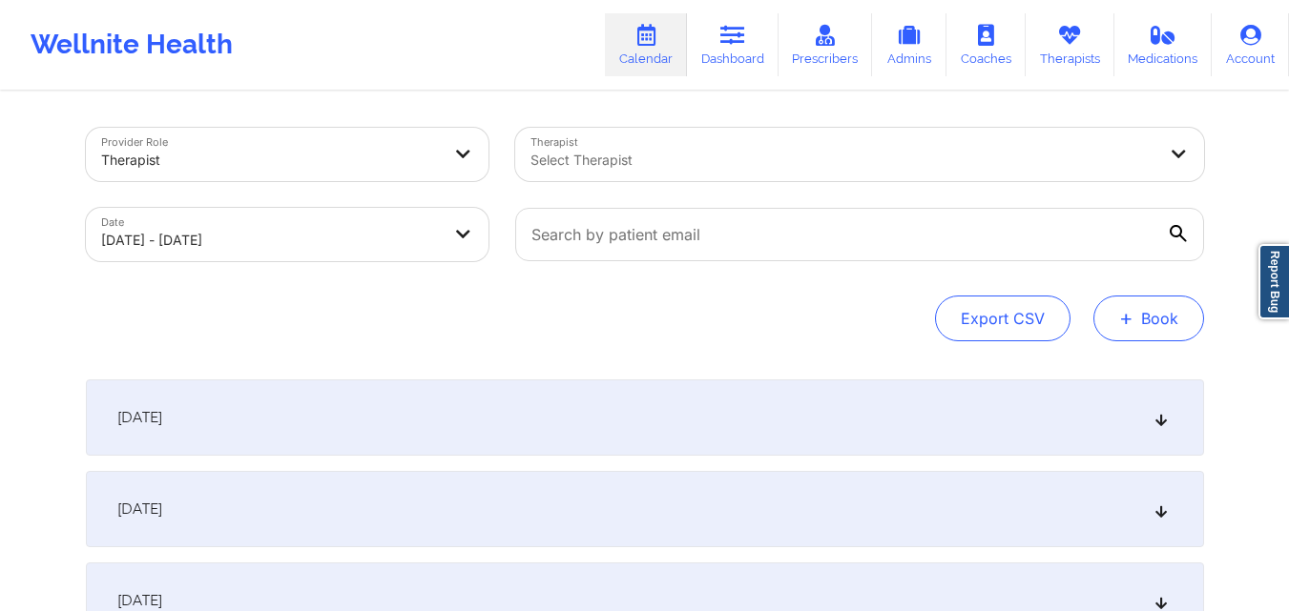
click at [1161, 317] on button "+ Book" at bounding box center [1148, 319] width 111 height 46
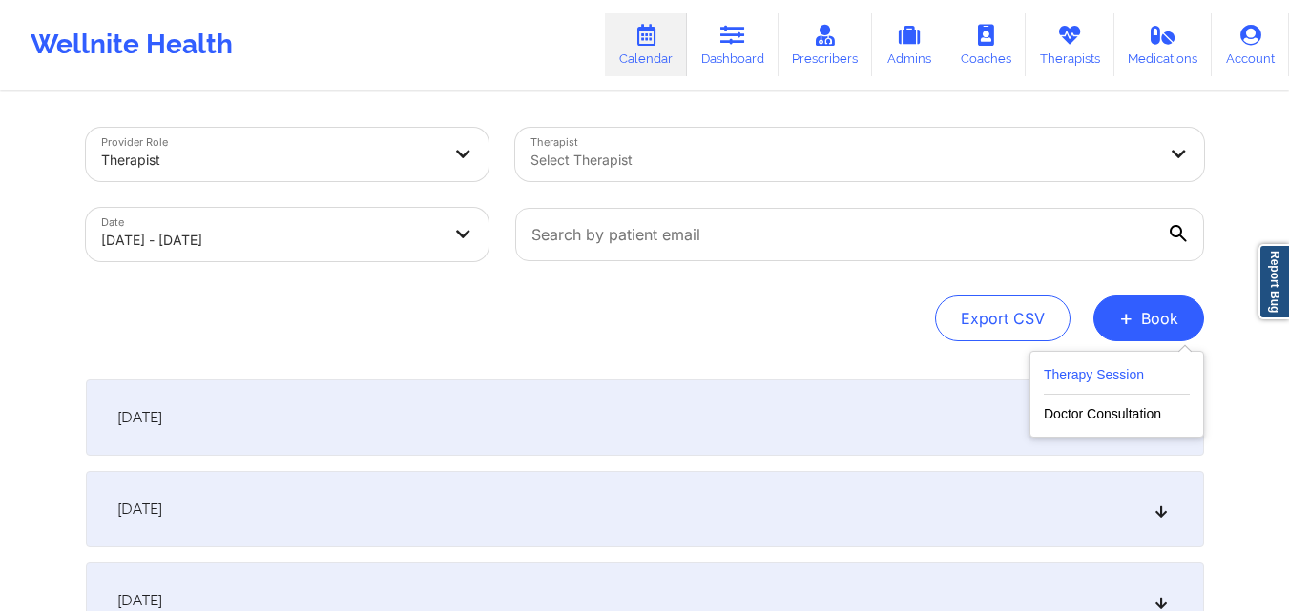
click at [1095, 369] on button "Therapy Session" at bounding box center [1117, 378] width 146 height 31
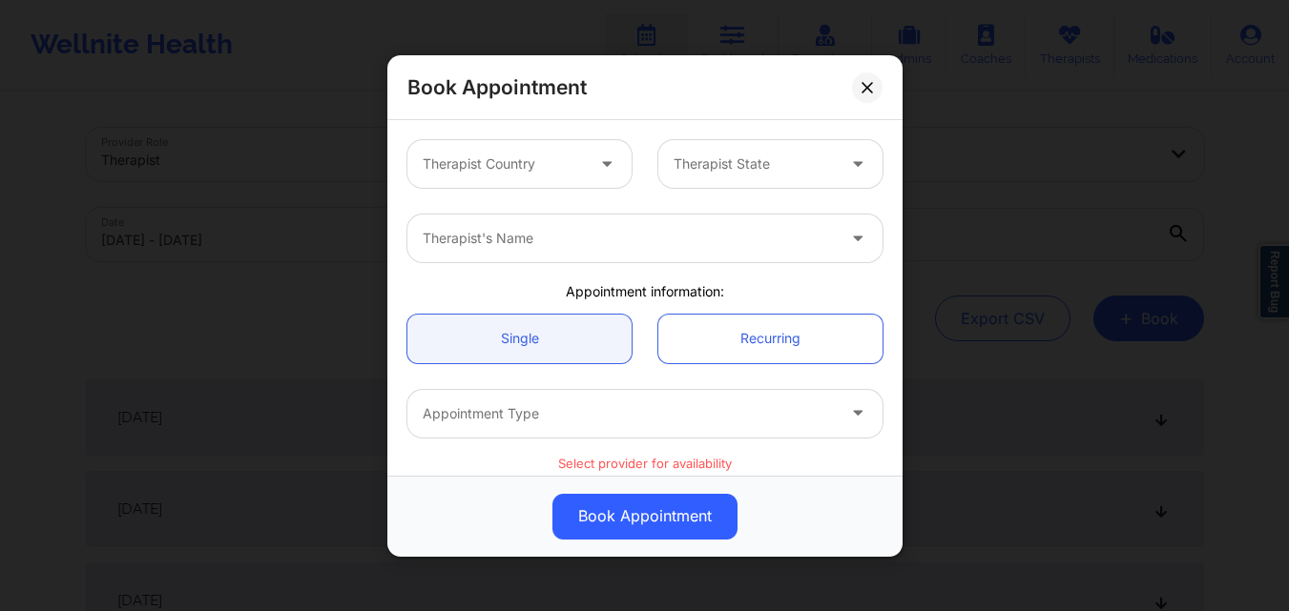
click at [476, 165] on div at bounding box center [503, 164] width 161 height 23
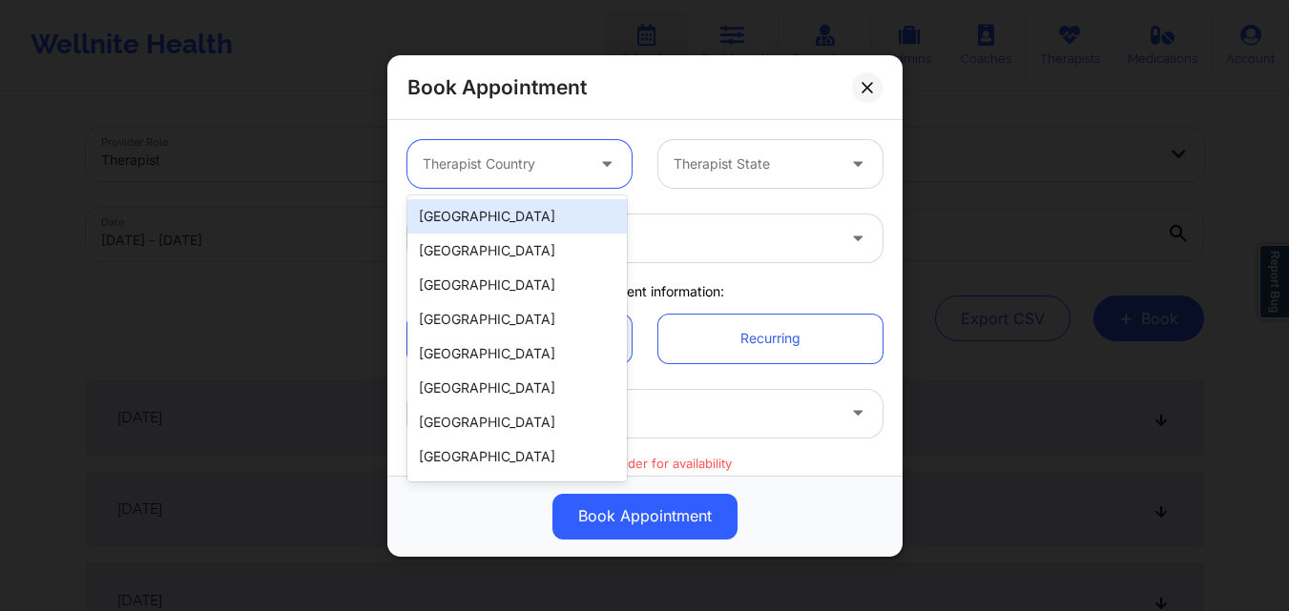
click at [501, 228] on div "[GEOGRAPHIC_DATA]" at bounding box center [516, 216] width 219 height 34
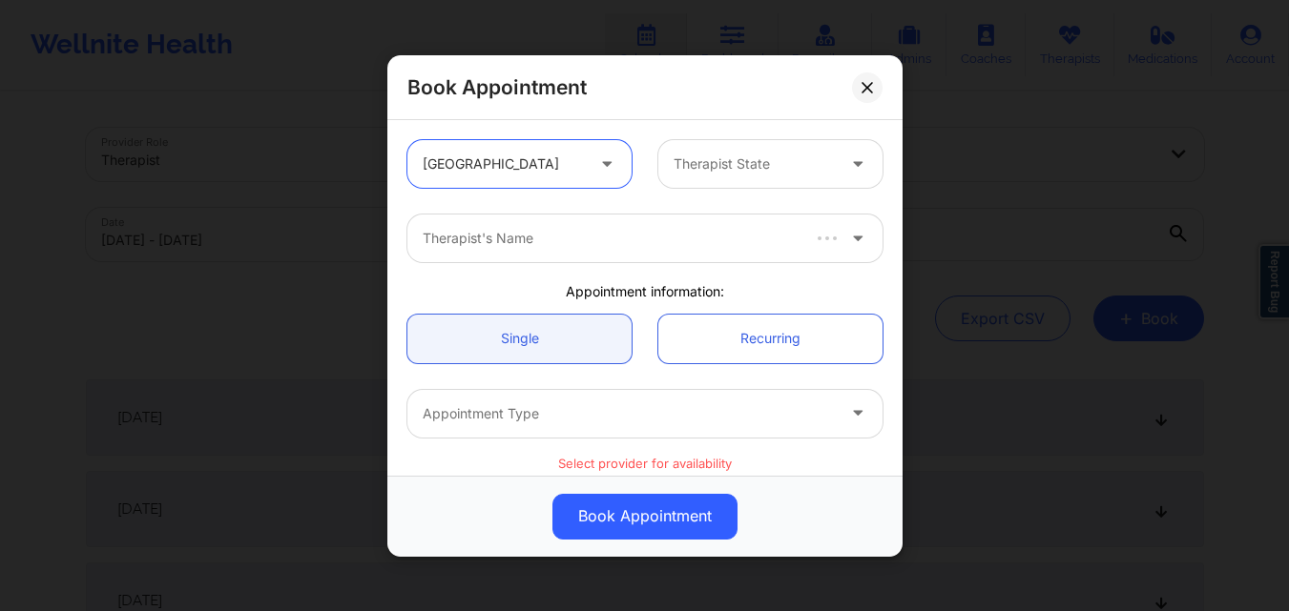
click at [784, 159] on div at bounding box center [753, 164] width 161 height 23
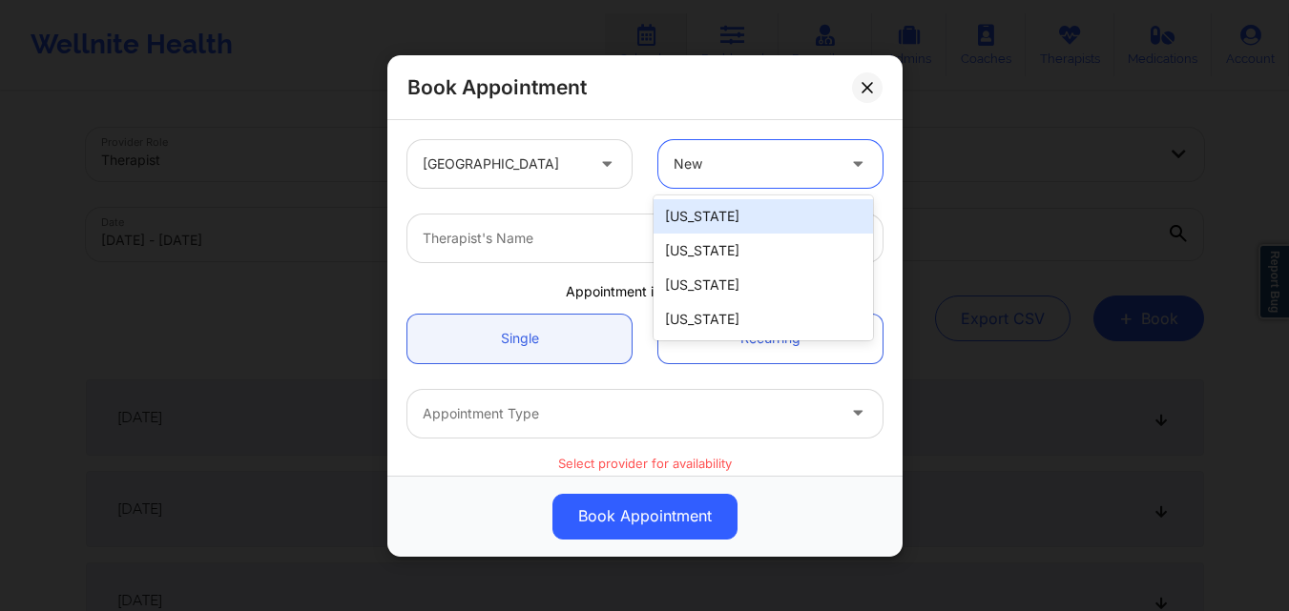
type input "New"
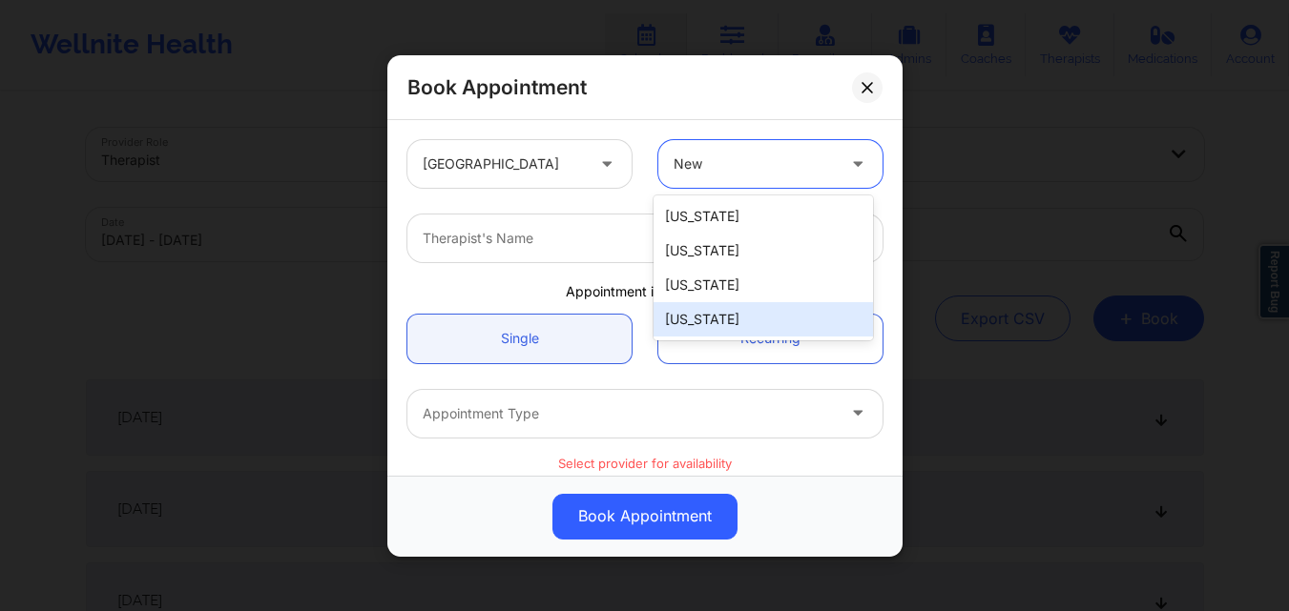
click at [766, 328] on div "[US_STATE]" at bounding box center [762, 319] width 219 height 34
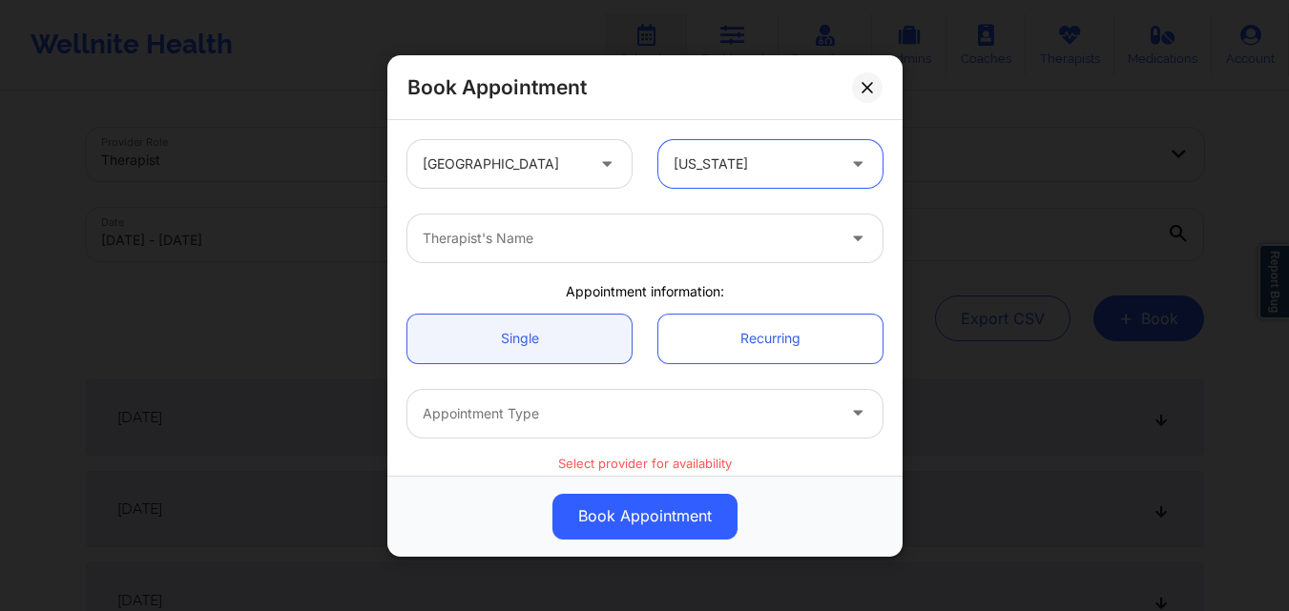
click at [510, 238] on div at bounding box center [629, 238] width 412 height 23
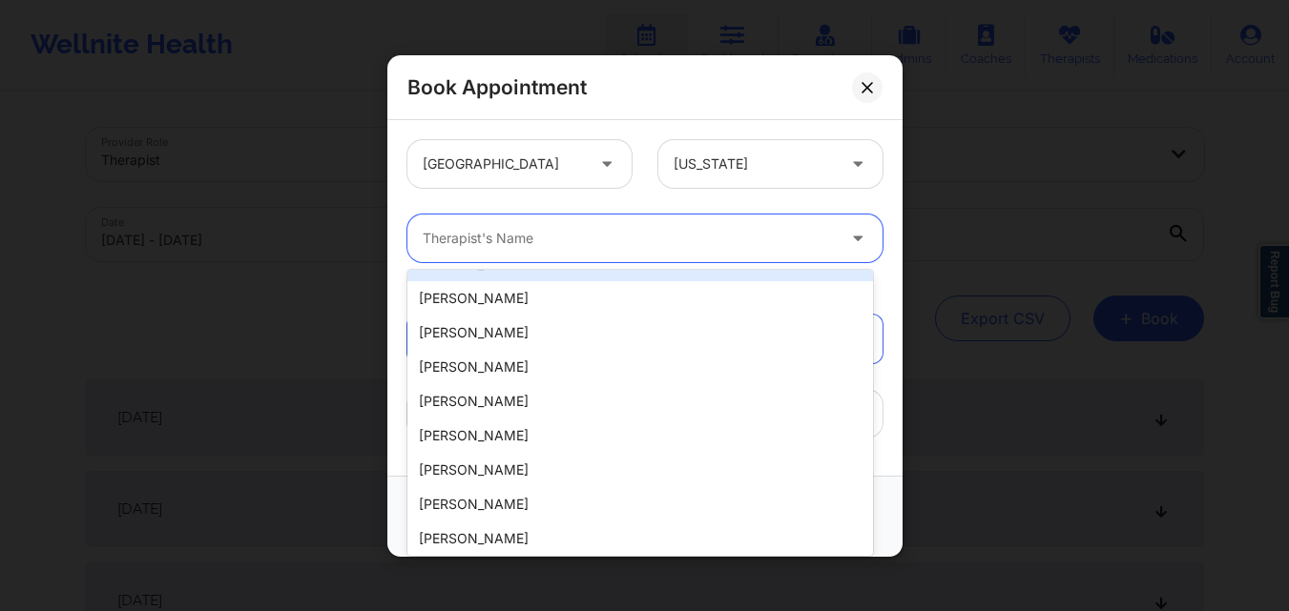
scroll to position [0, 0]
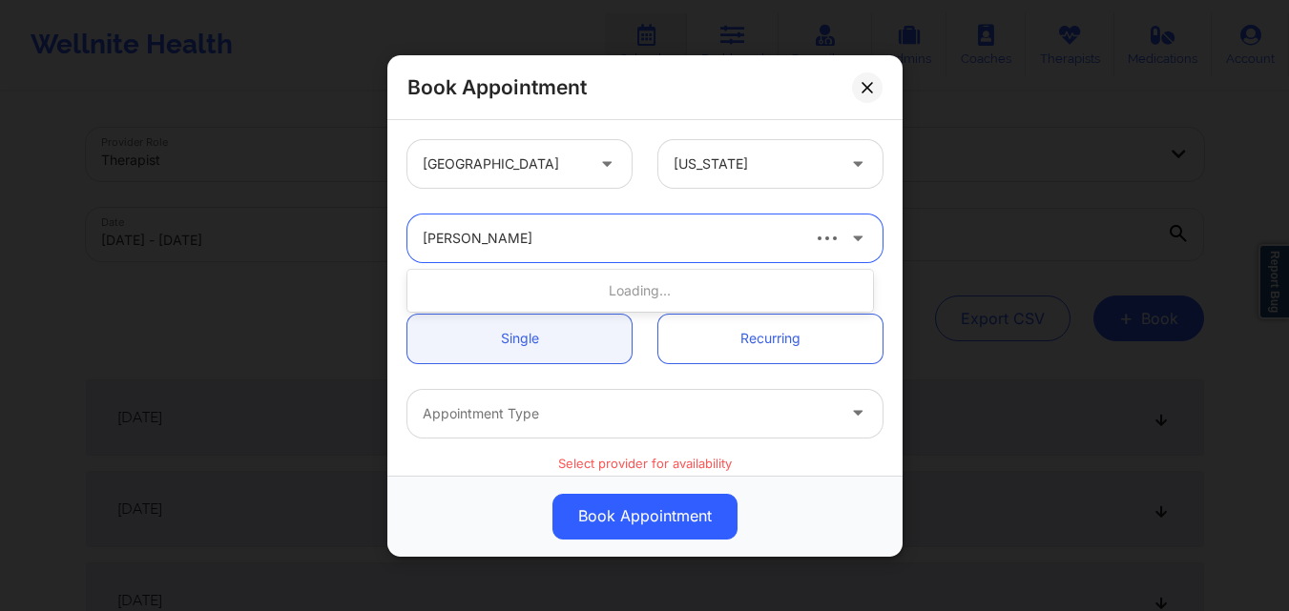
type input "[PERSON_NAME]"
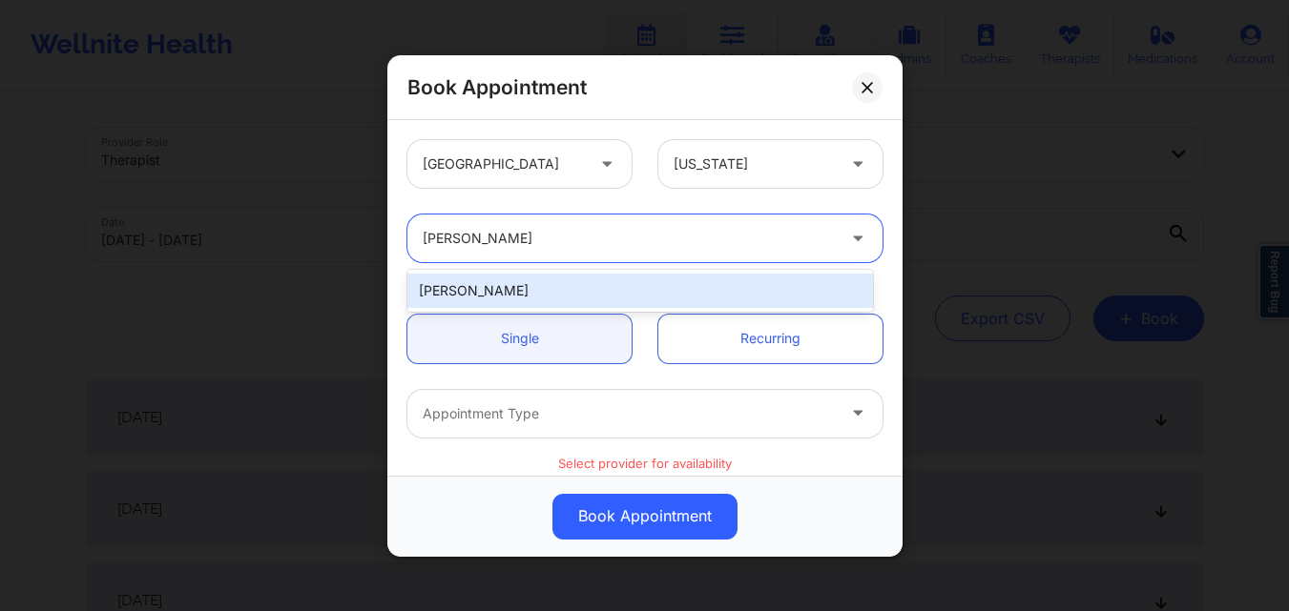
click at [601, 272] on div "[PERSON_NAME]" at bounding box center [640, 291] width 466 height 42
click at [590, 296] on div "[PERSON_NAME]" at bounding box center [640, 291] width 466 height 34
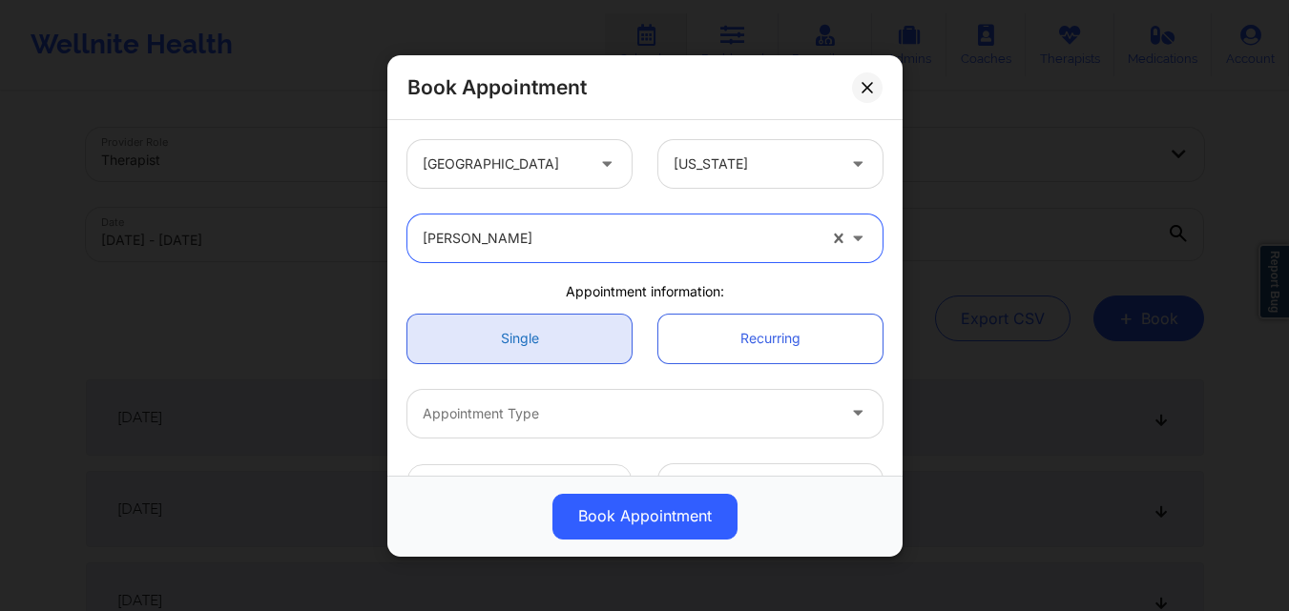
click at [505, 337] on link "Single" at bounding box center [519, 338] width 224 height 49
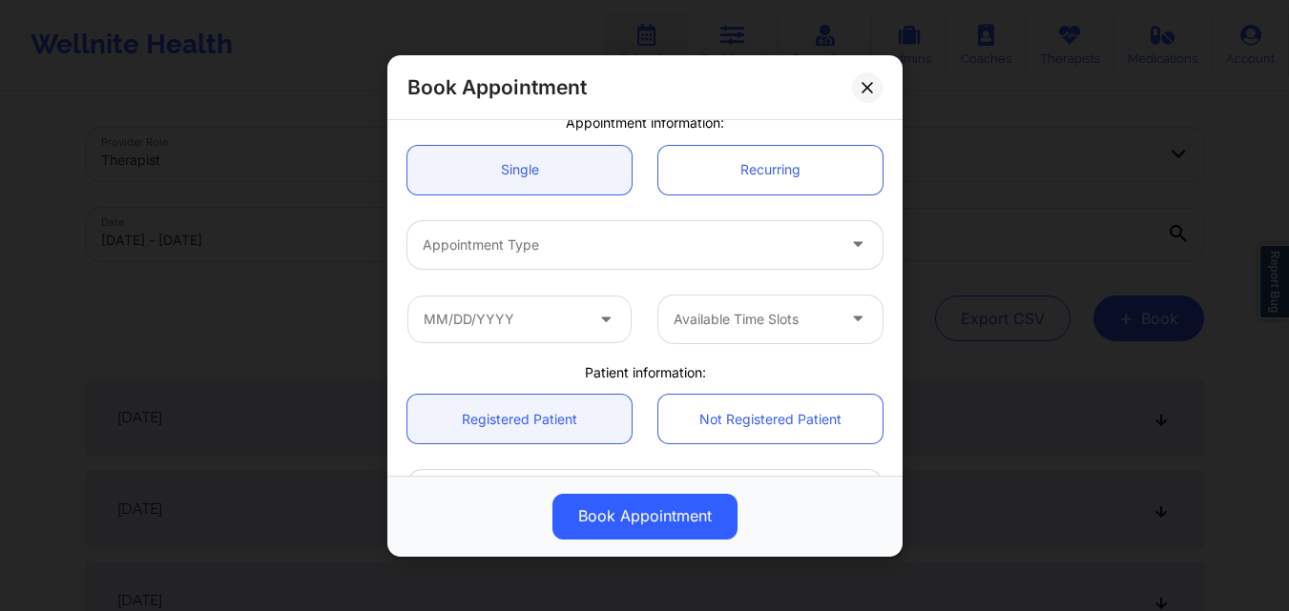
scroll to position [191, 0]
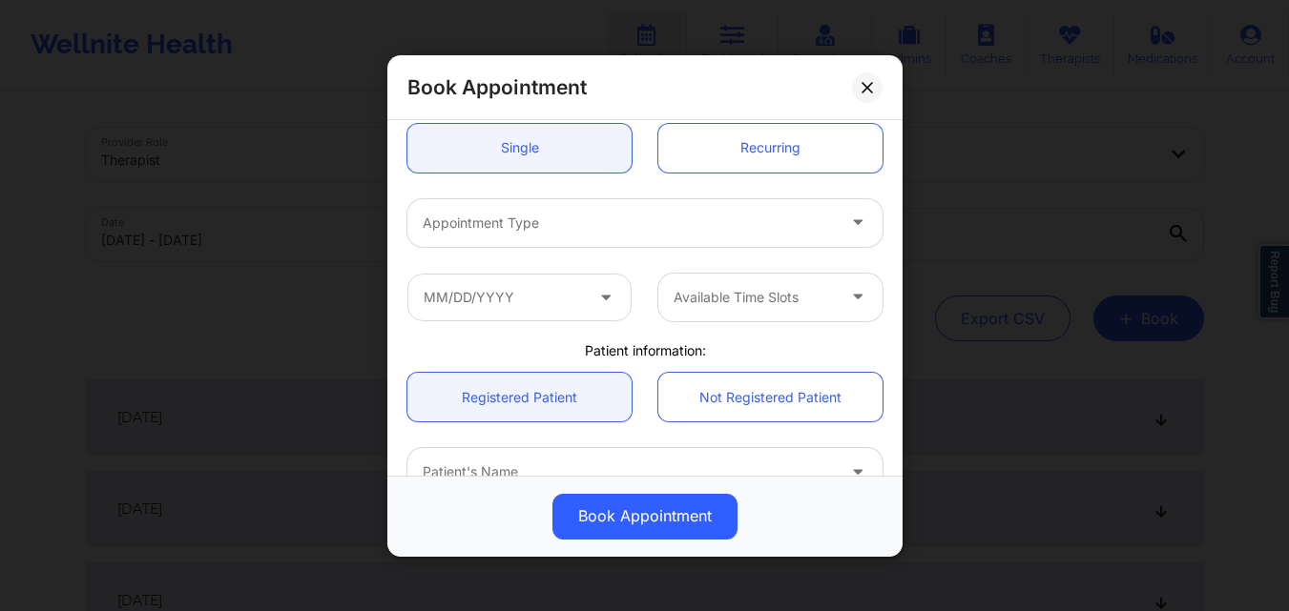
click at [534, 215] on div at bounding box center [629, 222] width 412 height 23
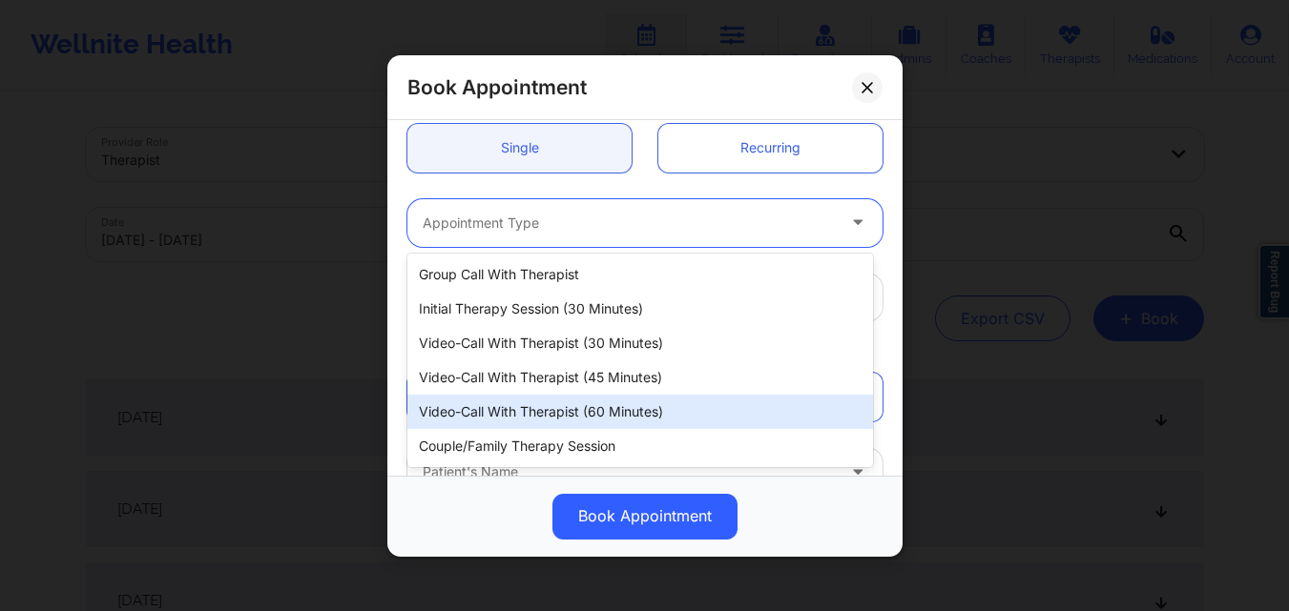
click at [576, 405] on div "Video-Call with Therapist (60 minutes)" at bounding box center [640, 412] width 466 height 34
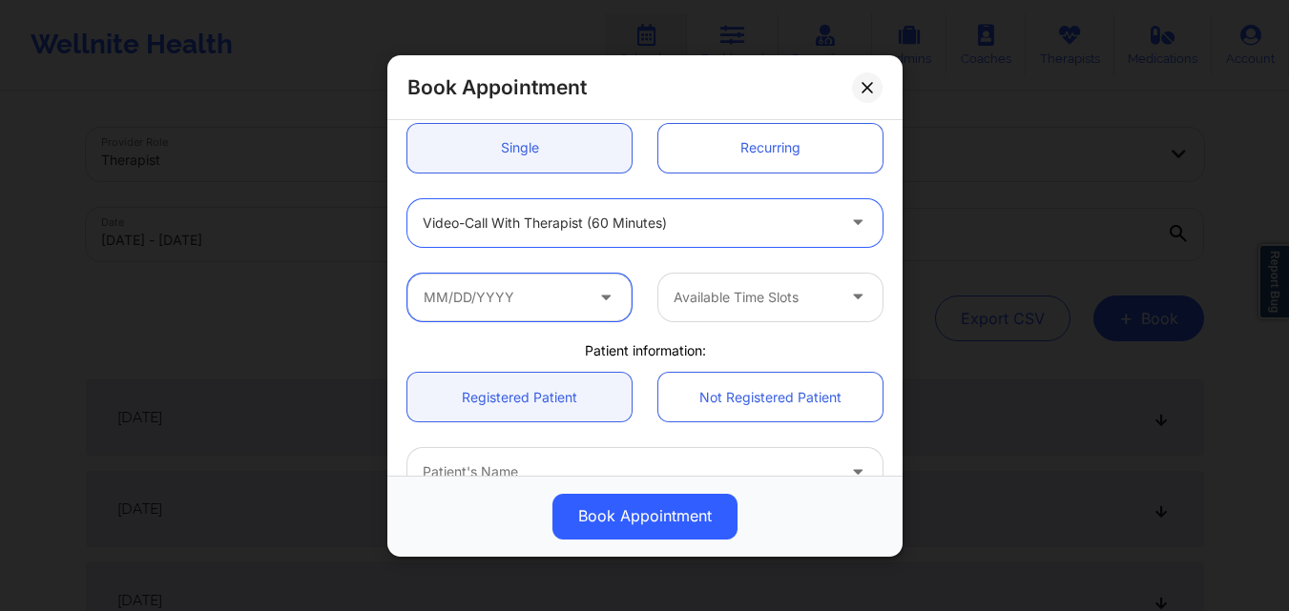
click at [513, 299] on input "text" at bounding box center [519, 297] width 224 height 48
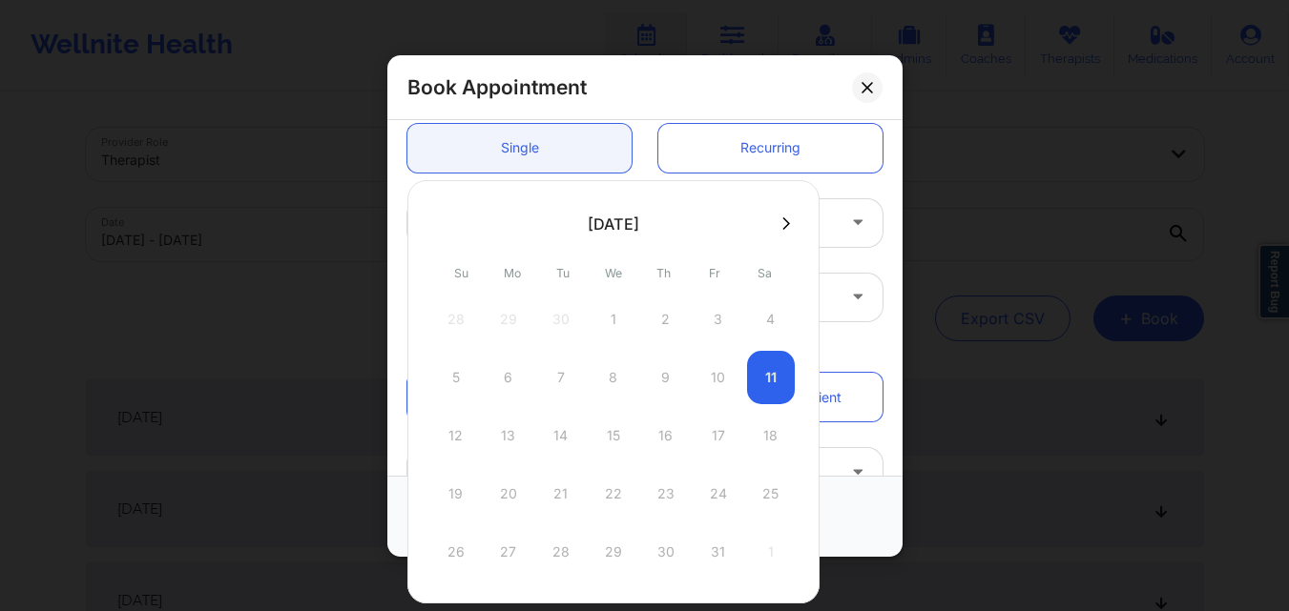
click at [786, 224] on button at bounding box center [785, 224] width 19 height 16
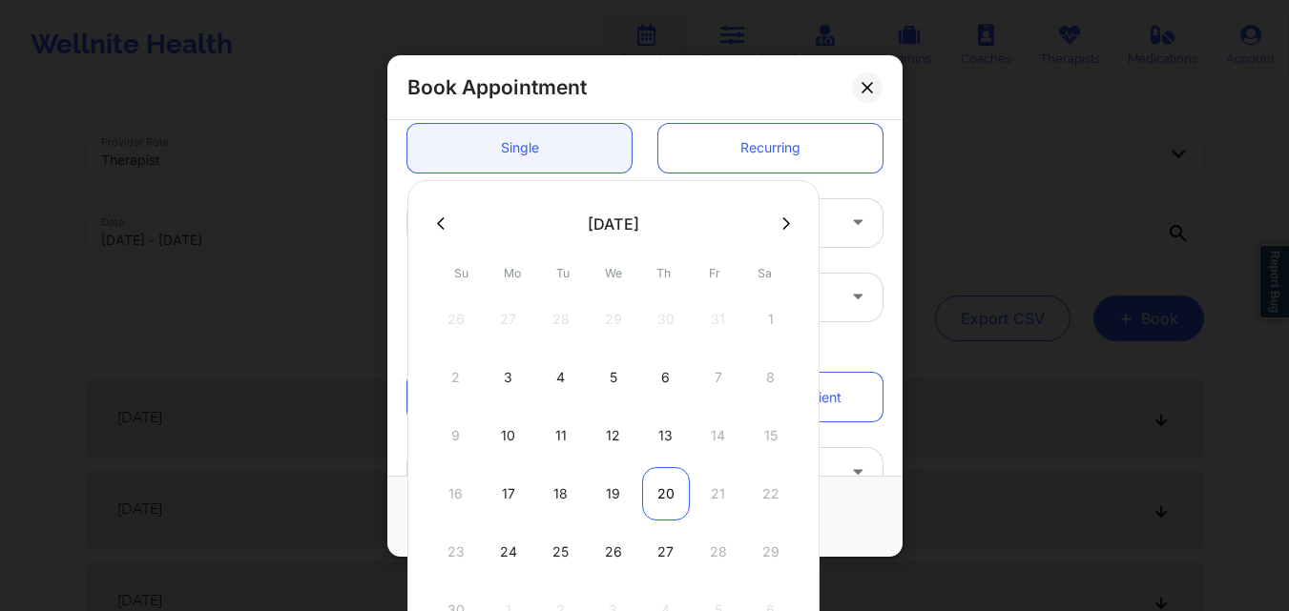
click at [668, 507] on div "20" at bounding box center [666, 493] width 48 height 53
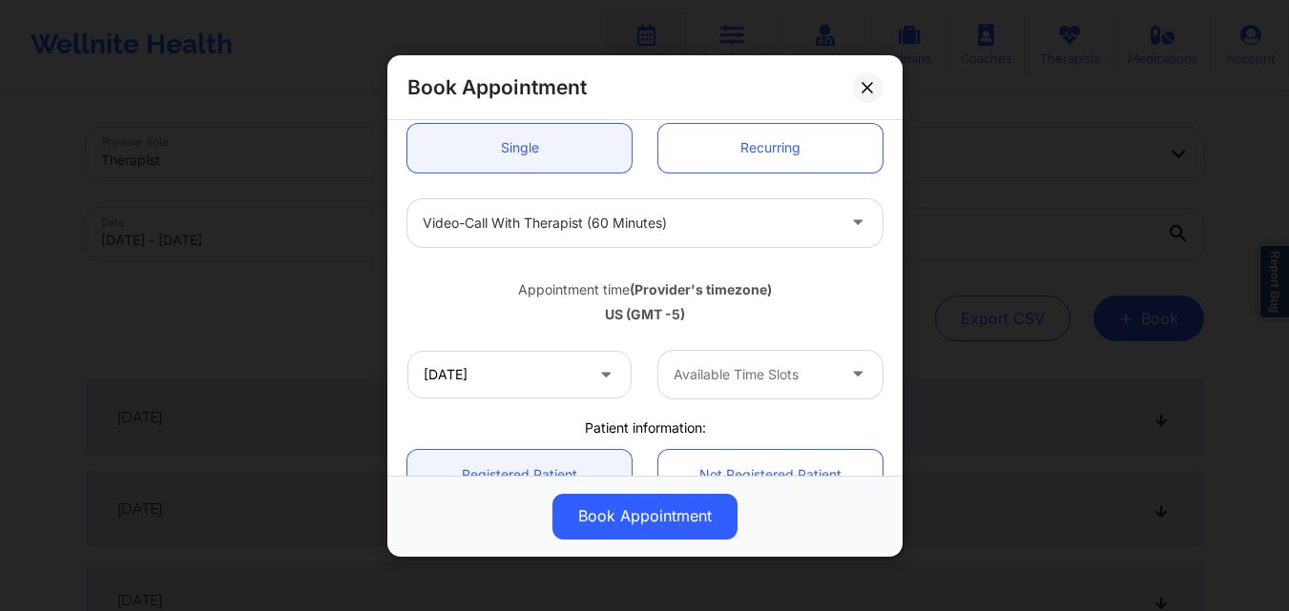
click at [749, 367] on div at bounding box center [753, 374] width 161 height 23
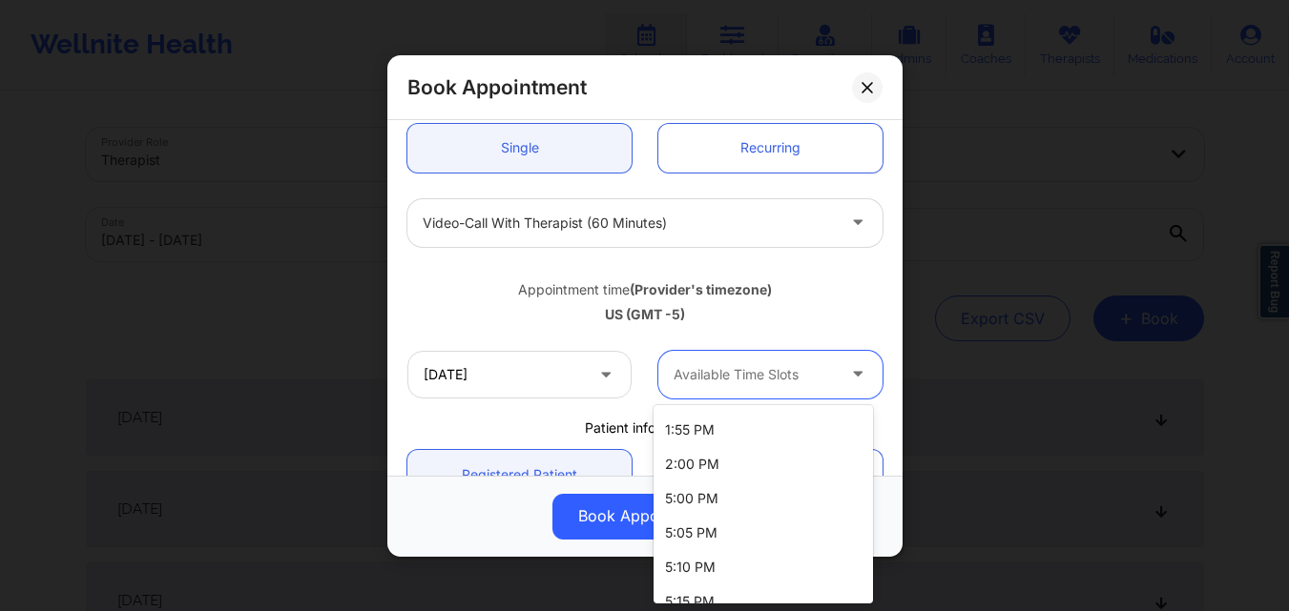
scroll to position [382, 0]
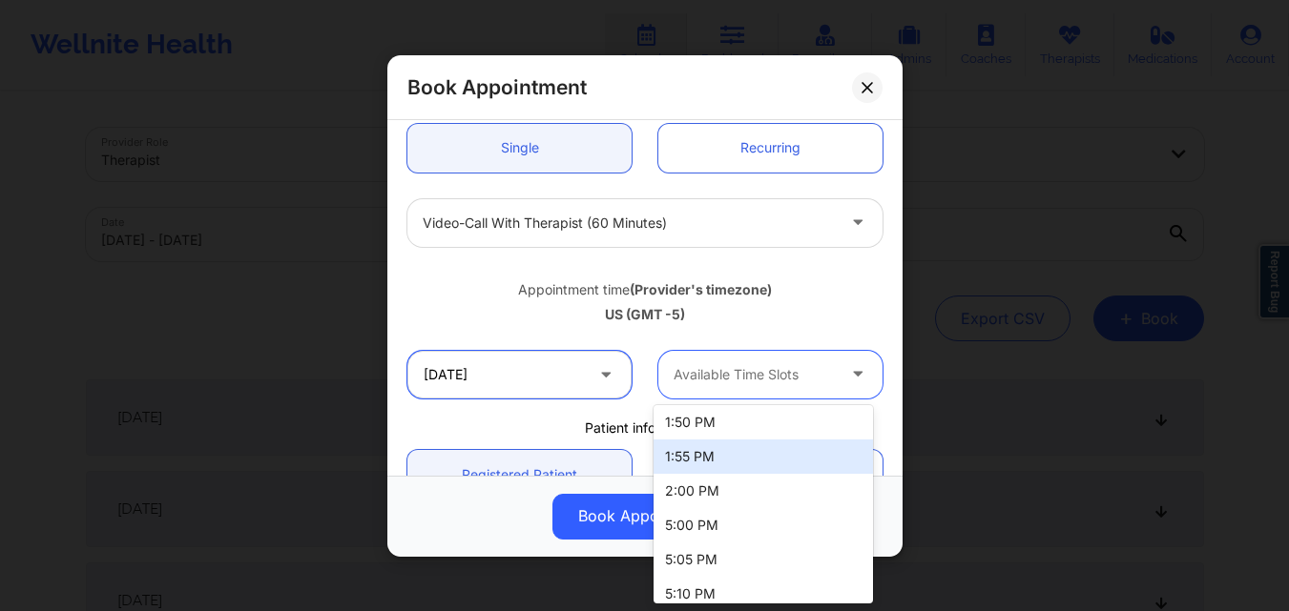
click at [499, 389] on input "[DATE]" at bounding box center [519, 374] width 224 height 48
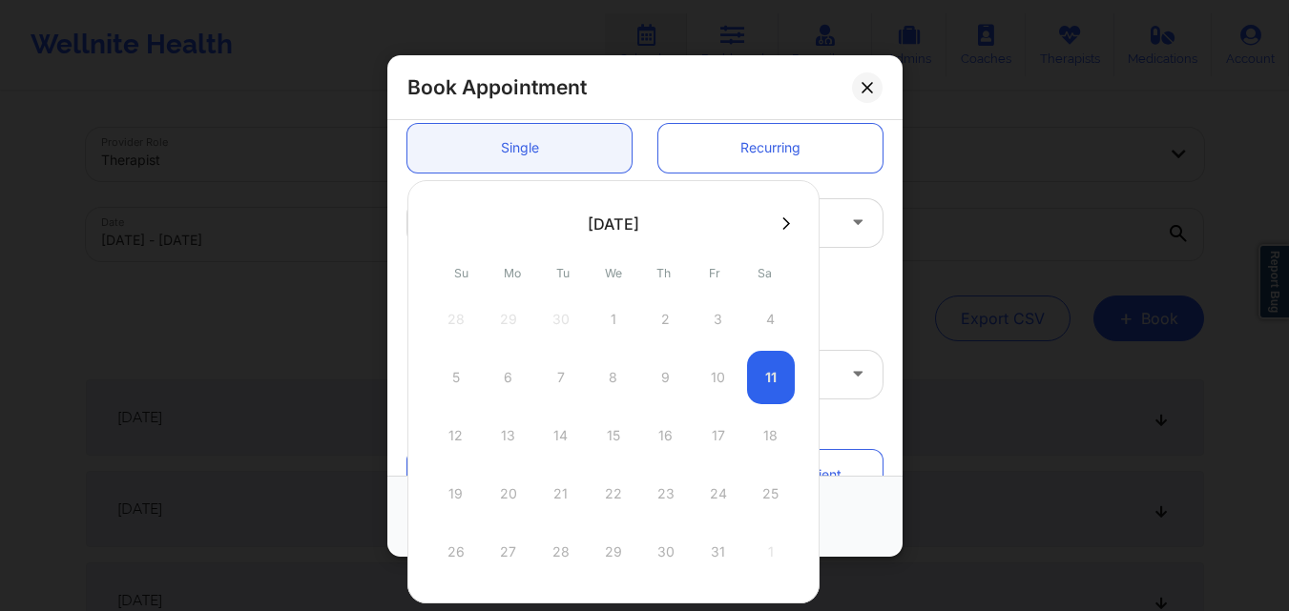
click at [782, 221] on icon at bounding box center [786, 224] width 8 height 14
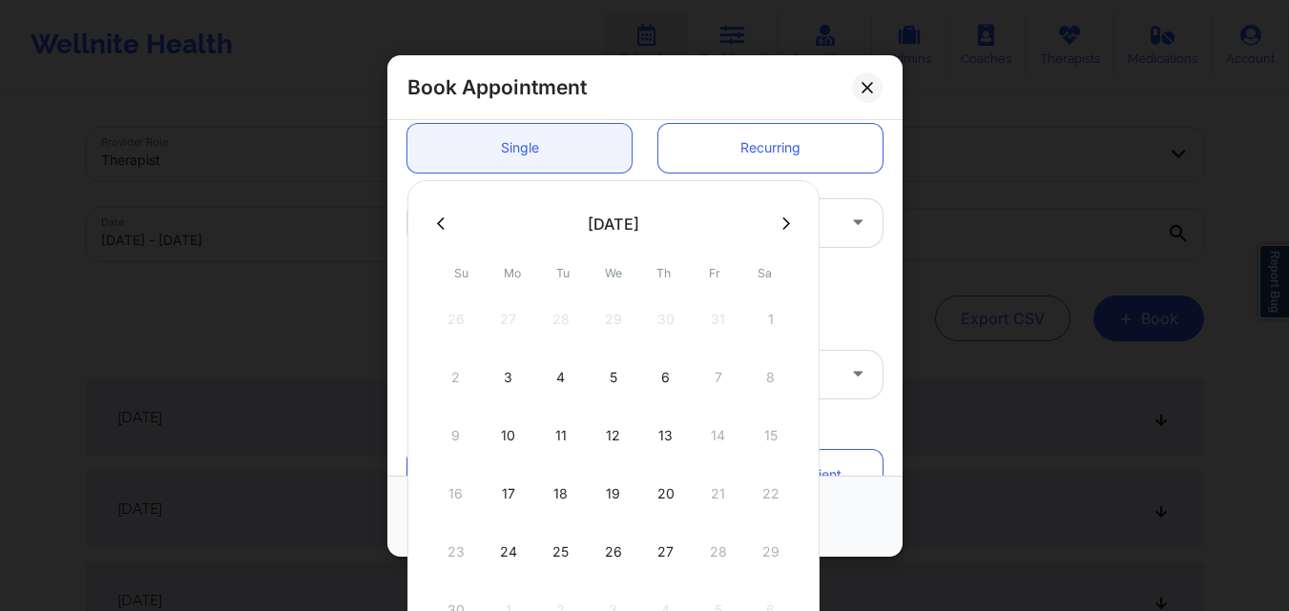
click at [664, 548] on div "27" at bounding box center [666, 552] width 48 height 53
type input "[DATE]"
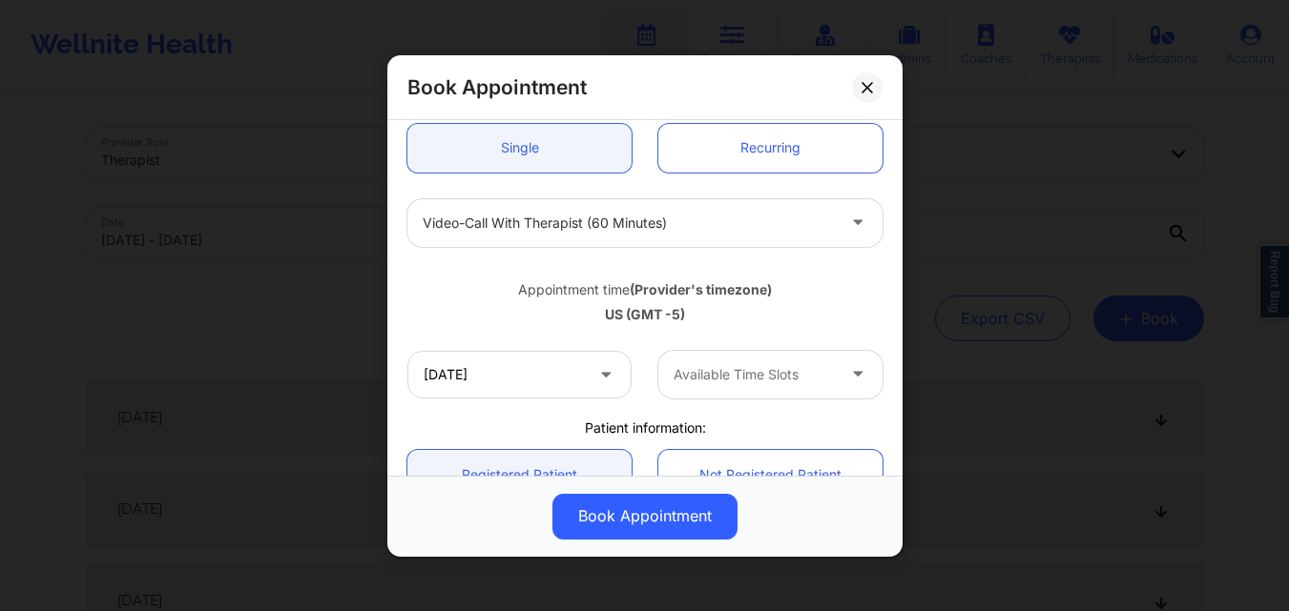
click at [750, 365] on div at bounding box center [753, 374] width 161 height 23
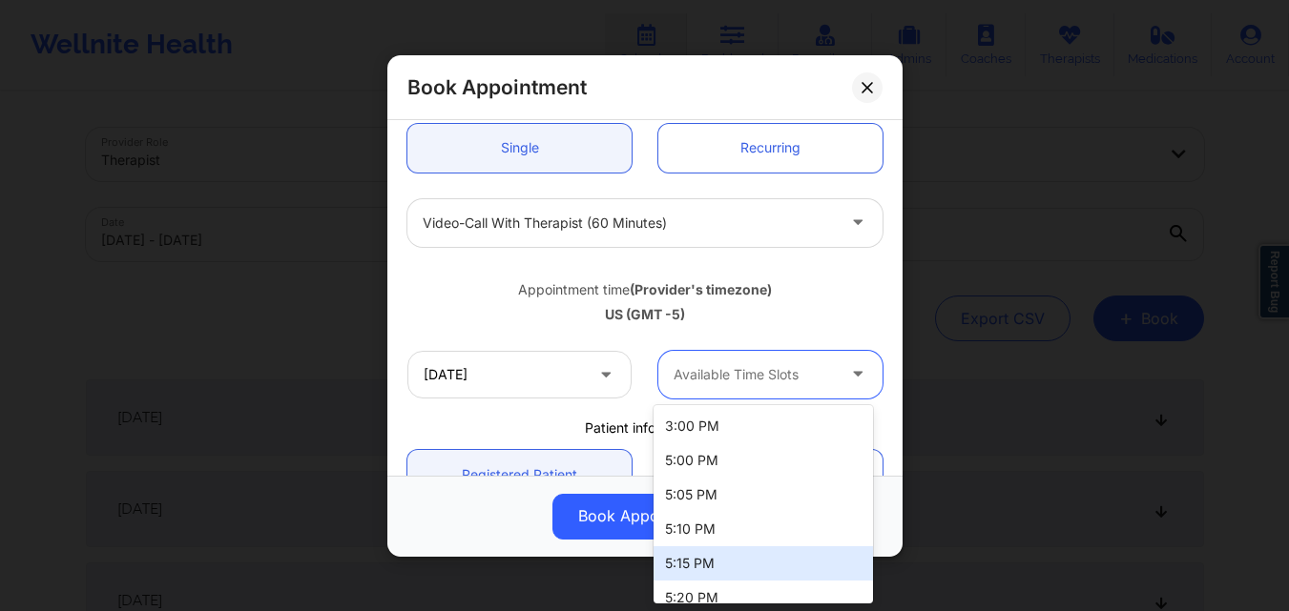
scroll to position [763, 0]
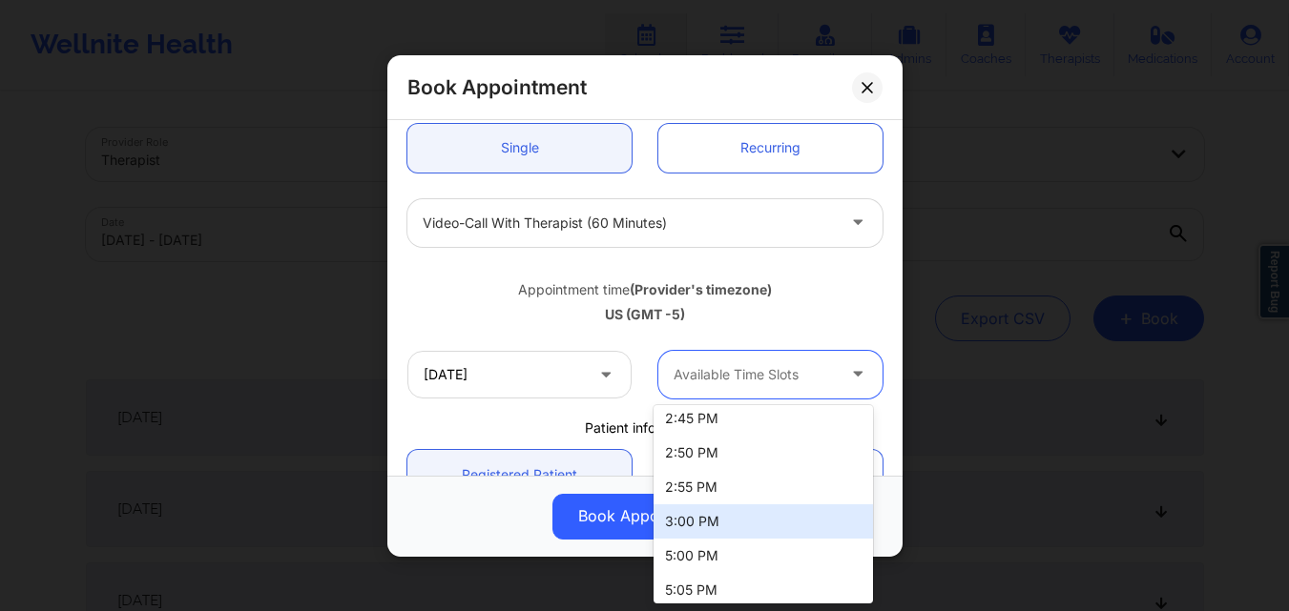
click at [723, 523] on div "3:00 PM" at bounding box center [762, 522] width 219 height 34
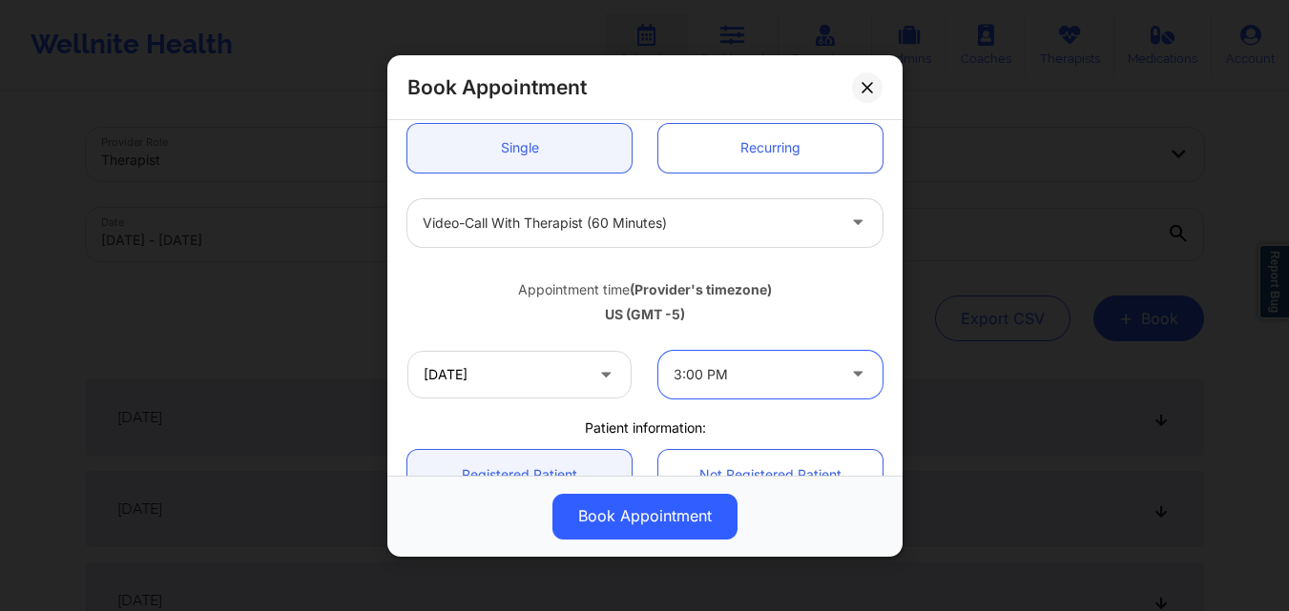
scroll to position [286, 0]
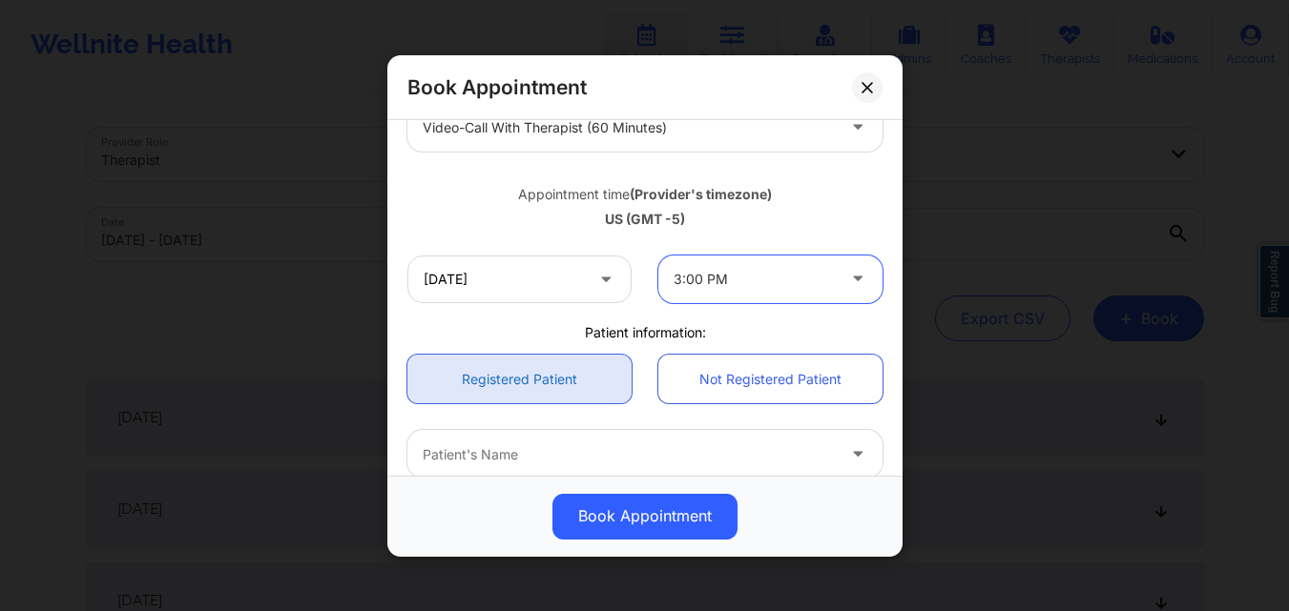
click at [515, 383] on link "Registered Patient" at bounding box center [519, 379] width 224 height 49
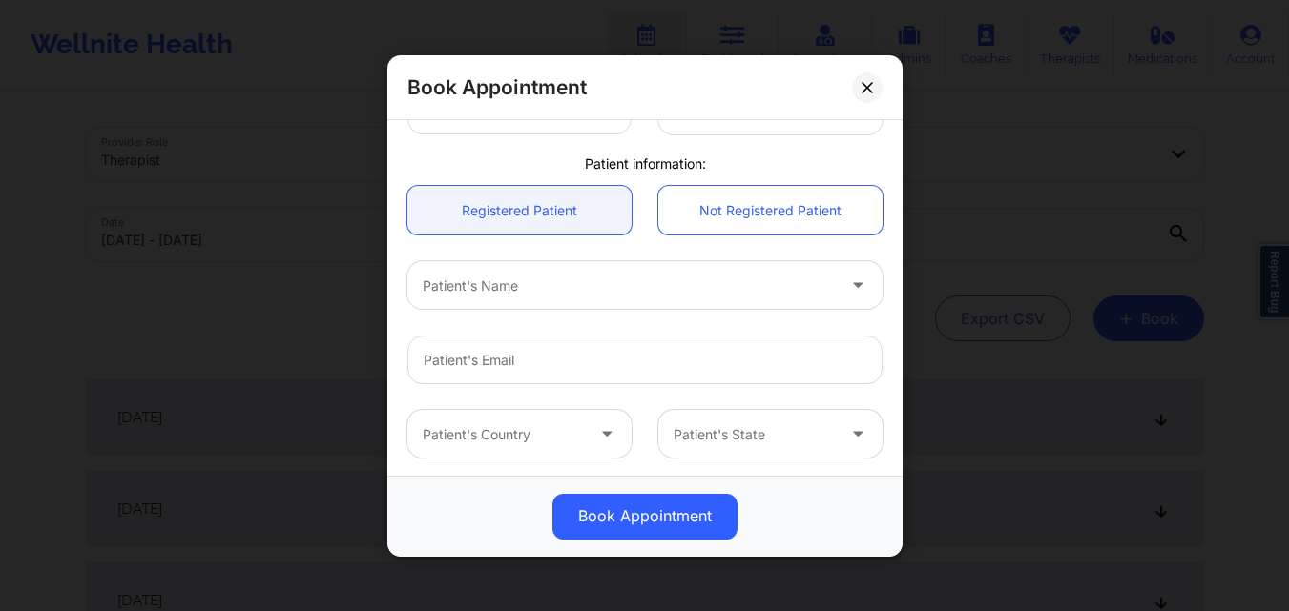
scroll to position [477, 0]
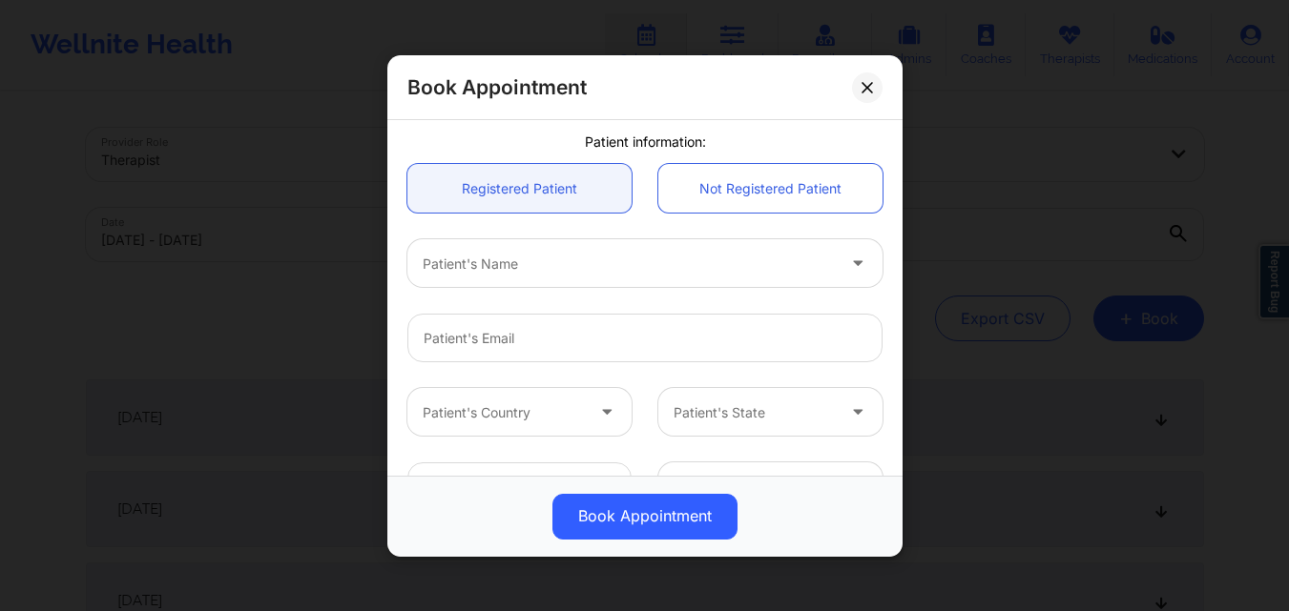
click at [535, 268] on div at bounding box center [629, 263] width 412 height 23
type input "Basma"
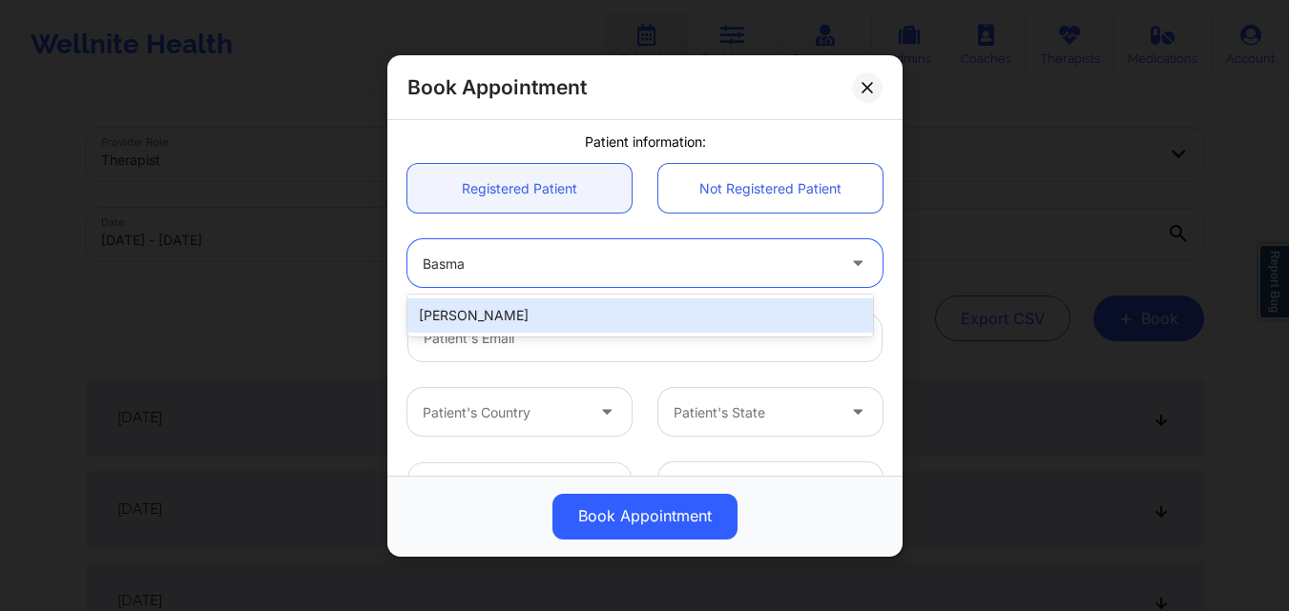
click at [539, 311] on div "[PERSON_NAME]" at bounding box center [640, 316] width 466 height 34
type input "[EMAIL_ADDRESS][DOMAIN_NAME]"
type input "[PHONE_NUMBER]"
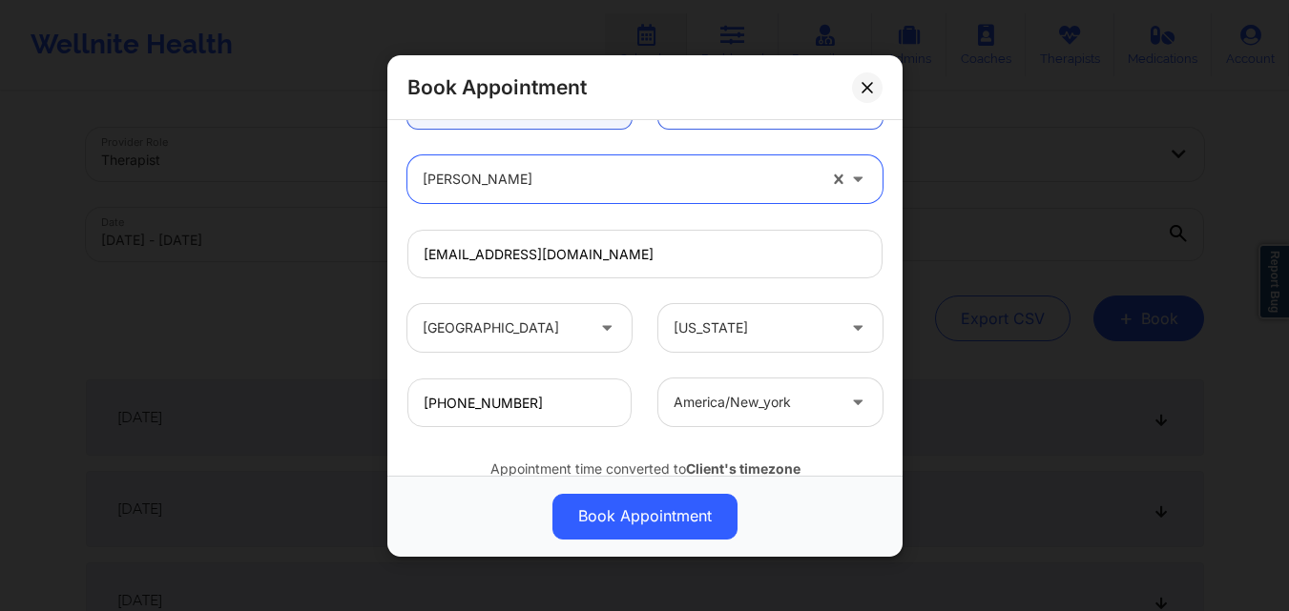
scroll to position [634, 0]
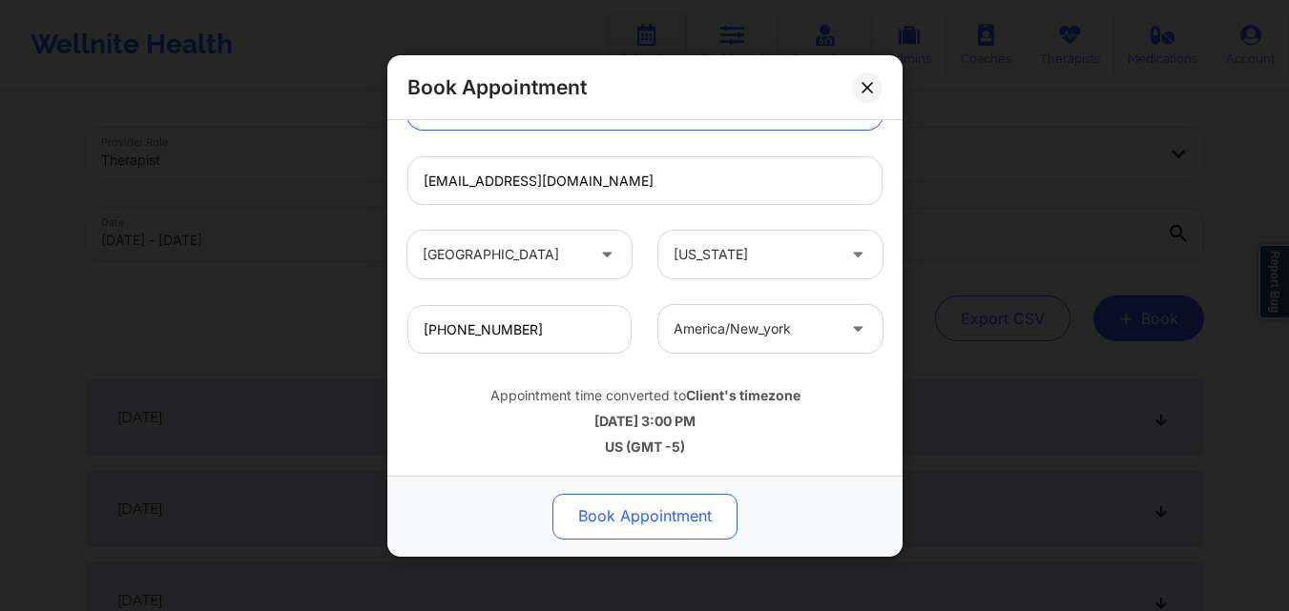
click at [642, 528] on button "Book Appointment" at bounding box center [644, 516] width 185 height 46
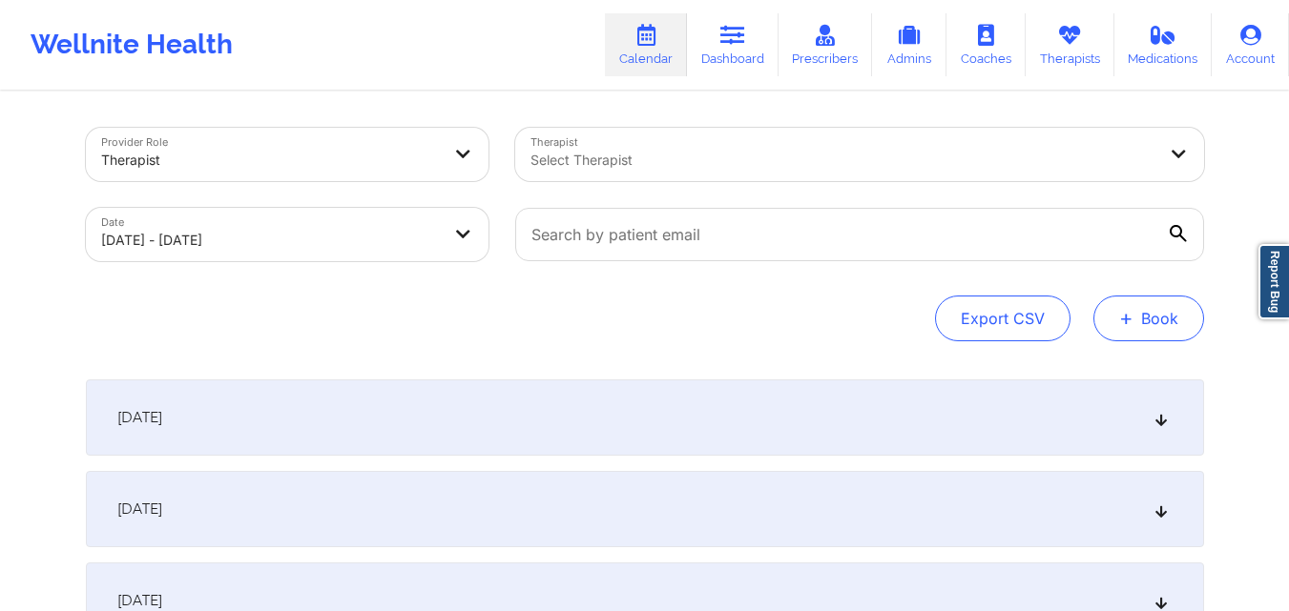
click at [1149, 303] on button "+ Book" at bounding box center [1148, 319] width 111 height 46
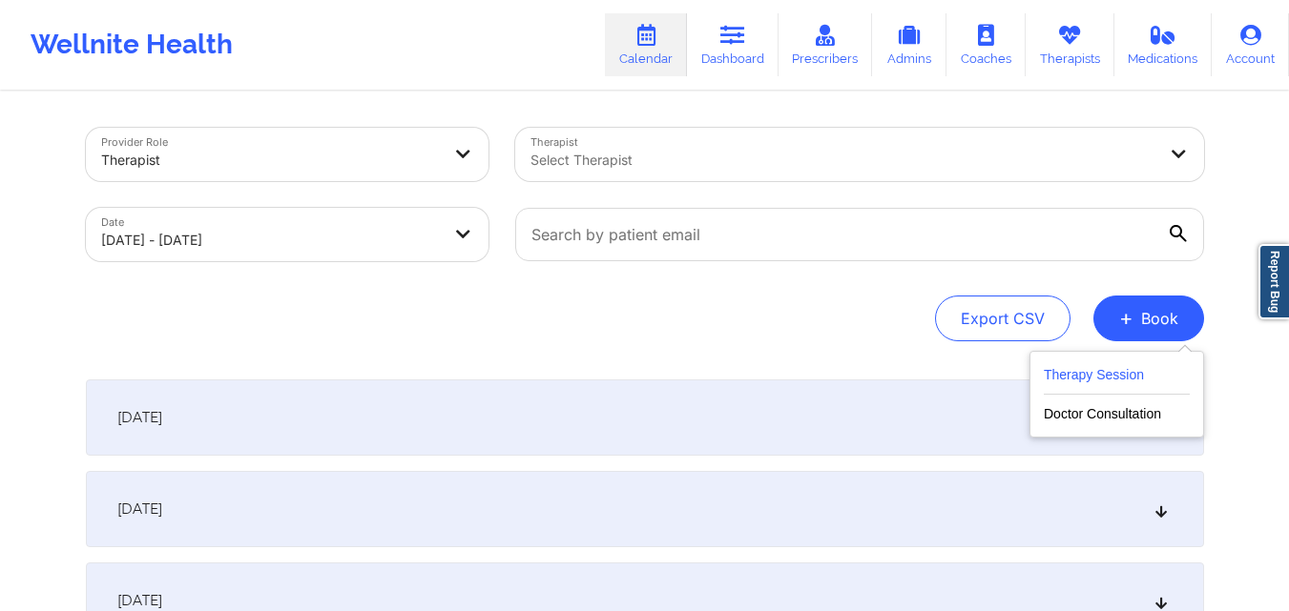
click at [1101, 367] on button "Therapy Session" at bounding box center [1117, 378] width 146 height 31
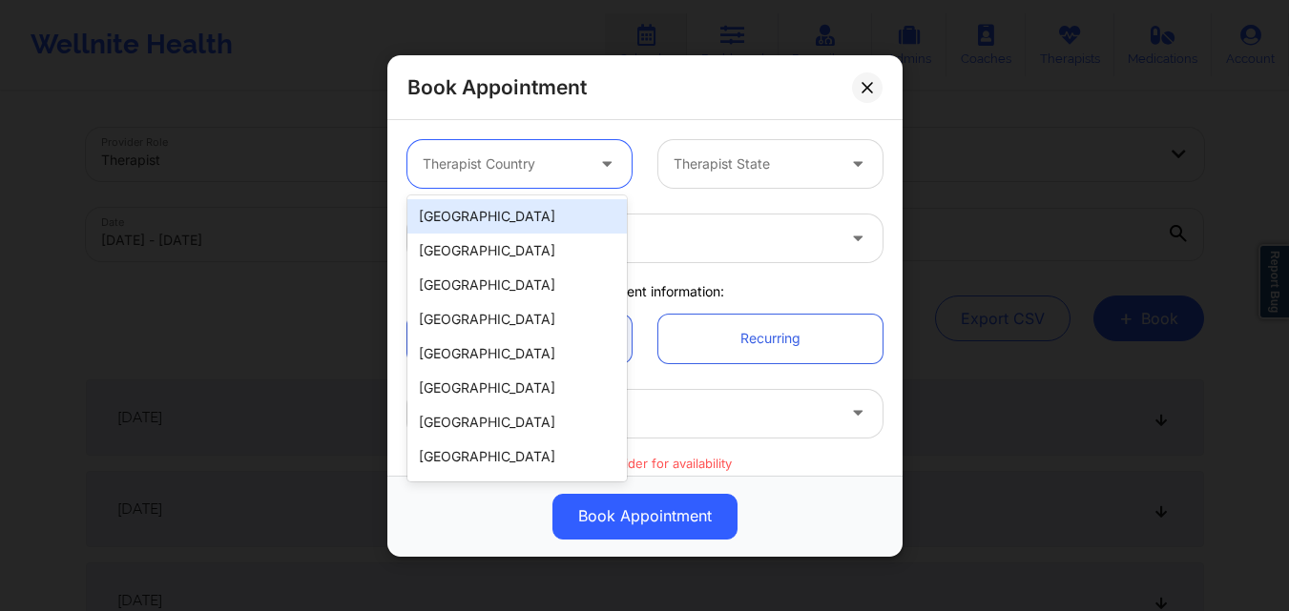
click at [512, 164] on div at bounding box center [503, 164] width 161 height 23
click at [510, 217] on div "[GEOGRAPHIC_DATA]" at bounding box center [516, 216] width 219 height 34
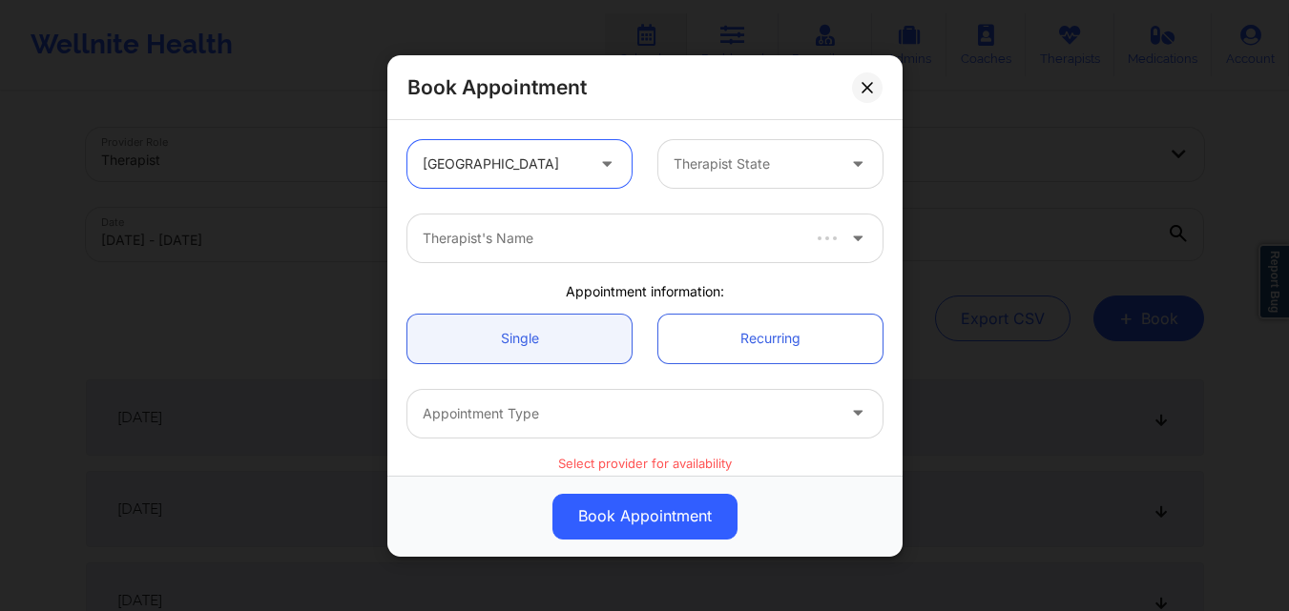
click at [696, 172] on div at bounding box center [753, 164] width 161 height 23
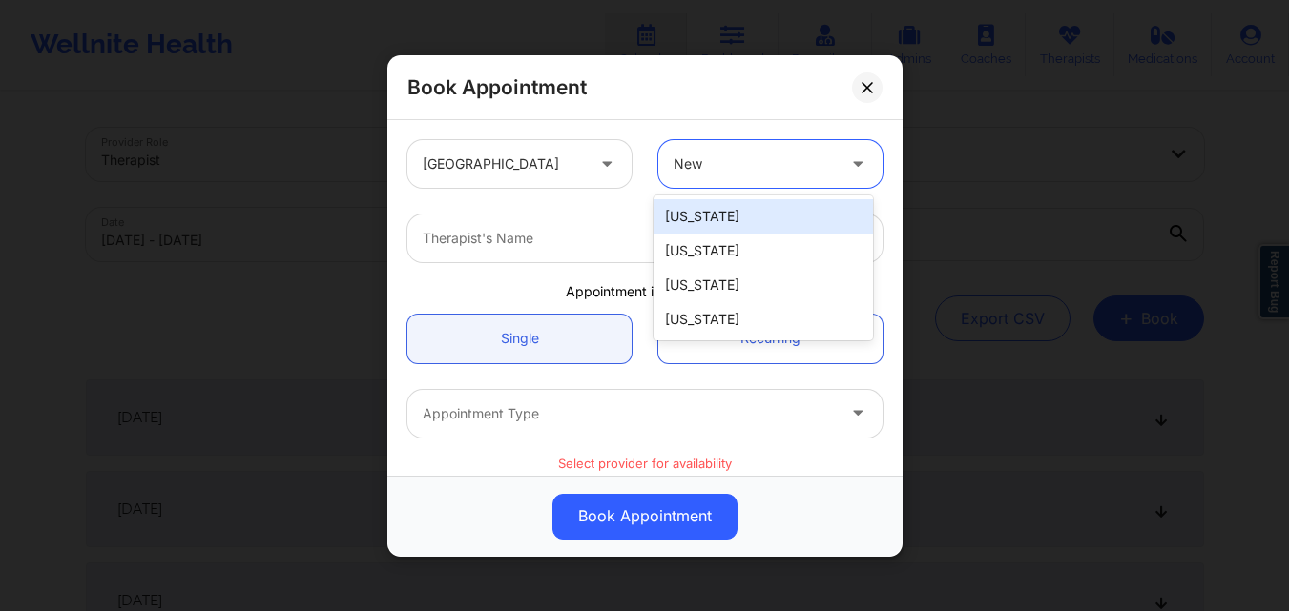
type input "New Y"
click at [745, 199] on div "[US_STATE]" at bounding box center [762, 216] width 219 height 34
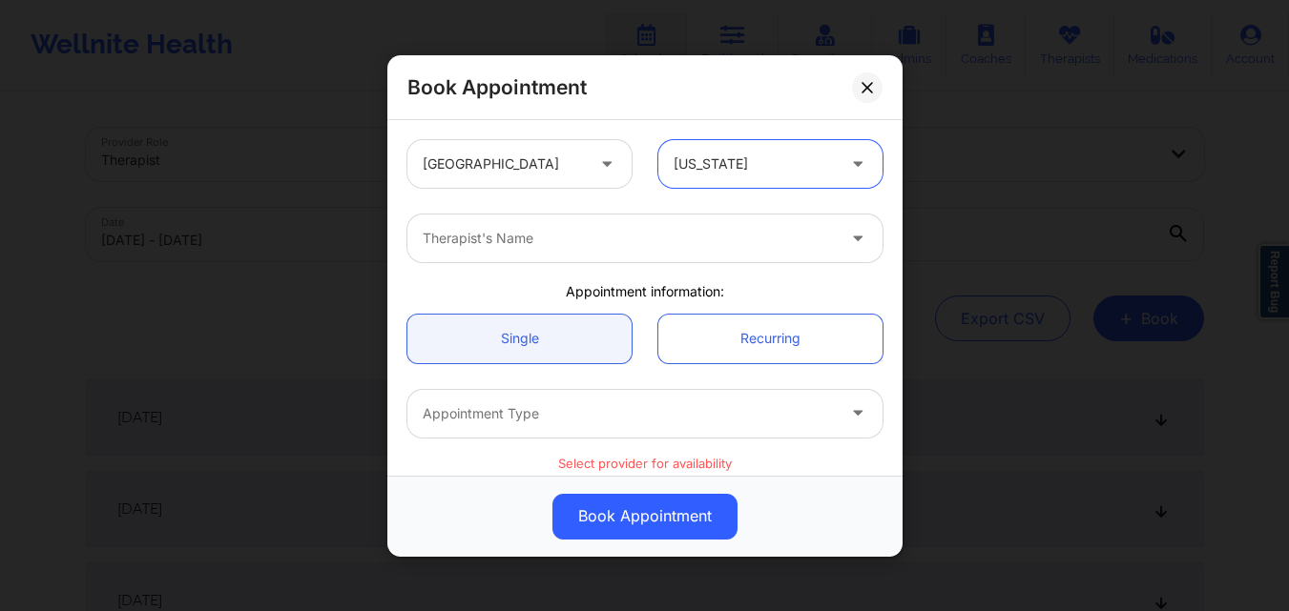
click at [561, 249] on div at bounding box center [629, 238] width 412 height 23
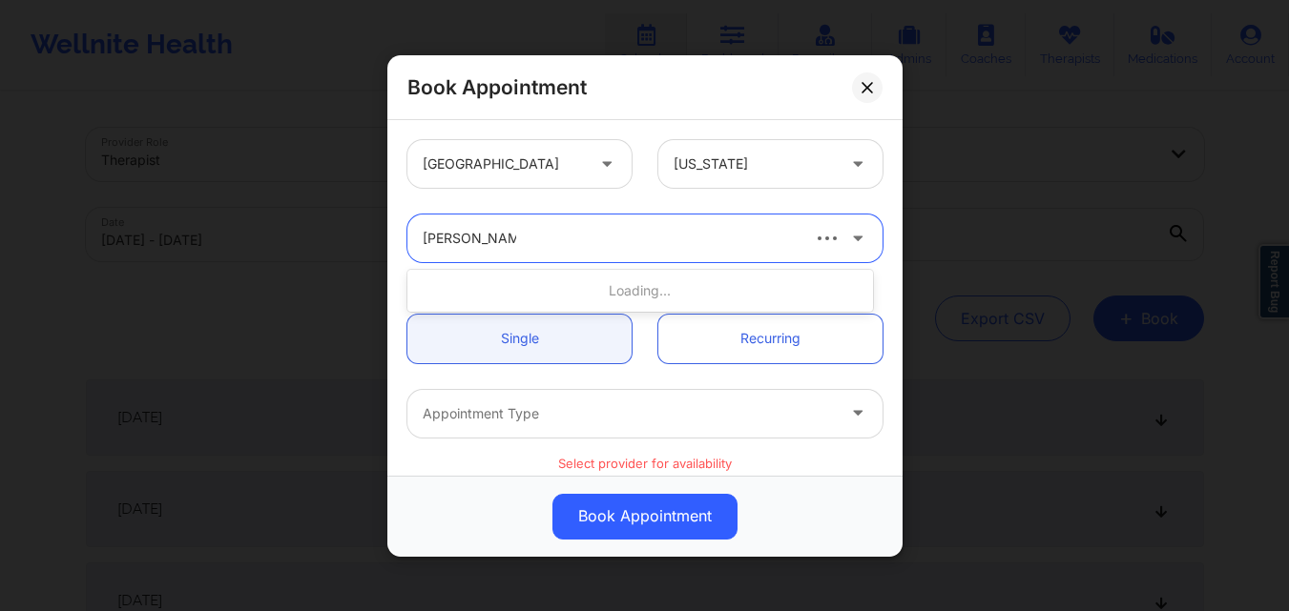
type input "[PERSON_NAME]"
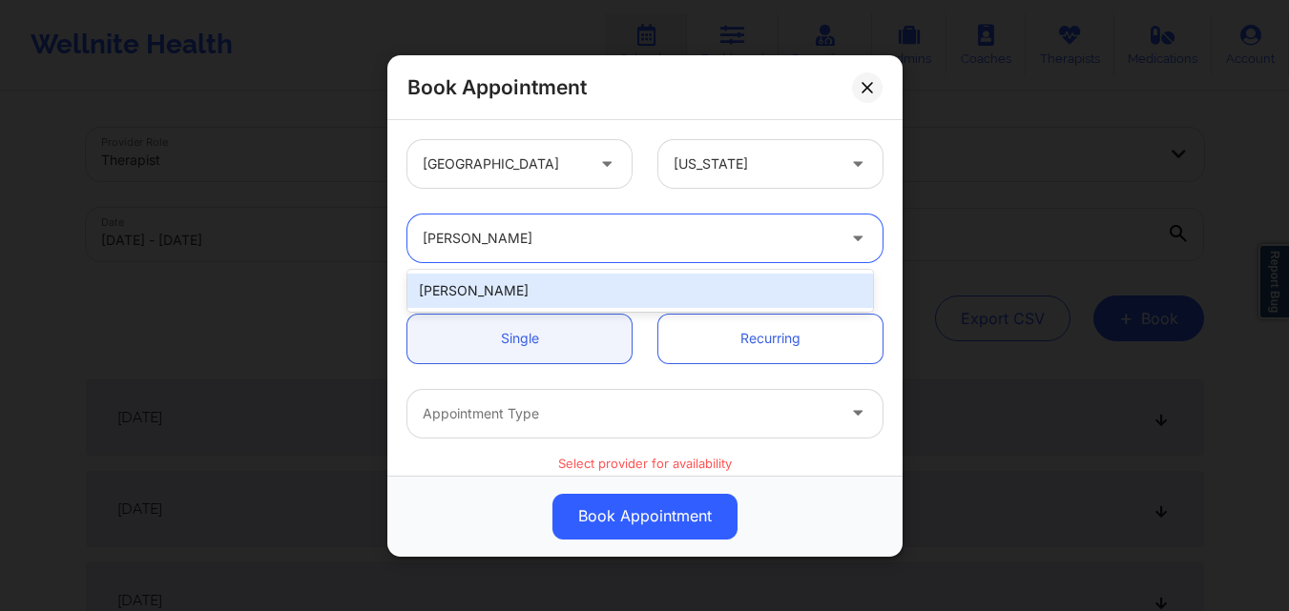
click at [498, 295] on div "[PERSON_NAME]" at bounding box center [640, 291] width 466 height 34
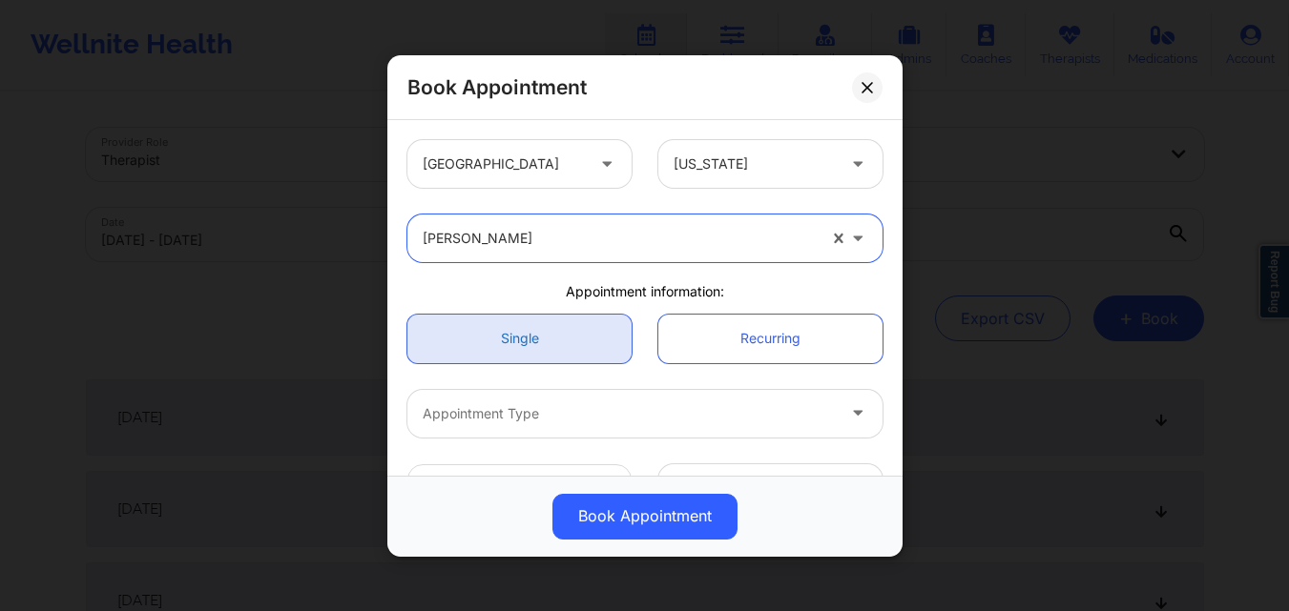
click at [496, 327] on link "Single" at bounding box center [519, 338] width 224 height 49
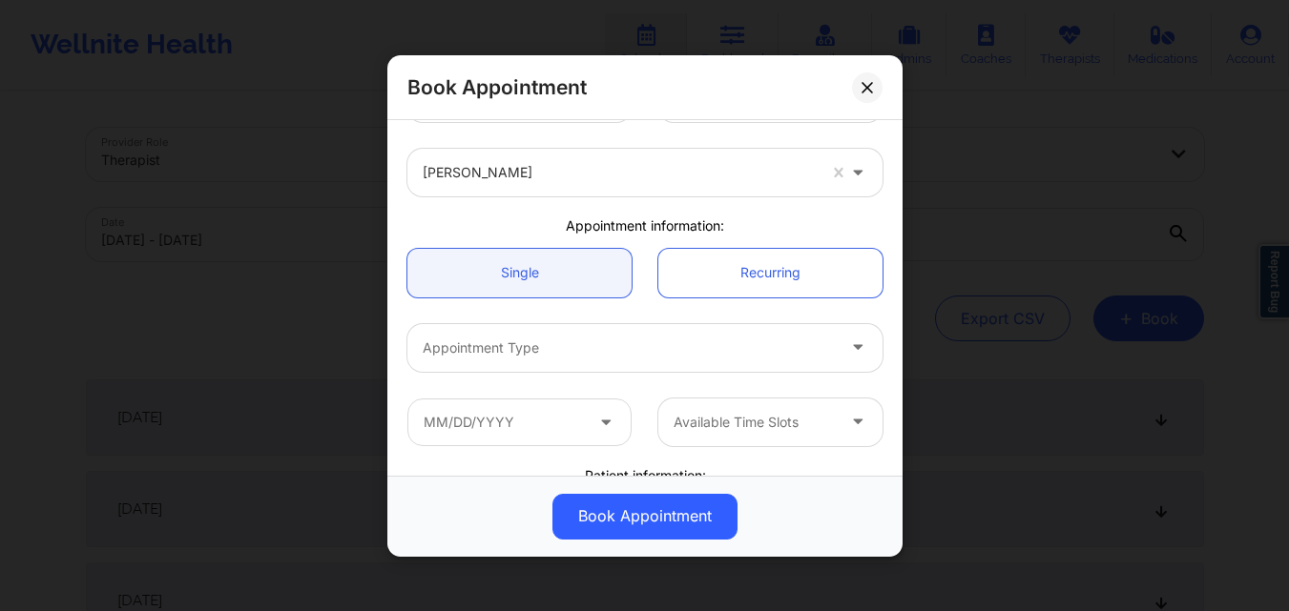
scroll to position [95, 0]
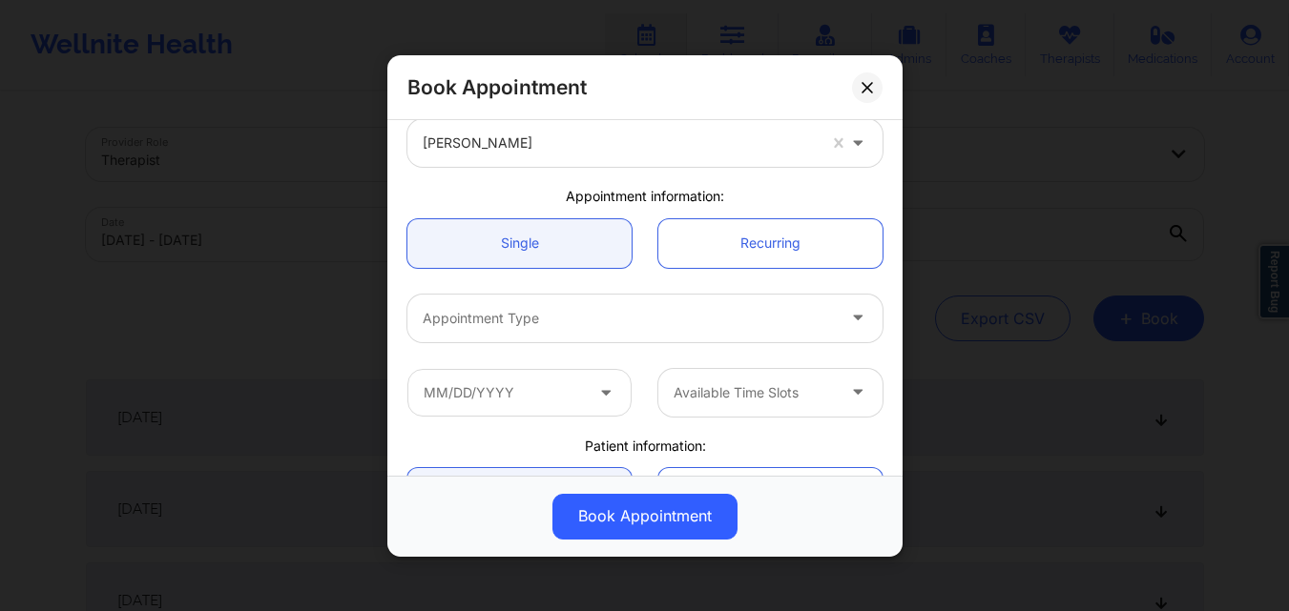
click at [519, 327] on div at bounding box center [629, 317] width 412 height 23
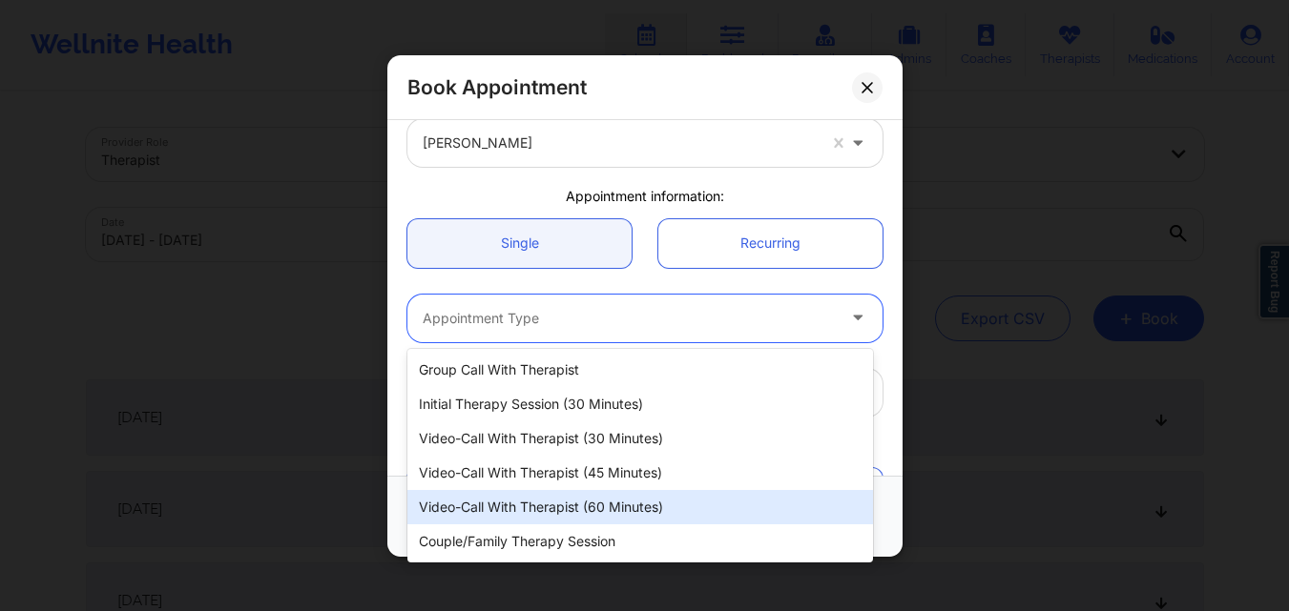
click at [548, 513] on div "Video-Call with Therapist (60 minutes)" at bounding box center [640, 507] width 466 height 34
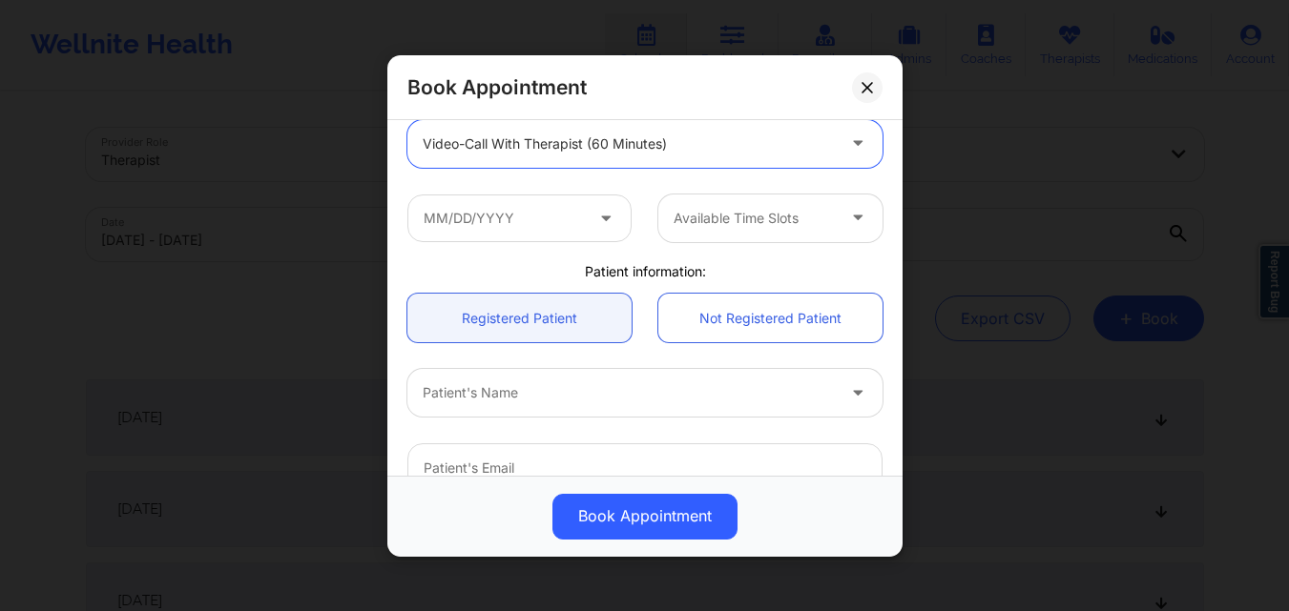
scroll to position [286, 0]
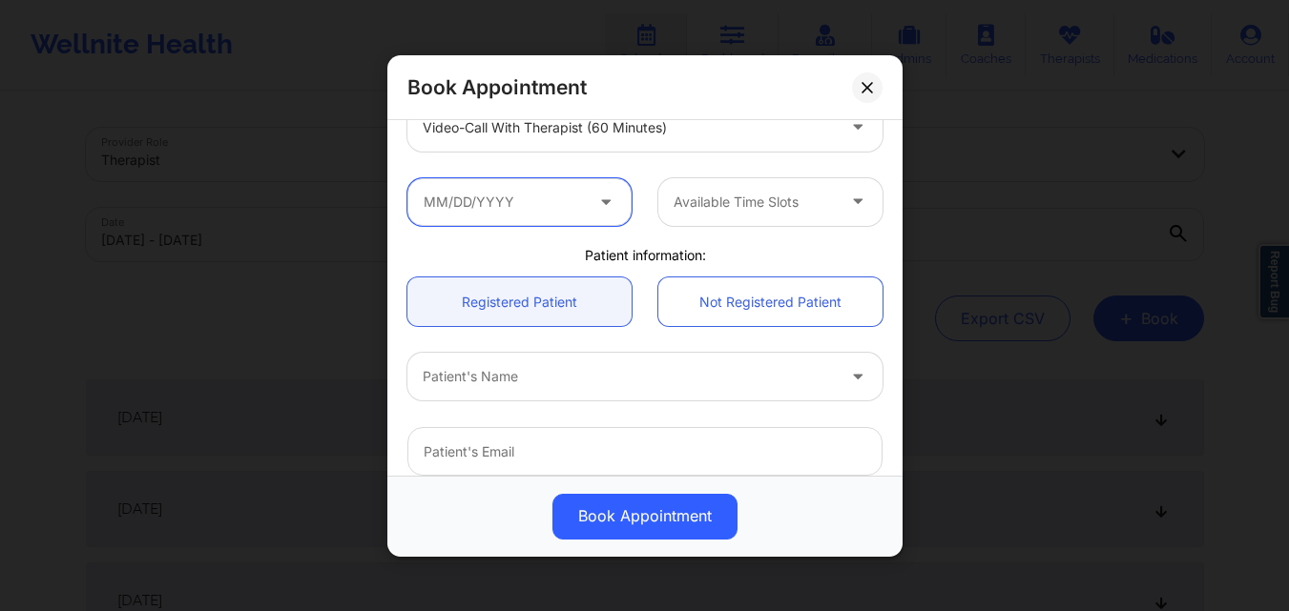
click at [523, 203] on input "text" at bounding box center [519, 201] width 224 height 48
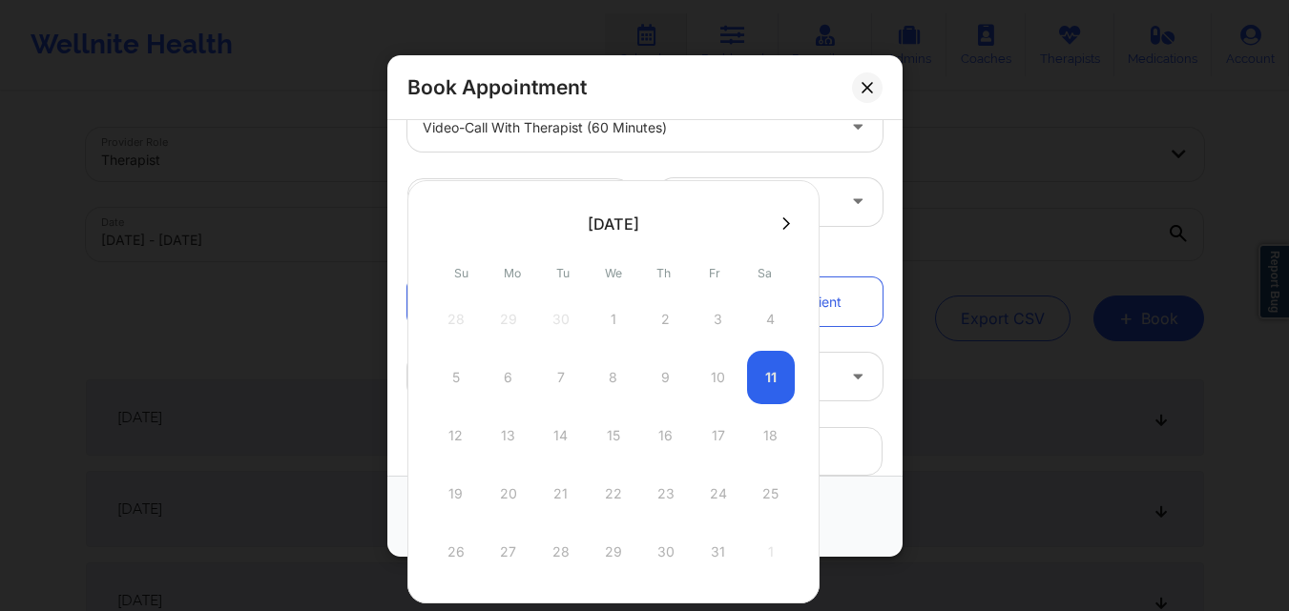
click at [782, 227] on icon at bounding box center [786, 224] width 8 height 14
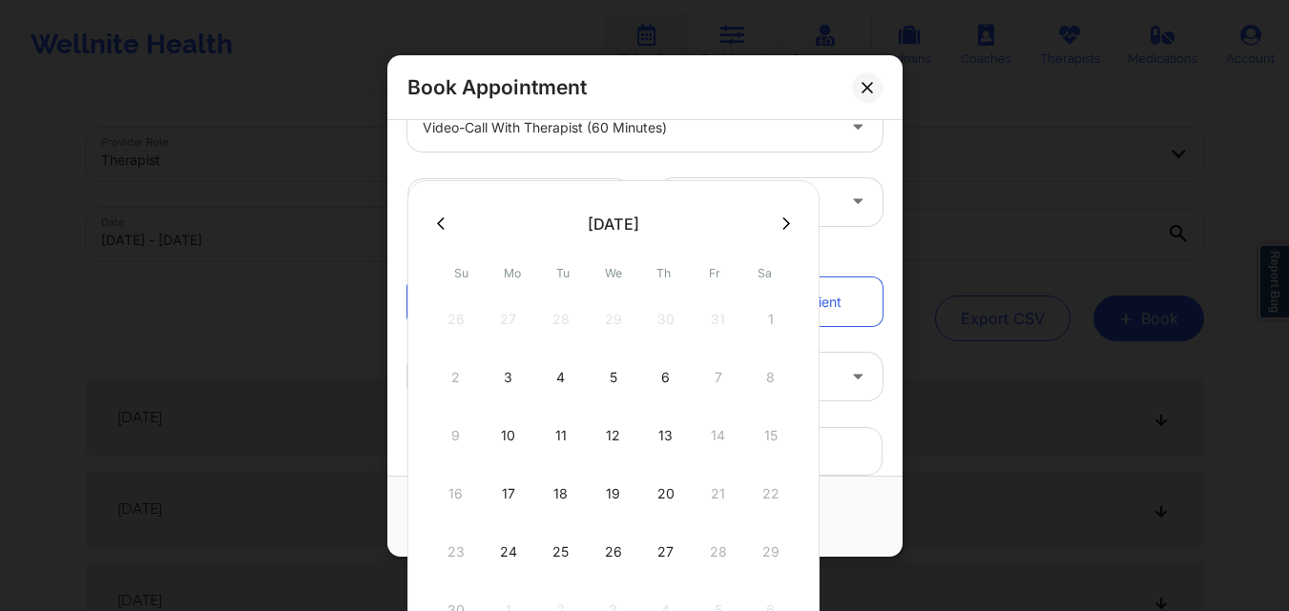
click at [667, 558] on div "27" at bounding box center [666, 552] width 48 height 53
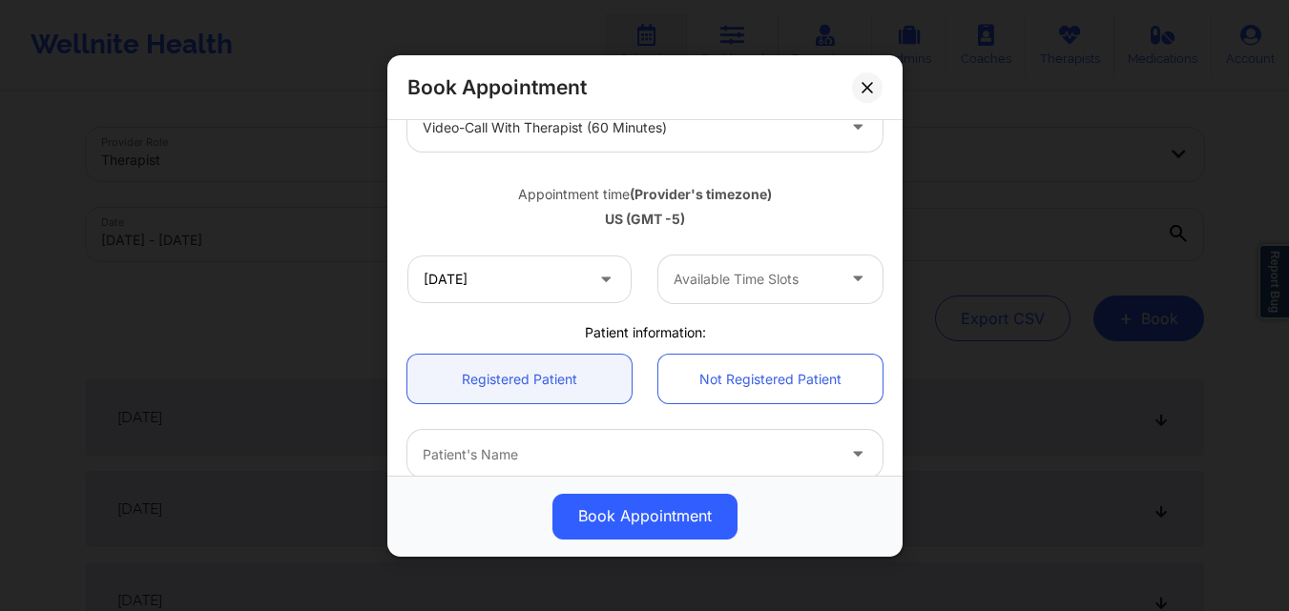
click at [747, 275] on div at bounding box center [753, 279] width 161 height 23
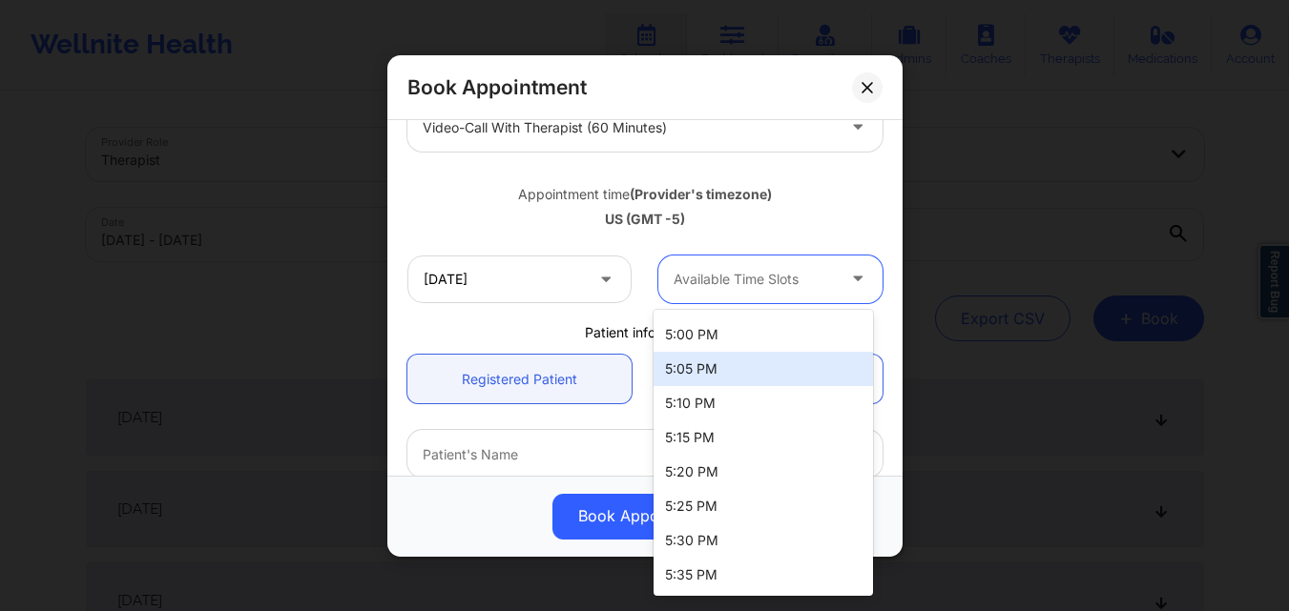
scroll to position [382, 0]
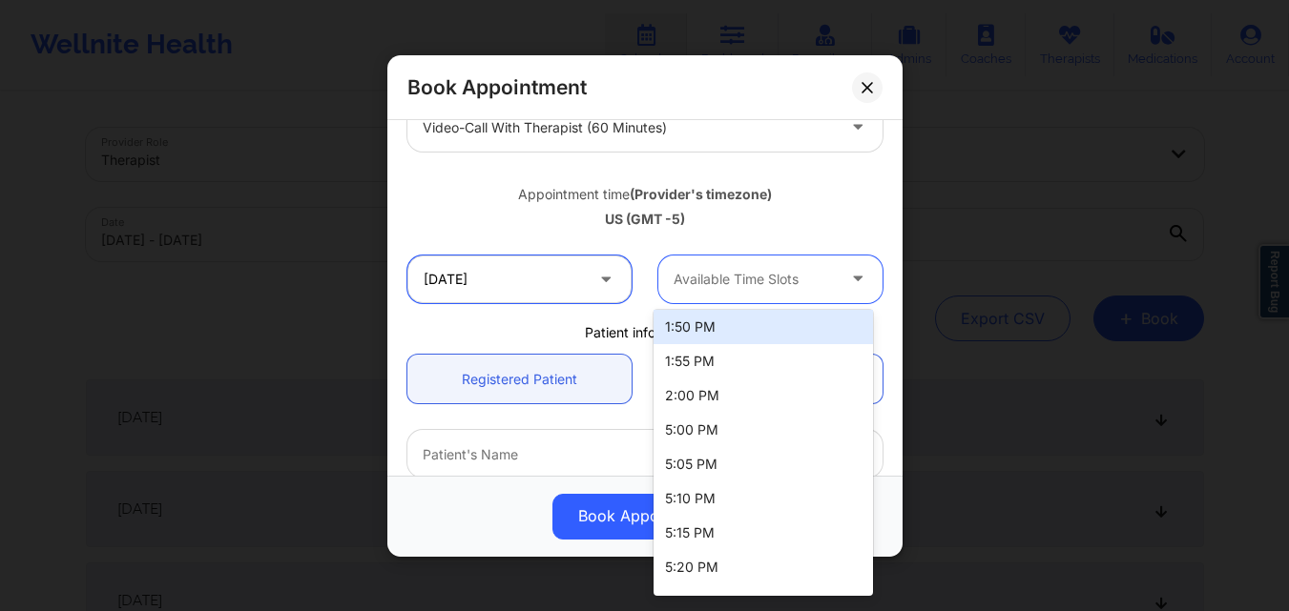
click at [499, 294] on input "[DATE]" at bounding box center [519, 279] width 224 height 48
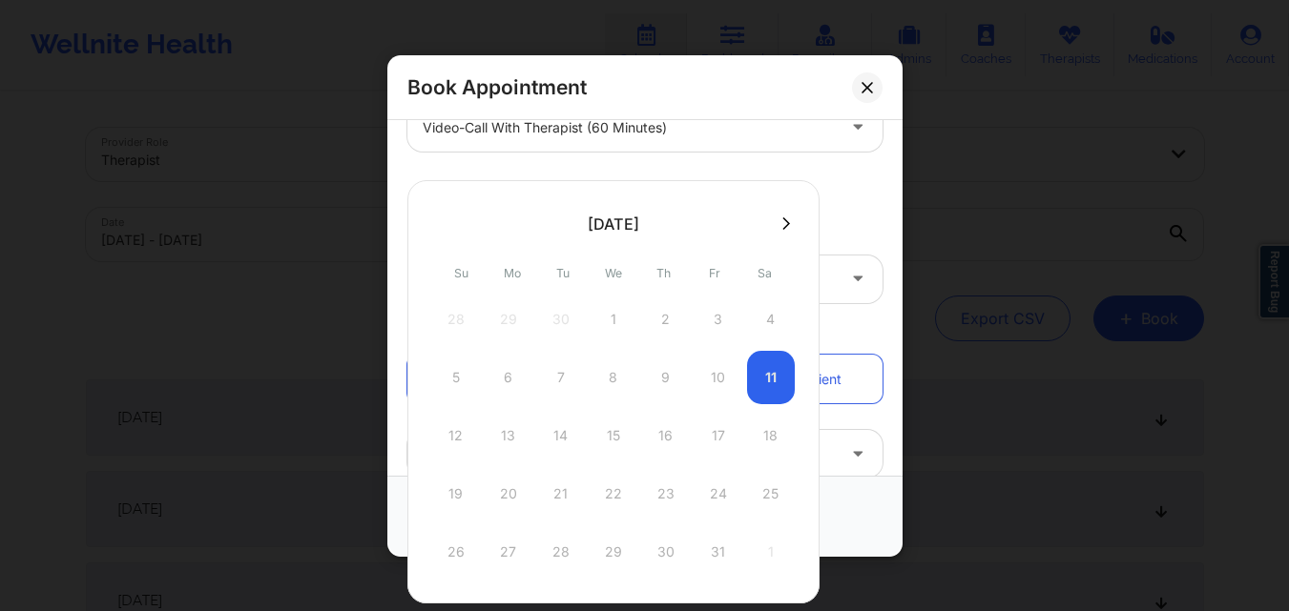
click at [782, 225] on icon at bounding box center [786, 223] width 8 height 12
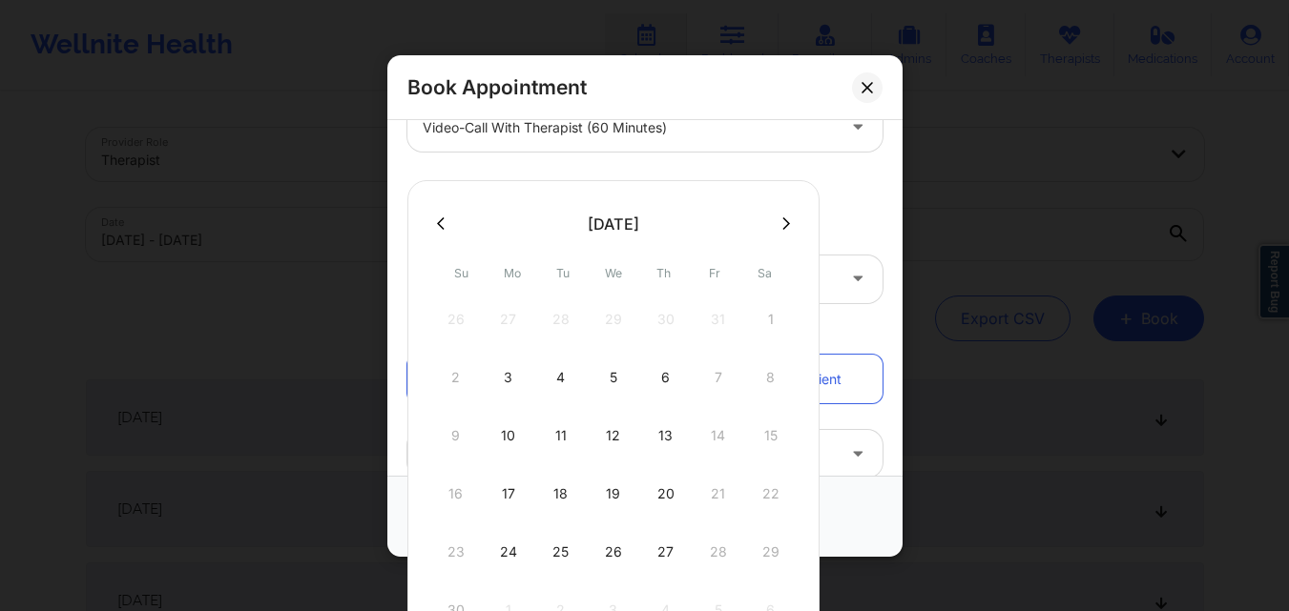
click at [782, 225] on icon at bounding box center [786, 223] width 8 height 12
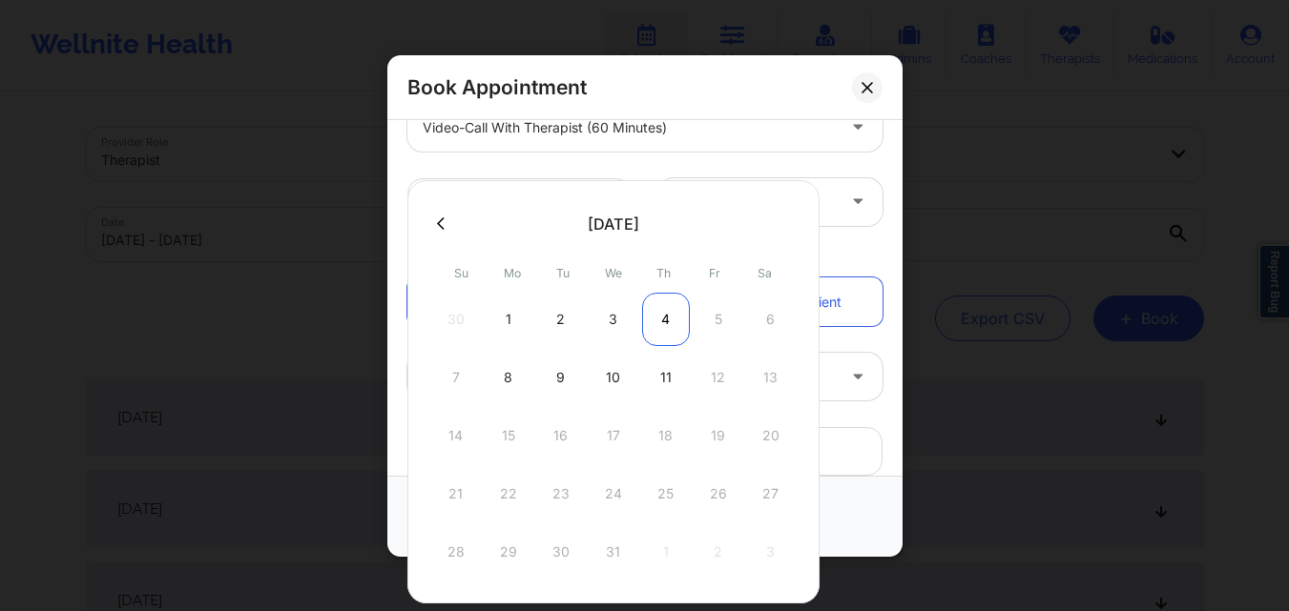
click at [659, 320] on div "4" at bounding box center [666, 319] width 48 height 53
type input "[DATE]"
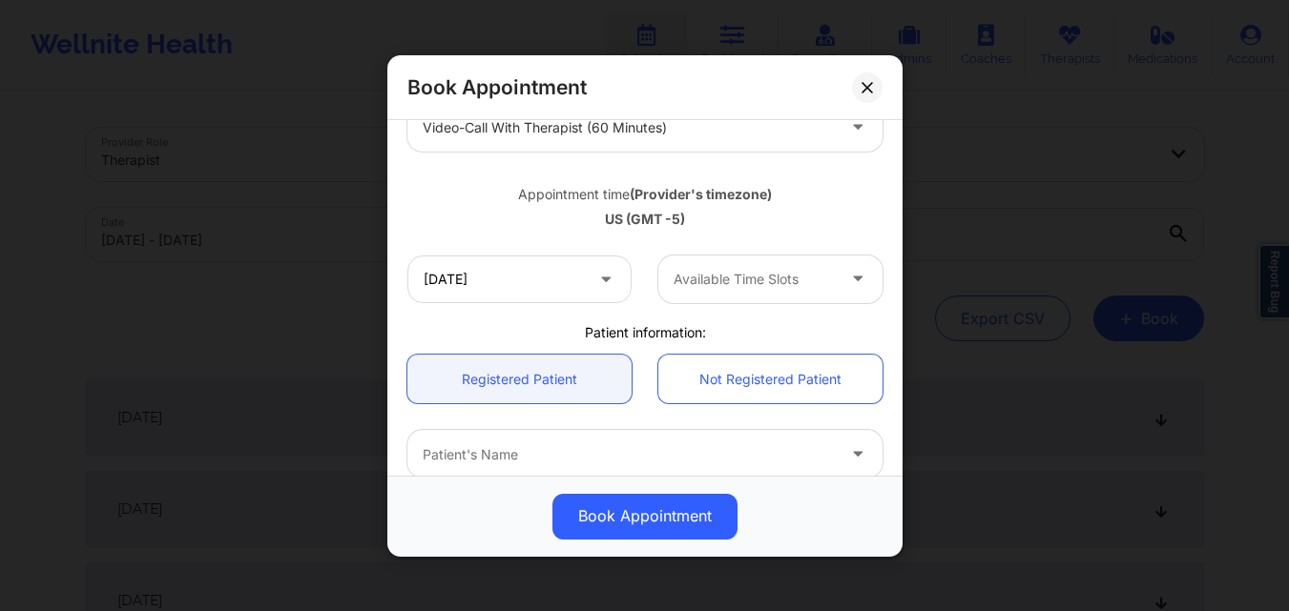
click at [741, 274] on div at bounding box center [753, 279] width 161 height 23
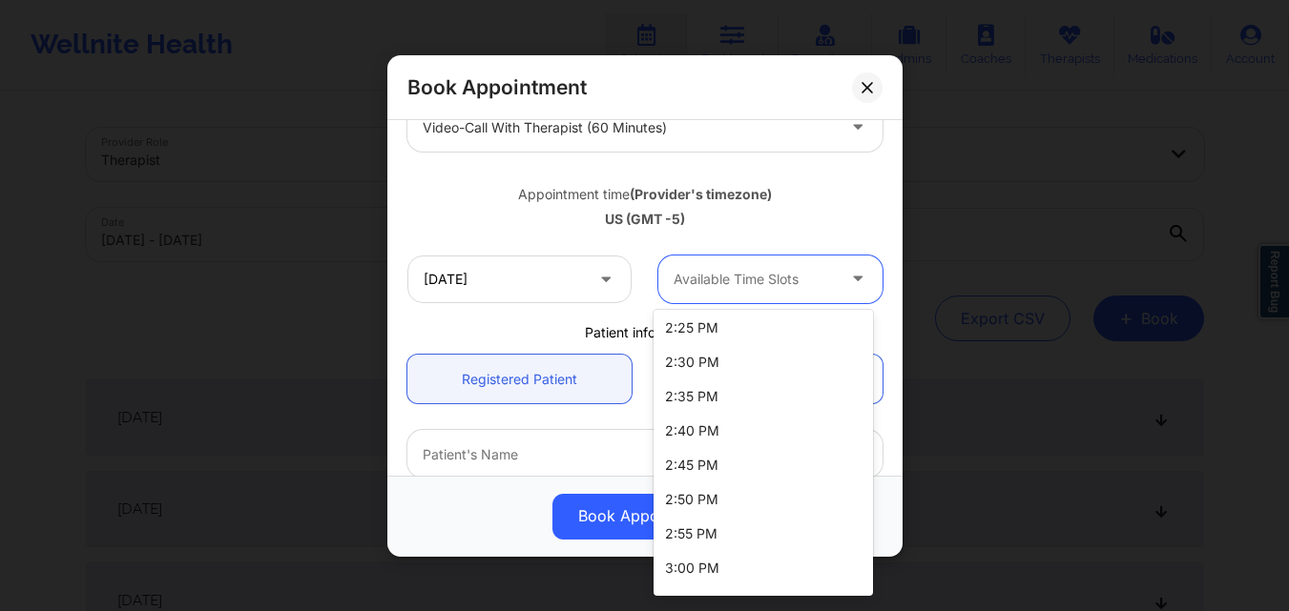
scroll to position [668, 0]
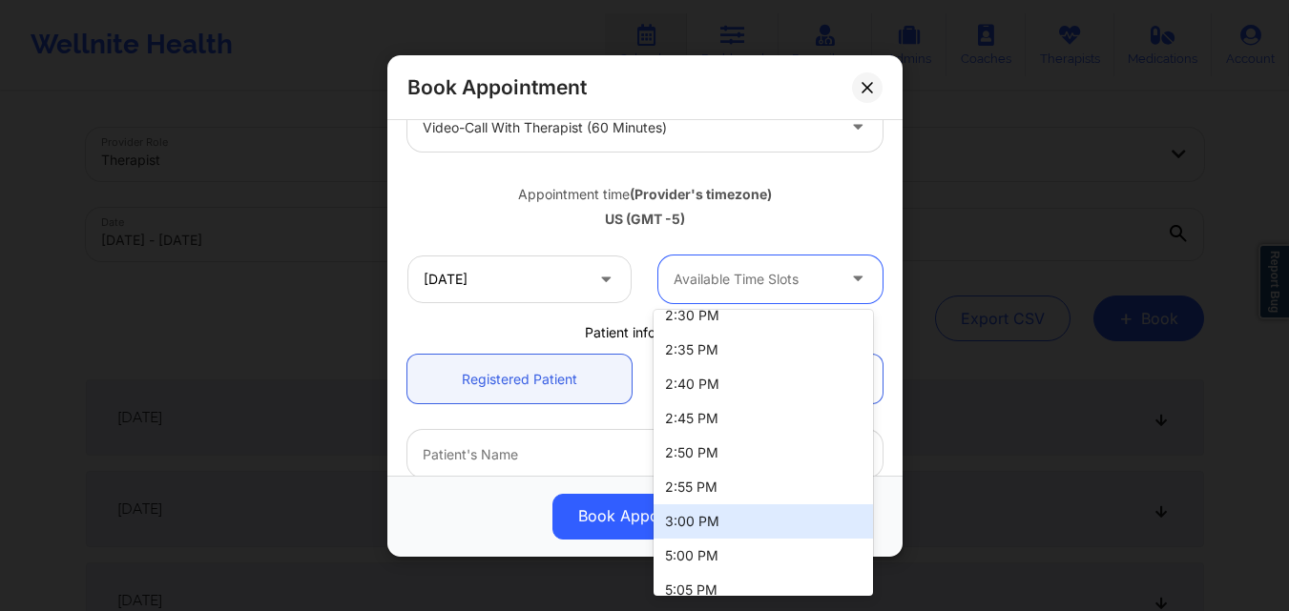
click at [703, 522] on div "3:00 PM" at bounding box center [762, 522] width 219 height 34
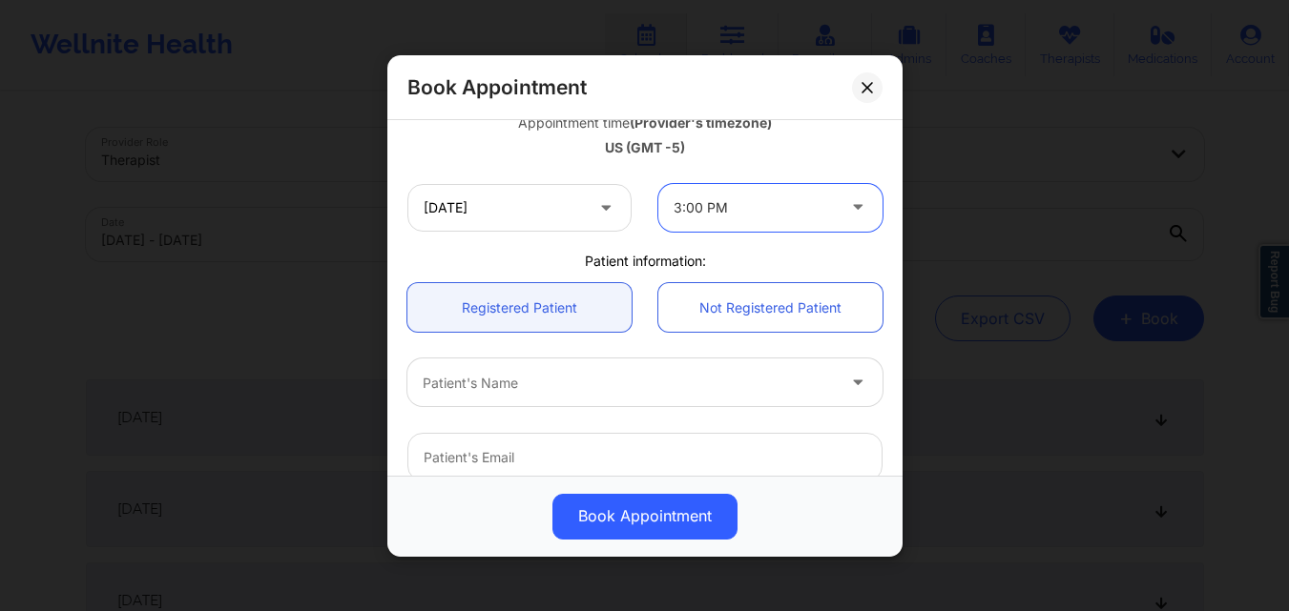
scroll to position [382, 0]
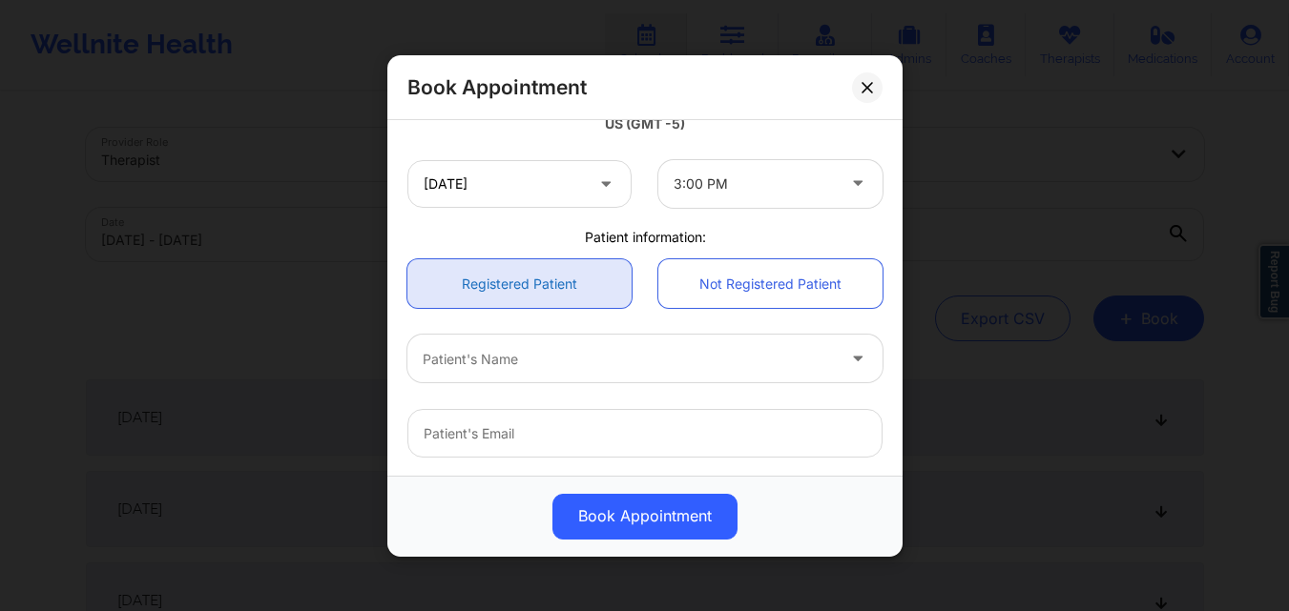
click at [500, 285] on link "Registered Patient" at bounding box center [519, 283] width 224 height 49
click at [515, 354] on div at bounding box center [629, 358] width 412 height 23
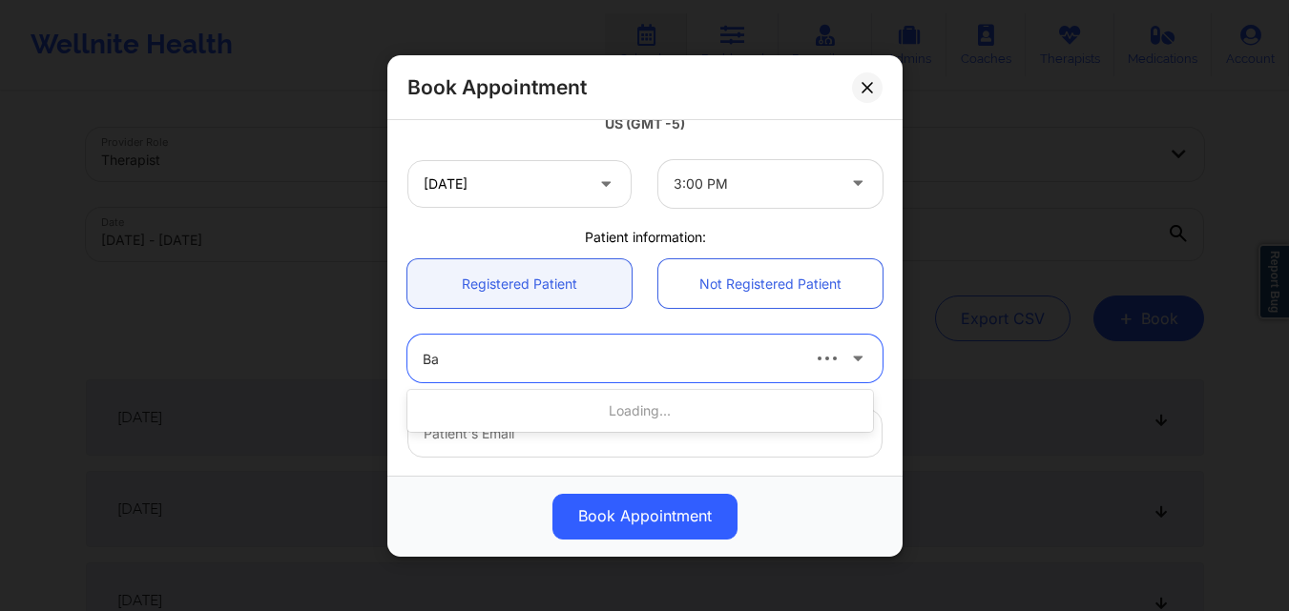
type input "Bas"
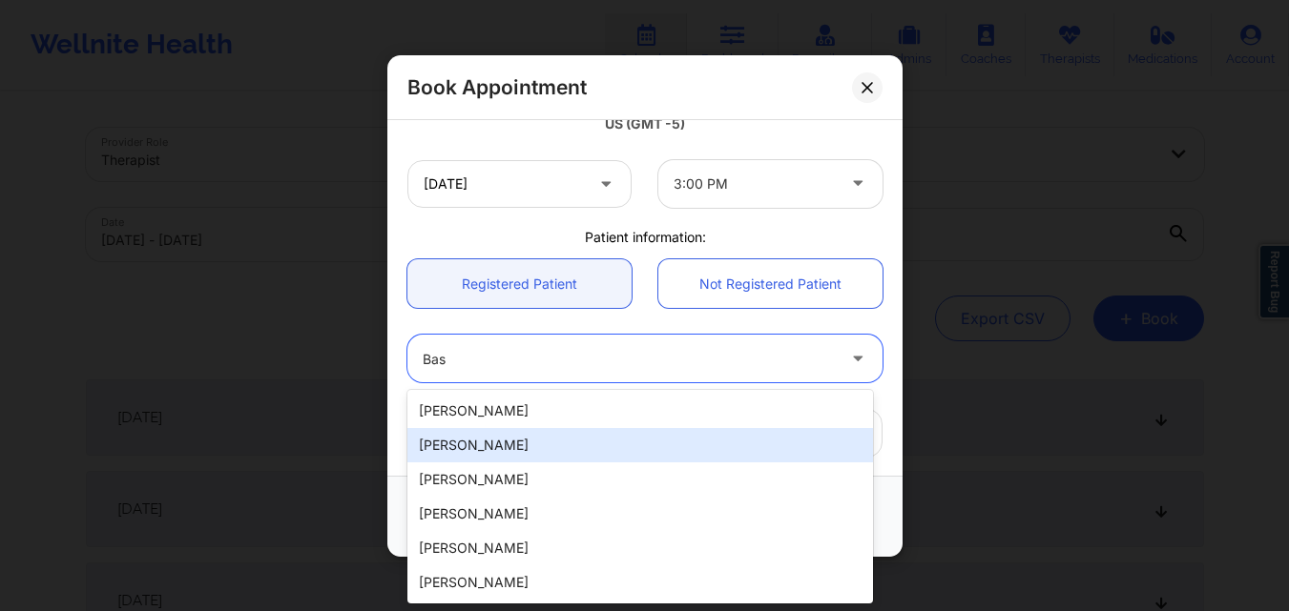
click at [517, 453] on div "[PERSON_NAME]" at bounding box center [640, 445] width 466 height 34
type input "[EMAIL_ADDRESS][DOMAIN_NAME]"
type input "[PHONE_NUMBER]"
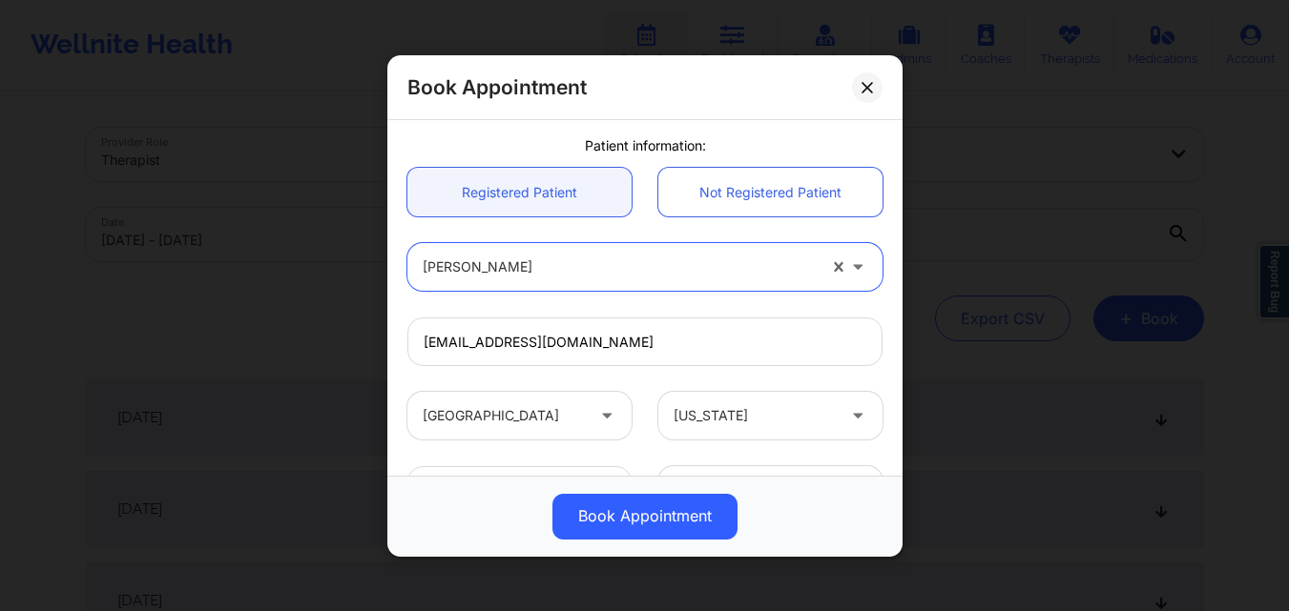
scroll to position [634, 0]
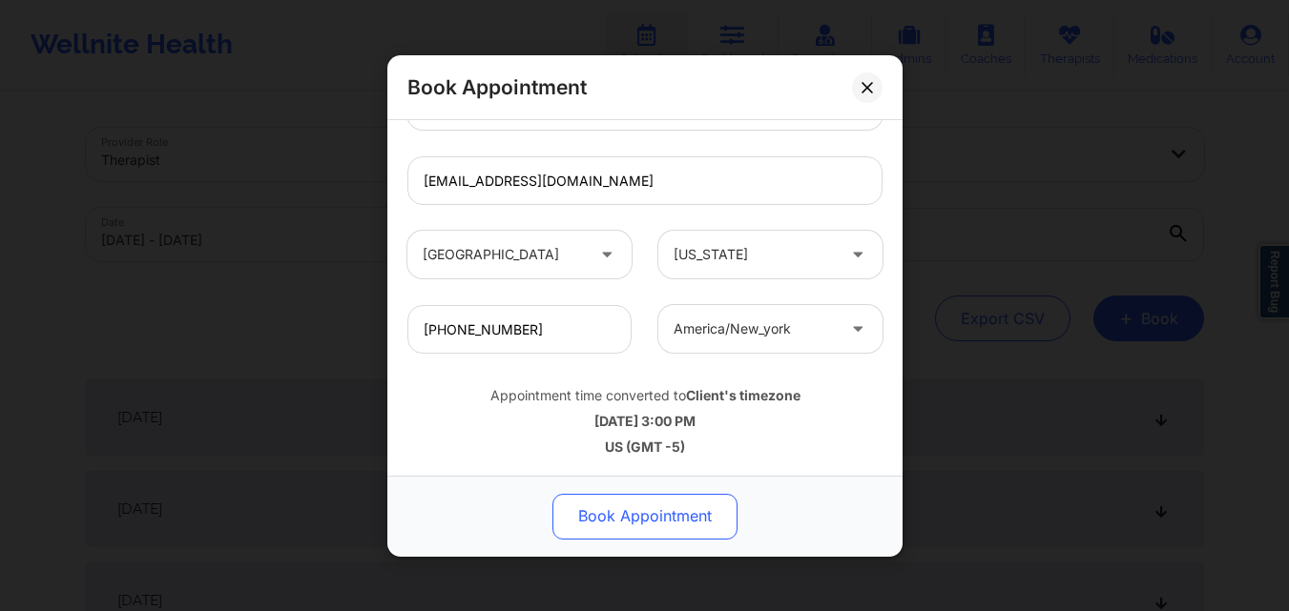
click at [638, 520] on button "Book Appointment" at bounding box center [644, 516] width 185 height 46
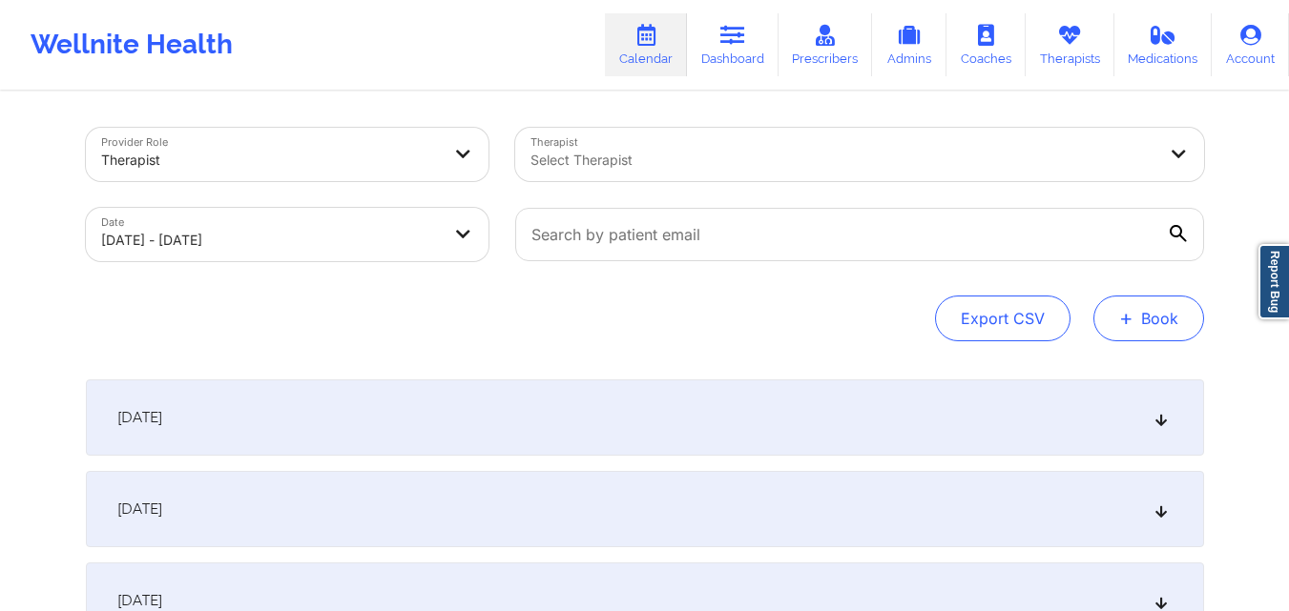
click at [1170, 332] on button "+ Book" at bounding box center [1148, 319] width 111 height 46
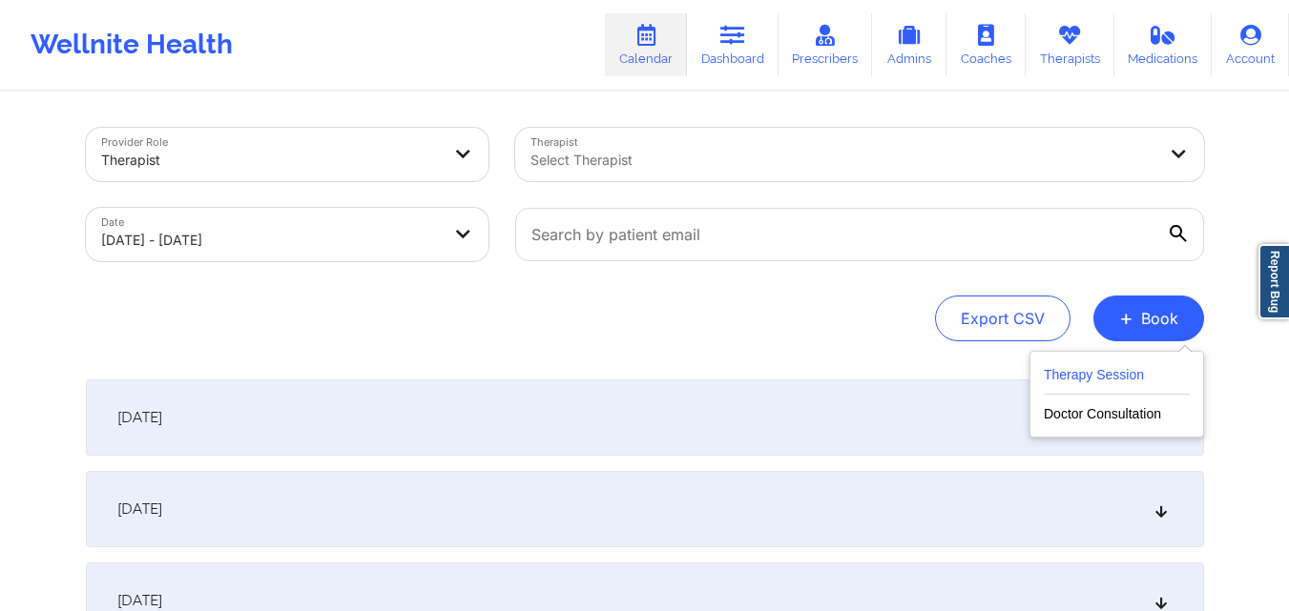
click at [1080, 371] on button "Therapy Session" at bounding box center [1117, 378] width 146 height 31
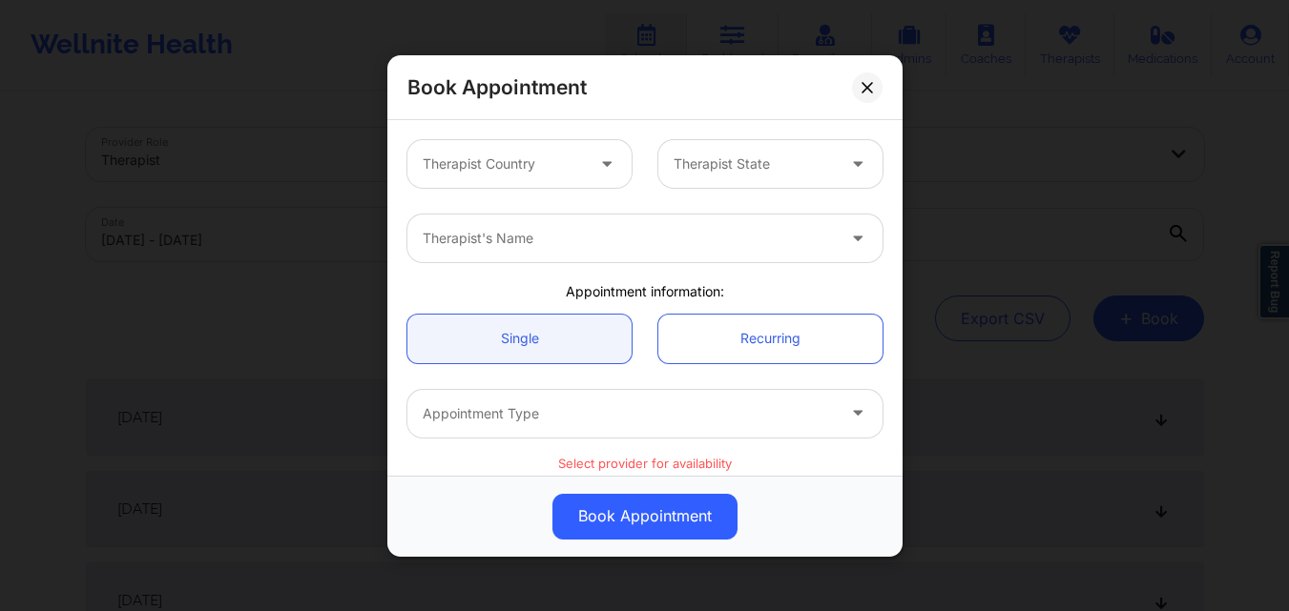
click at [487, 156] on div at bounding box center [503, 164] width 161 height 23
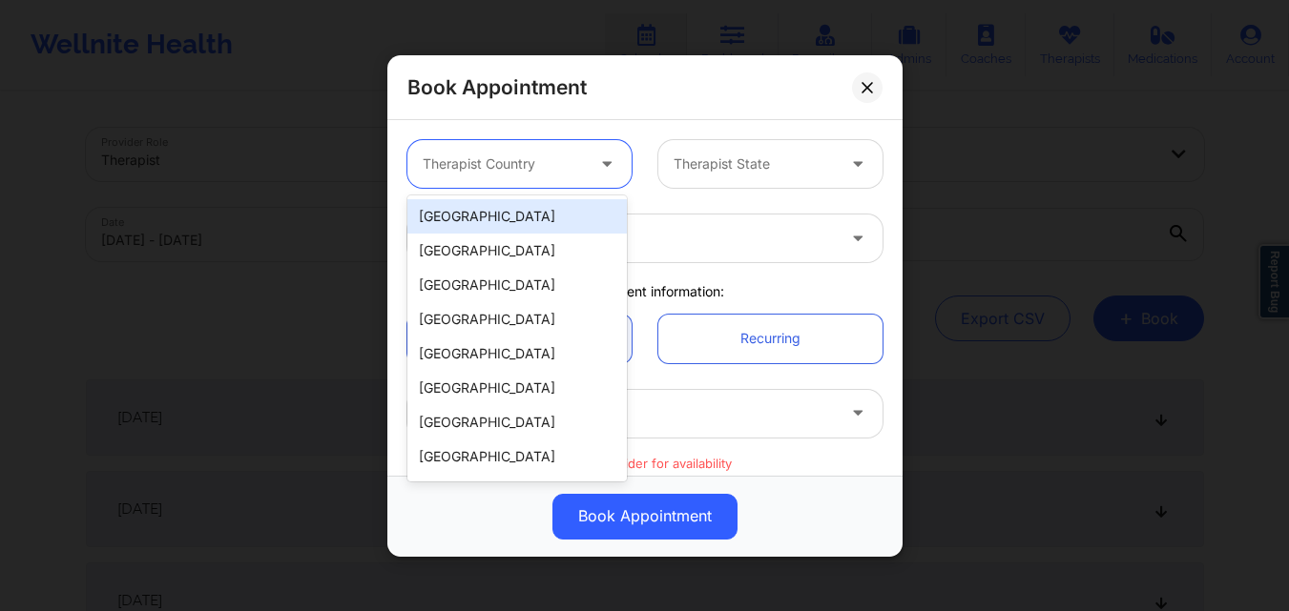
click at [527, 219] on div "[GEOGRAPHIC_DATA]" at bounding box center [516, 216] width 219 height 34
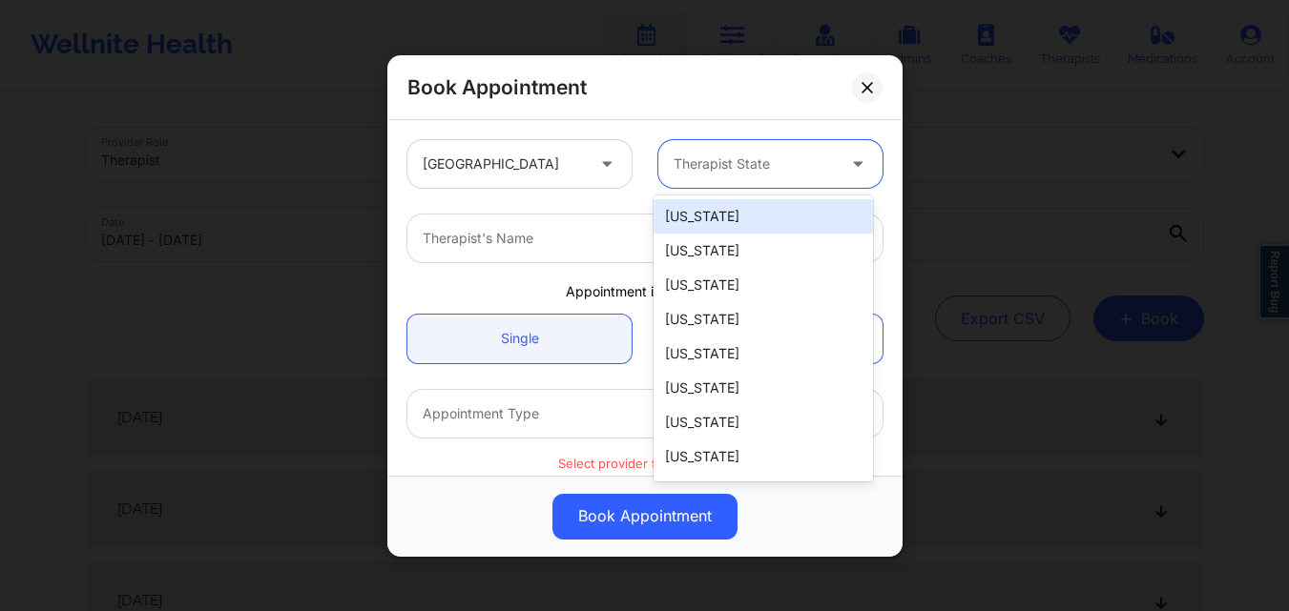
click at [757, 158] on div at bounding box center [753, 164] width 161 height 23
type input "New"
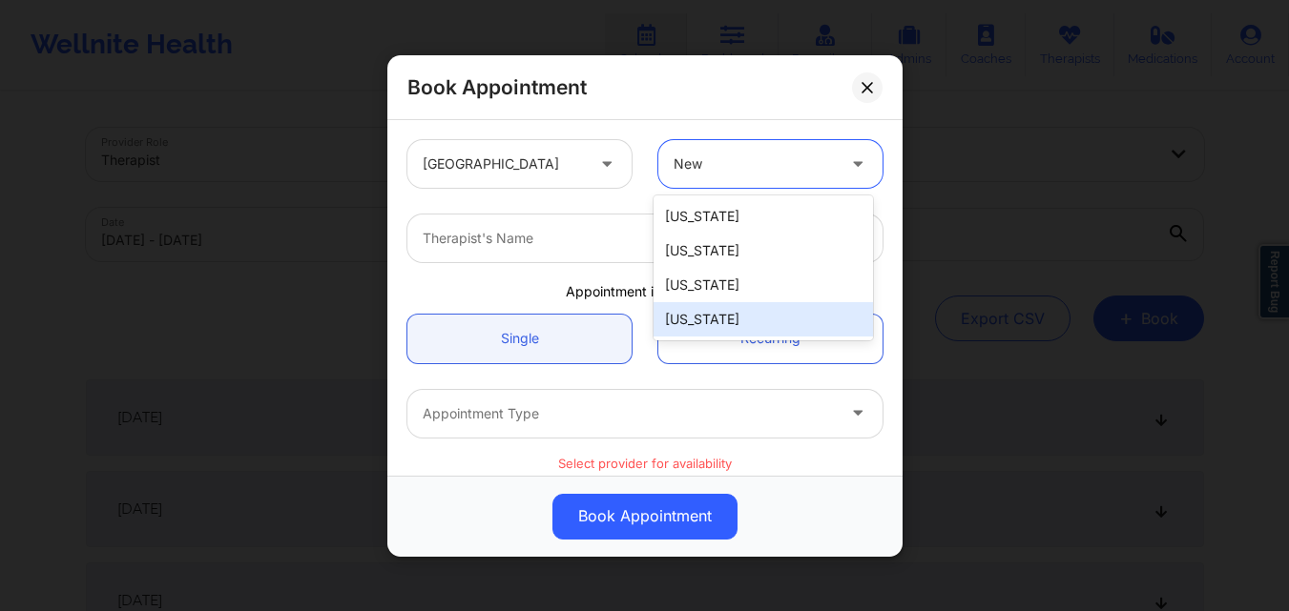
click at [748, 332] on div "[US_STATE]" at bounding box center [762, 319] width 219 height 34
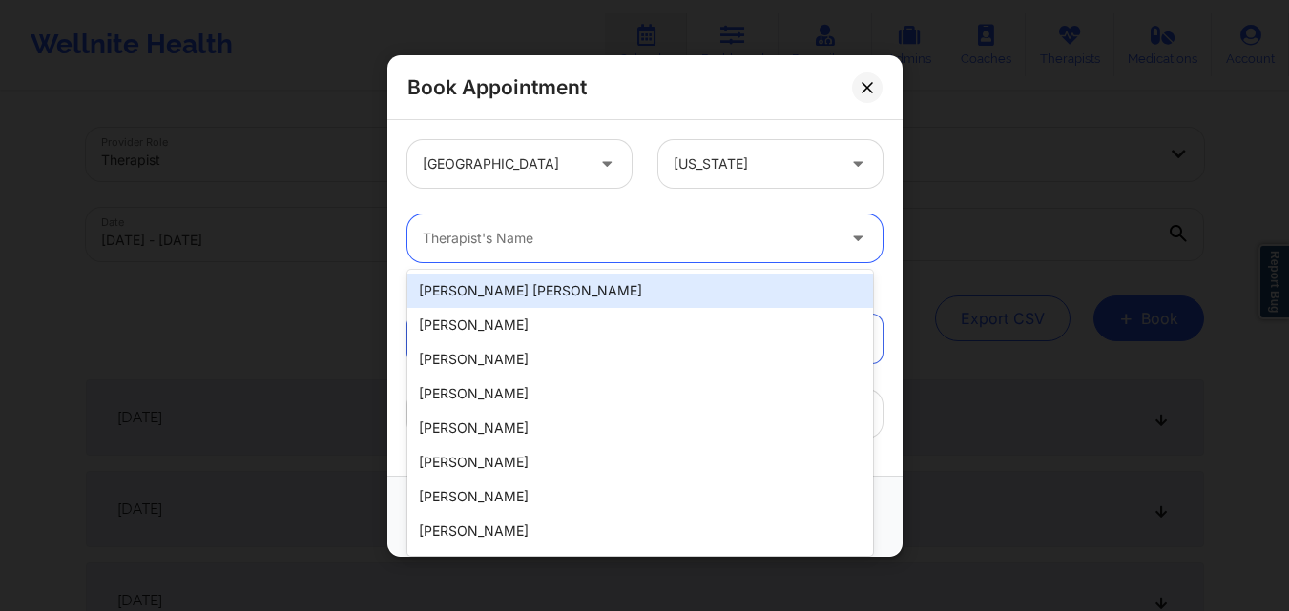
click at [554, 260] on div "Therapist's Name" at bounding box center [621, 239] width 429 height 48
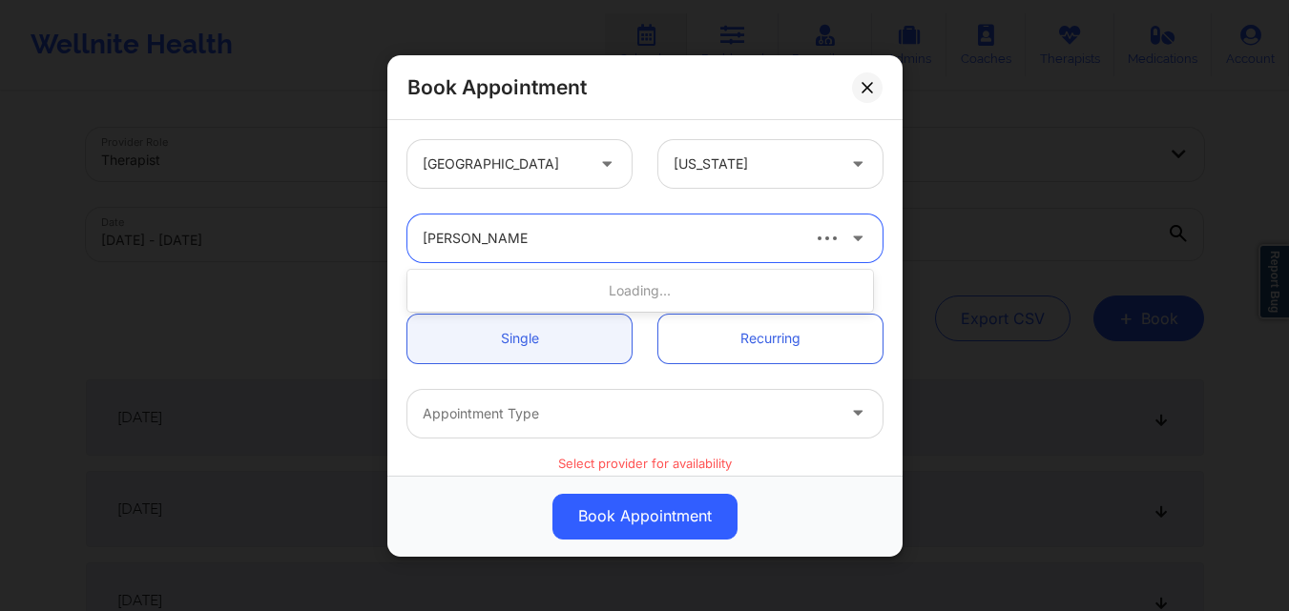
type input "[PERSON_NAME]"
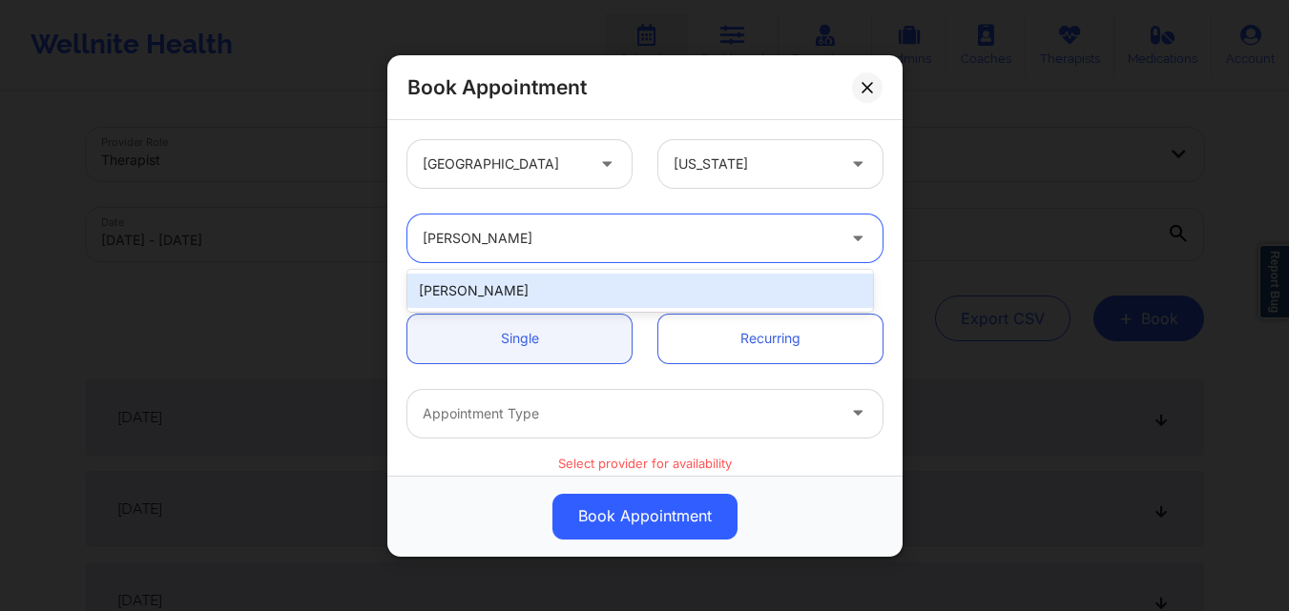
click at [475, 287] on div "[PERSON_NAME]" at bounding box center [640, 291] width 466 height 34
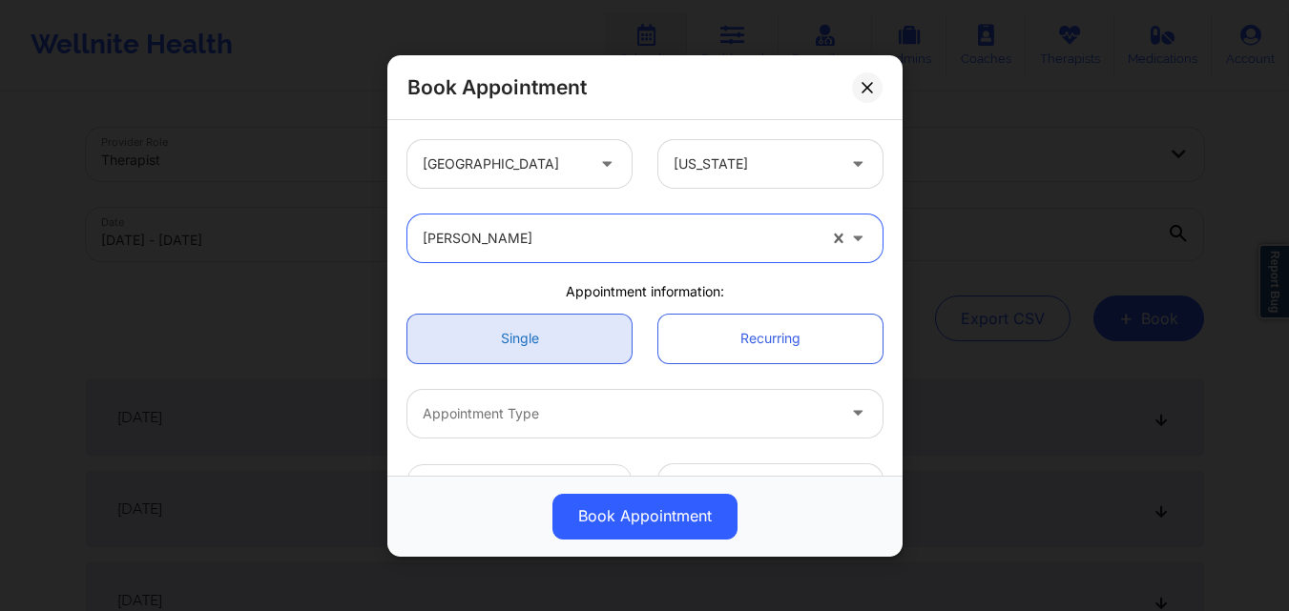
click at [496, 343] on link "Single" at bounding box center [519, 338] width 224 height 49
click at [531, 342] on link "Single" at bounding box center [519, 338] width 224 height 49
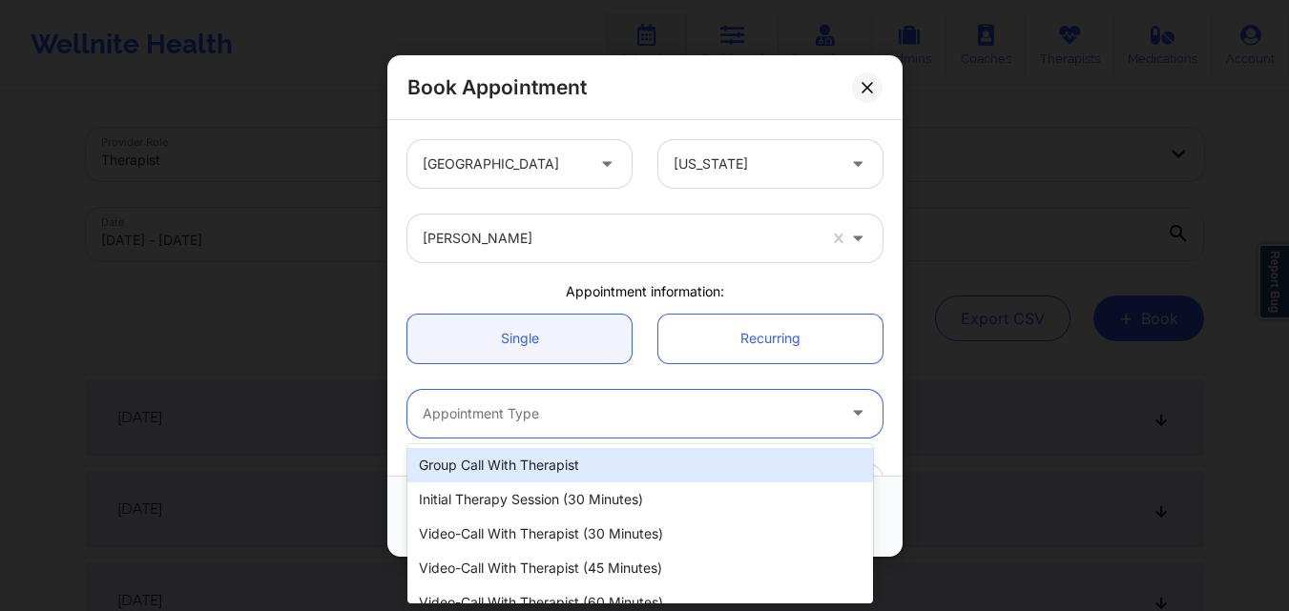
click at [532, 408] on div at bounding box center [629, 413] width 412 height 23
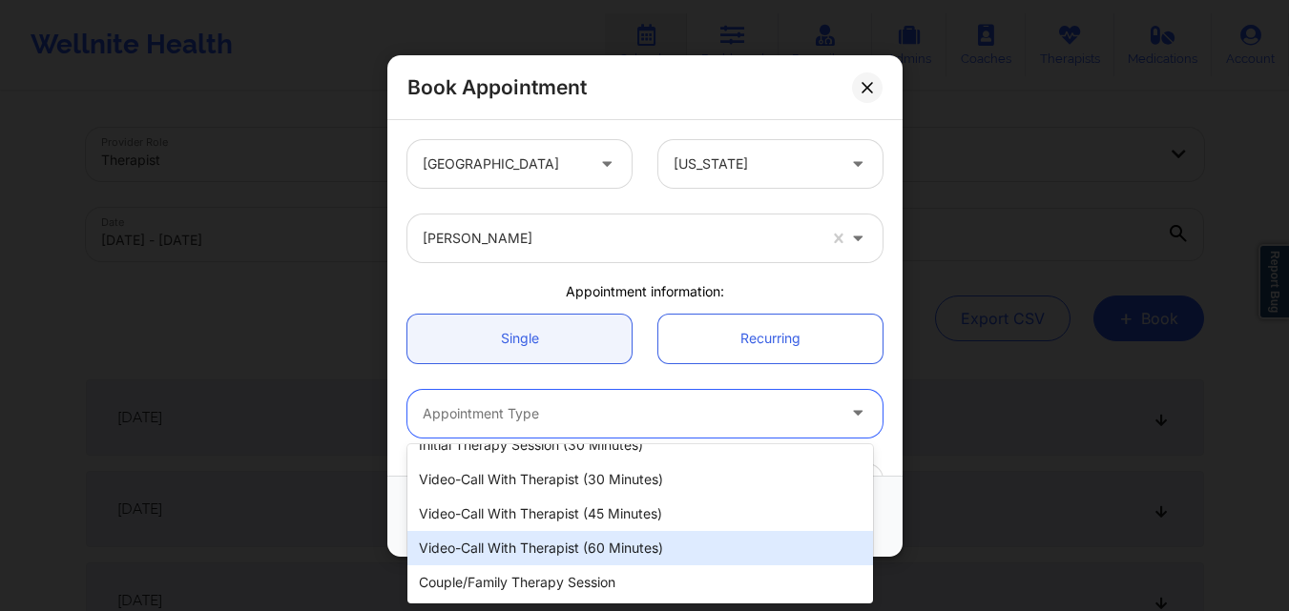
click at [586, 539] on div "Video-Call with Therapist (60 minutes)" at bounding box center [640, 548] width 466 height 34
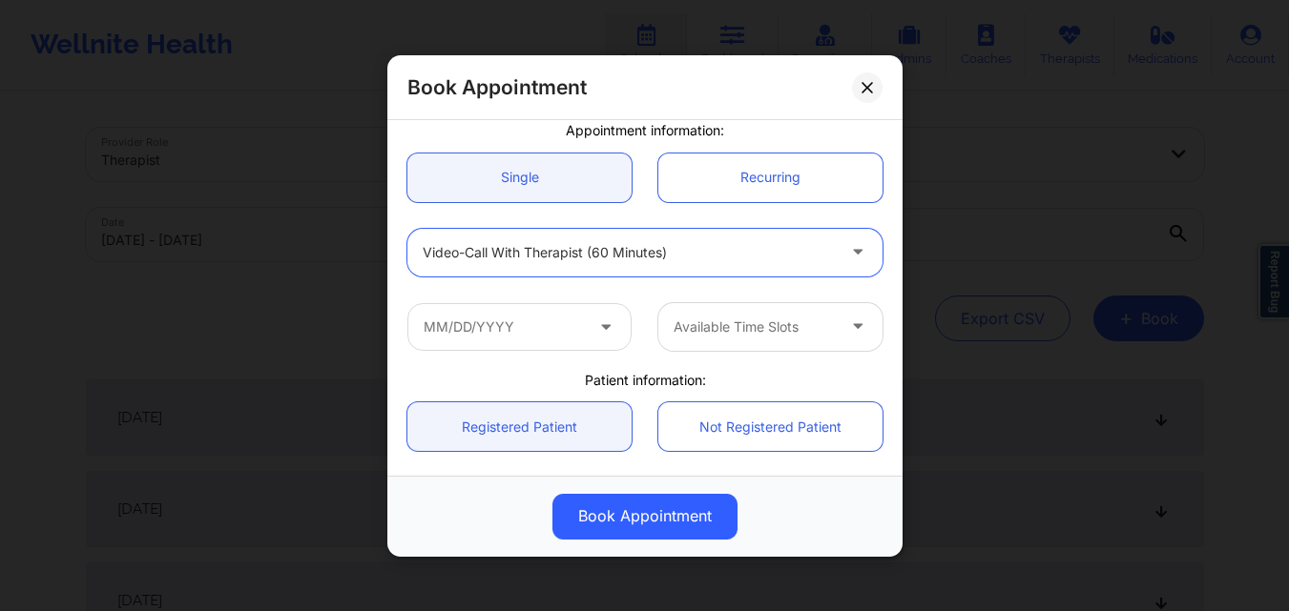
scroll to position [191, 0]
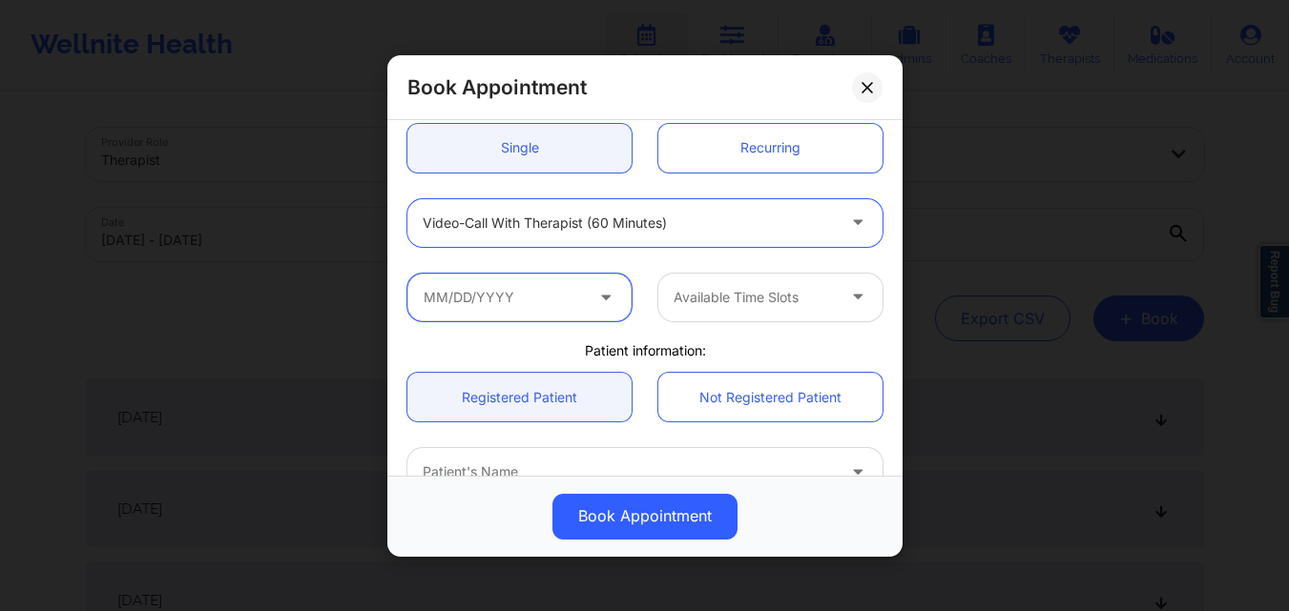
click at [543, 301] on input "text" at bounding box center [519, 297] width 224 height 48
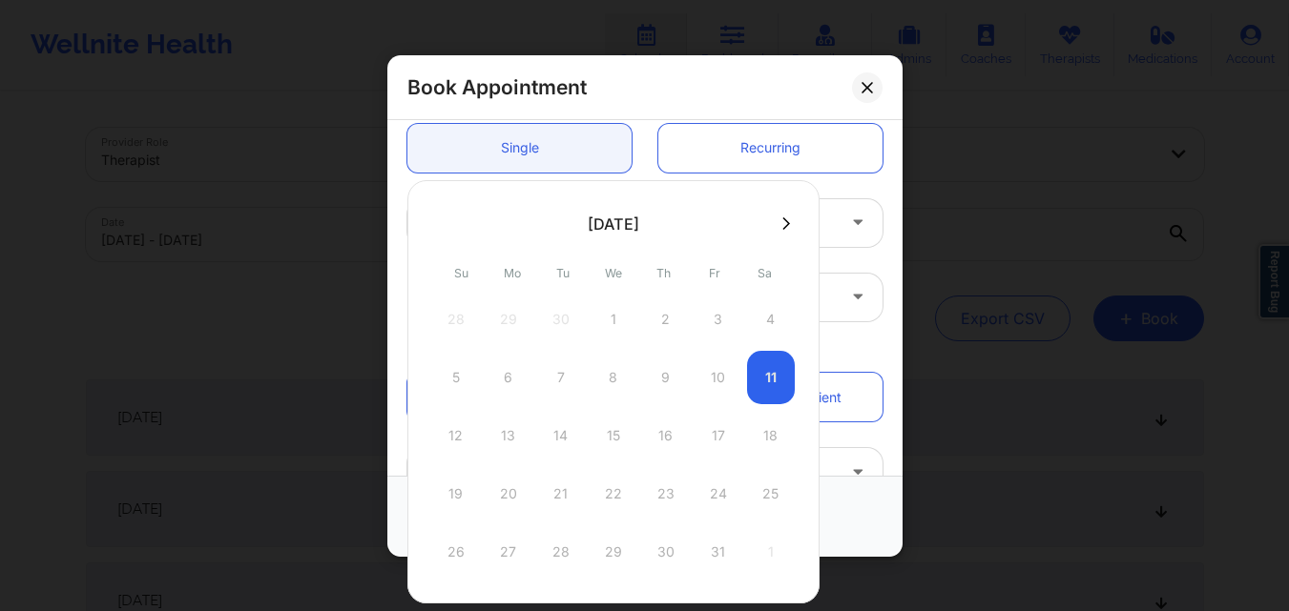
click at [785, 217] on icon at bounding box center [786, 224] width 8 height 14
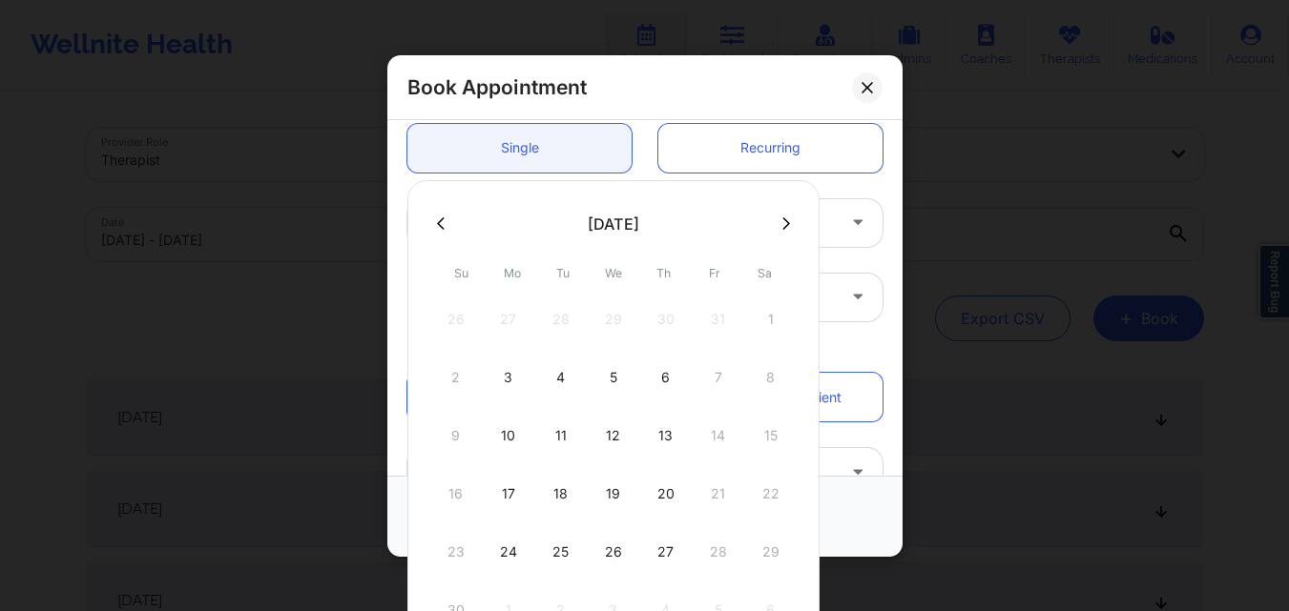
click at [782, 223] on icon at bounding box center [786, 224] width 8 height 14
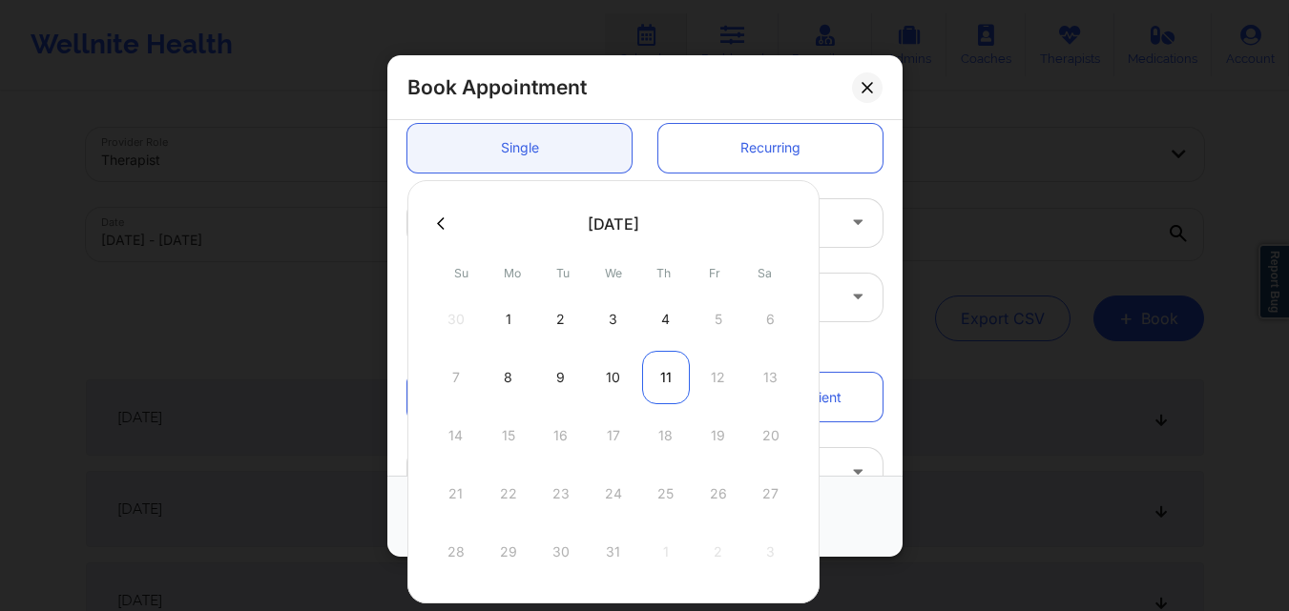
click at [665, 387] on div "11" at bounding box center [666, 377] width 48 height 53
type input "[DATE]"
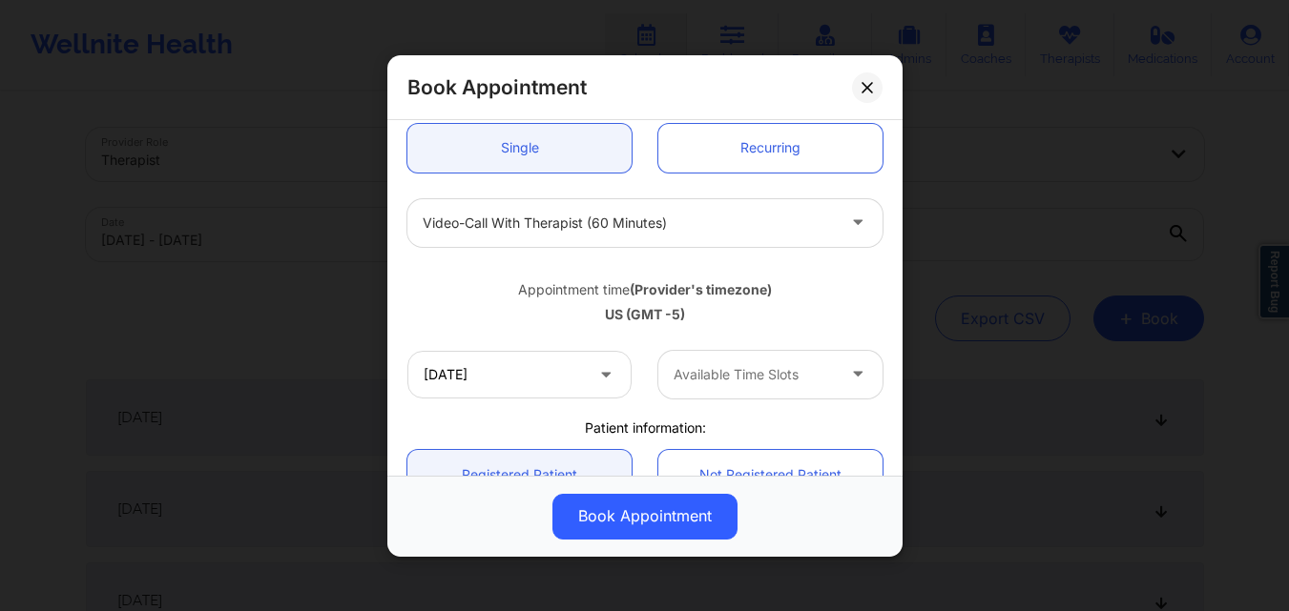
click at [732, 361] on div "Available Time Slots" at bounding box center [747, 374] width 178 height 48
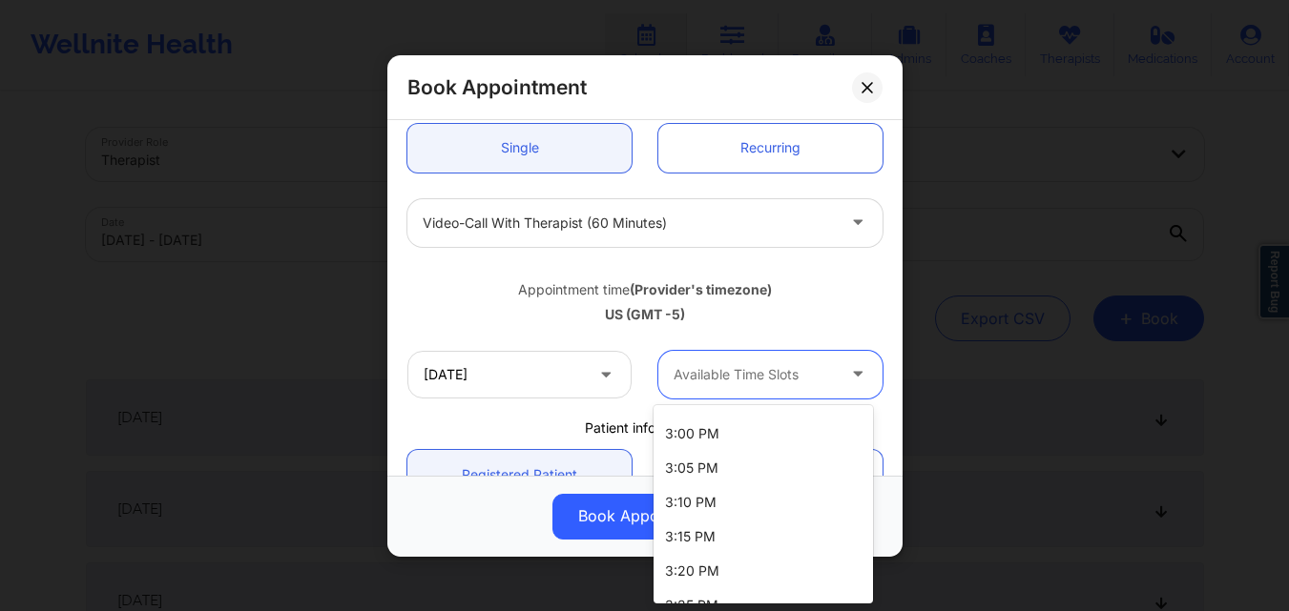
scroll to position [859, 0]
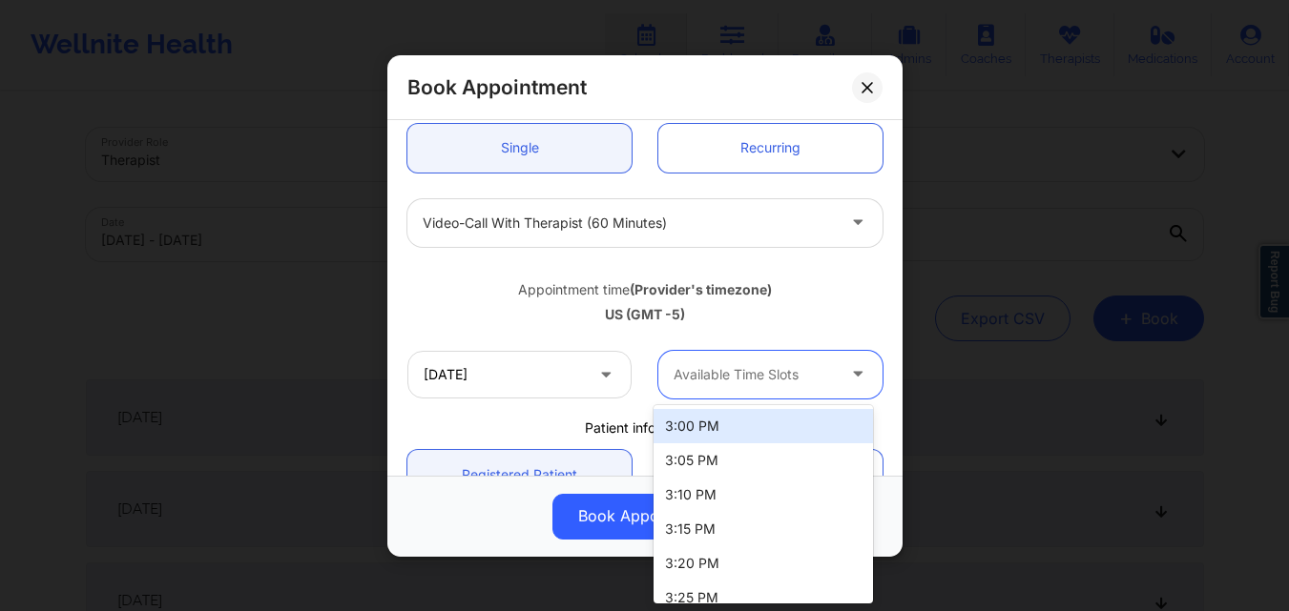
click at [726, 425] on div "3:00 PM" at bounding box center [762, 426] width 219 height 34
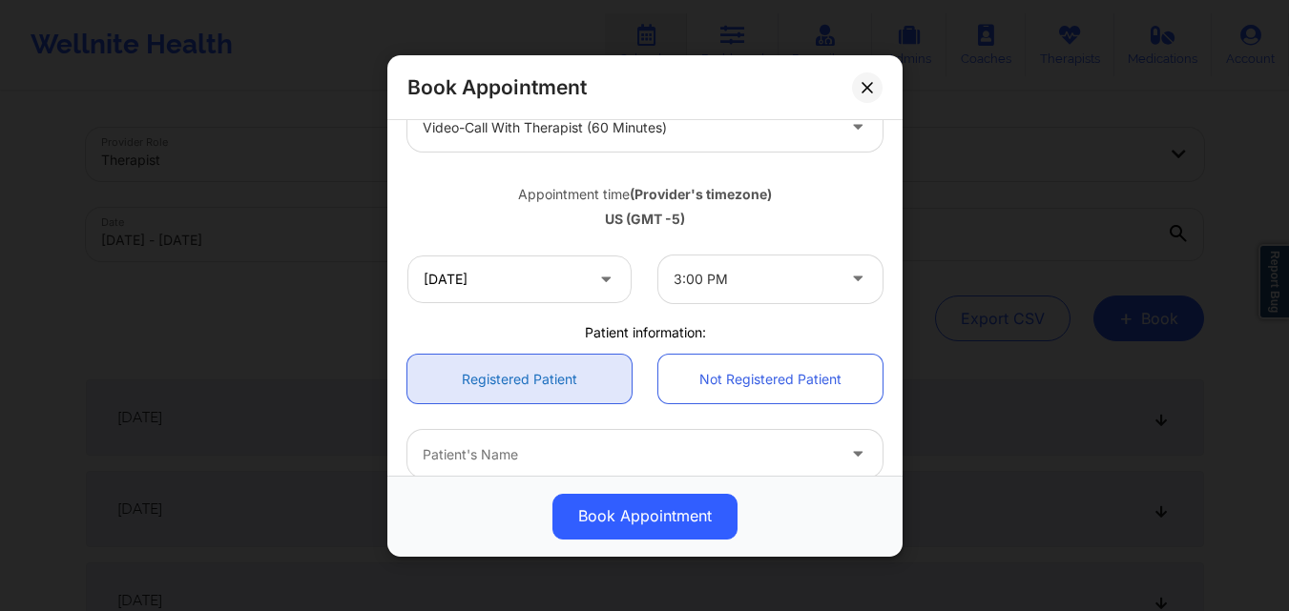
click at [555, 375] on link "Registered Patient" at bounding box center [519, 379] width 224 height 49
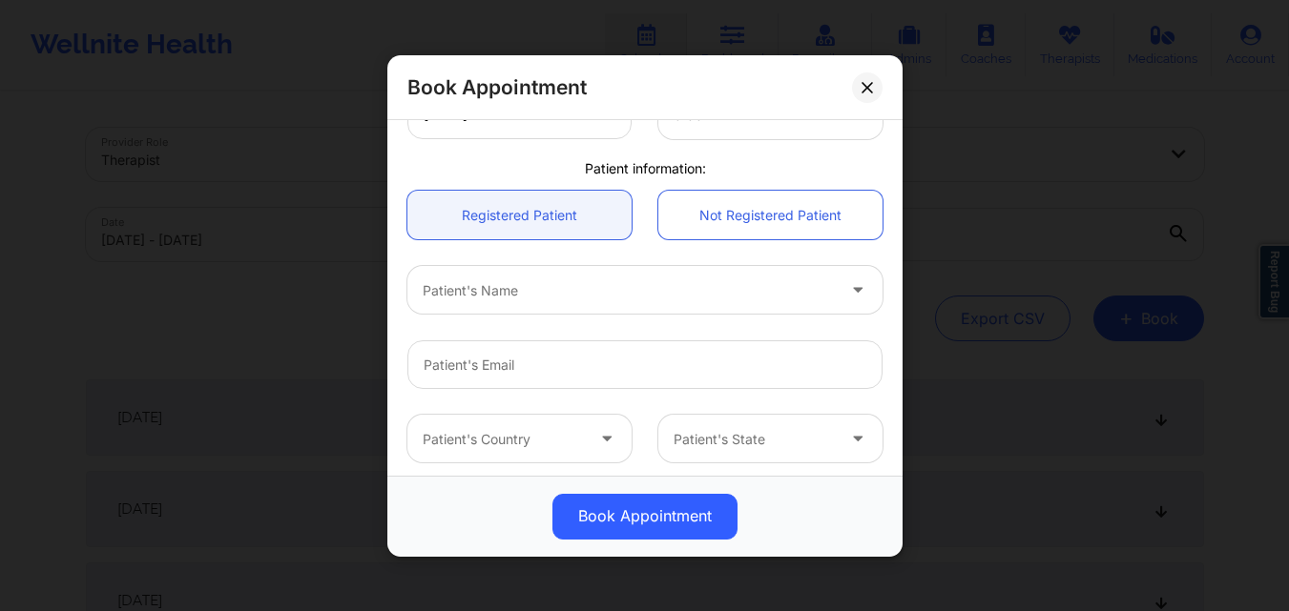
scroll to position [477, 0]
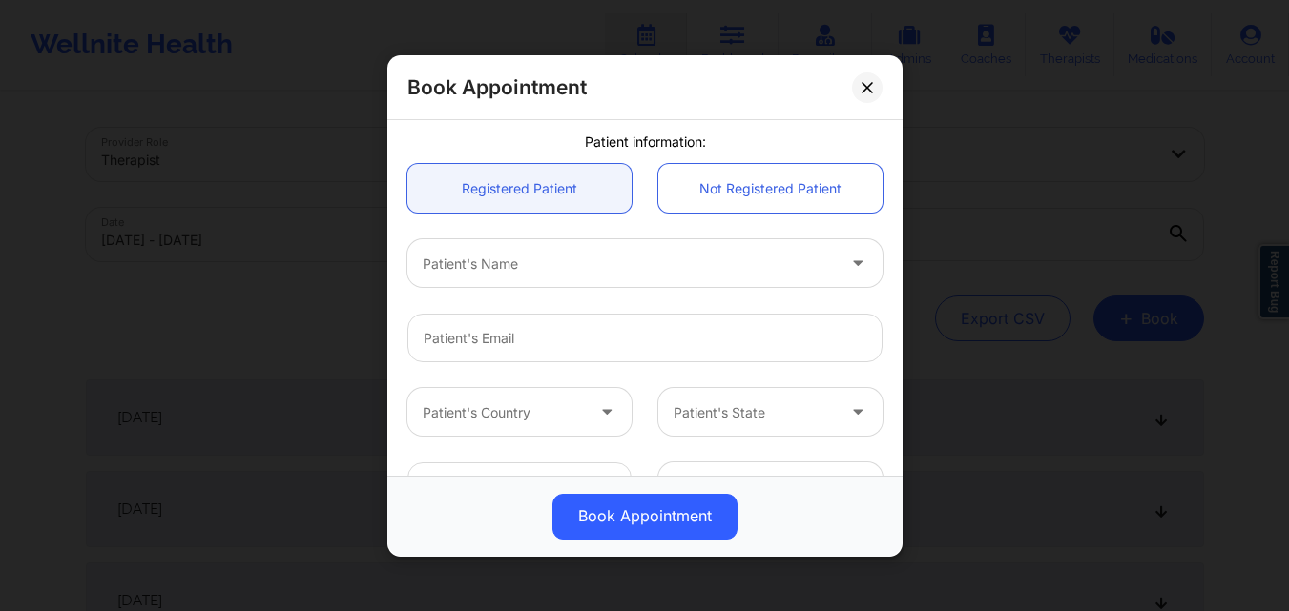
click at [569, 270] on div at bounding box center [629, 263] width 412 height 23
type input "Basma"
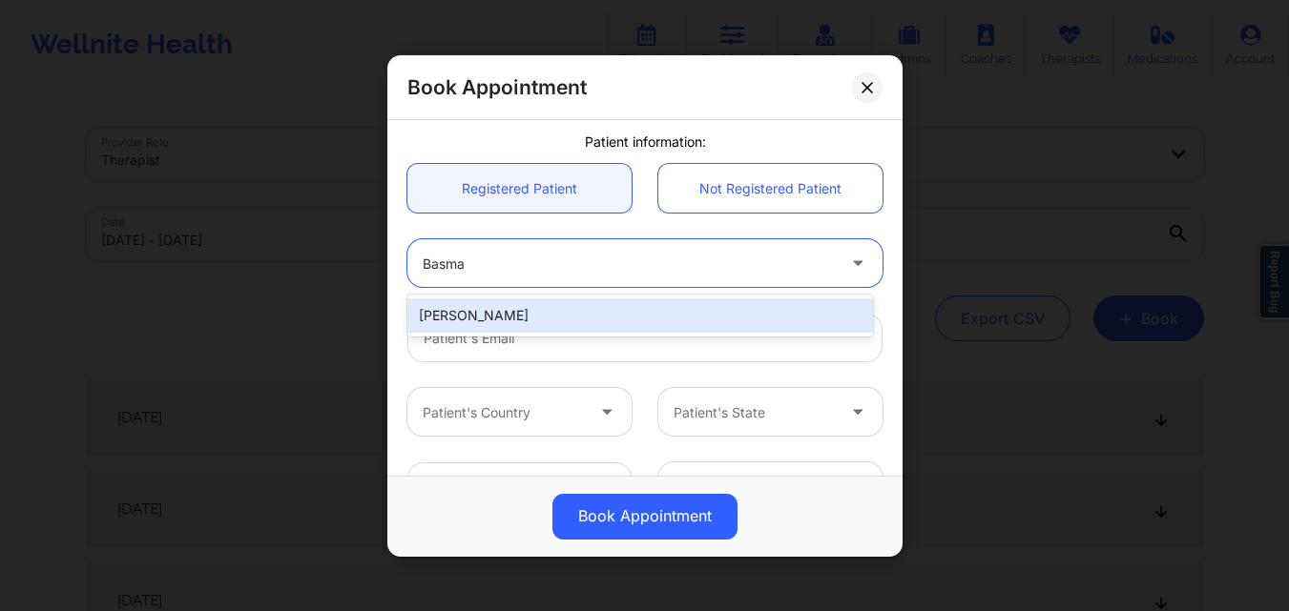
click at [571, 302] on div "[PERSON_NAME]" at bounding box center [640, 316] width 466 height 34
type input "[EMAIL_ADDRESS][DOMAIN_NAME]"
type input "[PHONE_NUMBER]"
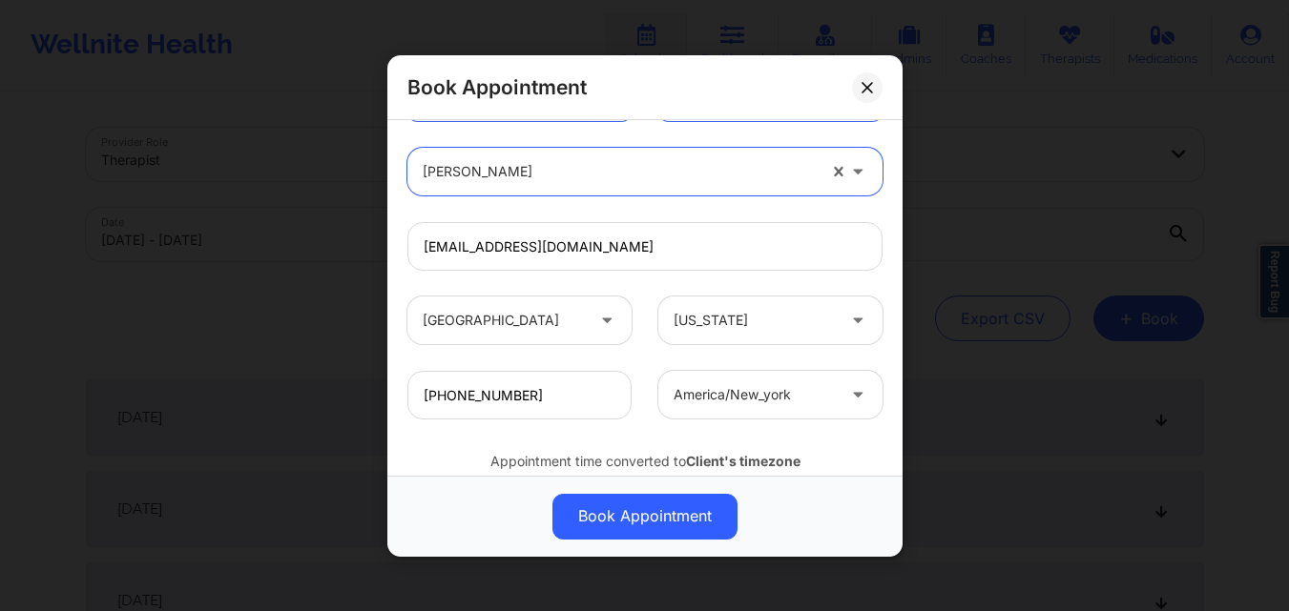
scroll to position [634, 0]
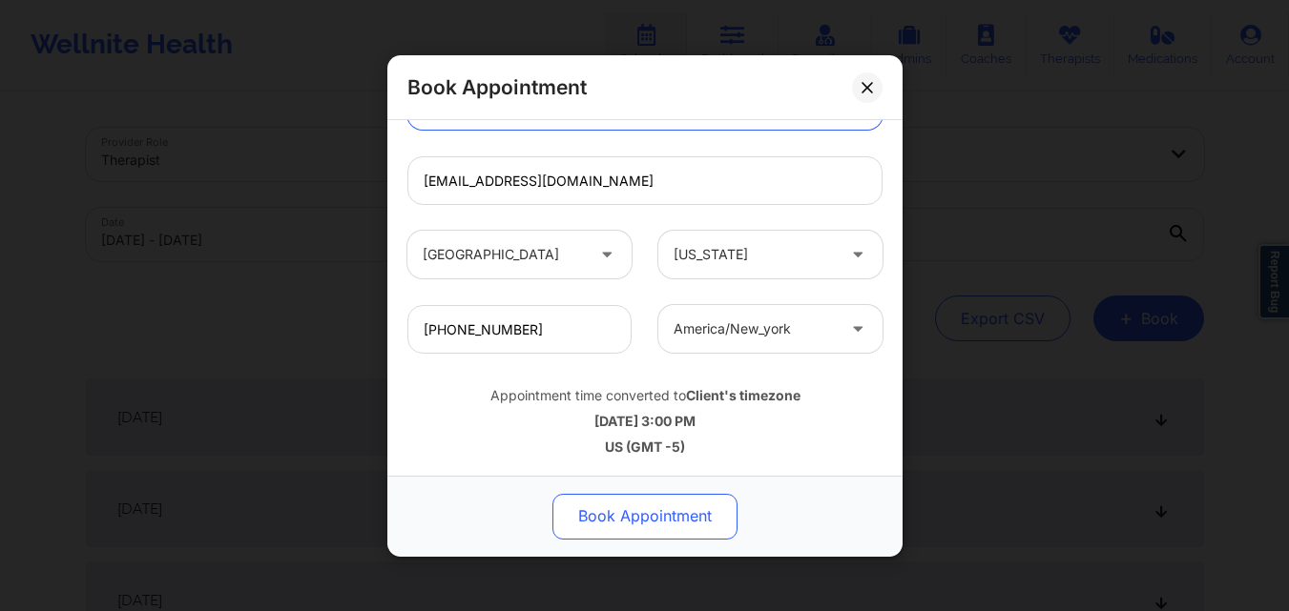
click at [650, 503] on button "Book Appointment" at bounding box center [644, 516] width 185 height 46
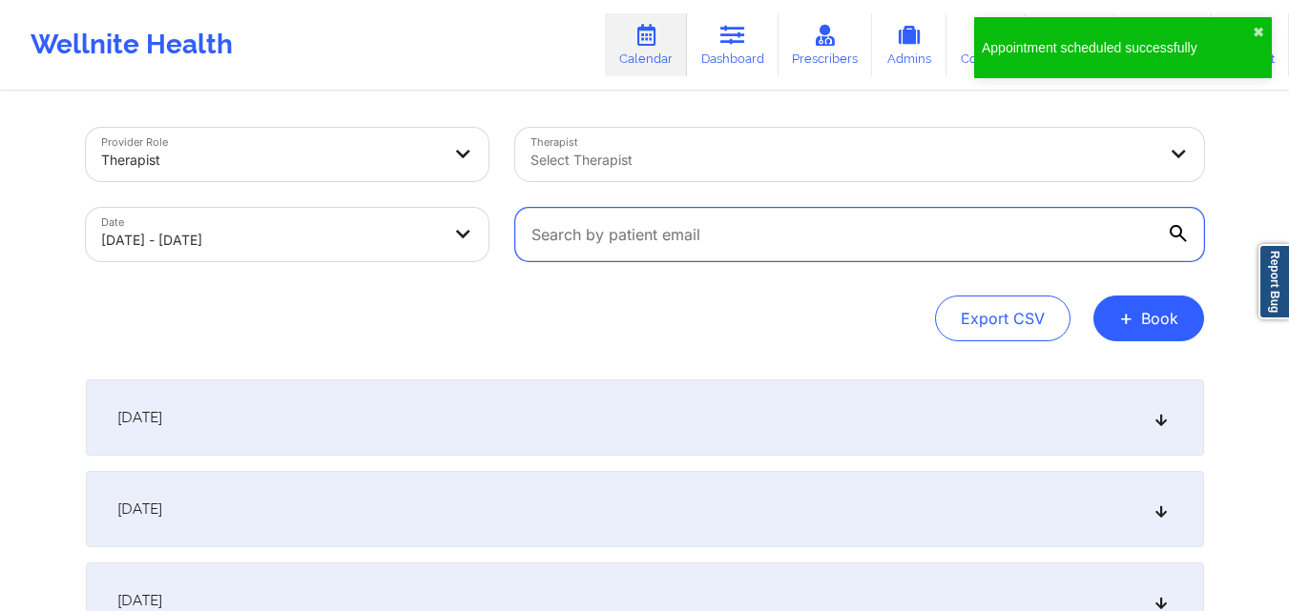
click at [673, 221] on input "text" at bounding box center [859, 234] width 689 height 53
paste input "[EMAIL_ADDRESS][DOMAIN_NAME]"
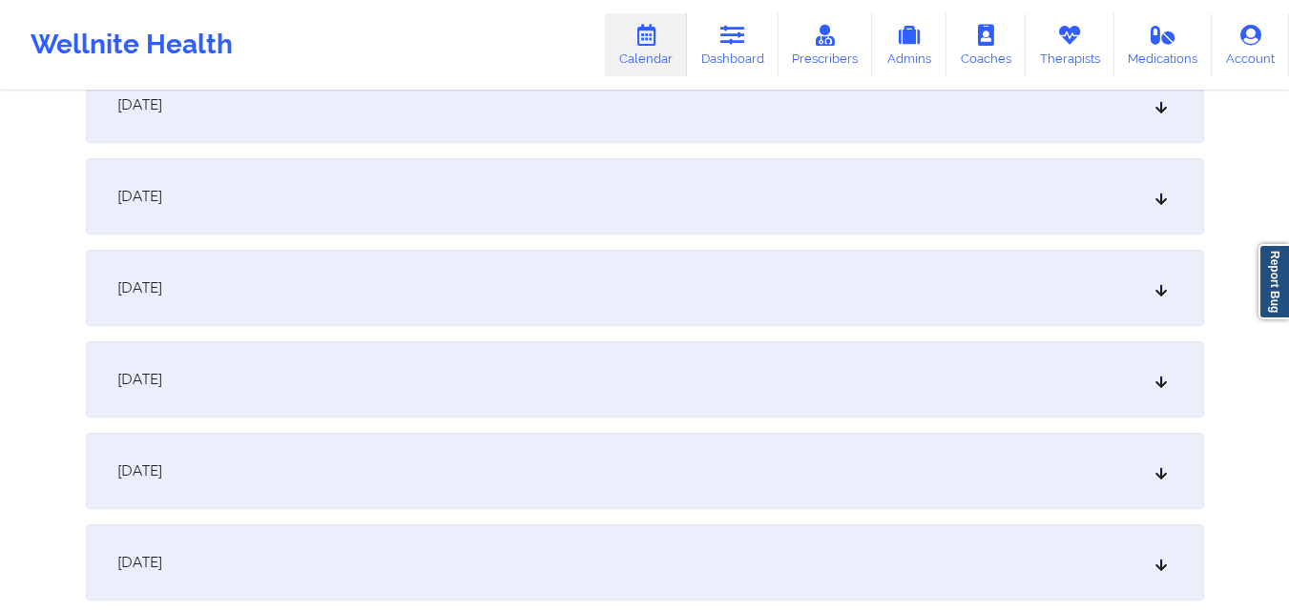
scroll to position [382, 0]
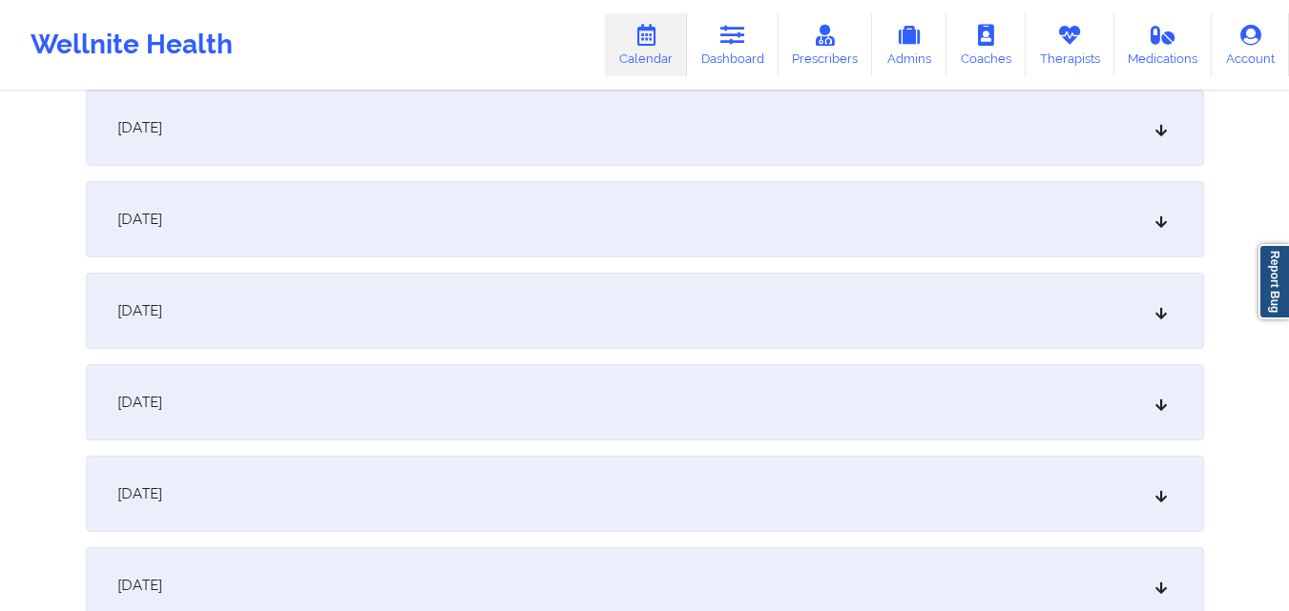
click at [771, 219] on div "[DATE]" at bounding box center [645, 219] width 1118 height 76
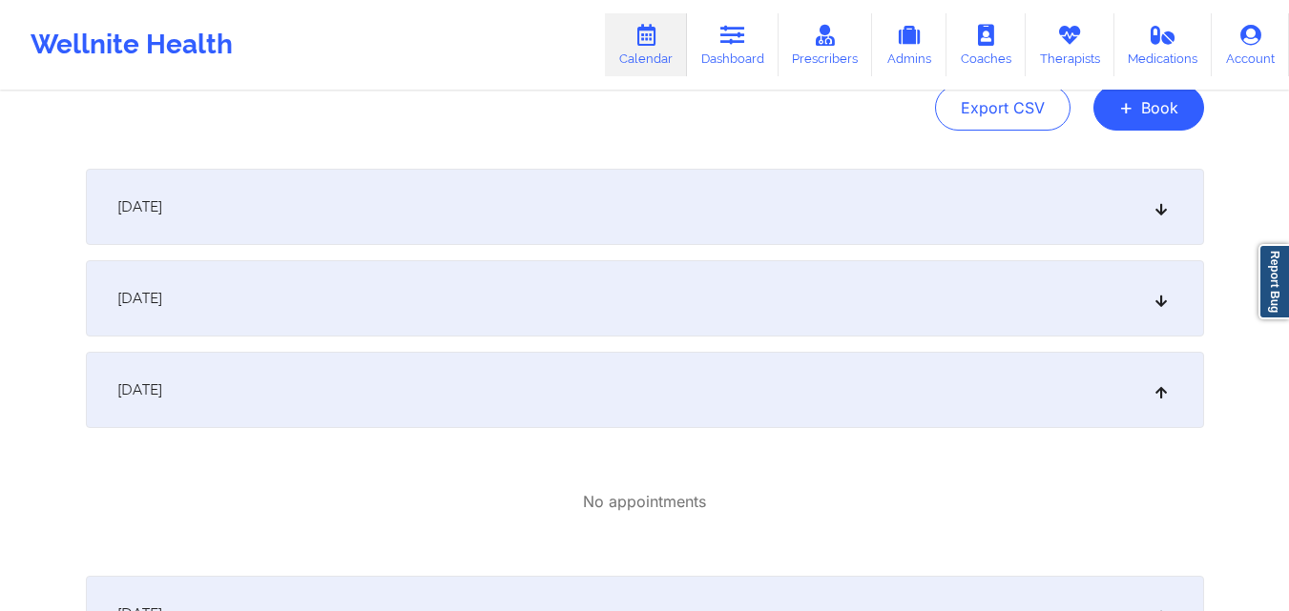
scroll to position [0, 0]
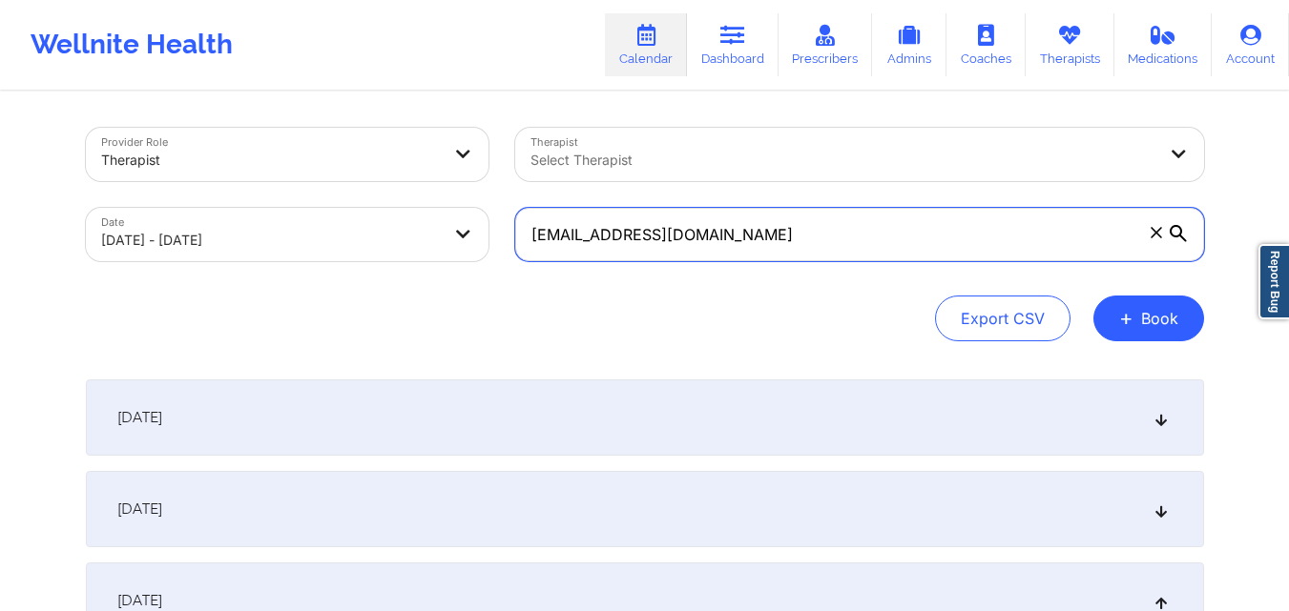
click at [890, 227] on input "[EMAIL_ADDRESS][DOMAIN_NAME]" at bounding box center [859, 234] width 689 height 53
paste input "[PERSON_NAME][EMAIL_ADDRESS][PERSON_NAME]"
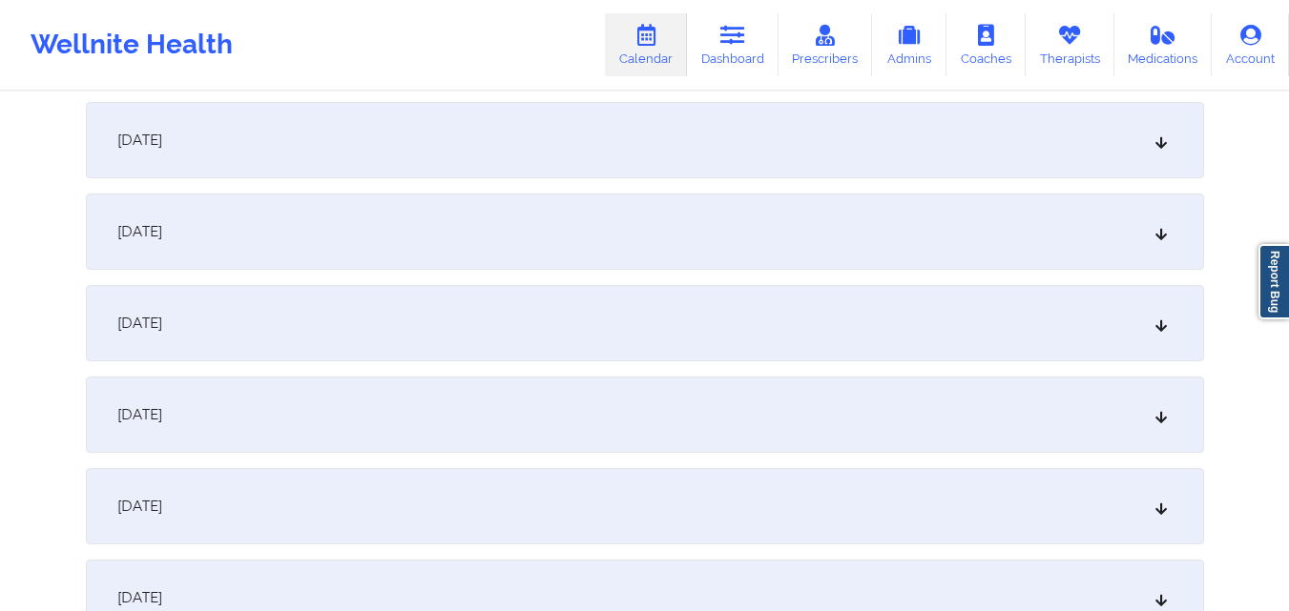
scroll to position [382, 0]
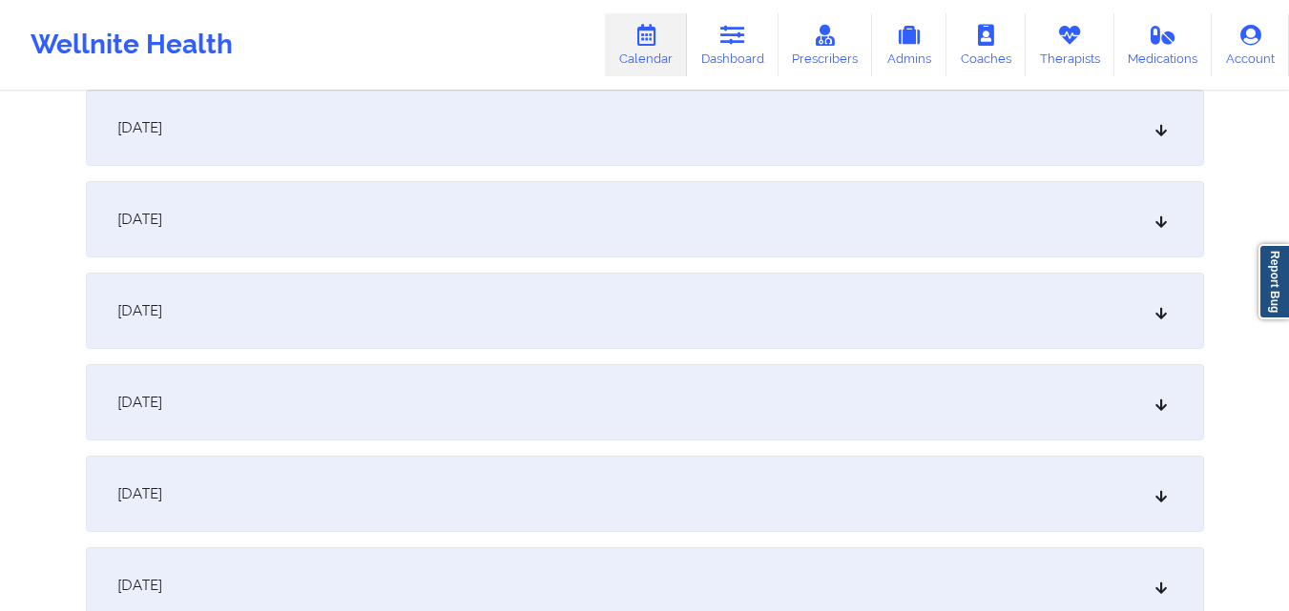
type input "[PERSON_NAME][EMAIL_ADDRESS][PERSON_NAME][DOMAIN_NAME]"
click at [701, 195] on div "[DATE]" at bounding box center [645, 219] width 1118 height 76
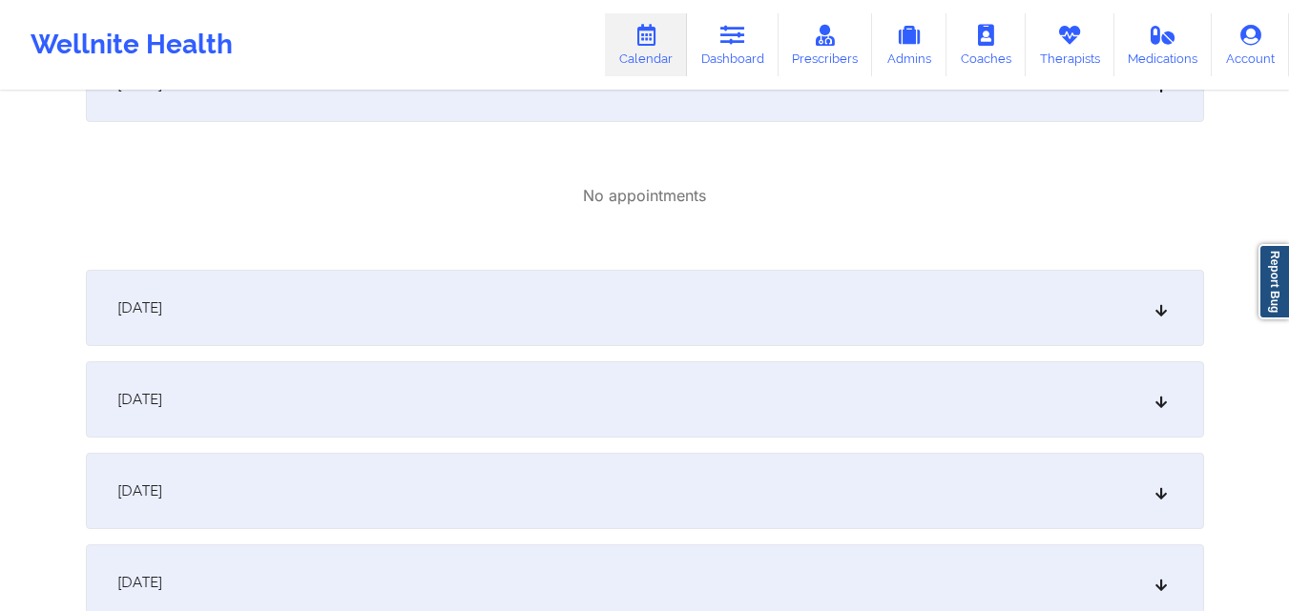
scroll to position [572, 0]
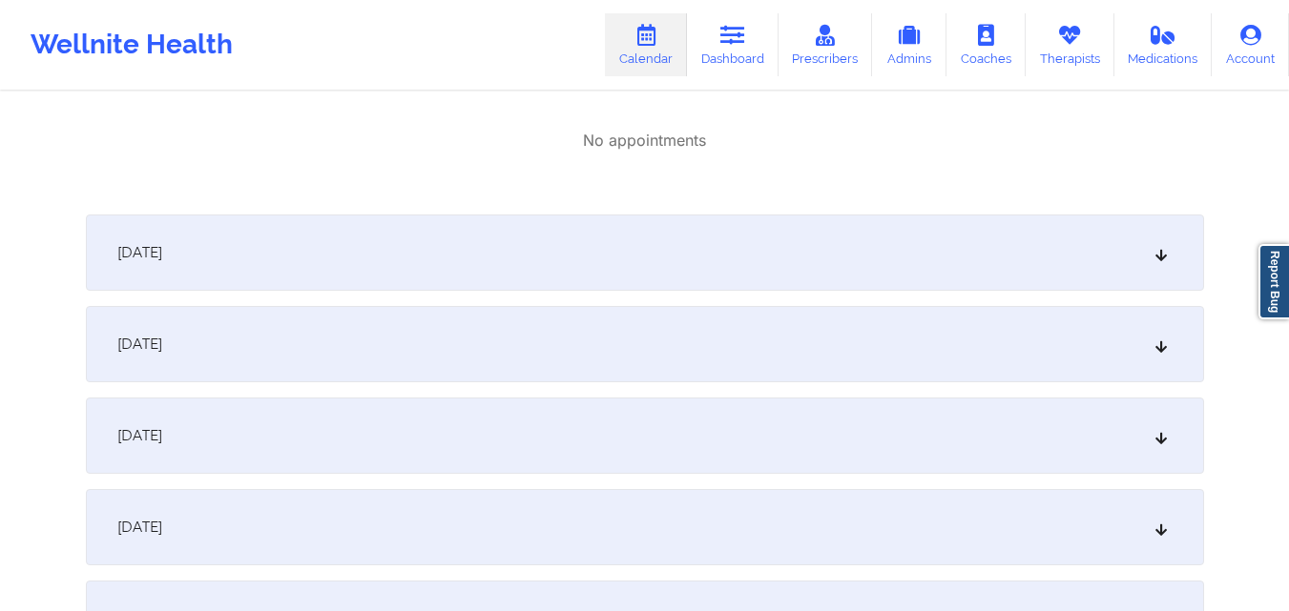
click at [679, 349] on div "[DATE]" at bounding box center [645, 344] width 1118 height 76
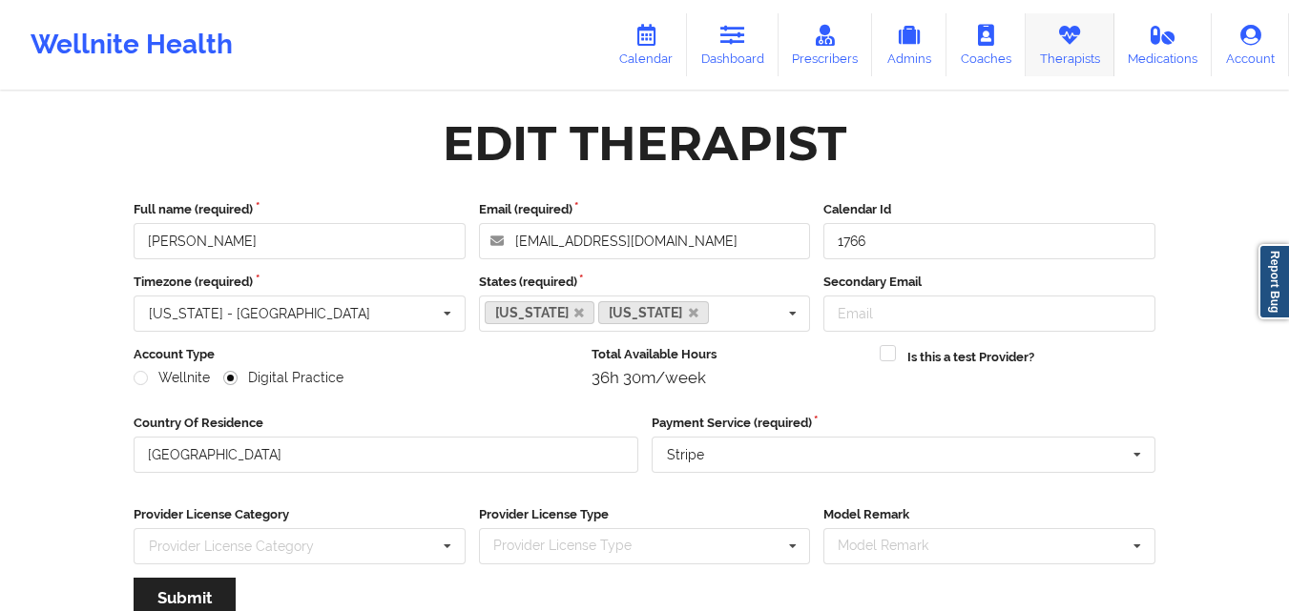
click at [1071, 39] on icon at bounding box center [1069, 35] width 25 height 21
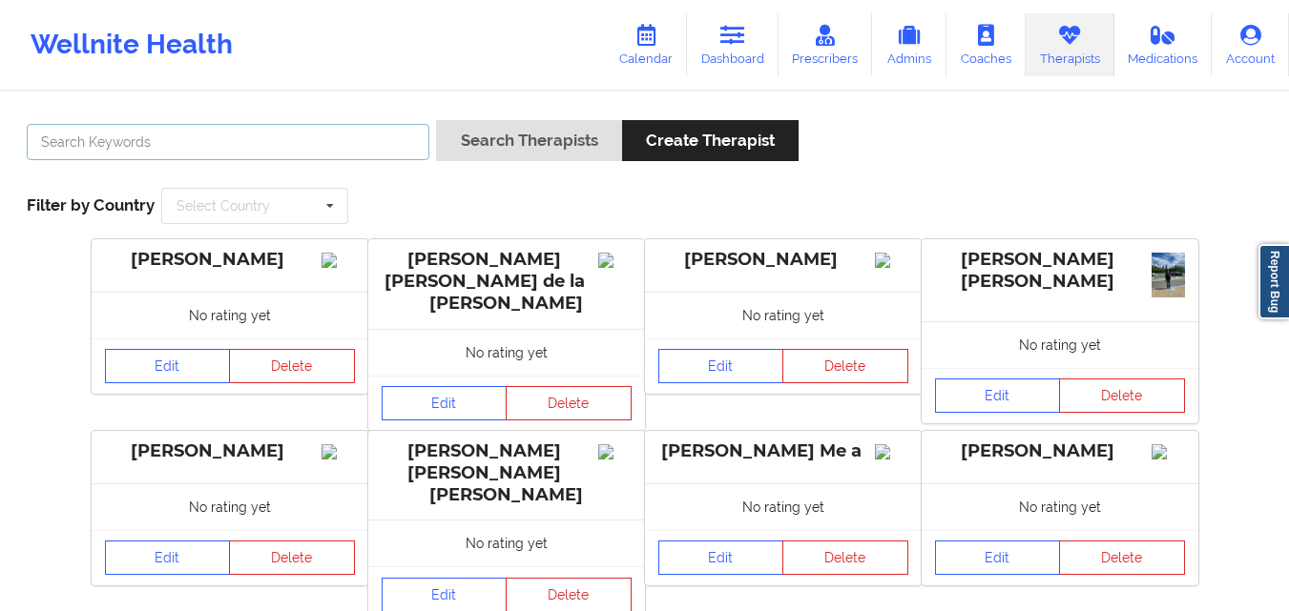
click at [362, 147] on input "text" at bounding box center [228, 142] width 403 height 36
click at [436, 120] on button "Search Therapists" at bounding box center [528, 140] width 185 height 41
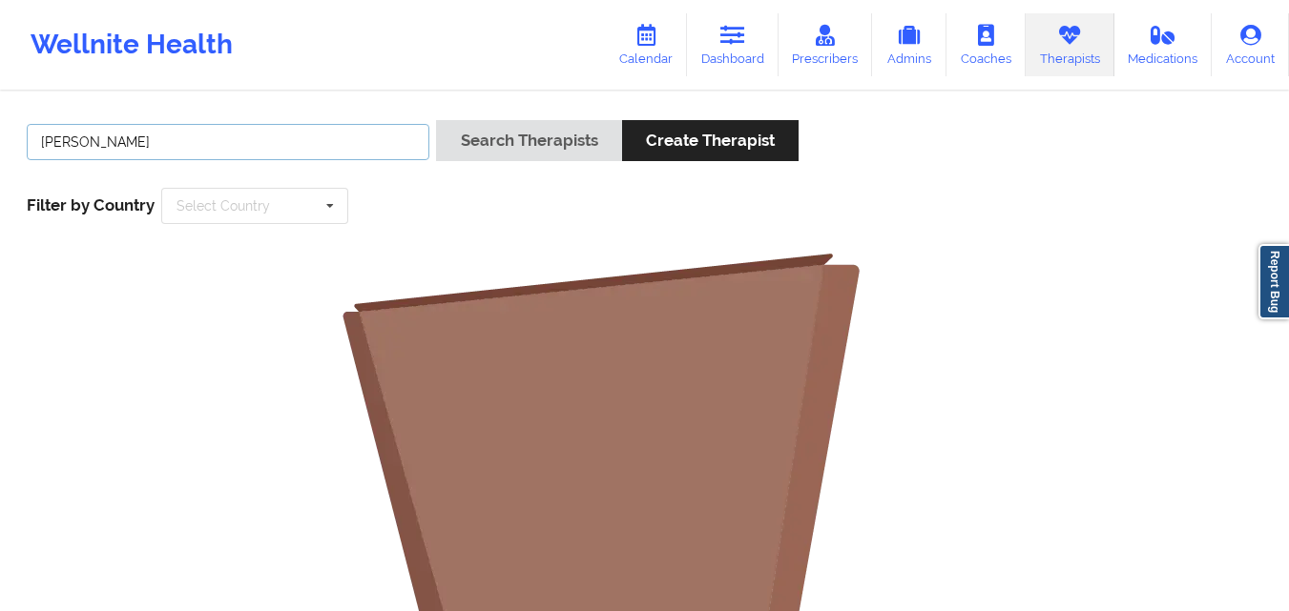
type input "[PERSON_NAME]"
click at [436, 120] on button "Search Therapists" at bounding box center [528, 140] width 185 height 41
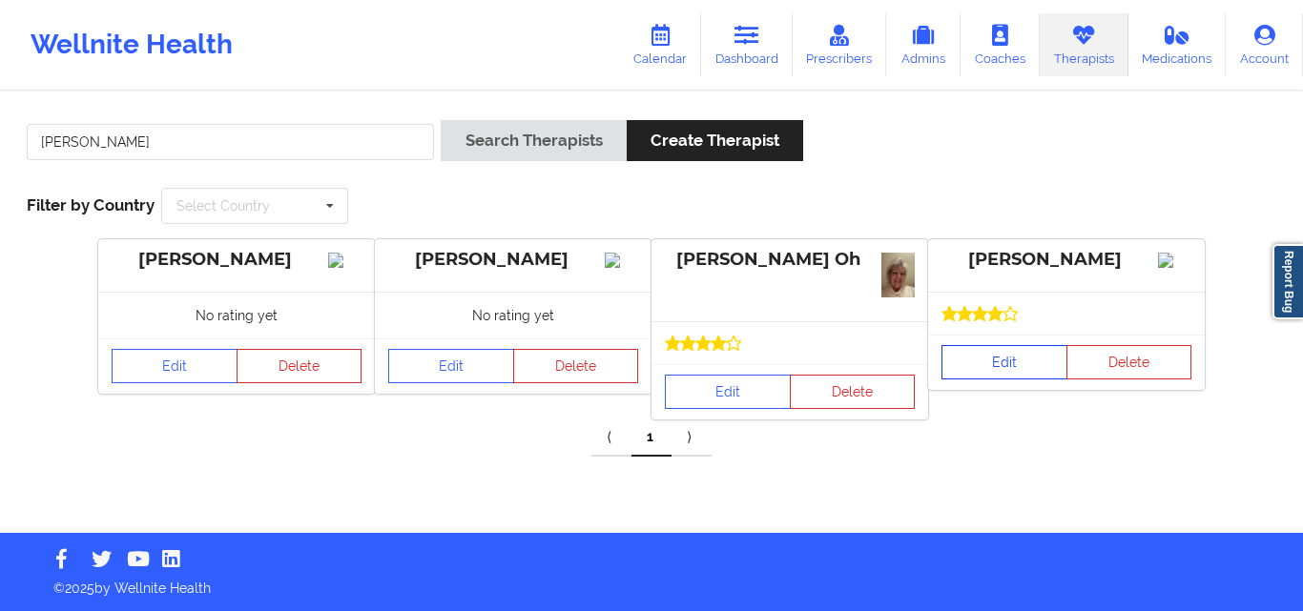
click at [1001, 380] on link "Edit" at bounding box center [1005, 362] width 126 height 34
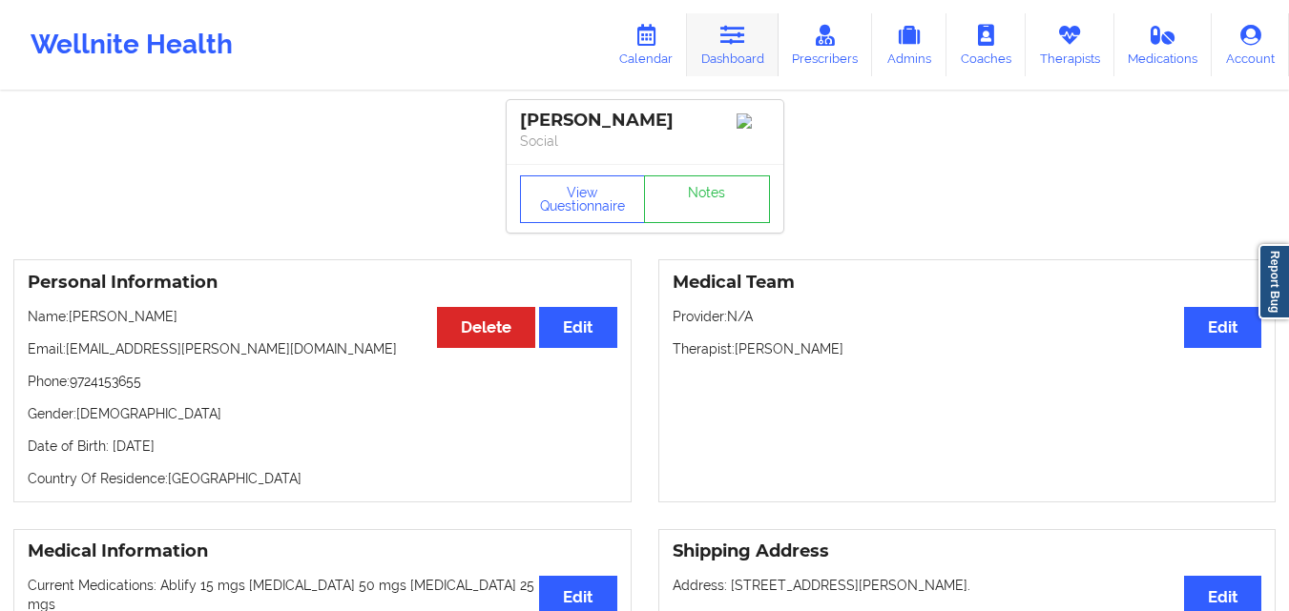
click at [723, 64] on link "Dashboard" at bounding box center [733, 44] width 92 height 63
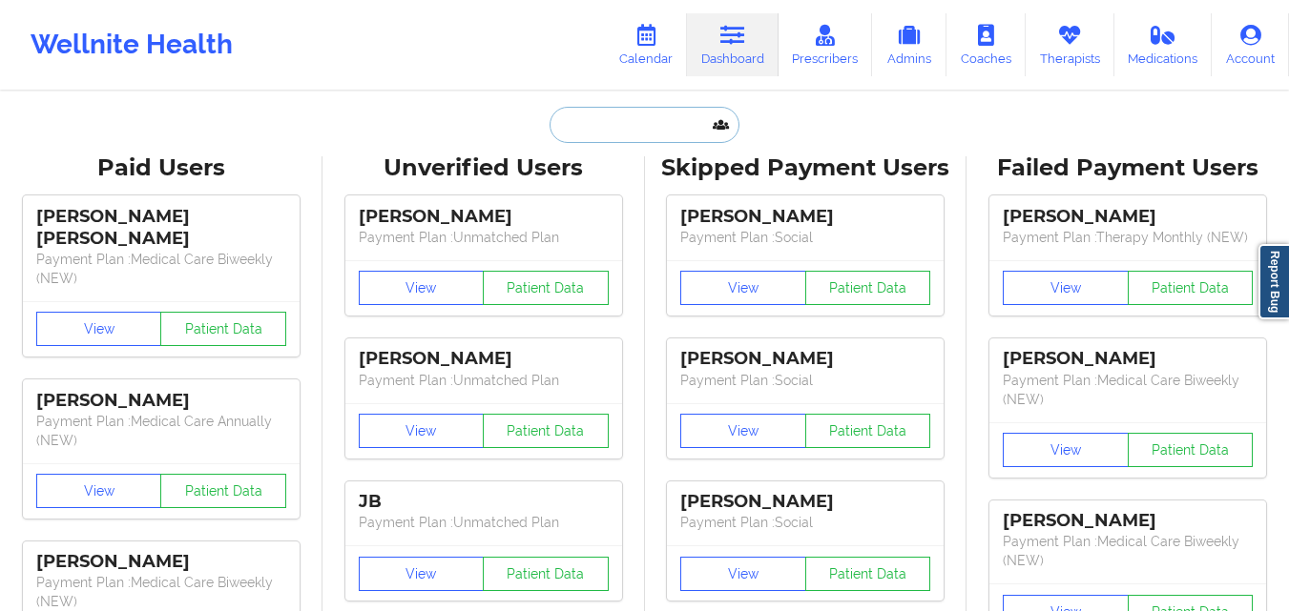
click at [628, 139] on input "text" at bounding box center [643, 125] width 189 height 36
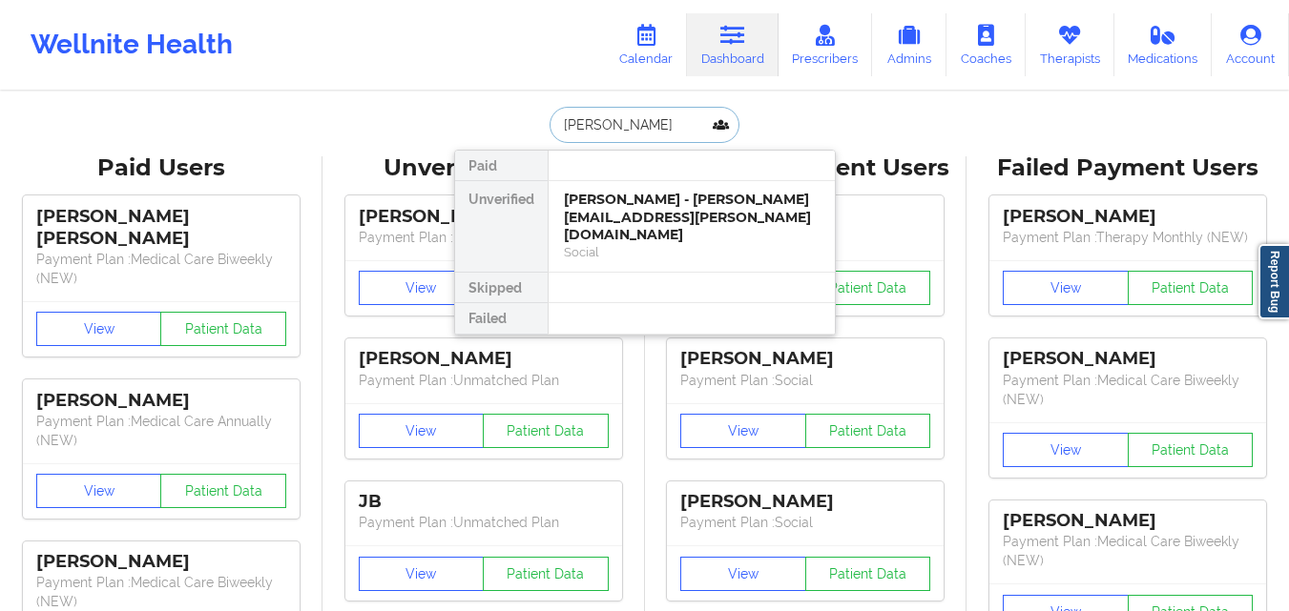
type input "[PERSON_NAME]"
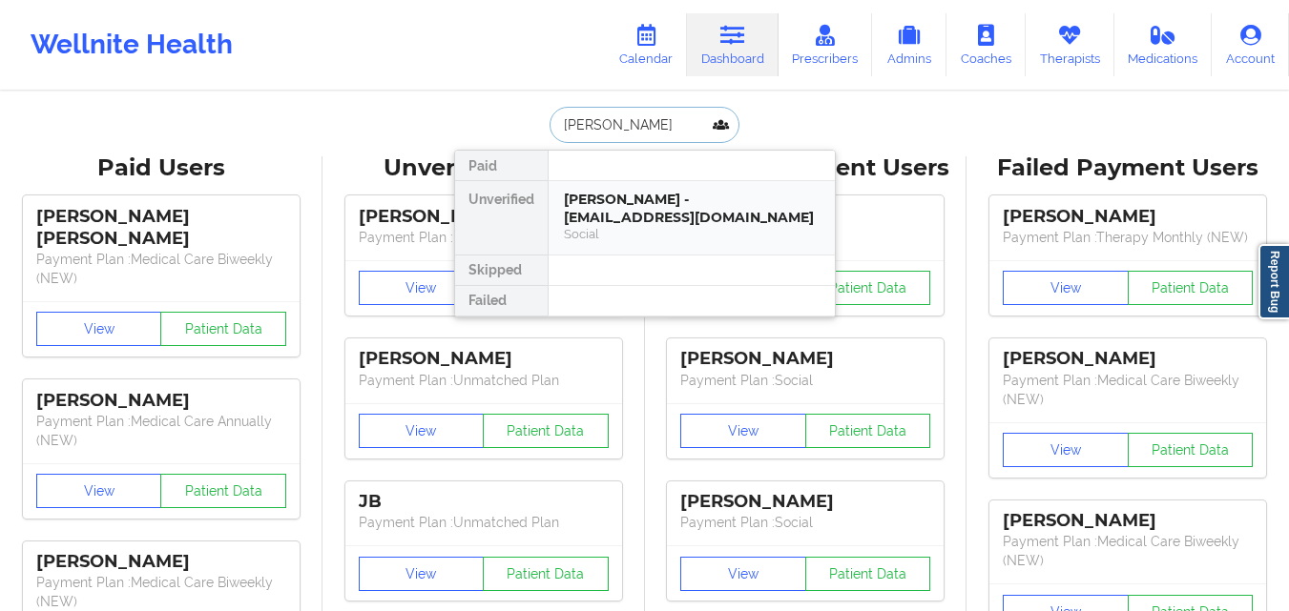
click at [689, 194] on div "Basma Alghalah - dr.basma_ib@yahoo.com" at bounding box center [692, 208] width 256 height 35
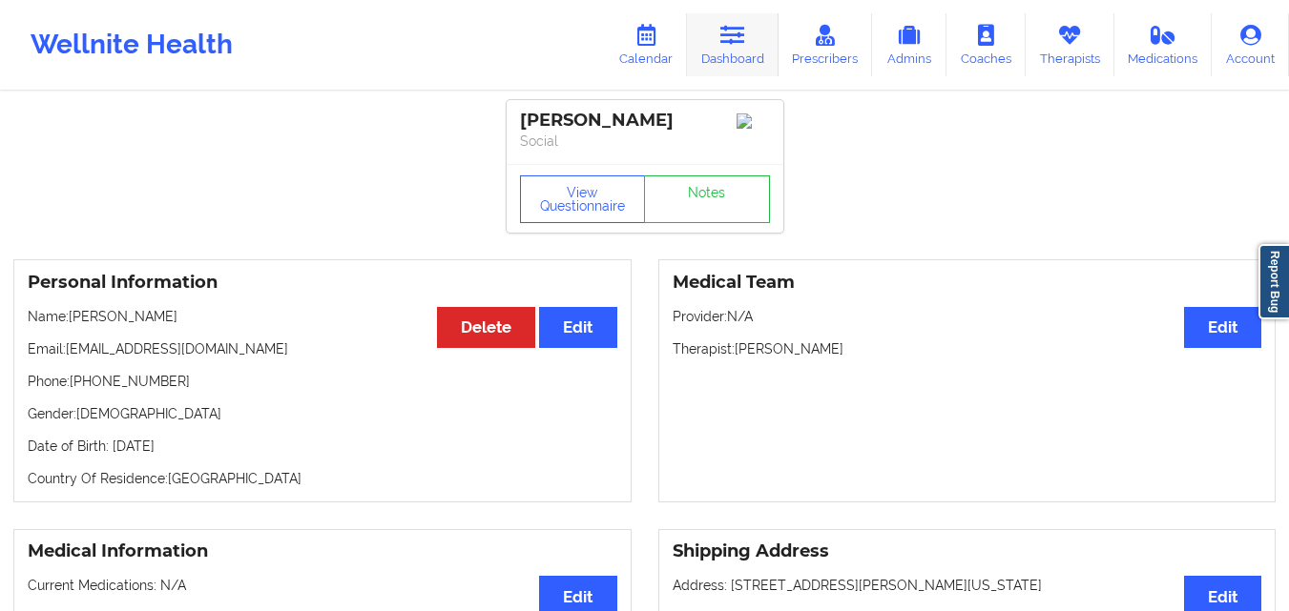
click at [757, 19] on link "Dashboard" at bounding box center [733, 44] width 92 height 63
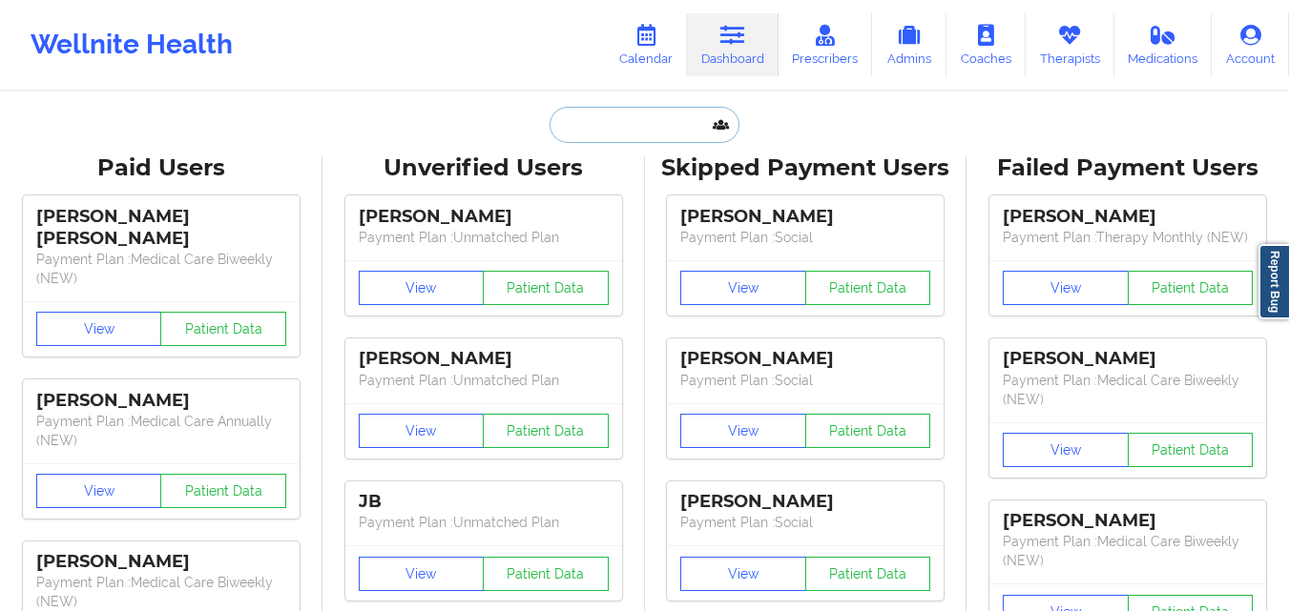
click at [616, 120] on input "text" at bounding box center [643, 125] width 189 height 36
paste input "LESLEE SHIRLEY"
type input "LESLEE SHIRLEY"
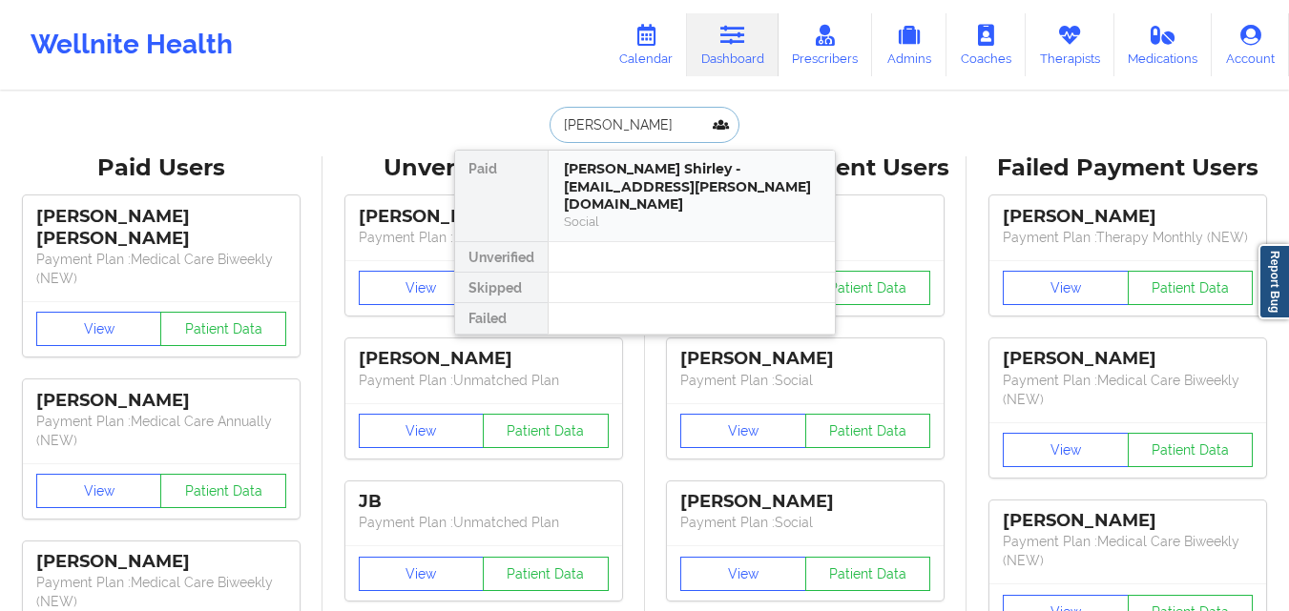
click at [626, 196] on div "Leslee Shirley - leslee.shirley@yahoo.com" at bounding box center [692, 186] width 256 height 53
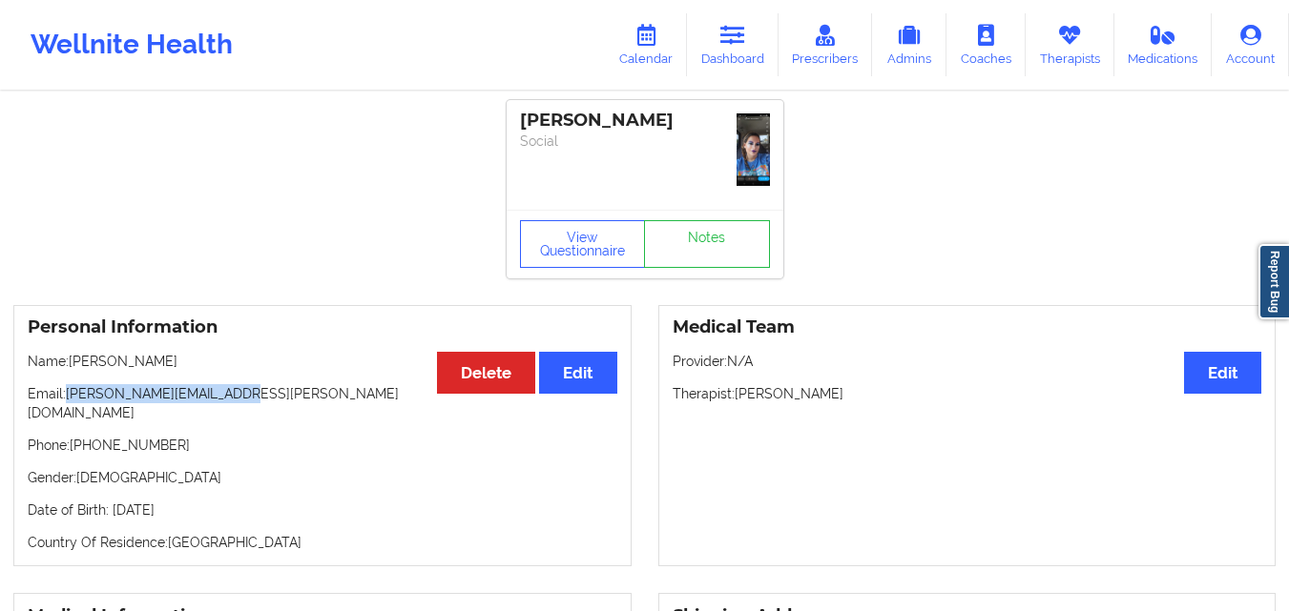
drag, startPoint x: 88, startPoint y: 396, endPoint x: 254, endPoint y: 396, distance: 166.0
click at [254, 396] on p "Email: leslee.shirley@yahoo.com" at bounding box center [323, 403] width 590 height 38
